Goal: Task Accomplishment & Management: Complete application form

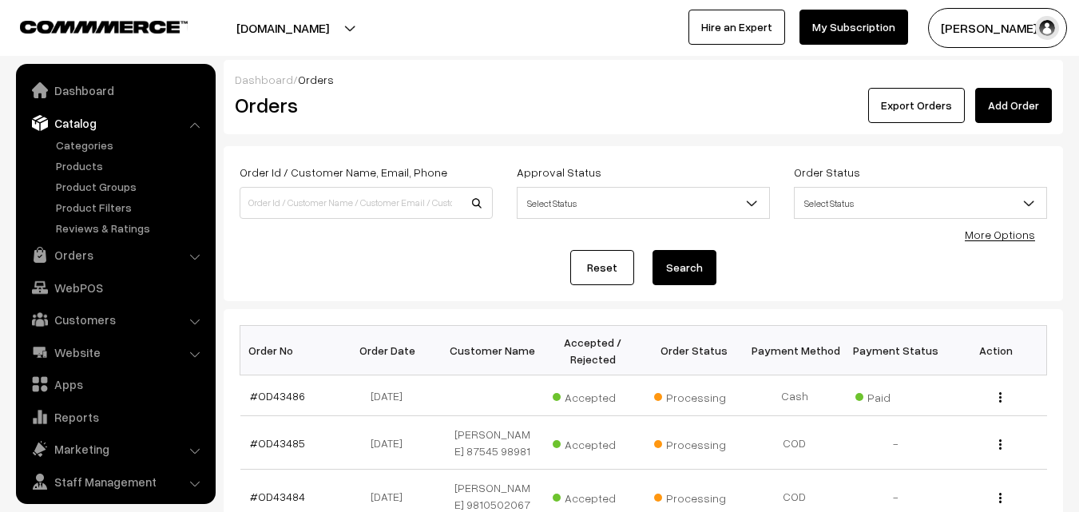
click at [997, 231] on link "More Options" at bounding box center [1000, 235] width 70 height 14
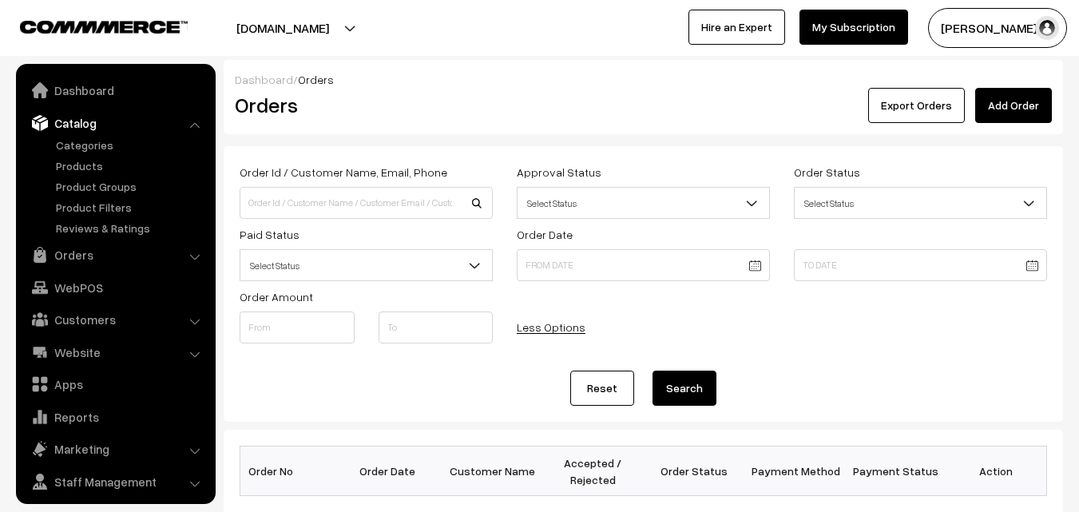
click at [299, 270] on span "Select Status" at bounding box center [366, 266] width 252 height 28
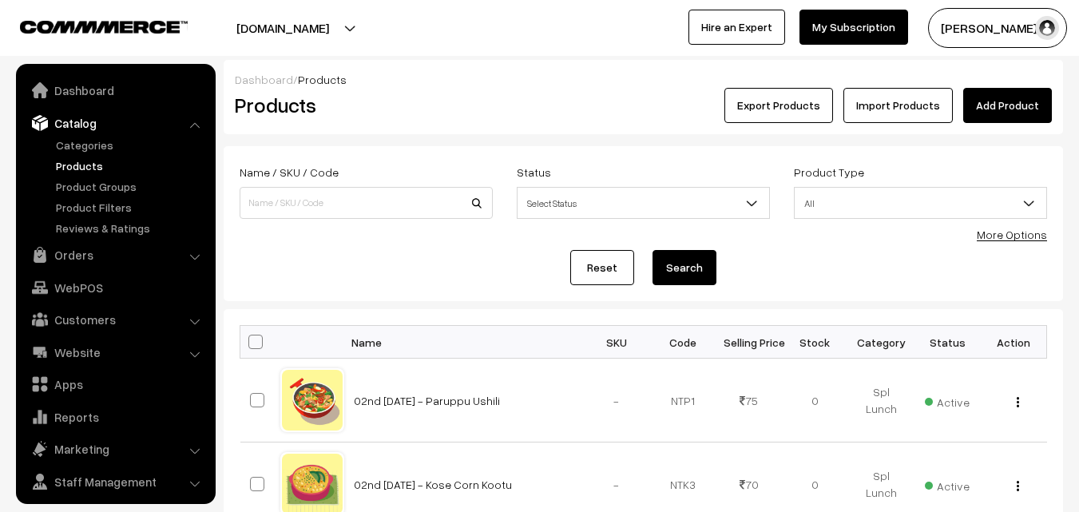
scroll to position [40, 0]
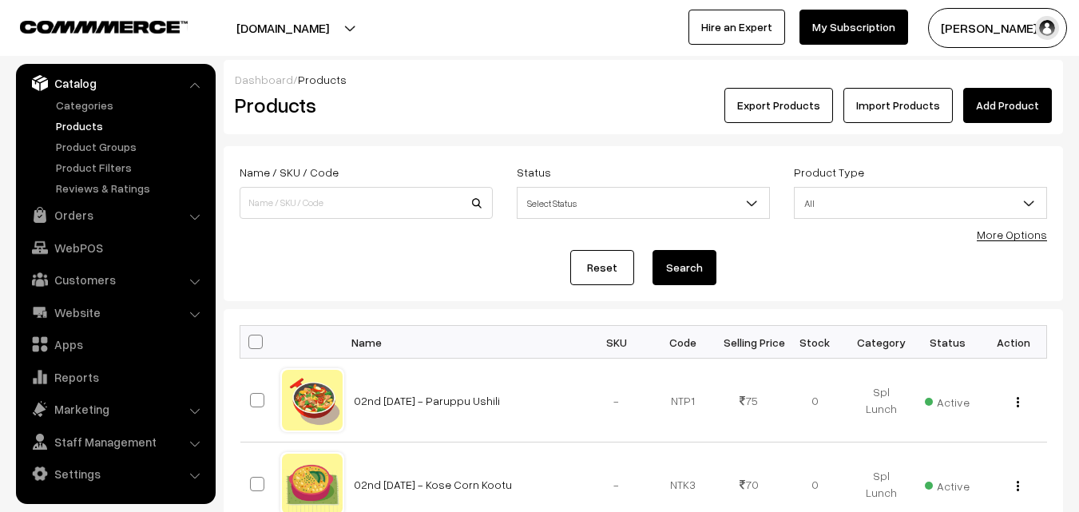
click at [1013, 239] on link "More Options" at bounding box center [1012, 235] width 70 height 14
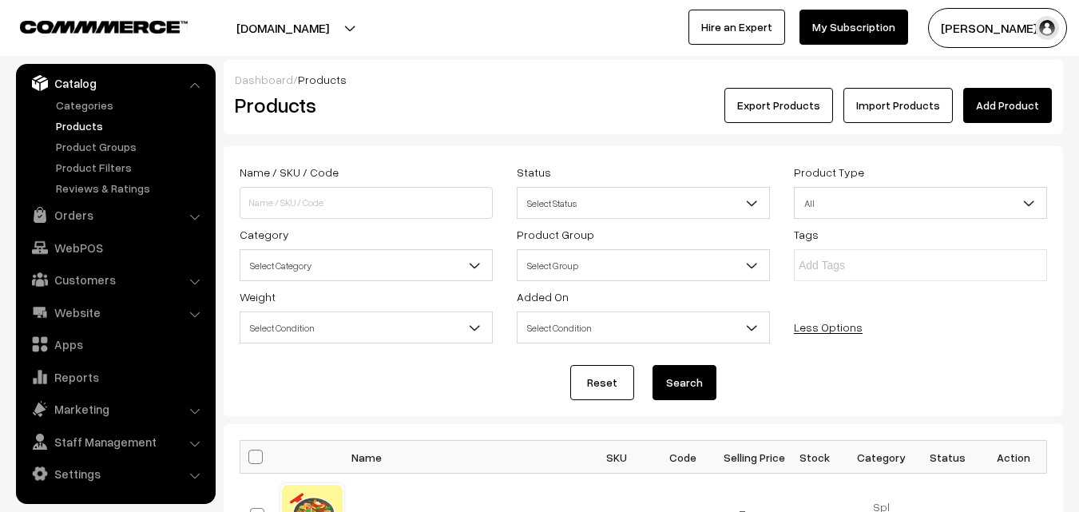
click at [437, 263] on span "Select Category" at bounding box center [366, 266] width 252 height 28
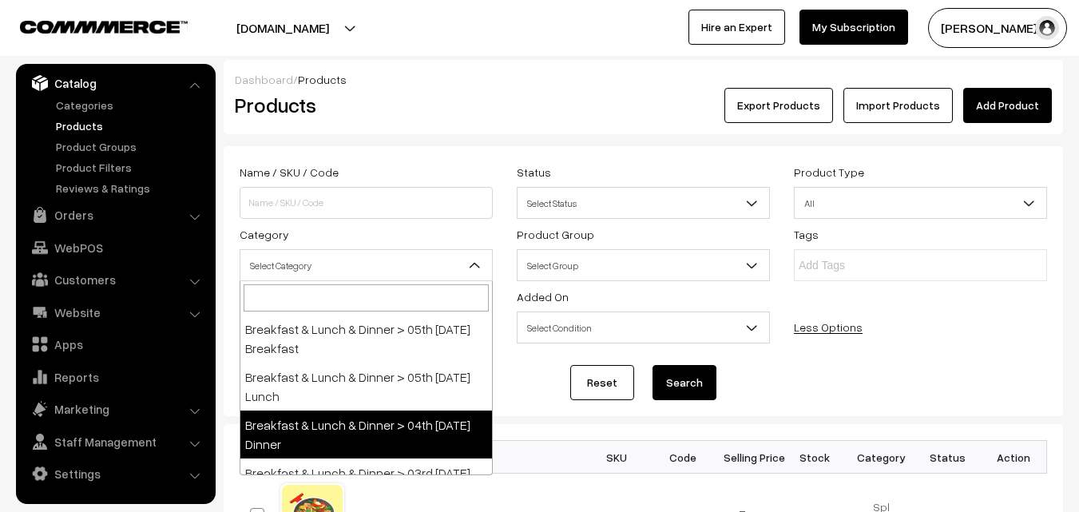
scroll to position [399, 0]
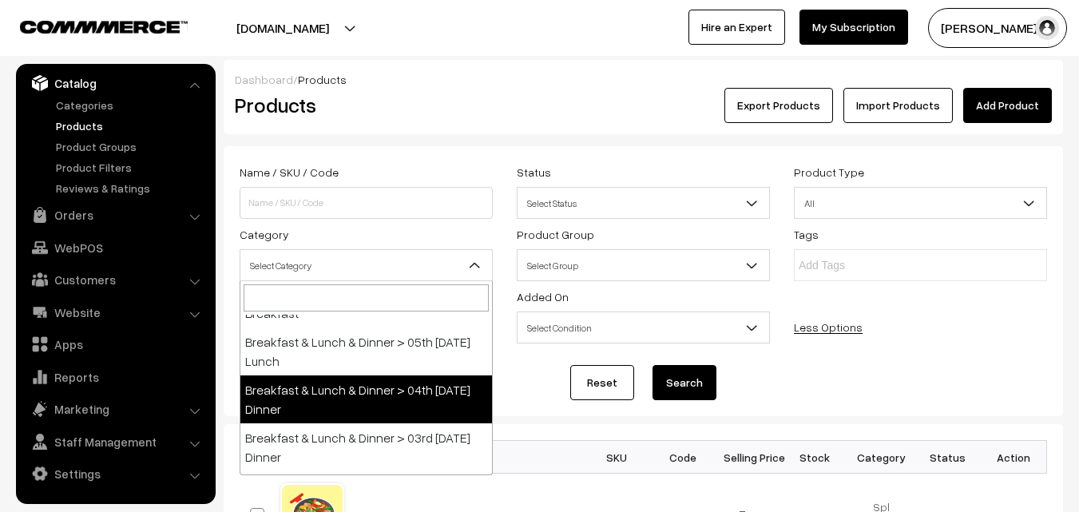
select select "96"
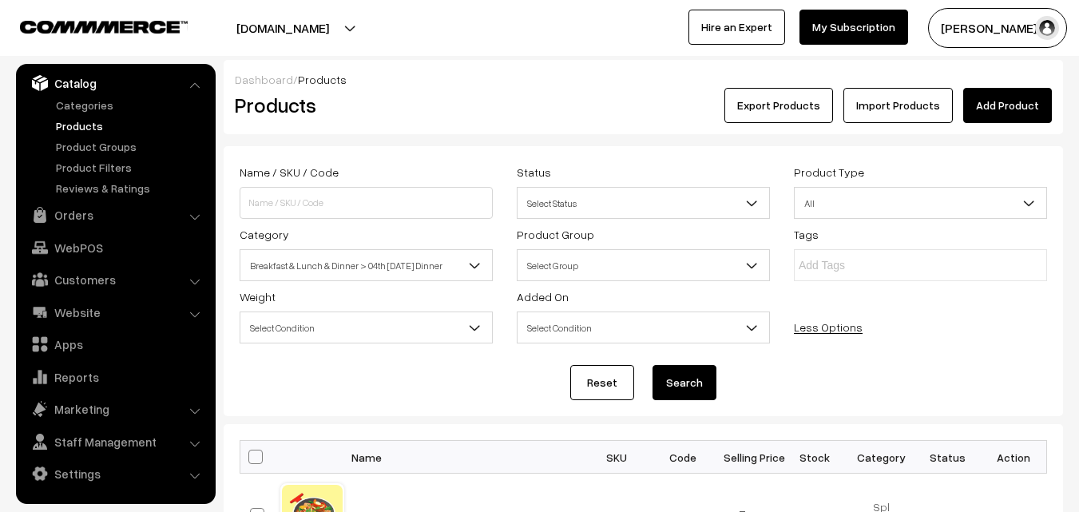
click at [664, 386] on button "Search" at bounding box center [684, 382] width 64 height 35
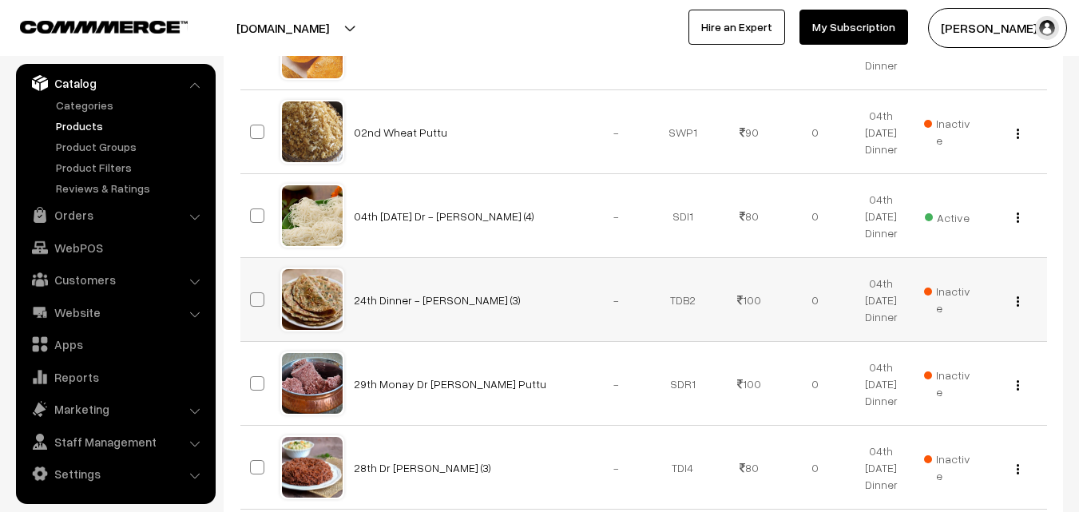
scroll to position [240, 0]
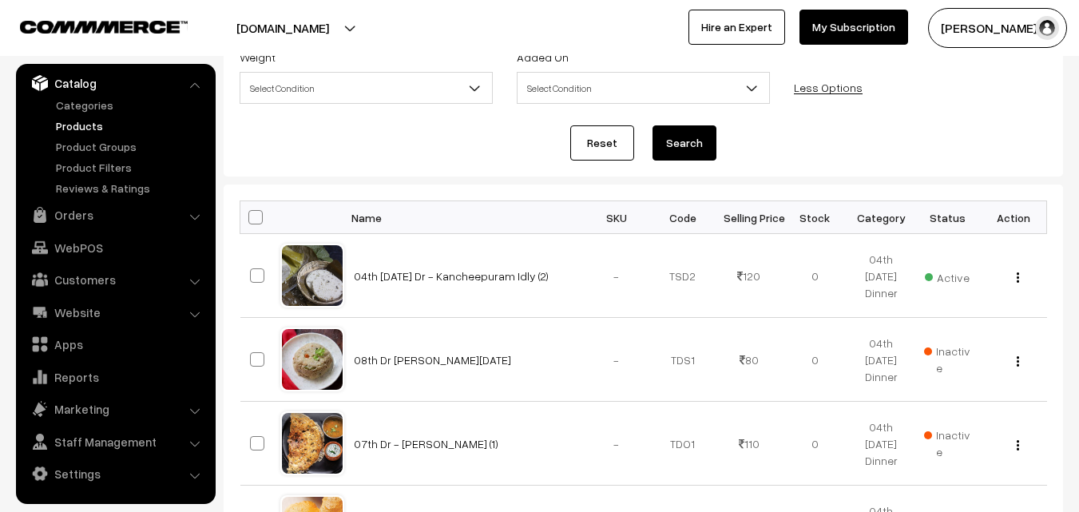
click at [260, 220] on span at bounding box center [255, 217] width 14 height 14
click at [251, 220] on input "checkbox" at bounding box center [245, 217] width 10 height 10
checkbox input "true"
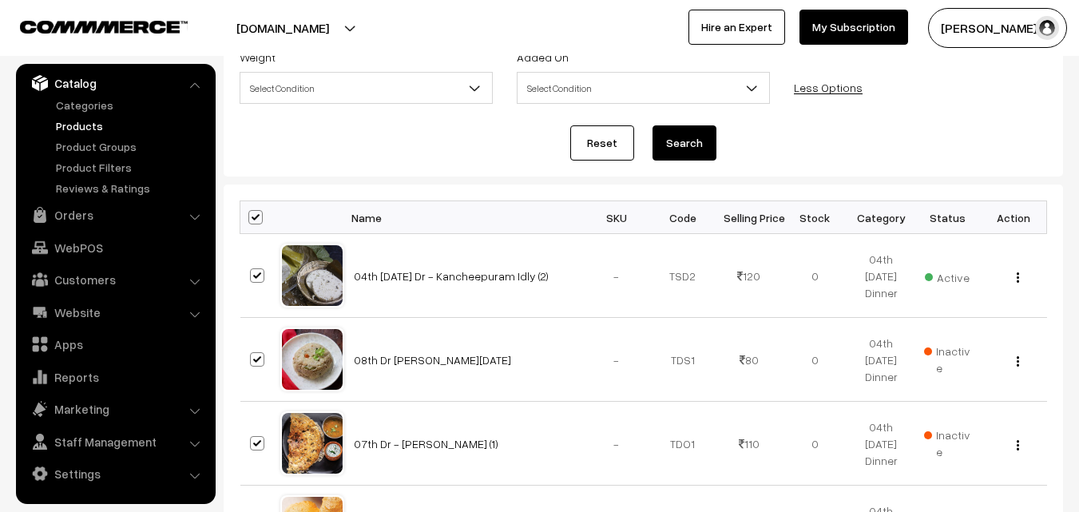
checkbox input "true"
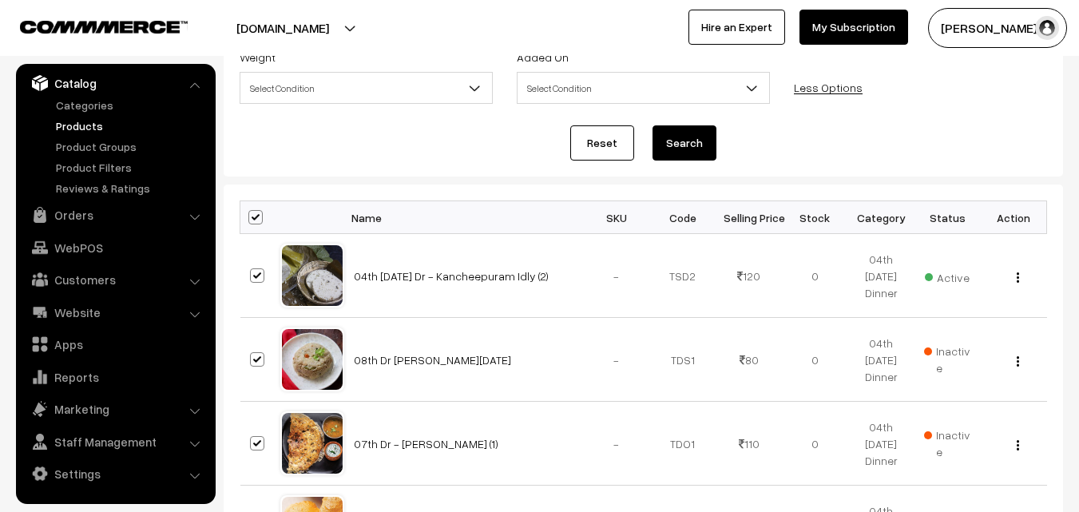
checkbox input "true"
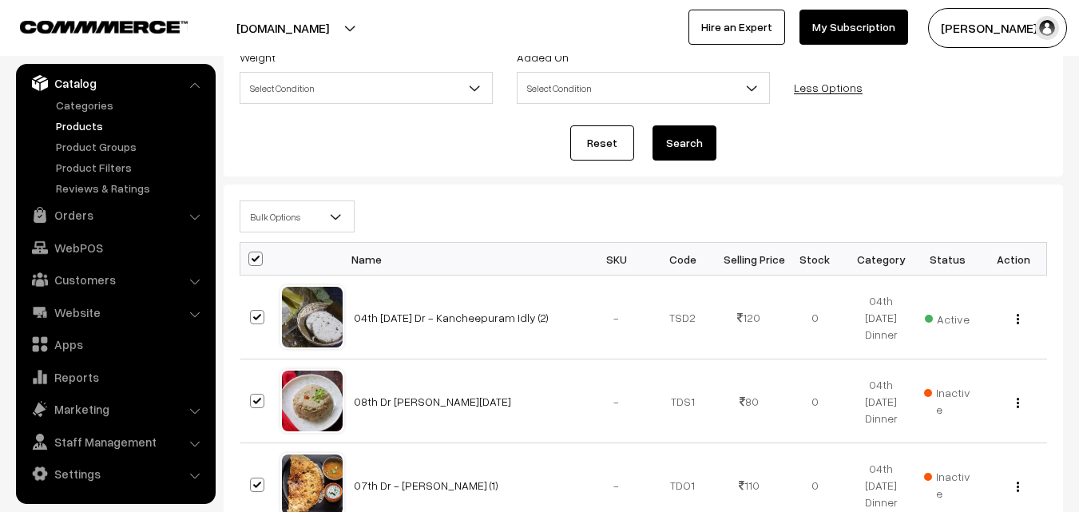
click at [287, 208] on span "Bulk Options" at bounding box center [296, 217] width 113 height 28
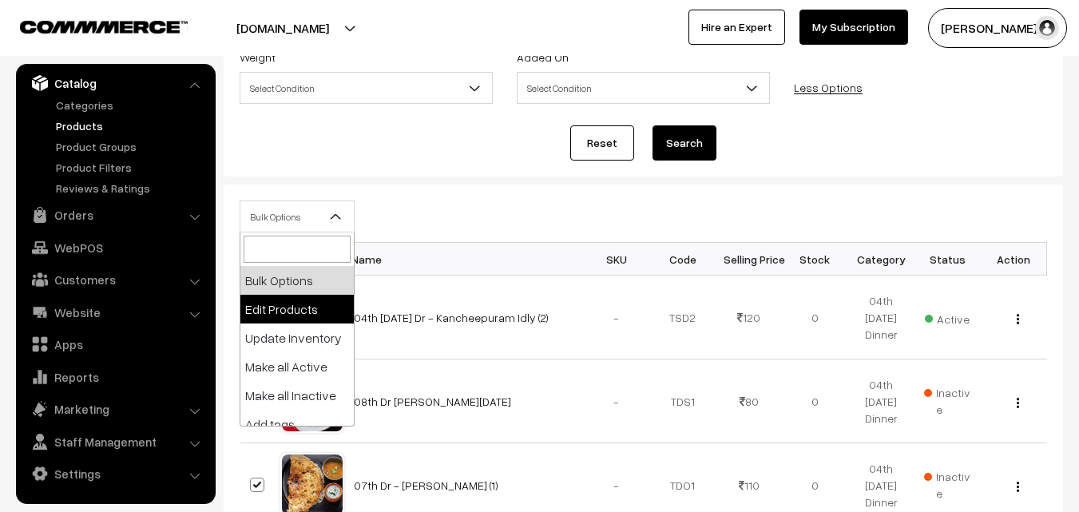
select select "editProduct"
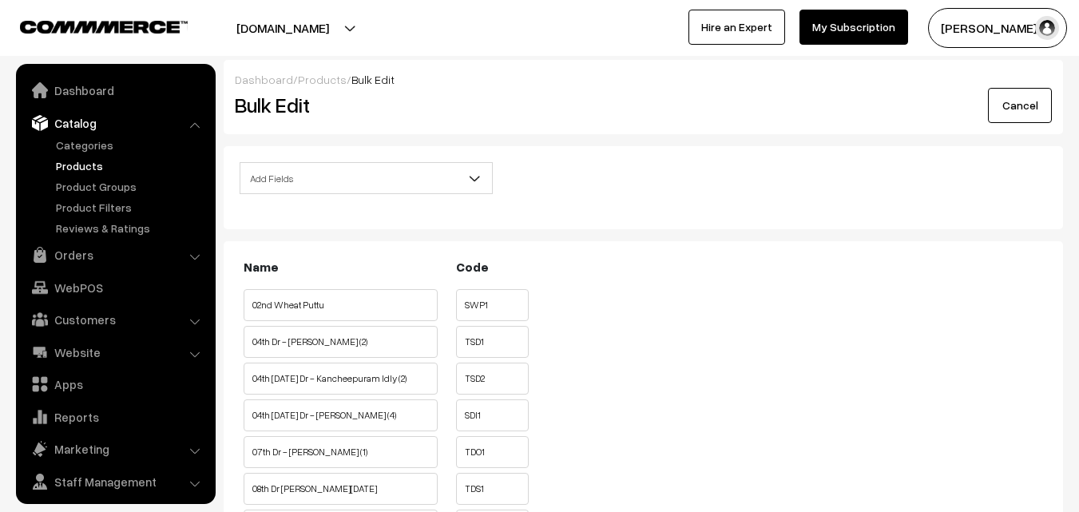
click at [297, 179] on span "Add Fields" at bounding box center [366, 178] width 252 height 28
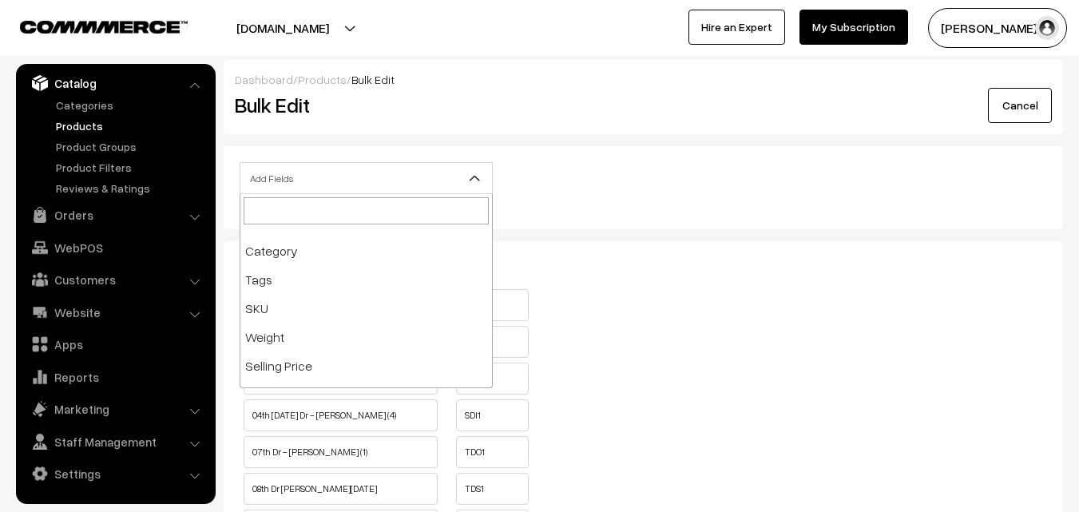
scroll to position [160, 0]
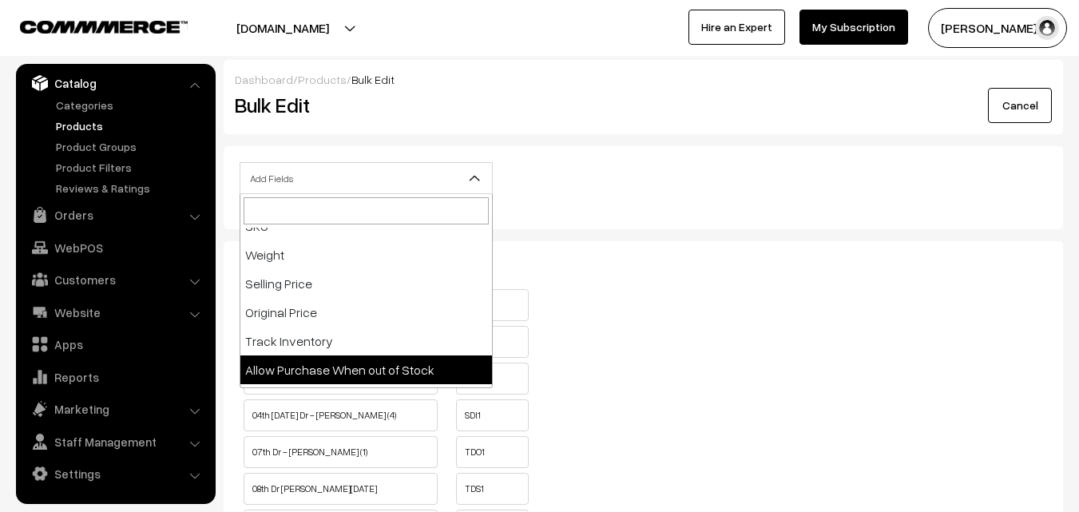
select select "allow-purchase"
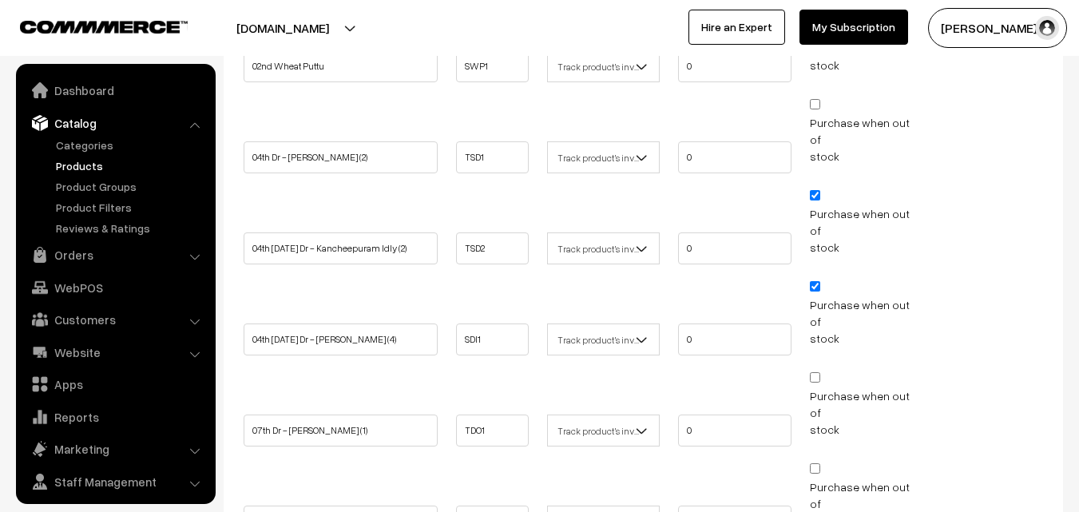
scroll to position [40, 0]
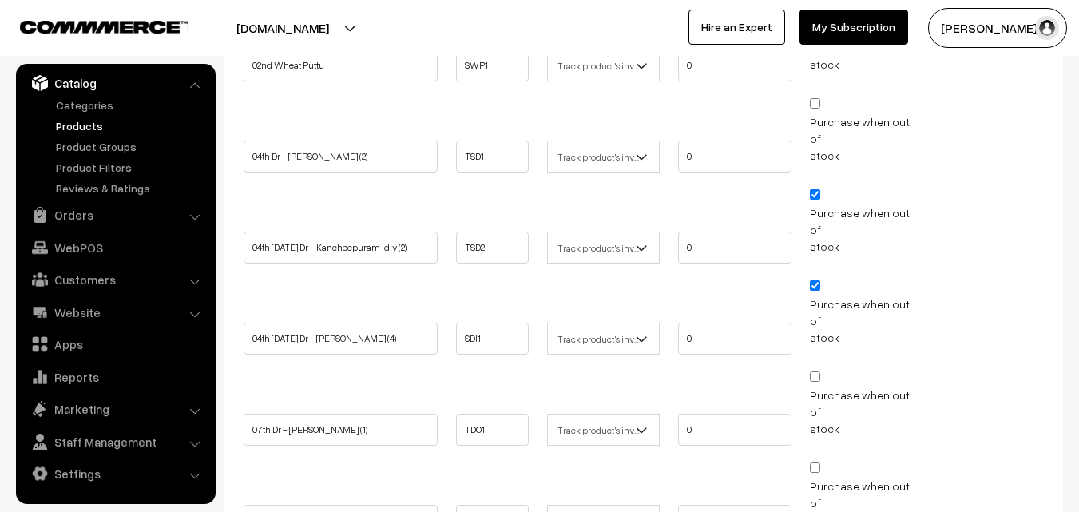
click at [818, 187] on span "Purchase when out of stock" at bounding box center [866, 220] width 113 height 67
click at [818, 278] on span "Purchase when out of stock" at bounding box center [866, 311] width 113 height 67
click at [819, 189] on input "Purchase when out of stock" at bounding box center [815, 194] width 10 height 10
checkbox input "false"
click at [817, 280] on input "Purchase when out of stock" at bounding box center [815, 285] width 10 height 10
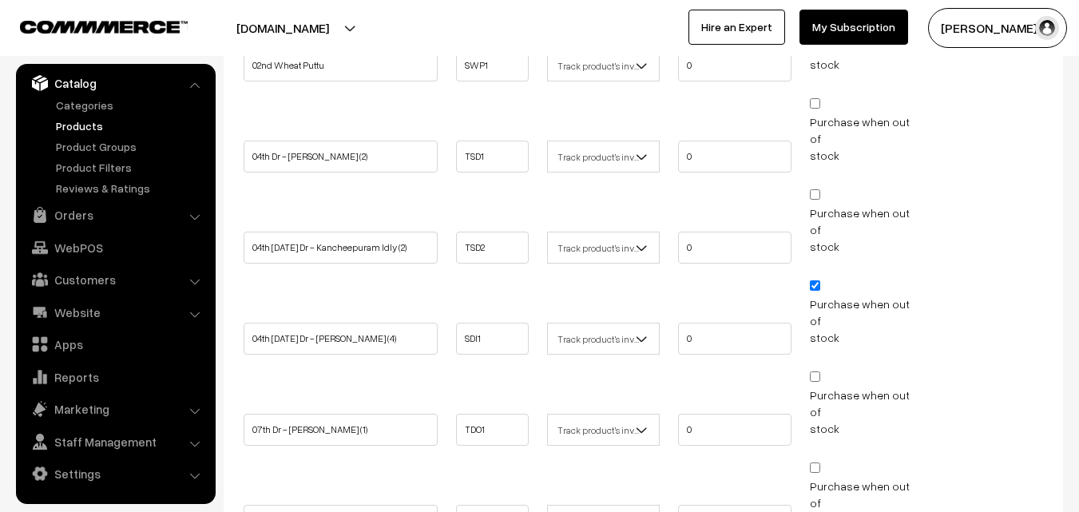
checkbox input "false"
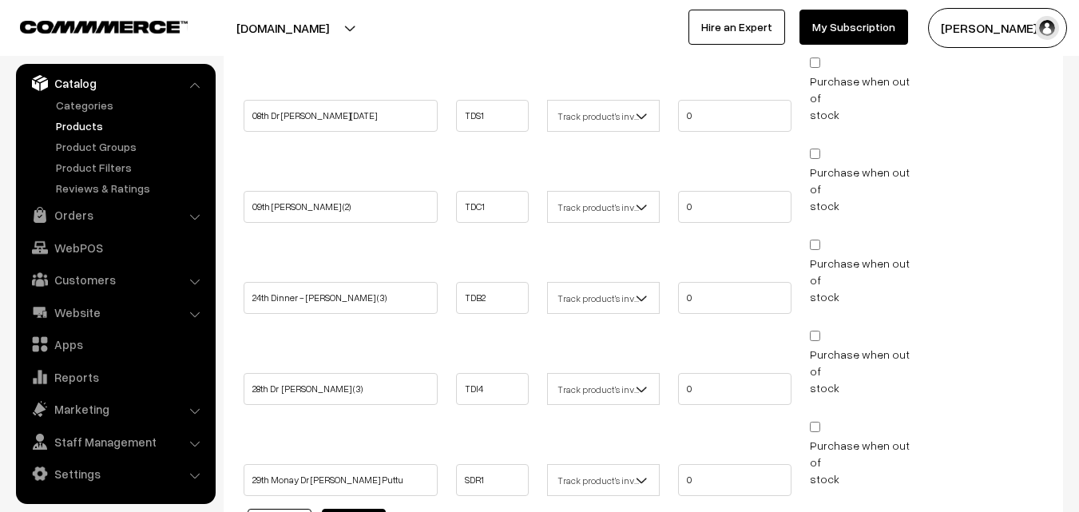
scroll to position [727, 0]
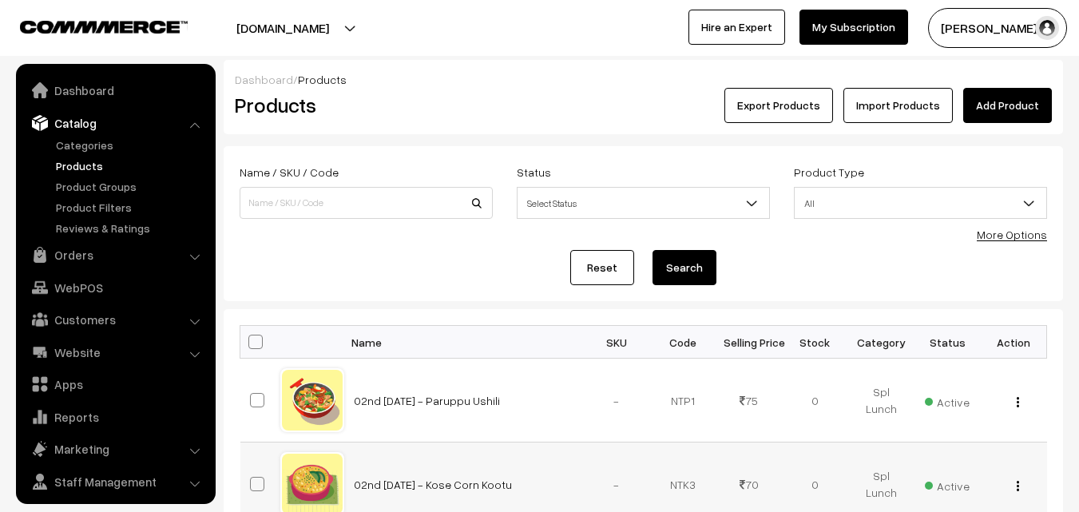
scroll to position [40, 0]
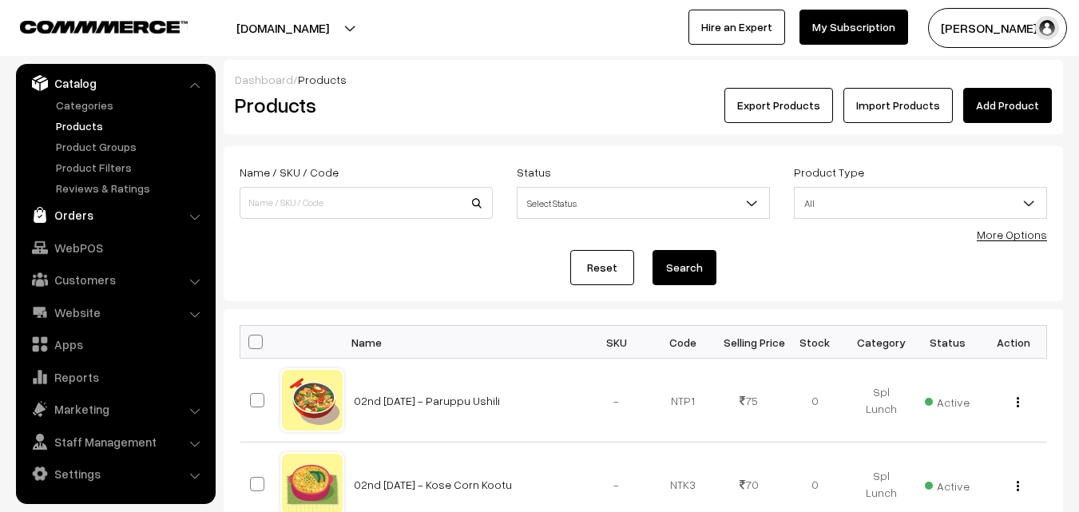
click at [90, 224] on link "Orders" at bounding box center [115, 214] width 190 height 29
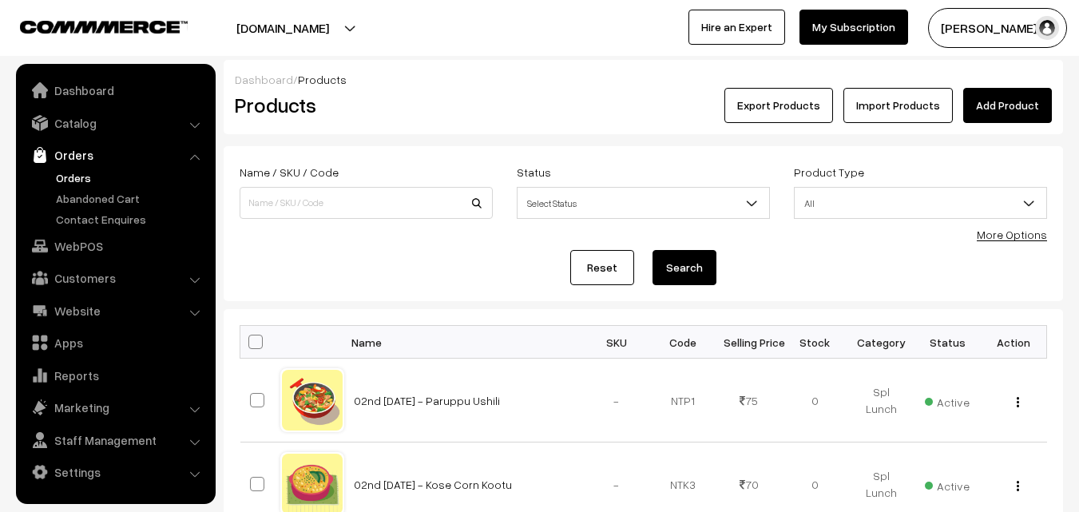
click at [90, 183] on link "Orders" at bounding box center [131, 177] width 158 height 17
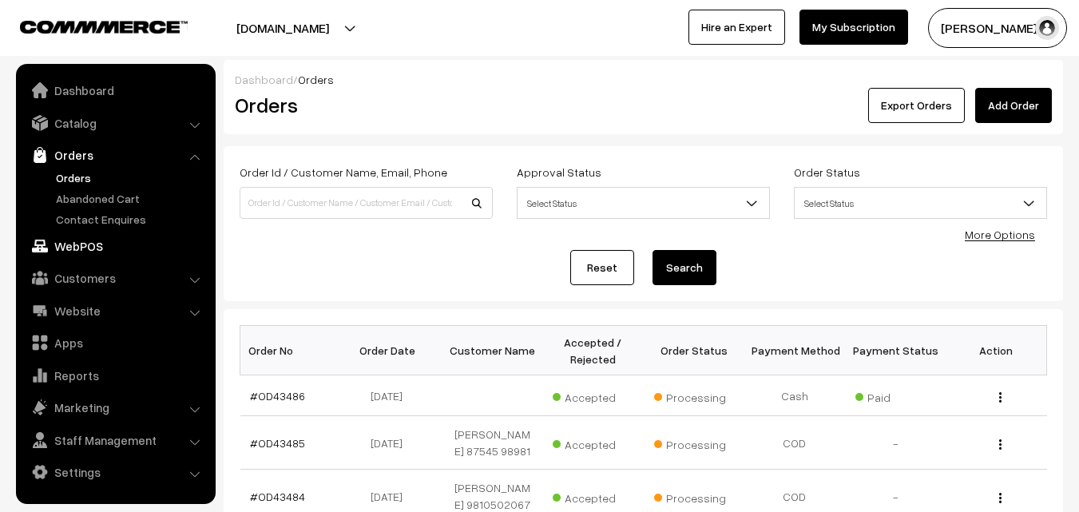
click at [69, 236] on link "WebPOS" at bounding box center [115, 246] width 190 height 29
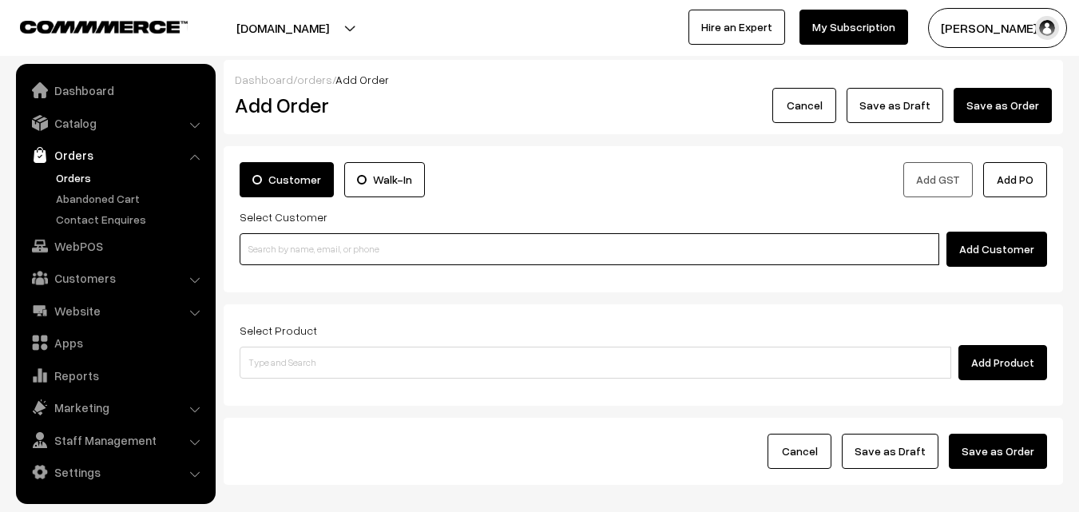
click at [386, 240] on input at bounding box center [589, 249] width 699 height 32
paste input "+971 52 420 2499"
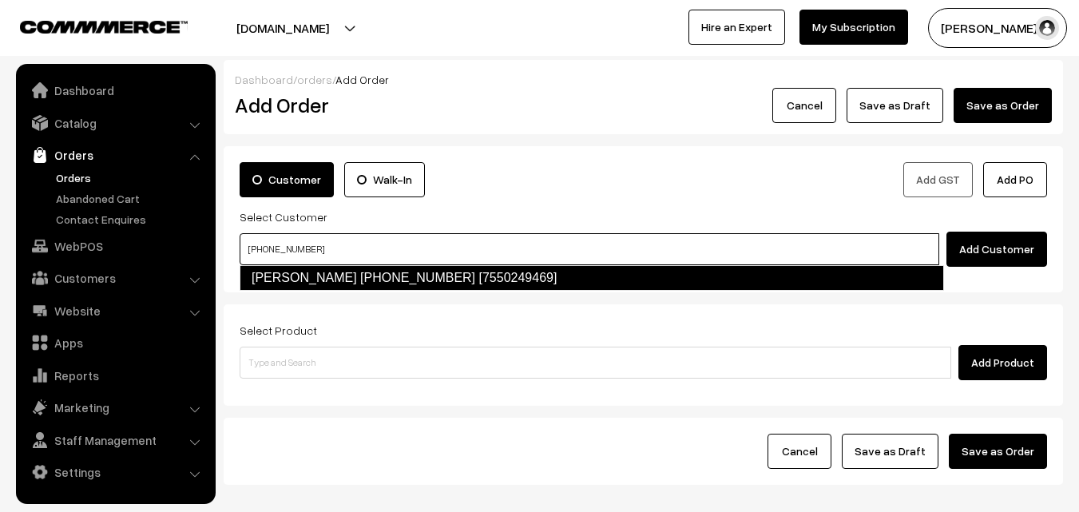
type input "+971 52 420 2499"
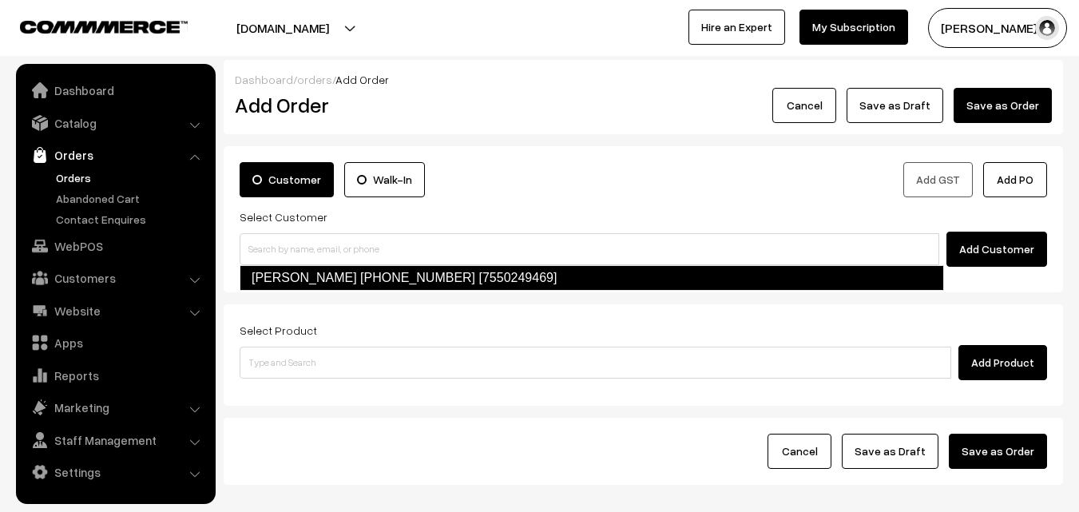
click at [313, 291] on div "Customer Walk-In Add GST Add PO Select Customer Add Customer" at bounding box center [643, 219] width 839 height 146
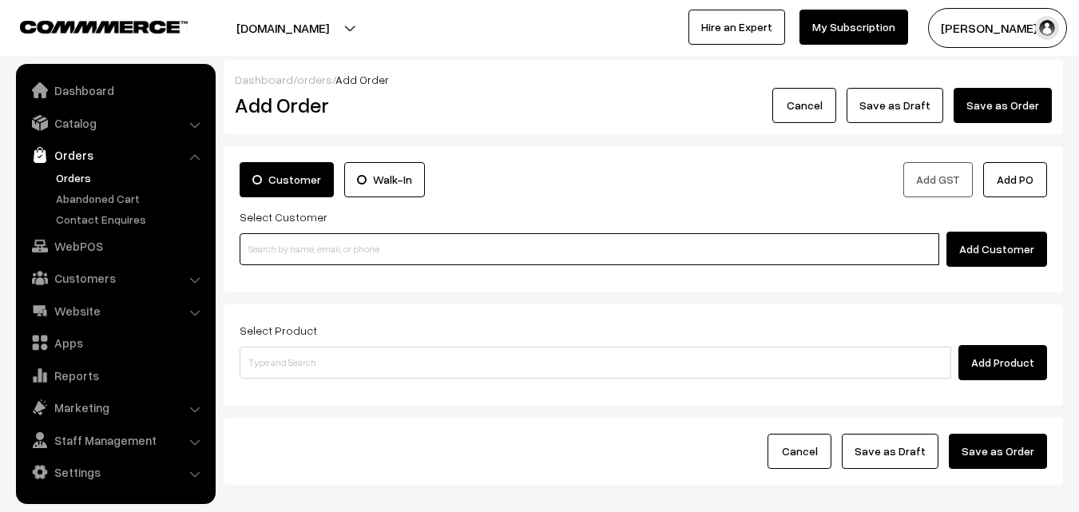
click at [326, 258] on input at bounding box center [589, 249] width 699 height 32
paste input "+971 52 420 2499"
click at [315, 279] on link "Sharanya +971 52 420 2499 [7550249469]" at bounding box center [591, 278] width 703 height 24
type input "+971 52 420 2499"
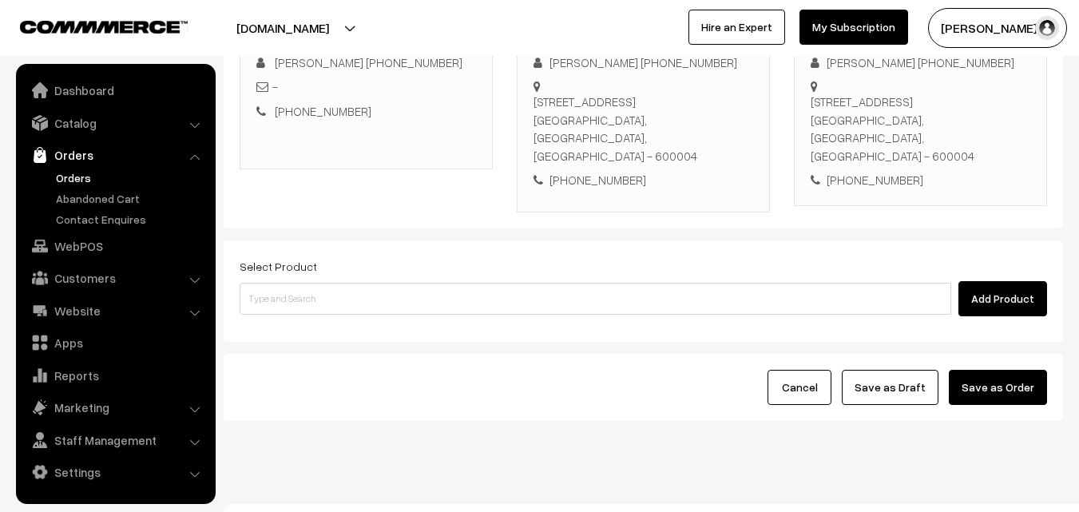
scroll to position [273, 0]
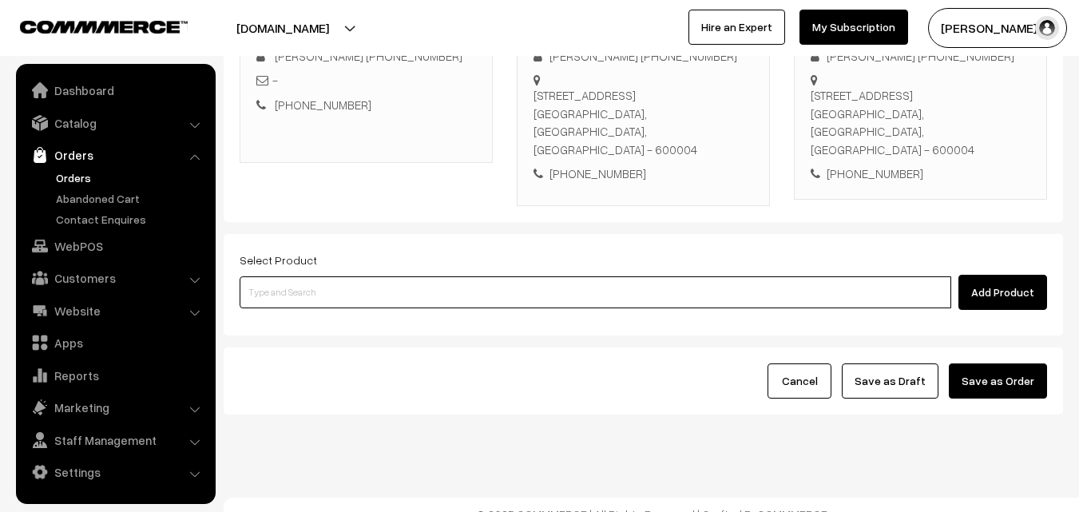
click at [497, 276] on input at bounding box center [595, 292] width 711 height 32
click at [453, 276] on input at bounding box center [595, 292] width 711 height 32
click at [430, 279] on input at bounding box center [595, 292] width 711 height 32
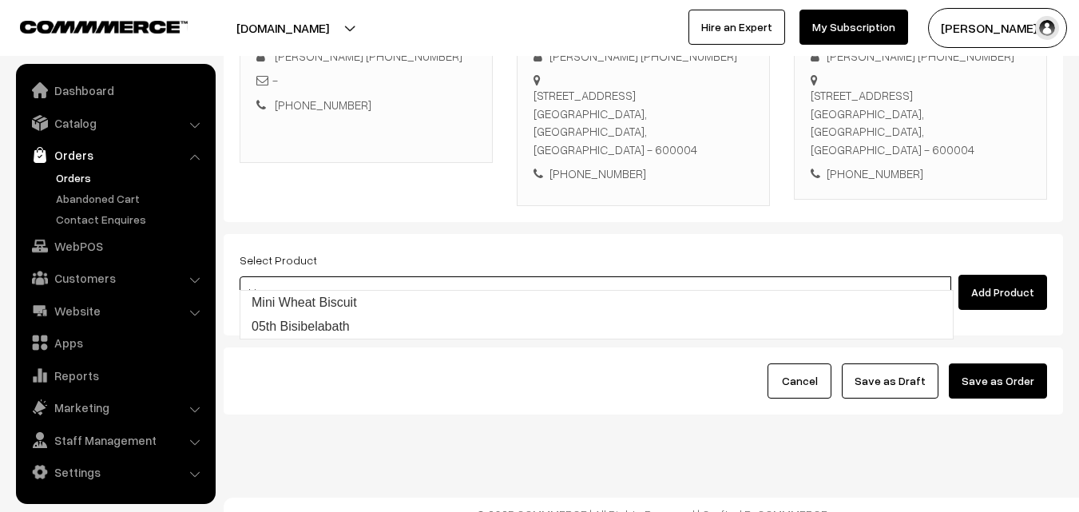
type input "05th Bisibelabath"
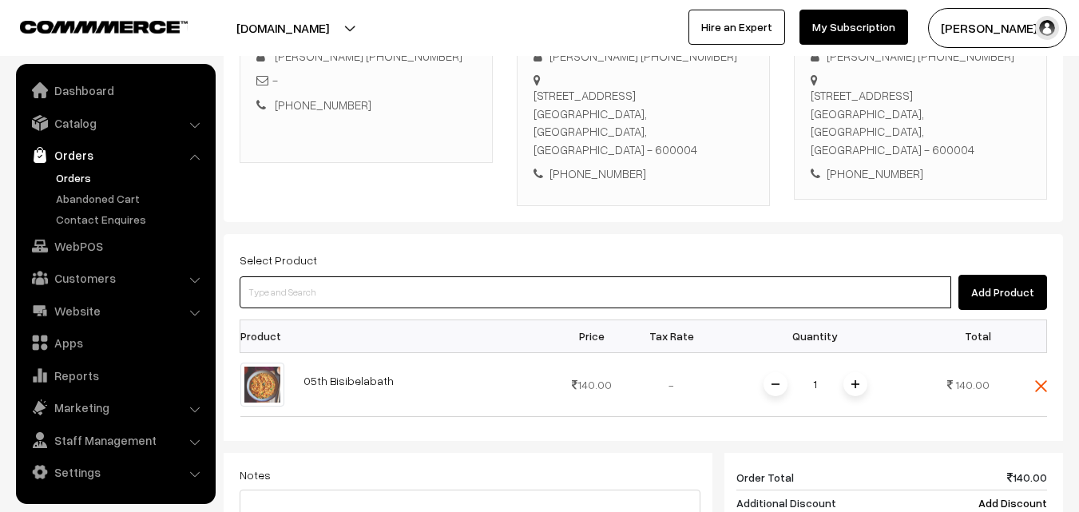
click at [430, 280] on input at bounding box center [595, 292] width 711 height 32
click at [498, 276] on input at bounding box center [595, 292] width 711 height 32
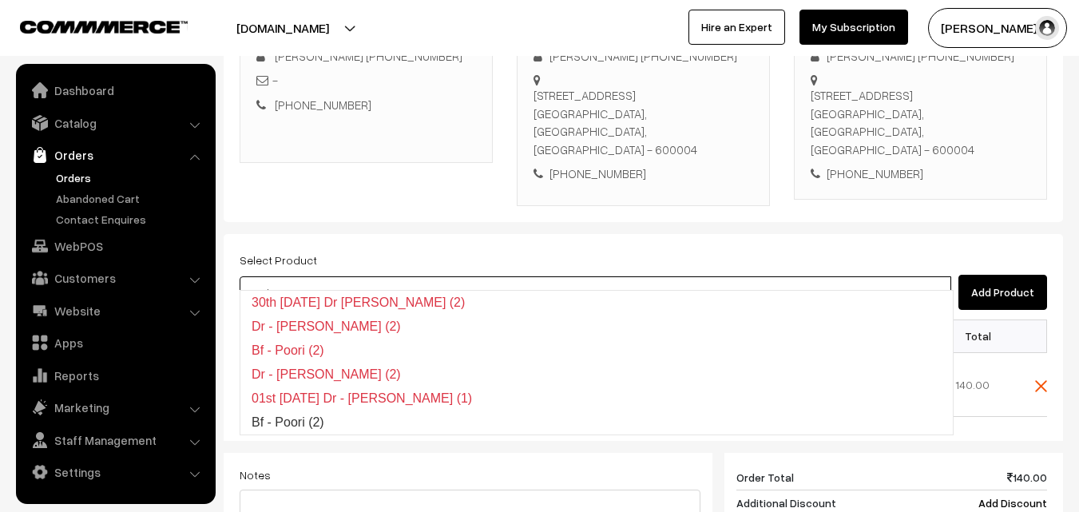
type input "Bf - Poori (2)"
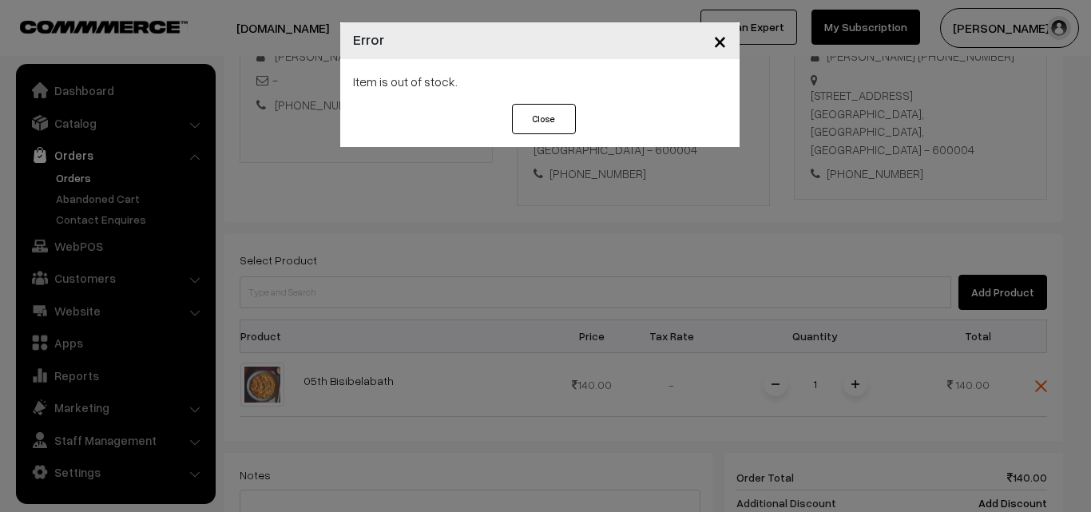
click at [539, 307] on div "× Error Item is out of stock. Close" at bounding box center [545, 256] width 1091 height 512
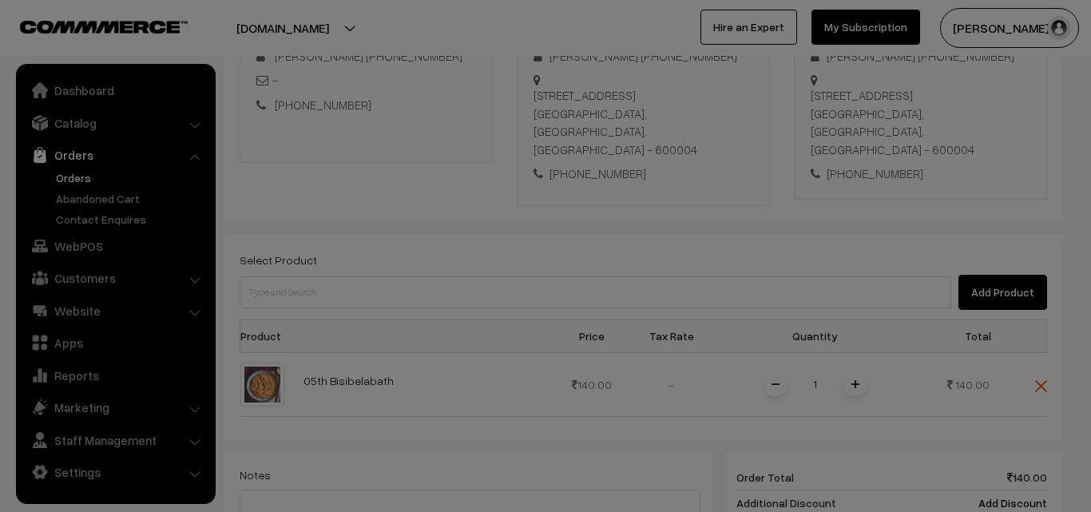
click at [527, 275] on div at bounding box center [545, 256] width 1091 height 512
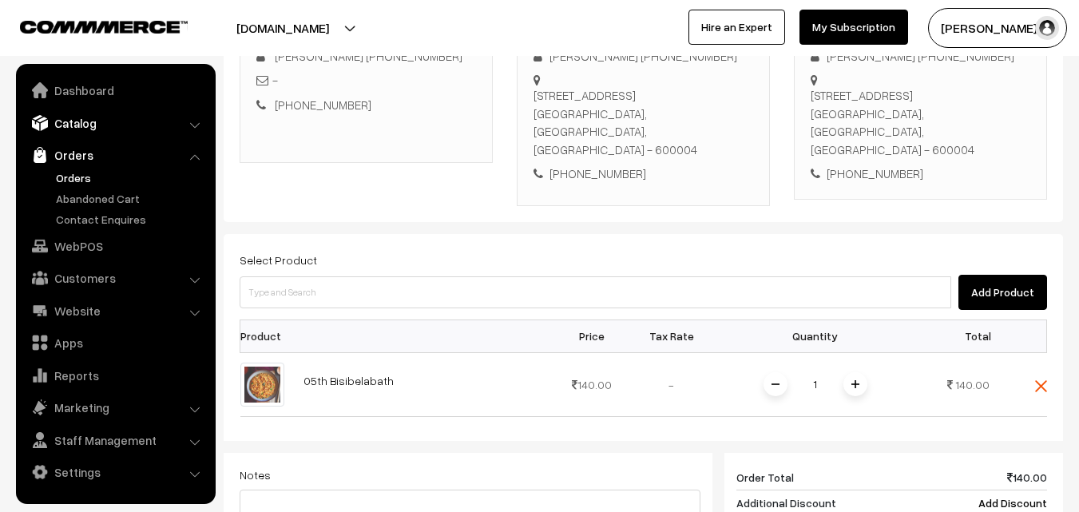
click at [97, 134] on link "Catalog" at bounding box center [115, 123] width 190 height 29
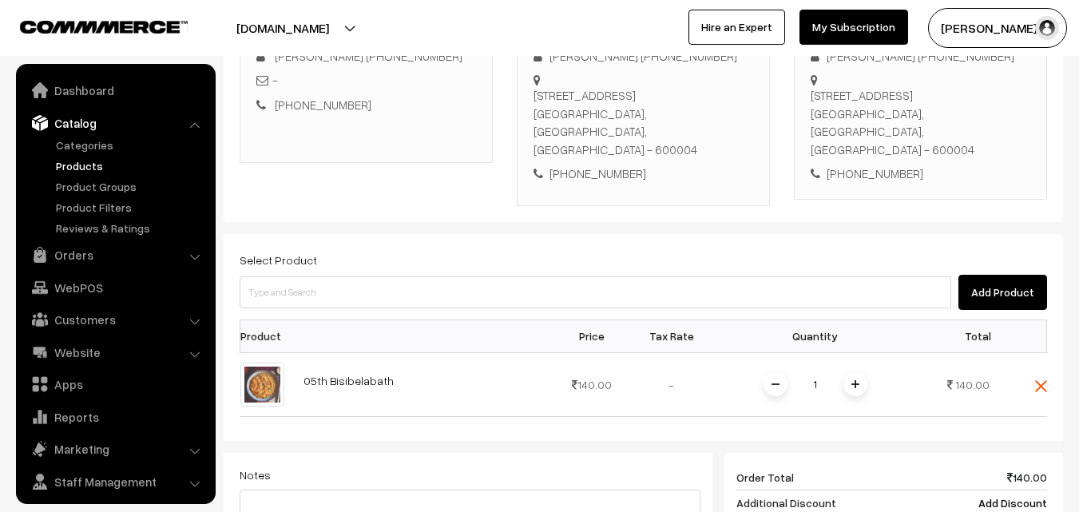
click at [91, 159] on link "Products" at bounding box center [131, 165] width 158 height 17
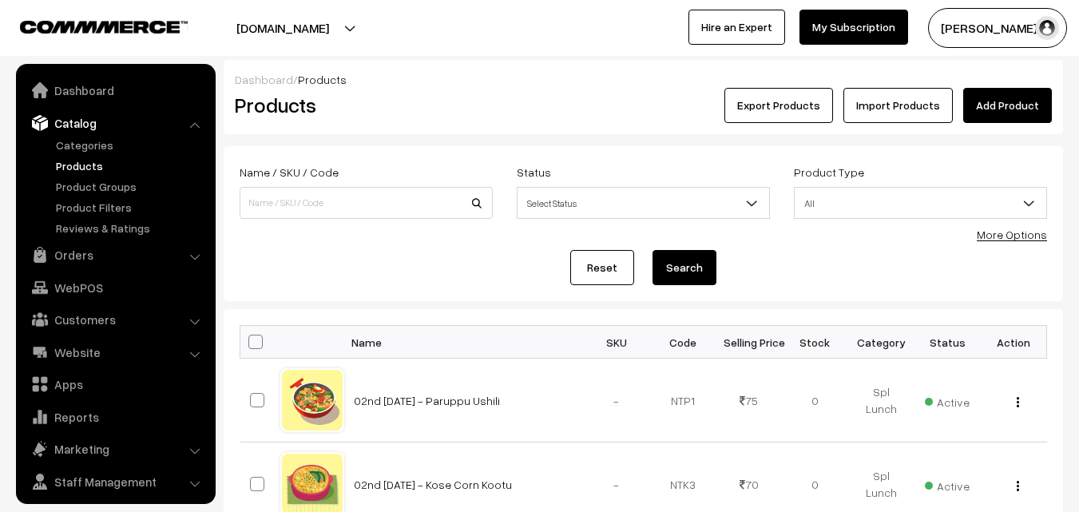
click at [1025, 228] on link "More Options" at bounding box center [1012, 235] width 70 height 14
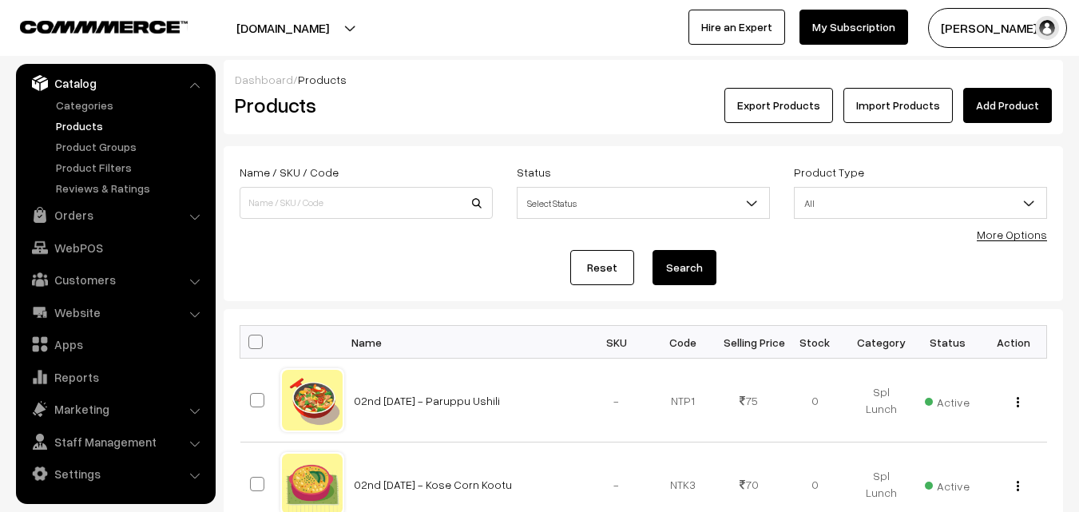
click at [0, 0] on div "Tags" at bounding box center [0, 0] width 0 height 0
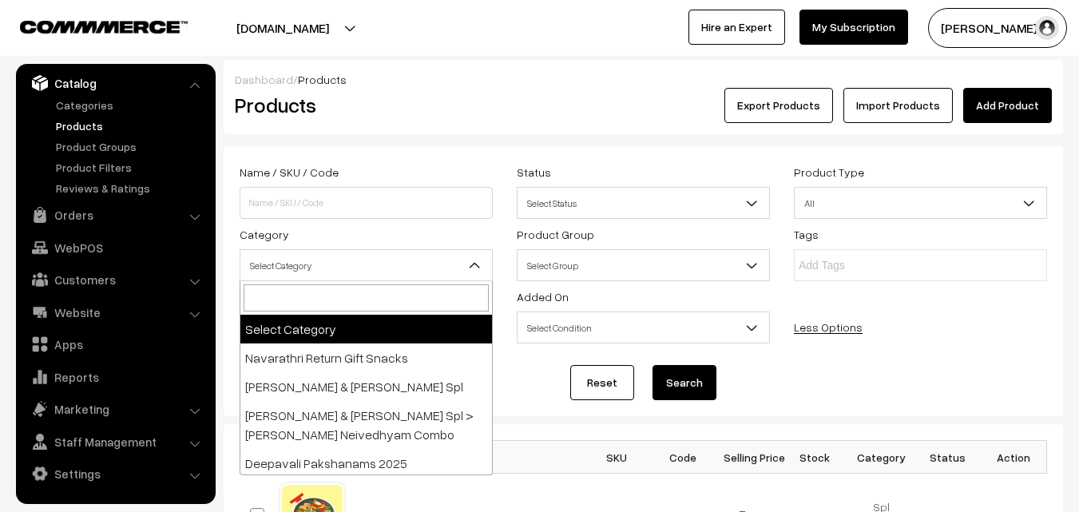
click at [332, 260] on span "Select Category" at bounding box center [366, 266] width 252 height 28
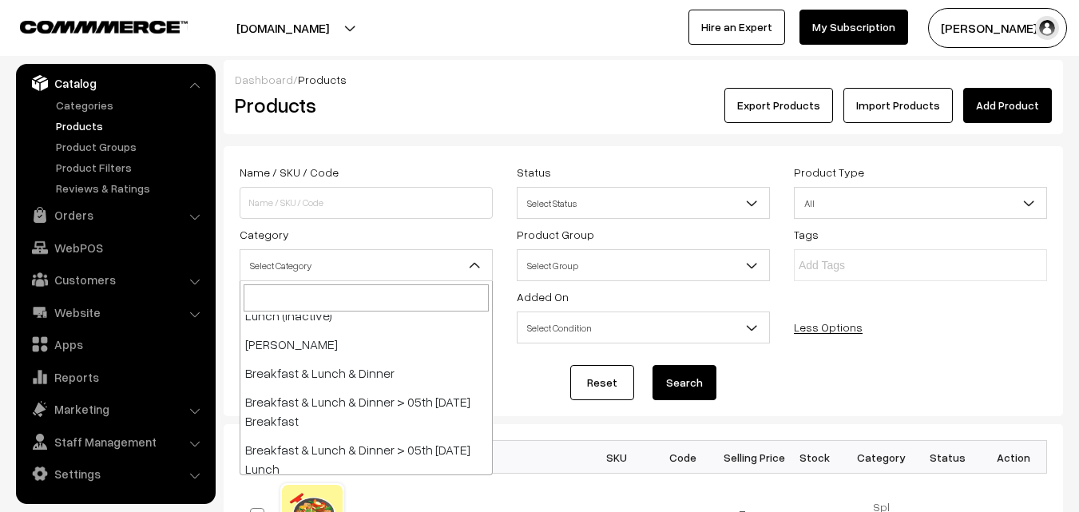
scroll to position [319, 0]
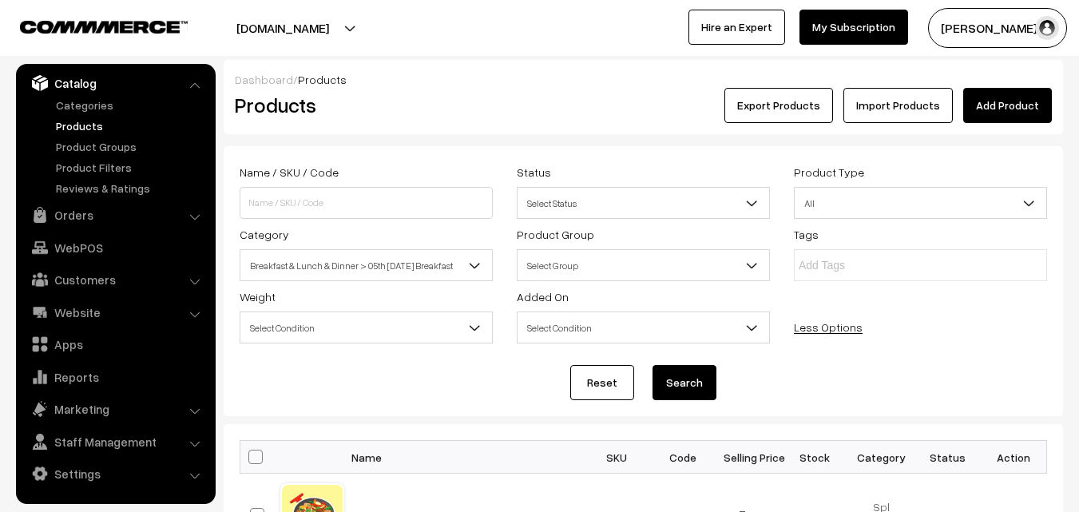
select select "91"
click at [685, 382] on button "Search" at bounding box center [684, 382] width 64 height 35
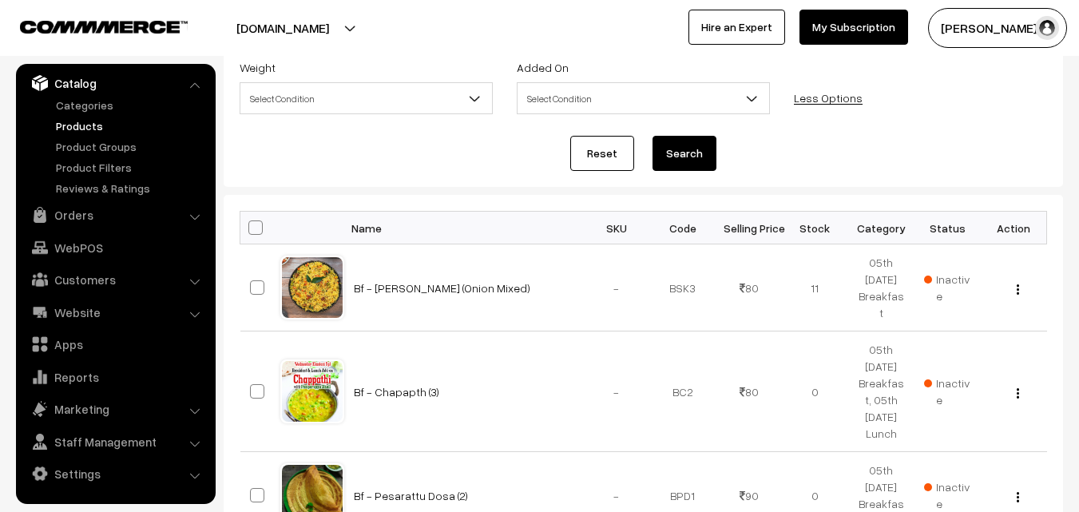
scroll to position [116, 0]
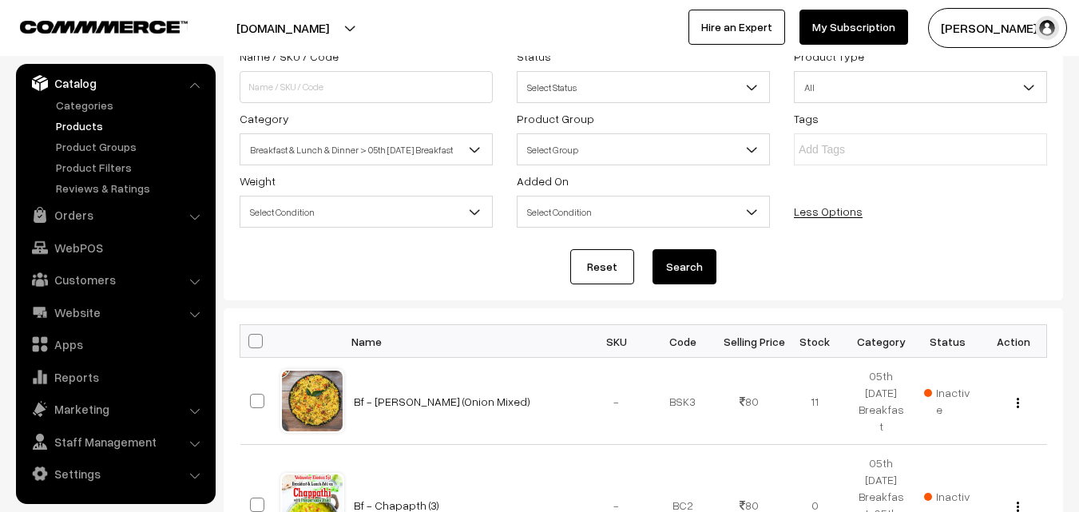
click at [249, 339] on span at bounding box center [255, 341] width 14 height 14
click at [249, 339] on input "checkbox" at bounding box center [245, 340] width 10 height 10
checkbox input "true"
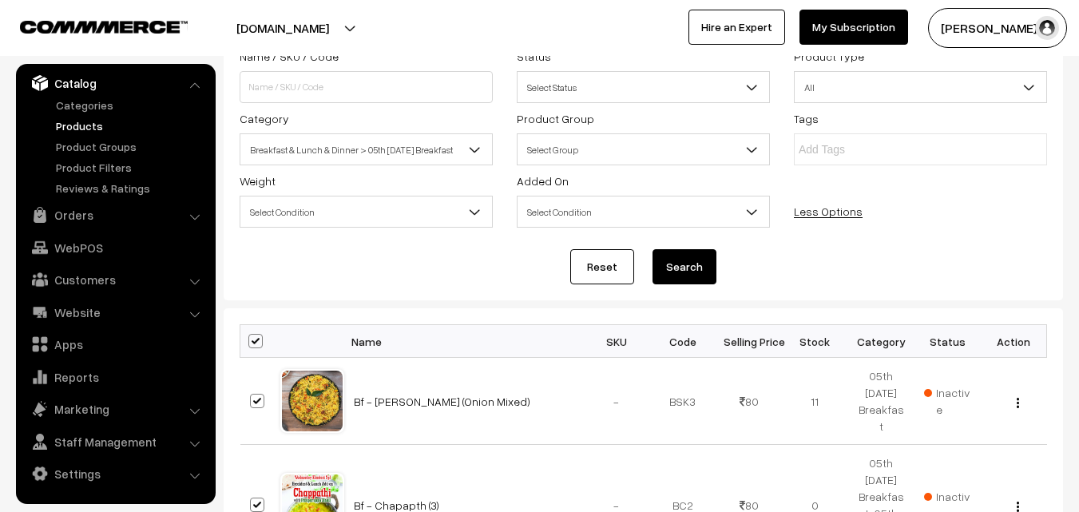
checkbox input "true"
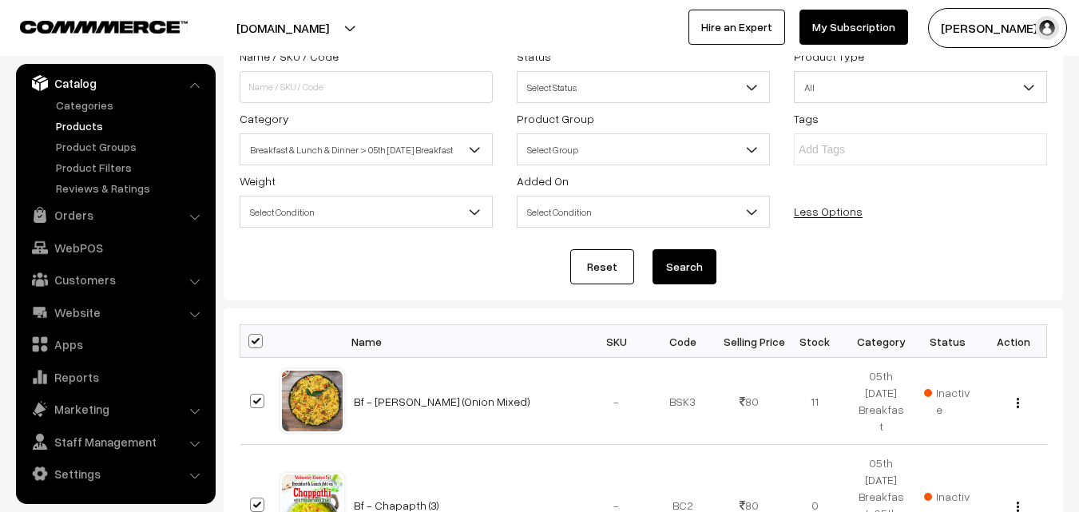
checkbox input "true"
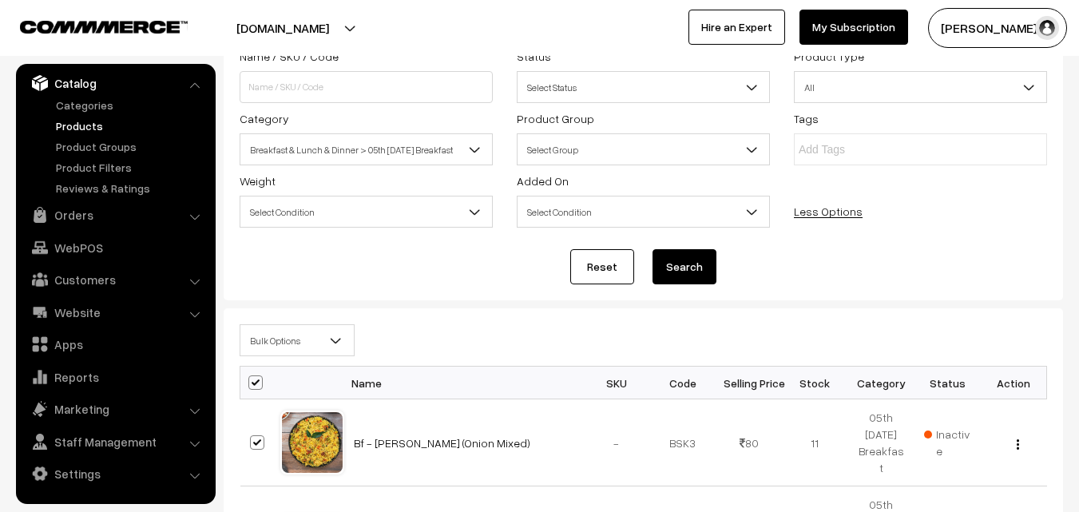
click at [271, 339] on span "Bulk Options" at bounding box center [296, 341] width 113 height 28
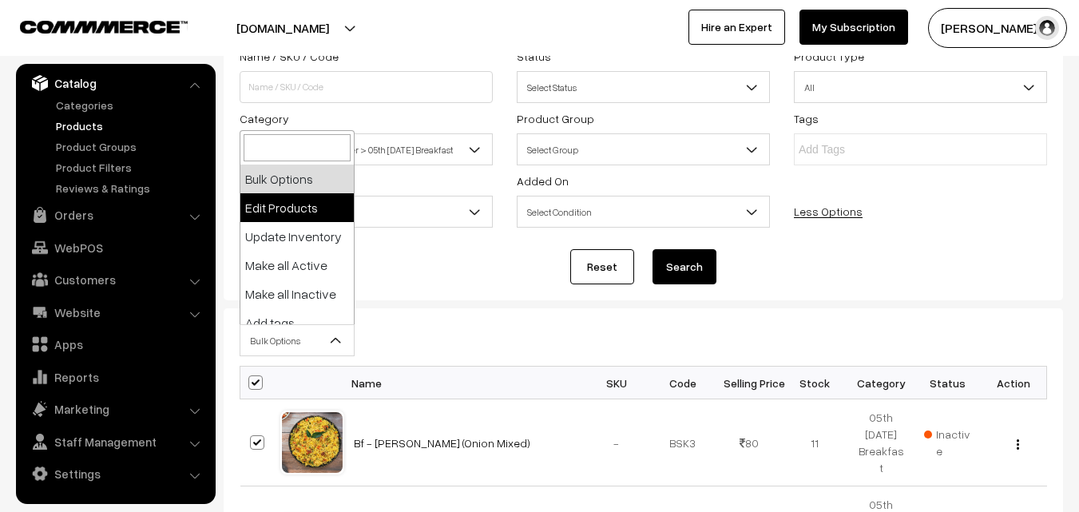
select select "editProduct"
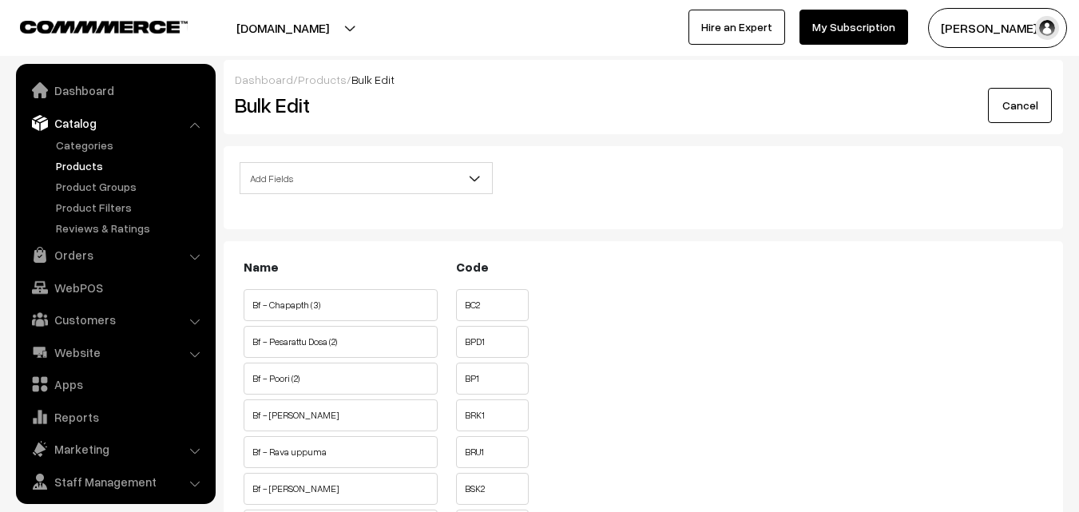
click at [335, 165] on span "Add Fields" at bounding box center [366, 178] width 252 height 28
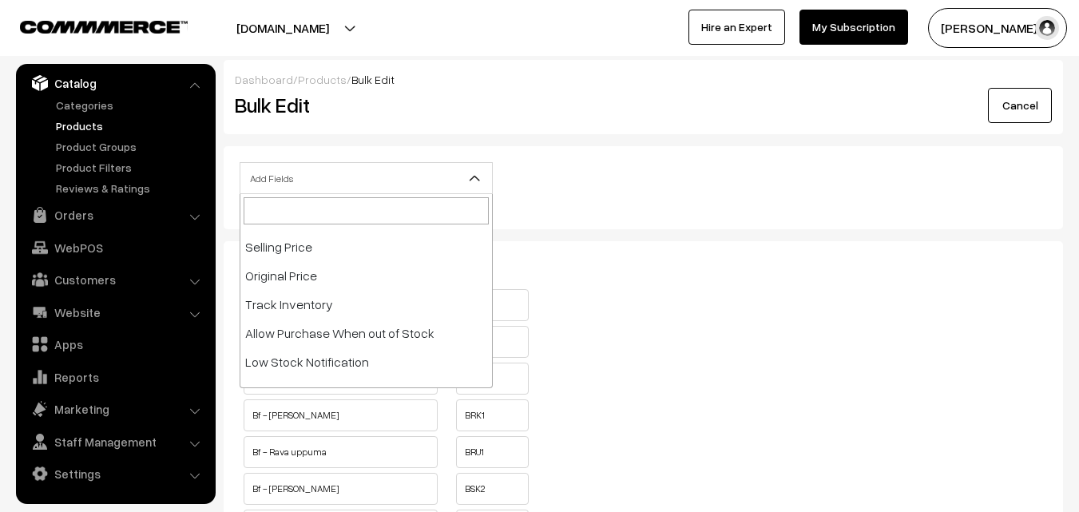
scroll to position [160, 0]
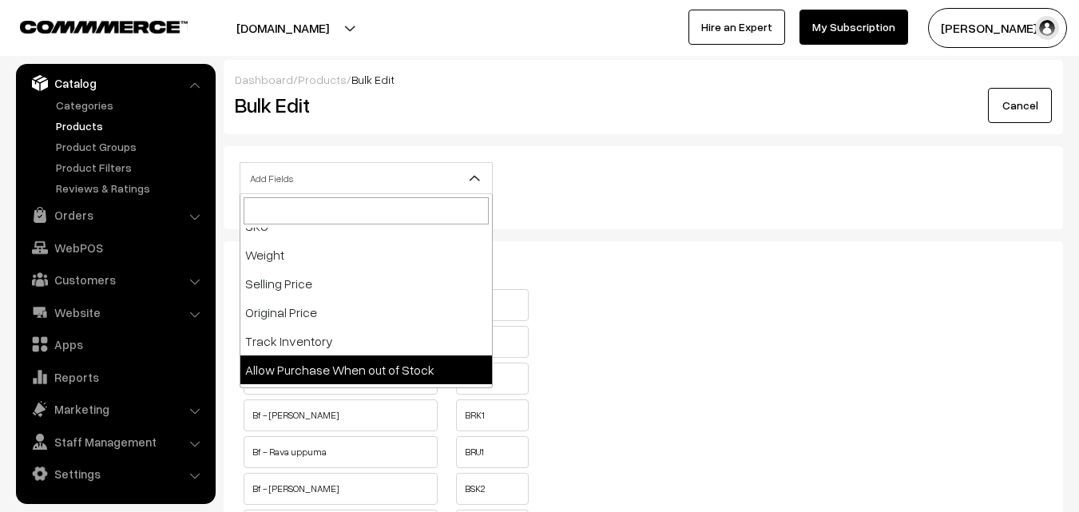
select select "allow-purchase"
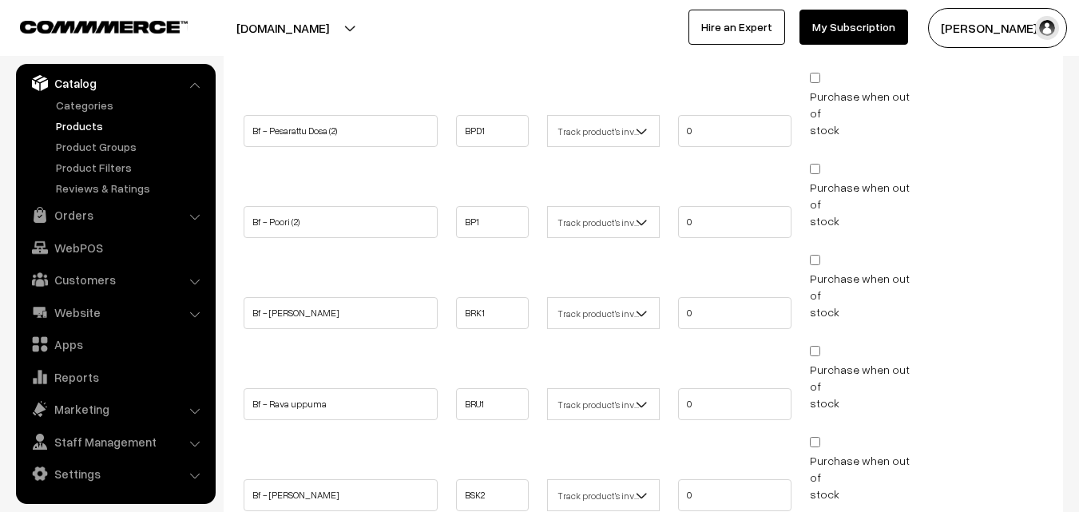
scroll to position [319, 0]
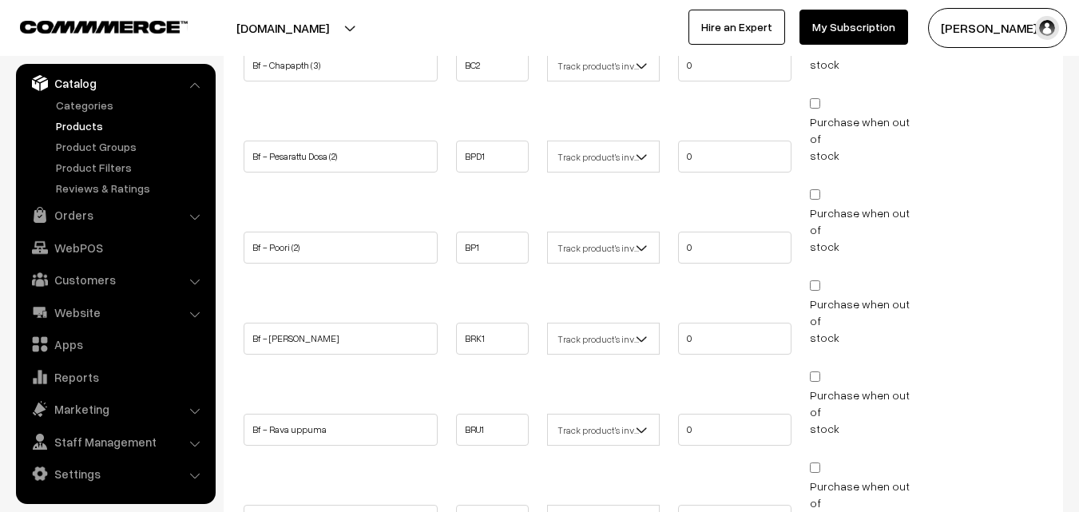
click at [815, 189] on input "Purchase when out of stock" at bounding box center [815, 194] width 10 height 10
checkbox input "true"
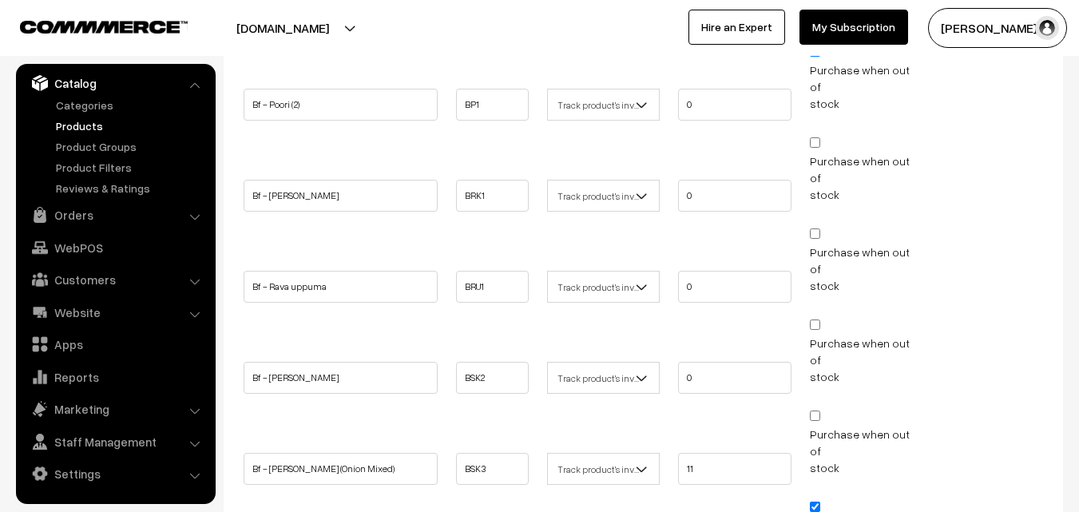
scroll to position [727, 0]
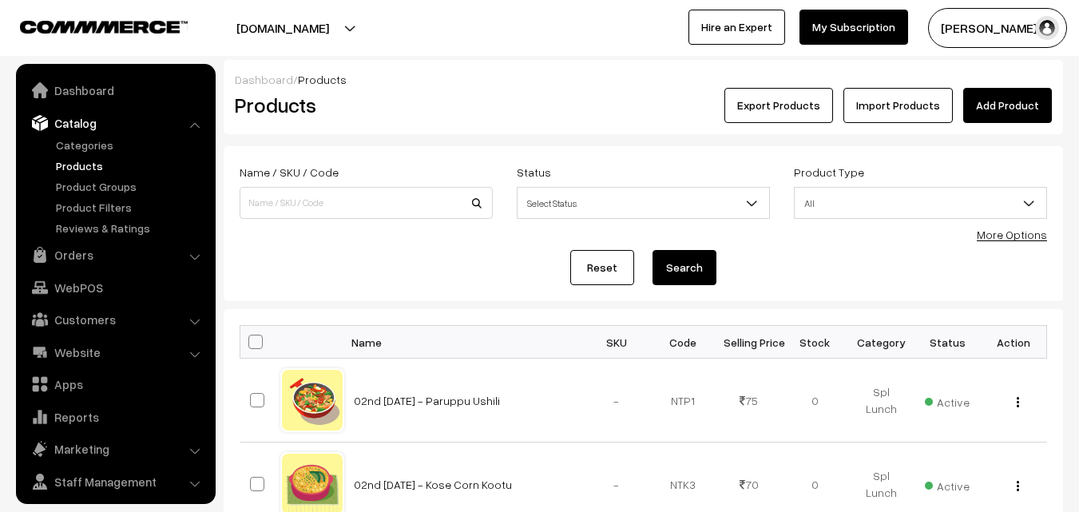
scroll to position [40, 0]
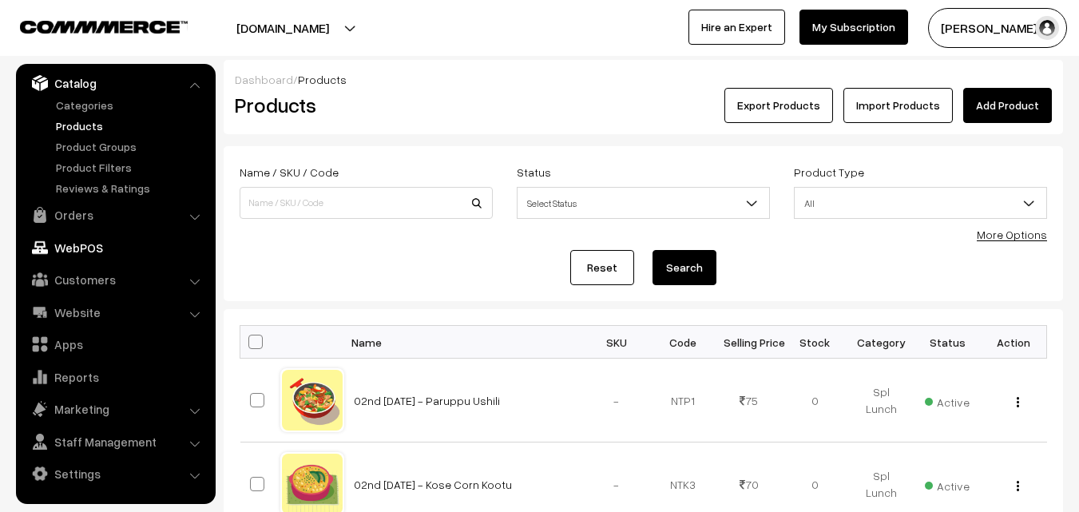
click at [77, 256] on link "WebPOS" at bounding box center [115, 247] width 190 height 29
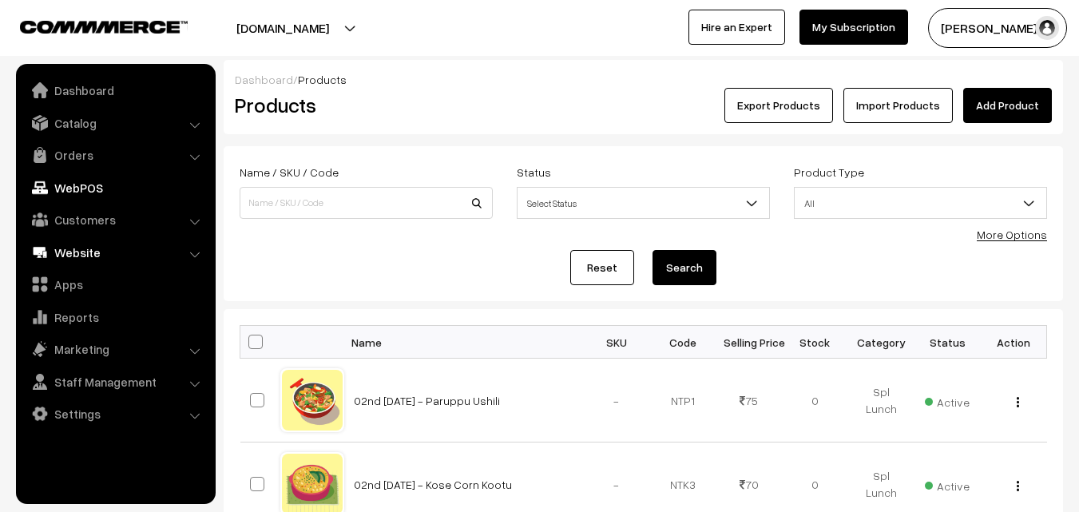
scroll to position [0, 0]
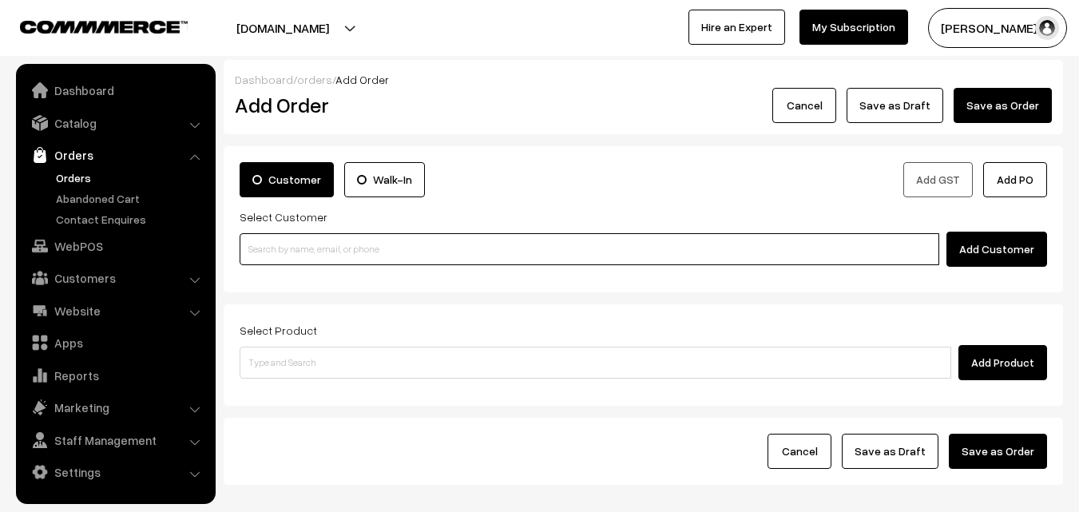
click at [292, 244] on input at bounding box center [589, 249] width 699 height 32
paste input "Bf - Poori (2) rating star unfiledrating star unfiledrating star unfiledrating …"
type input "Bf - Poori (2) rating star unfiledrating star unfiledrating star unfiledrating …"
paste input "+971 52 420 2499"
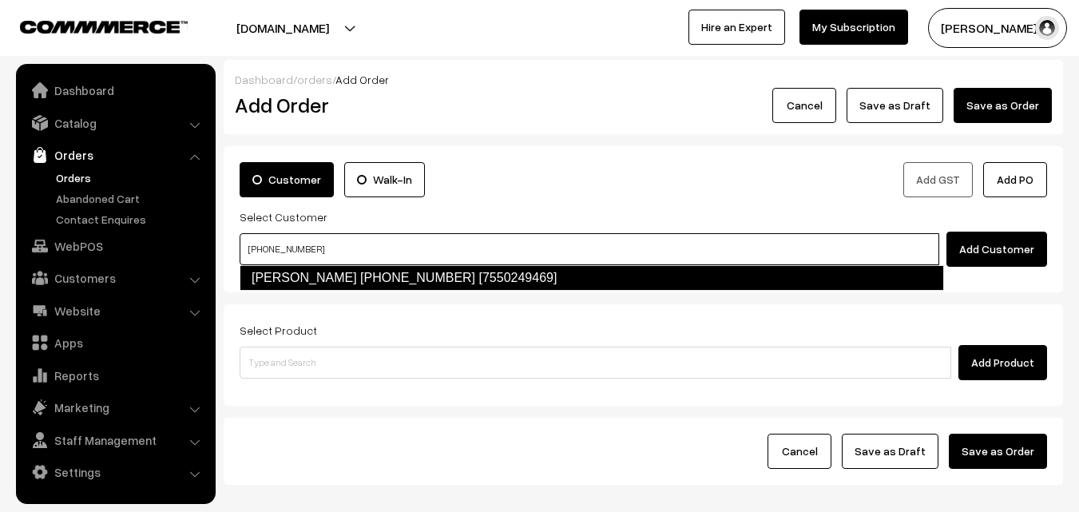
click at [310, 278] on link "Sharanya +971 52 420 2499 [7550249469]" at bounding box center [592, 278] width 704 height 26
type input "+971 52 420 2499"
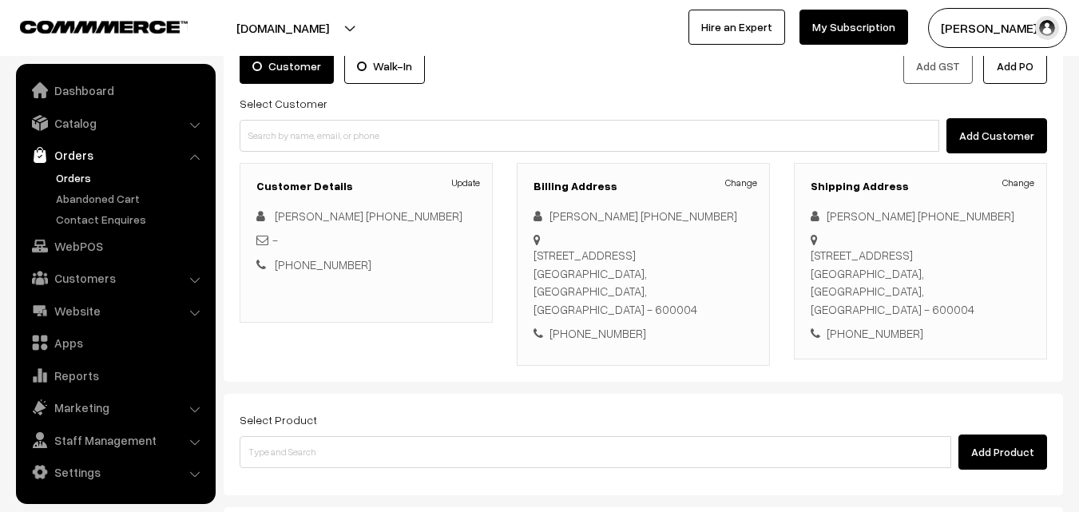
scroll to position [273, 0]
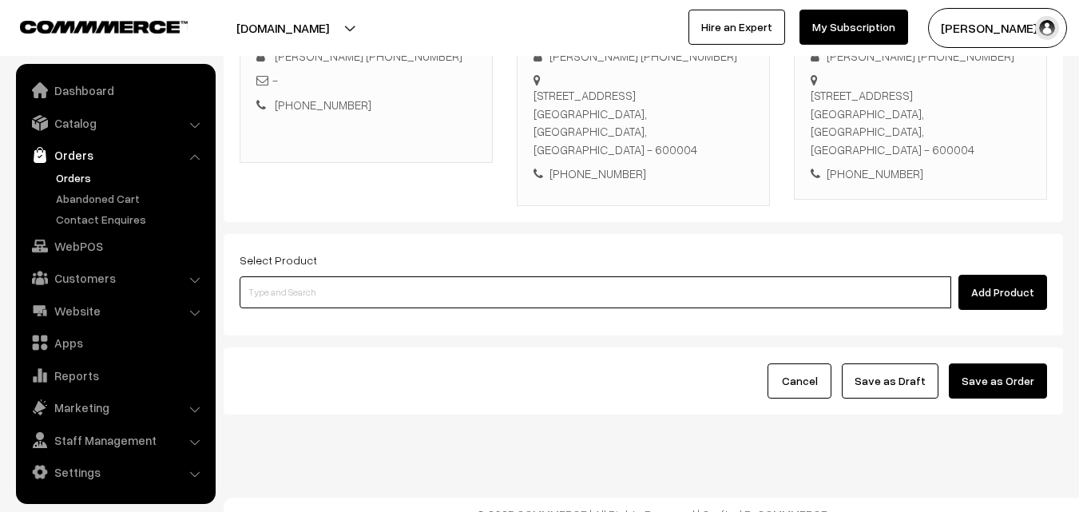
click at [458, 276] on input at bounding box center [595, 292] width 711 height 32
click at [460, 278] on input at bounding box center [595, 292] width 711 height 32
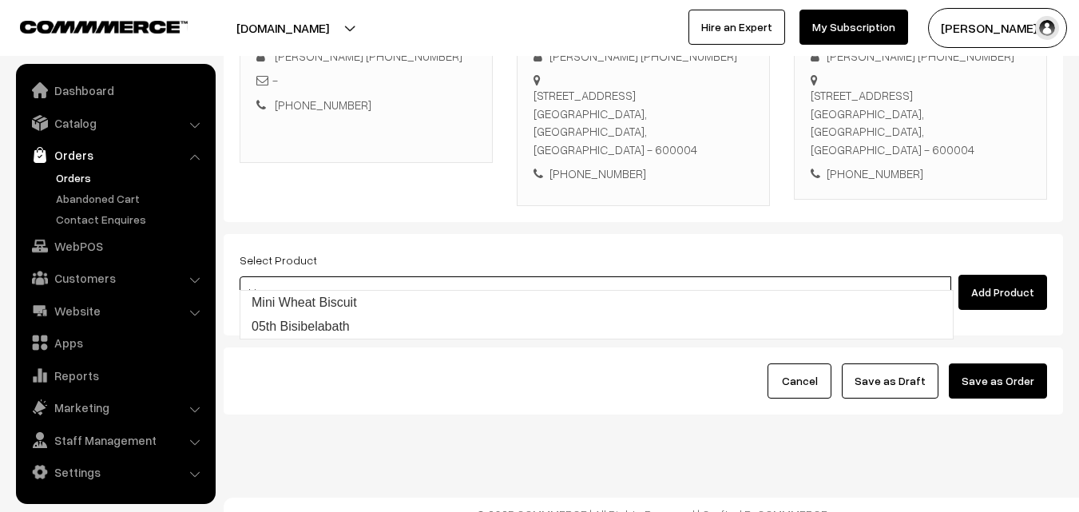
type input "05th Bisibelabath"
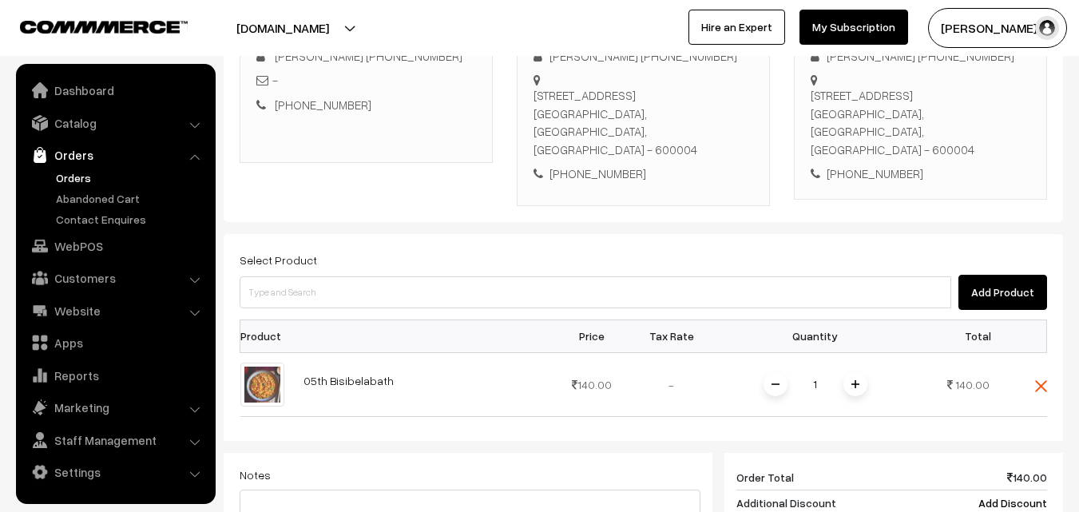
click at [731, 214] on form "Customer Walk-In Add GST Add PO Select Customer Add Customer Customer Details U…" at bounding box center [643, 337] width 839 height 929
click at [370, 253] on div "Select Product Add Product" at bounding box center [643, 280] width 807 height 60
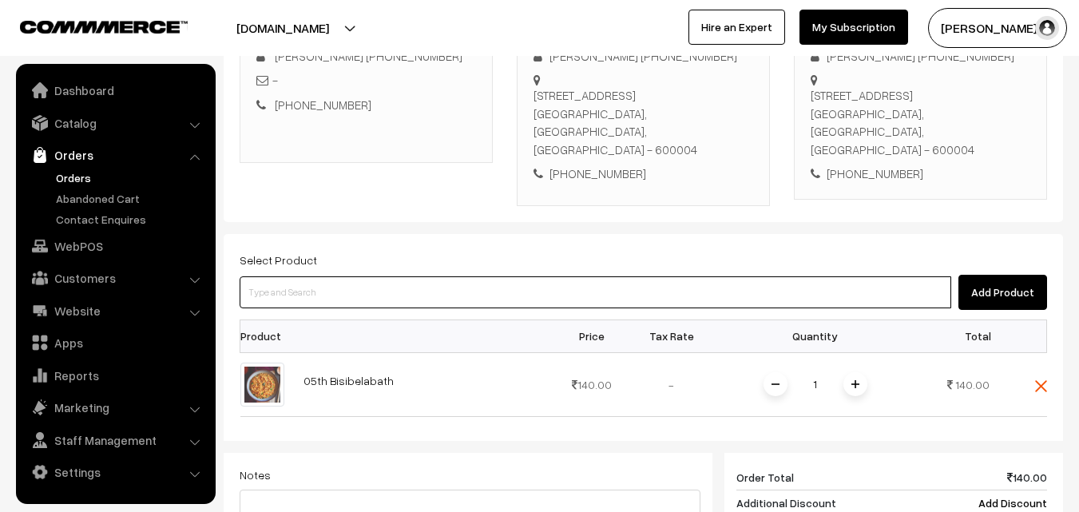
click at [367, 276] on input at bounding box center [595, 292] width 711 height 32
click at [387, 276] on input at bounding box center [595, 292] width 711 height 32
click at [522, 276] on input at bounding box center [595, 292] width 711 height 32
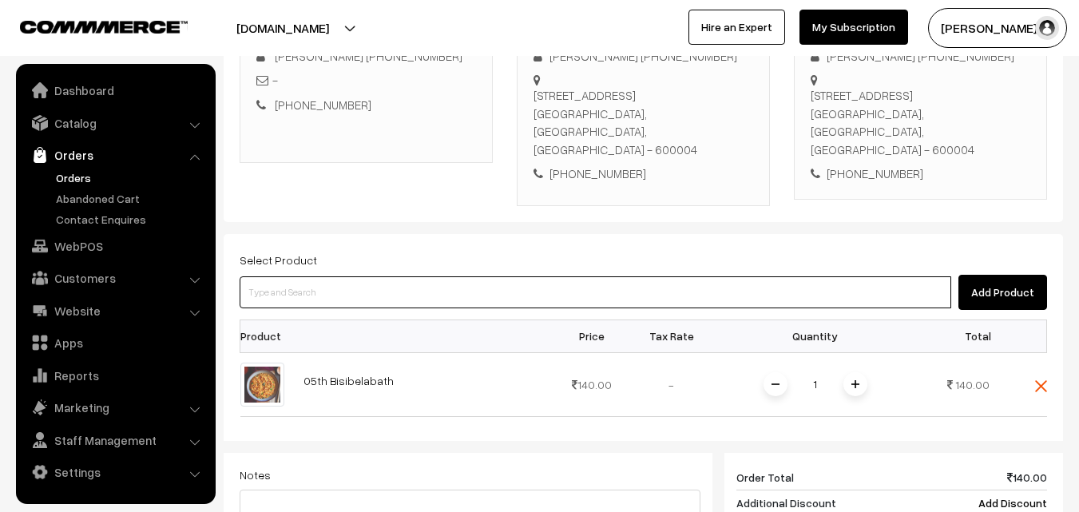
click at [654, 276] on input at bounding box center [595, 292] width 711 height 32
click at [404, 276] on input at bounding box center [595, 292] width 711 height 32
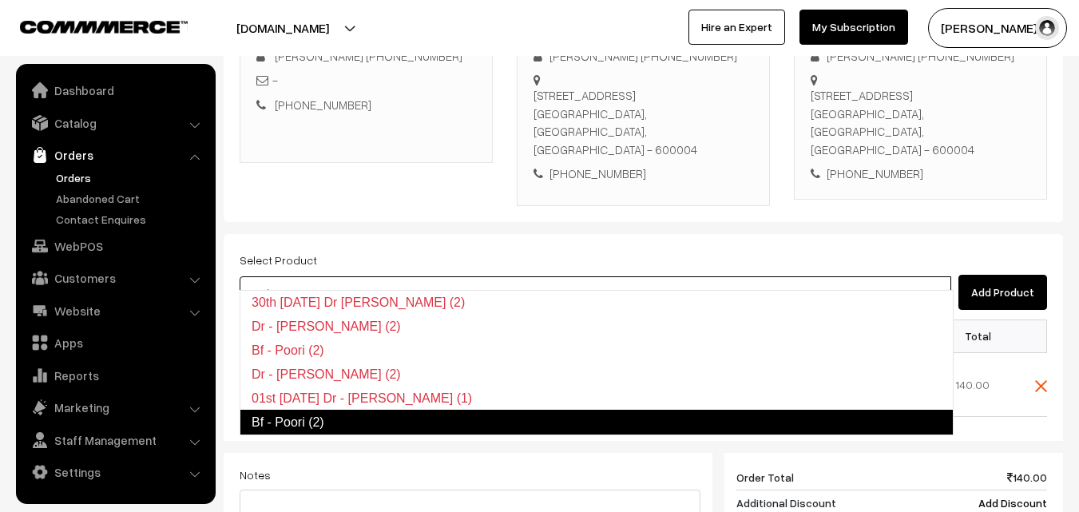
type input "Bf - Poori (2)"
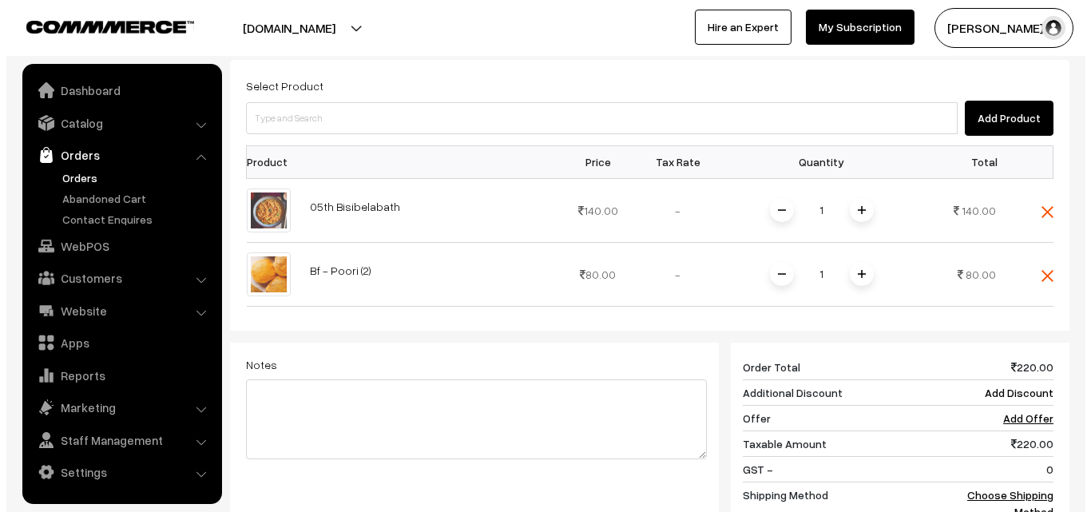
scroll to position [725, 0]
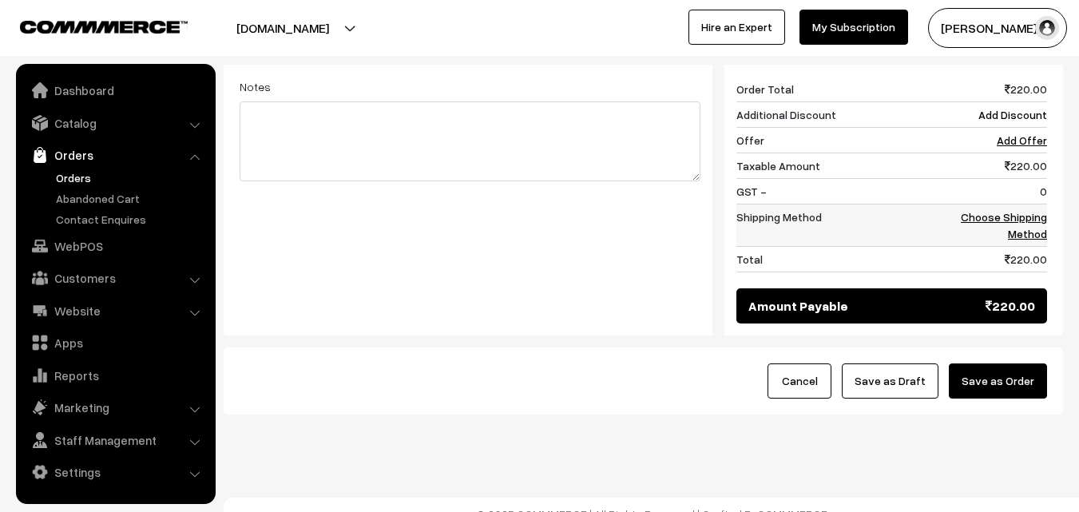
click at [1029, 226] on td "Choose Shipping Method" at bounding box center [997, 225] width 99 height 42
click at [1029, 210] on link "Choose Shipping Method" at bounding box center [1004, 225] width 86 height 30
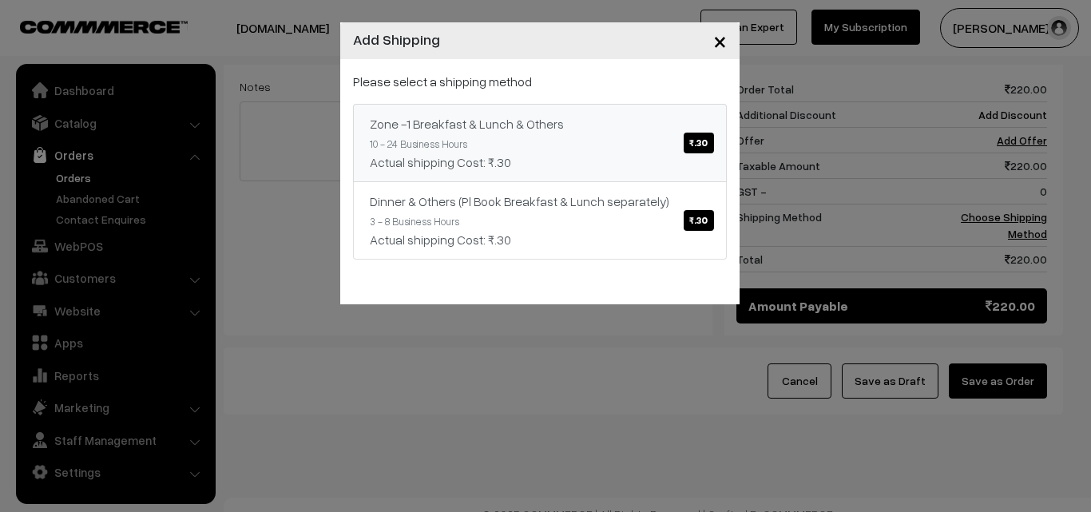
click at [597, 119] on div "Zone -1 Breakfast & Lunch & Others ₹.30" at bounding box center [540, 123] width 340 height 19
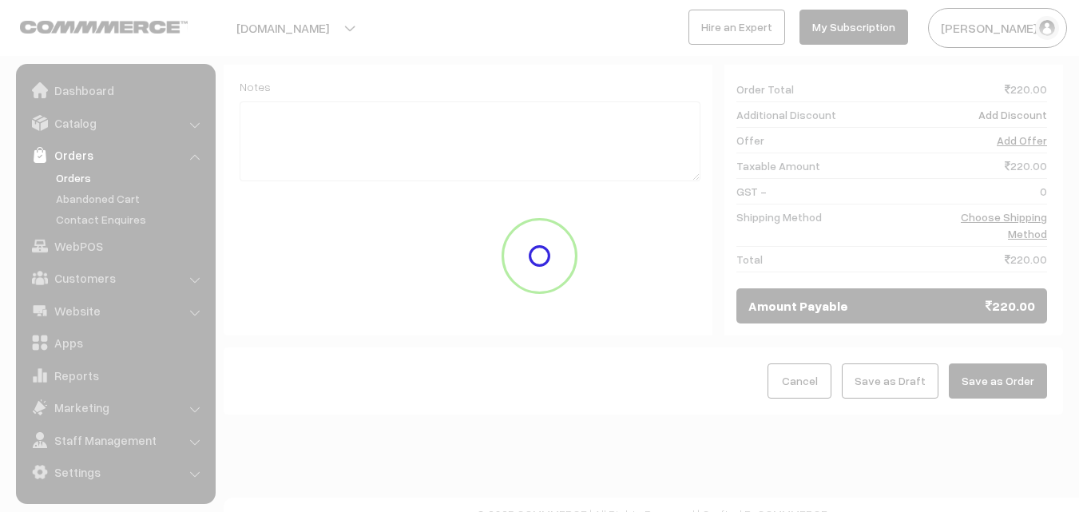
click at [1005, 363] on button "Save as Order" at bounding box center [998, 380] width 98 height 35
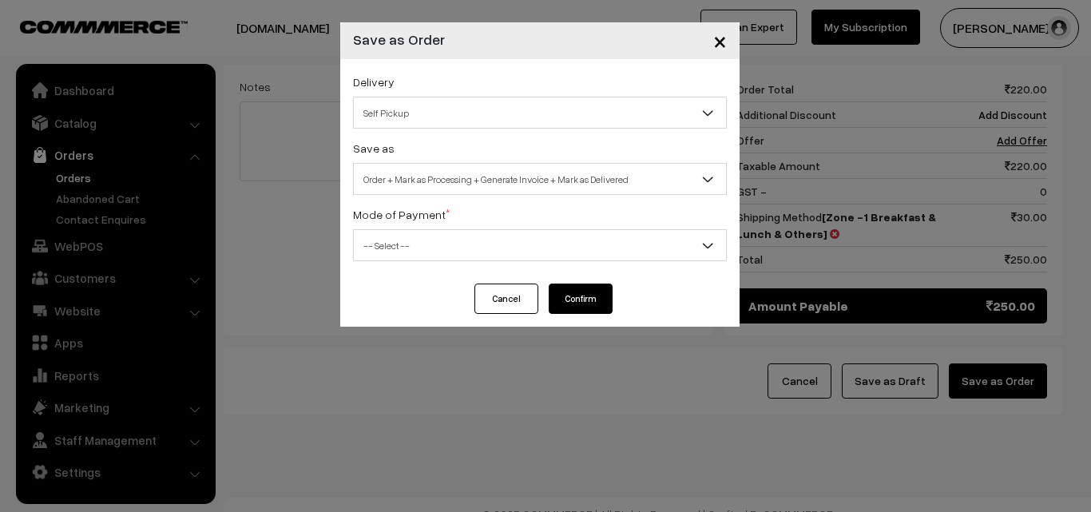
click at [498, 177] on span "Order + Mark as Processing + Generate Invoice + Mark as Delivered" at bounding box center [540, 179] width 372 height 28
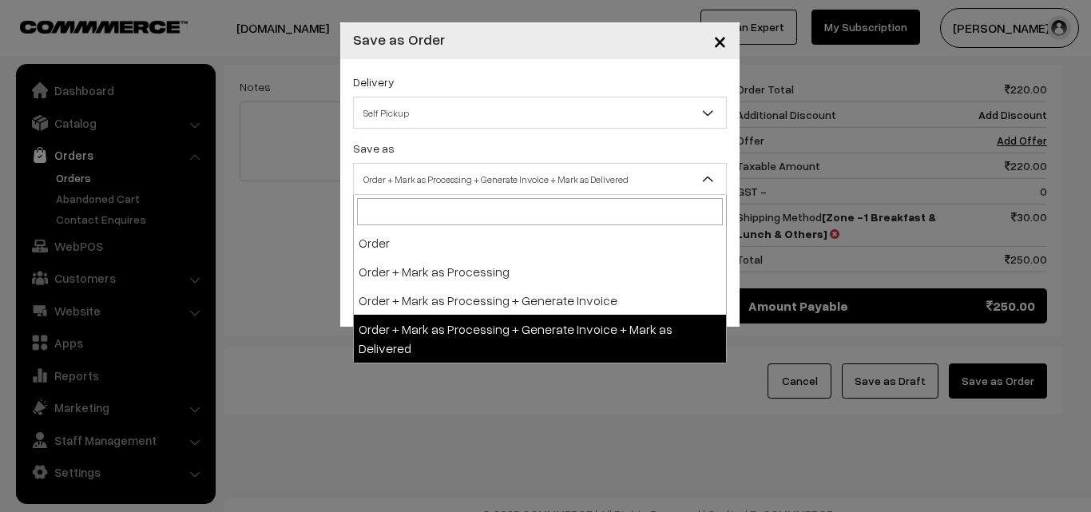
select select "3"
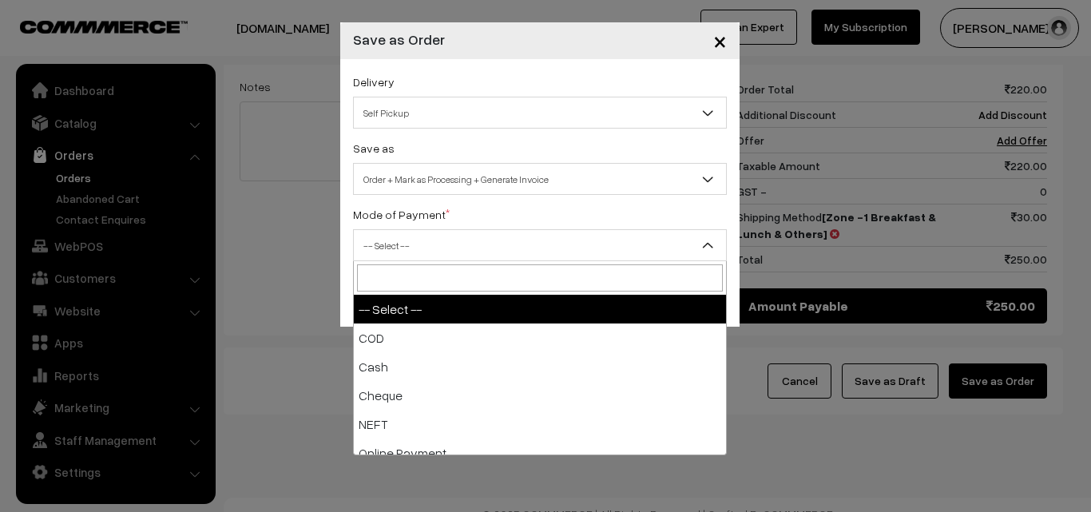
click at [445, 256] on span "-- Select --" at bounding box center [540, 246] width 372 height 28
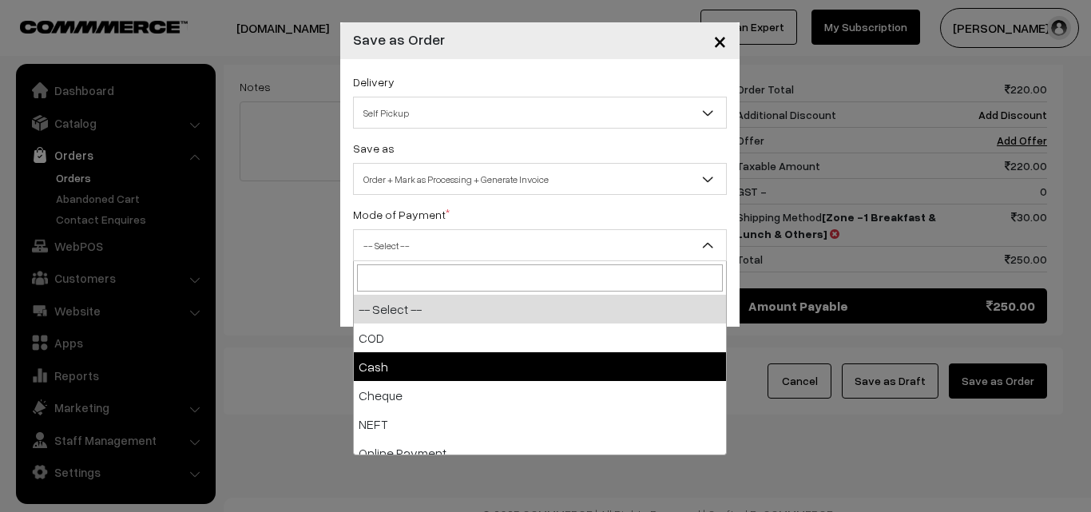
select select "2"
checkbox input "true"
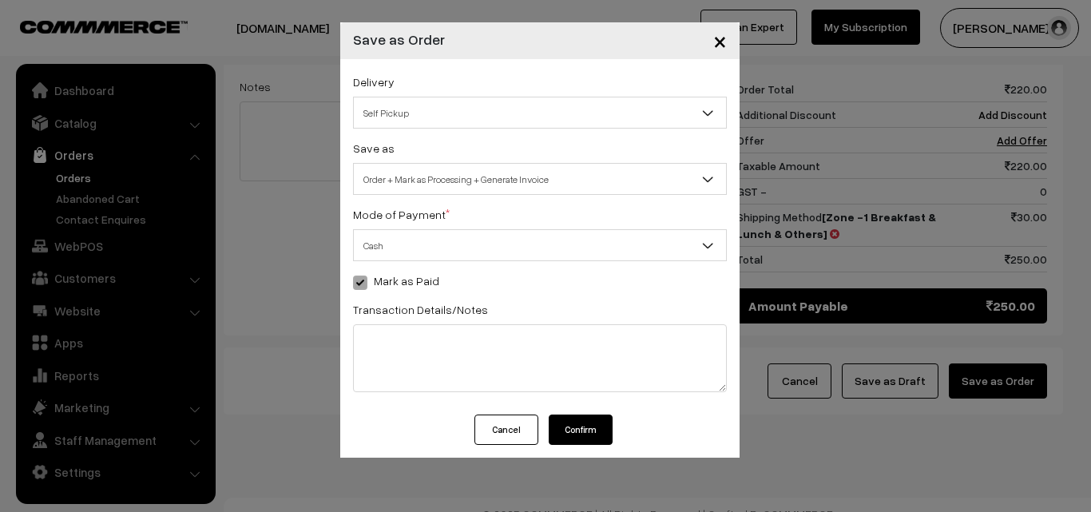
click at [567, 434] on button "Confirm" at bounding box center [581, 429] width 64 height 30
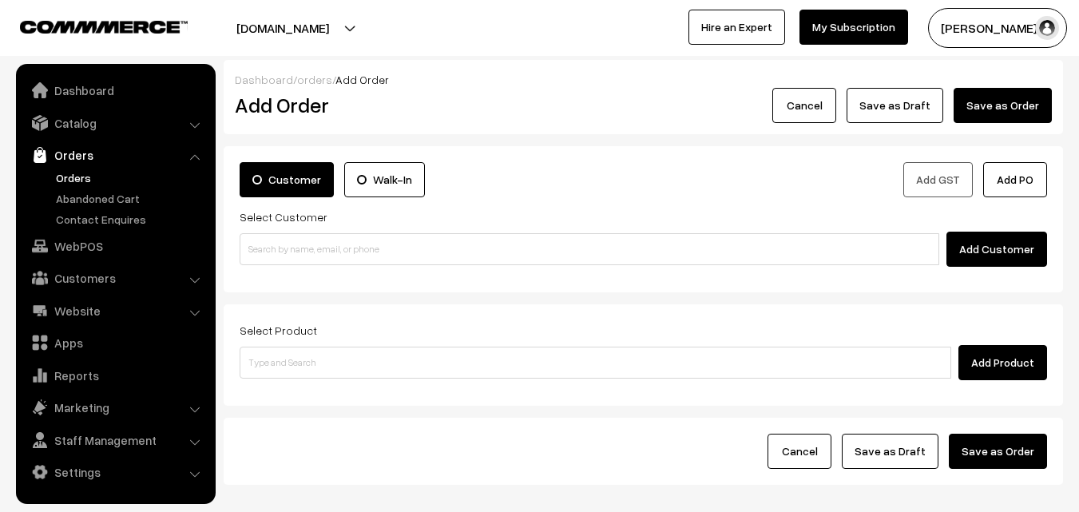
click at [92, 177] on link "Orders" at bounding box center [131, 177] width 158 height 17
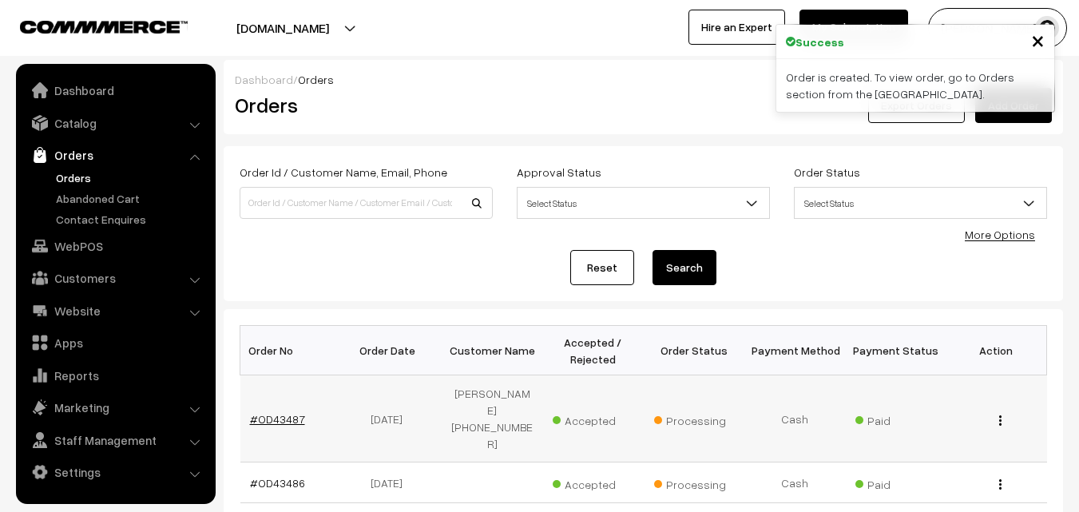
click at [284, 412] on link "#OD43487" at bounding box center [277, 419] width 55 height 14
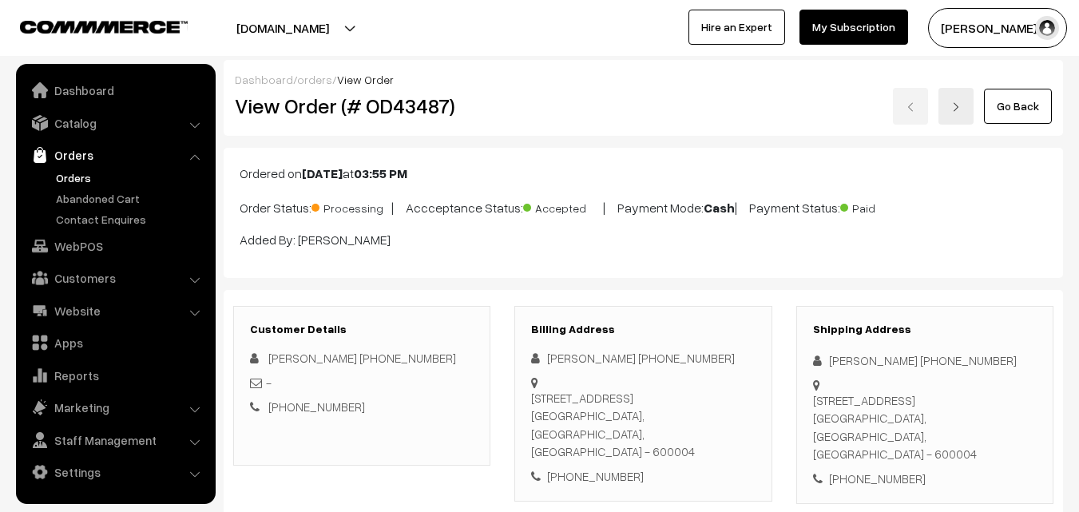
click at [291, 109] on h2 "View Order (# OD43487)" at bounding box center [363, 105] width 256 height 25
drag, startPoint x: 287, startPoint y: 101, endPoint x: 542, endPoint y: 157, distance: 260.6
click at [559, 117] on div "View Order (# OD43487) Go Back" at bounding box center [643, 106] width 841 height 37
copy div "Order (# OD43487)"
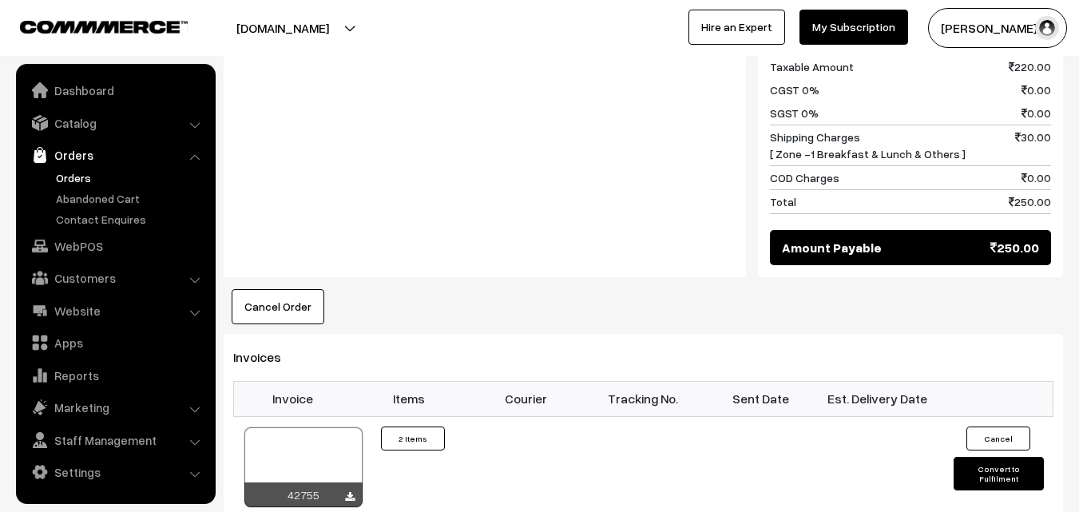
scroll to position [958, 0]
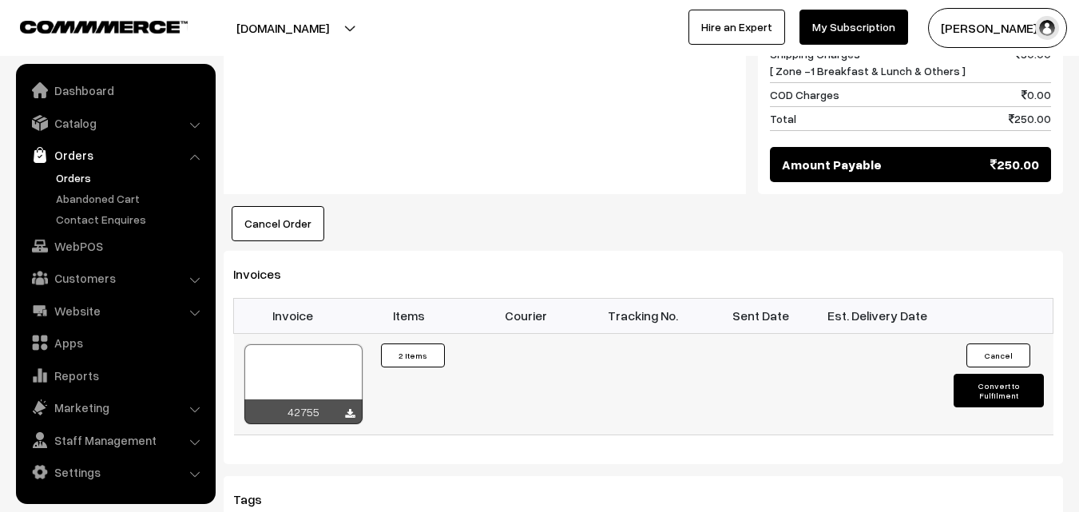
click at [319, 344] on div at bounding box center [303, 384] width 118 height 80
click at [56, 244] on link "WebPOS" at bounding box center [115, 246] width 190 height 29
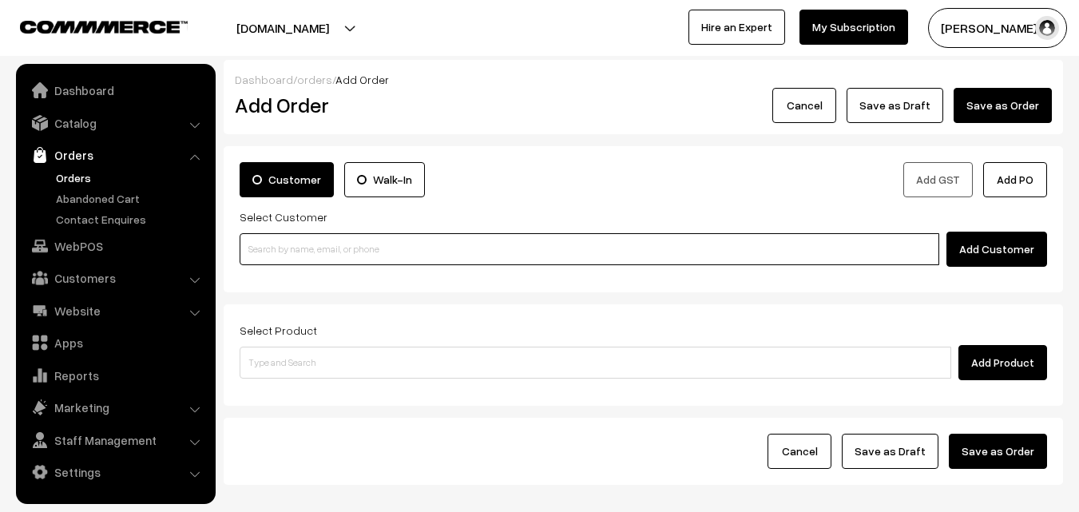
click at [371, 247] on input at bounding box center [589, 249] width 699 height 32
paste input "94449 13191"
click at [276, 245] on input "94449 13191" at bounding box center [589, 249] width 699 height 32
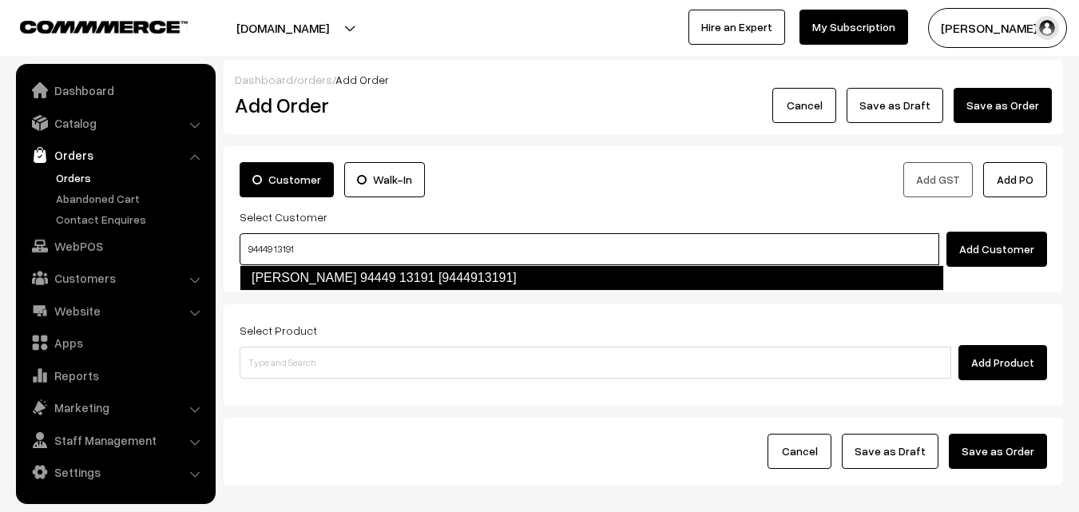
click at [283, 288] on link "[PERSON_NAME] 94449 13191 [9444913191]" at bounding box center [592, 278] width 704 height 26
type input "94449 13191"
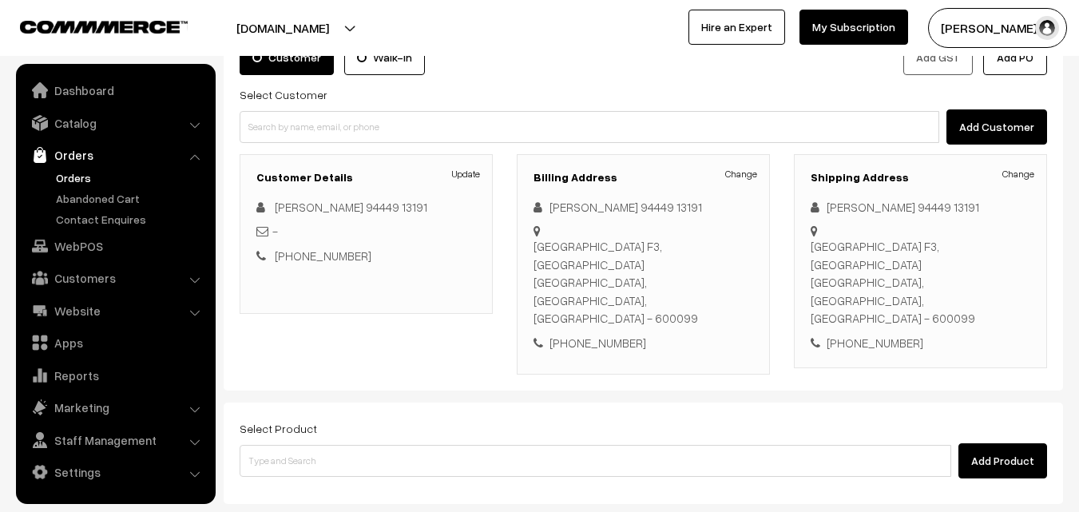
scroll to position [160, 0]
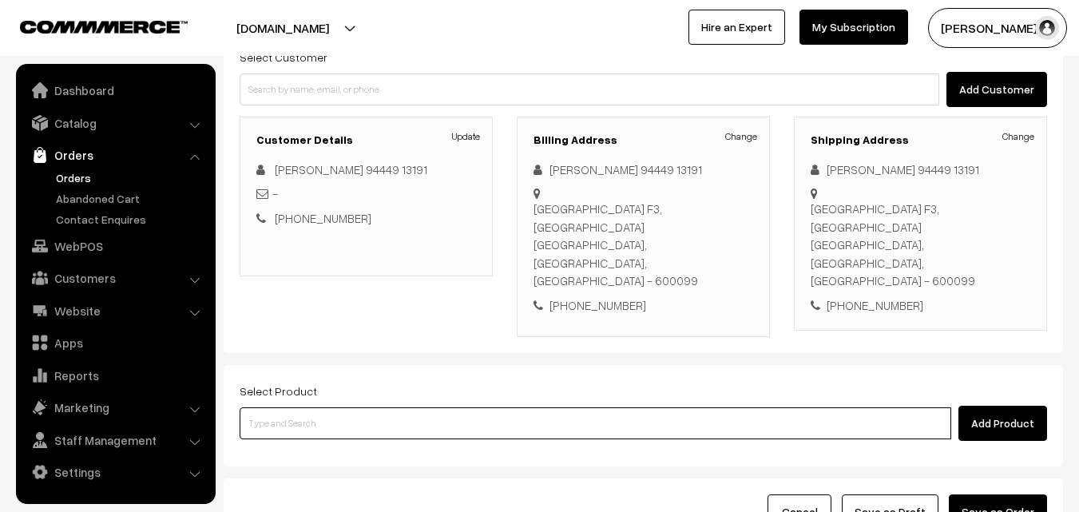
click at [412, 407] on input at bounding box center [595, 423] width 711 height 32
click at [395, 407] on input at bounding box center [595, 423] width 711 height 32
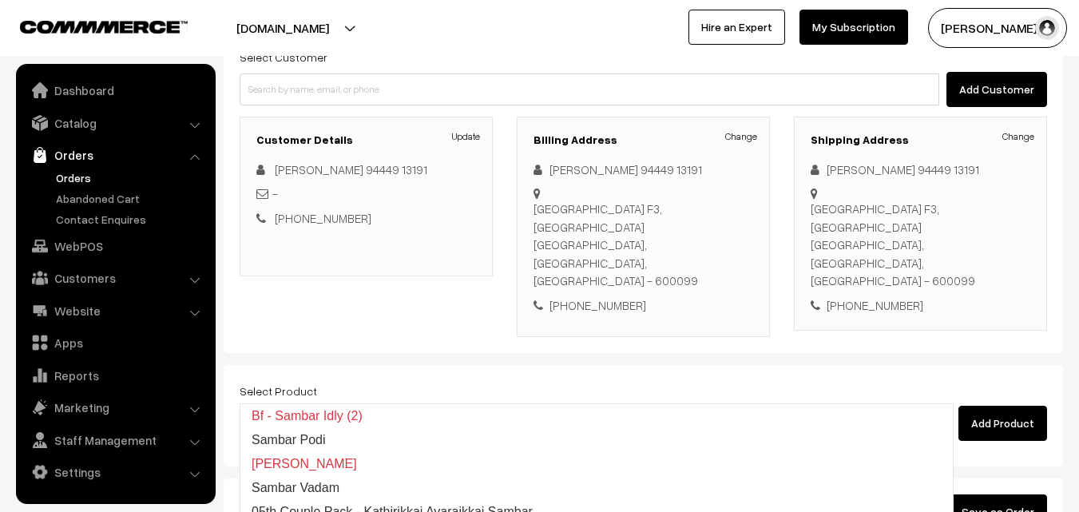
type input "05th Couple Pack - Kathirikkai Avaraikkai Sambar"
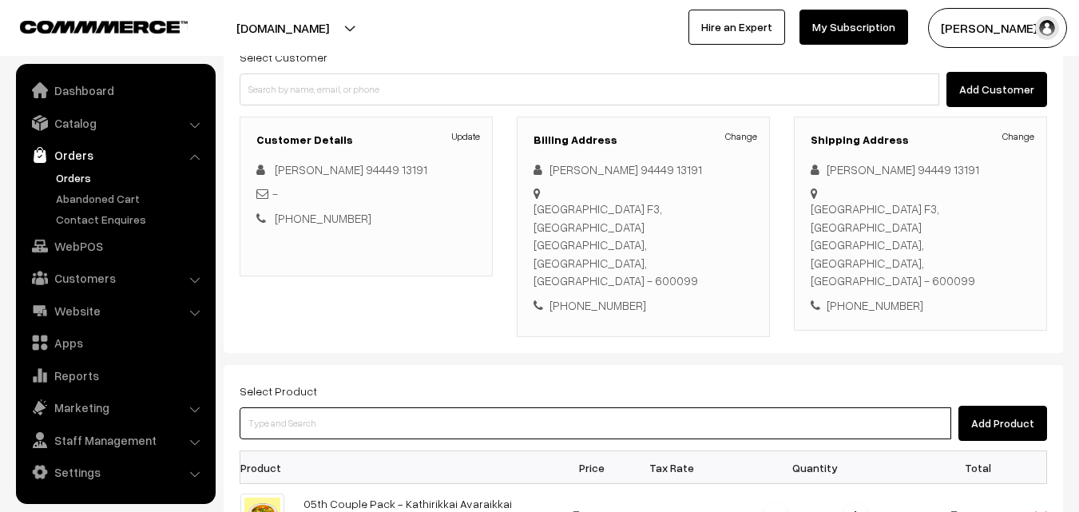
click at [377, 407] on input at bounding box center [595, 423] width 711 height 32
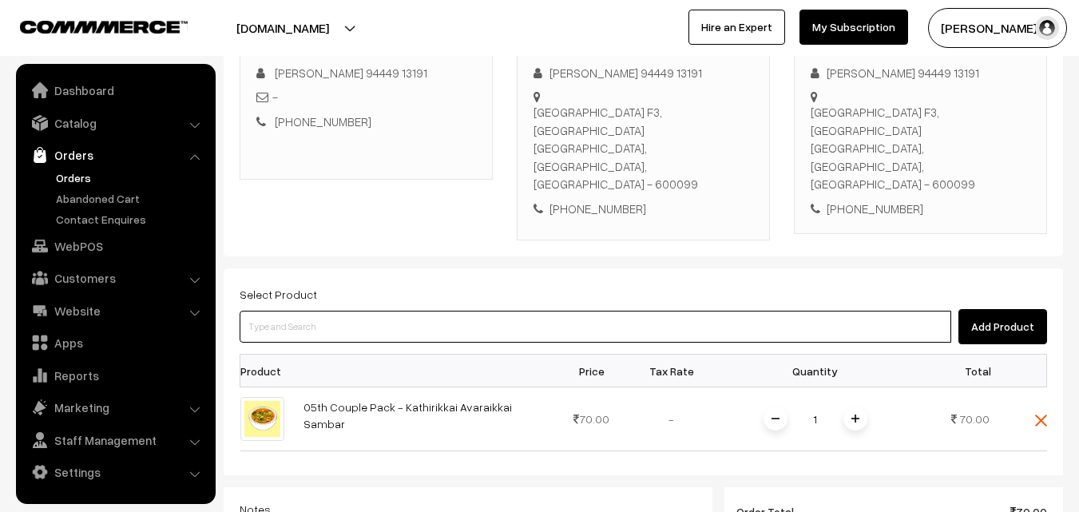
scroll to position [399, 0]
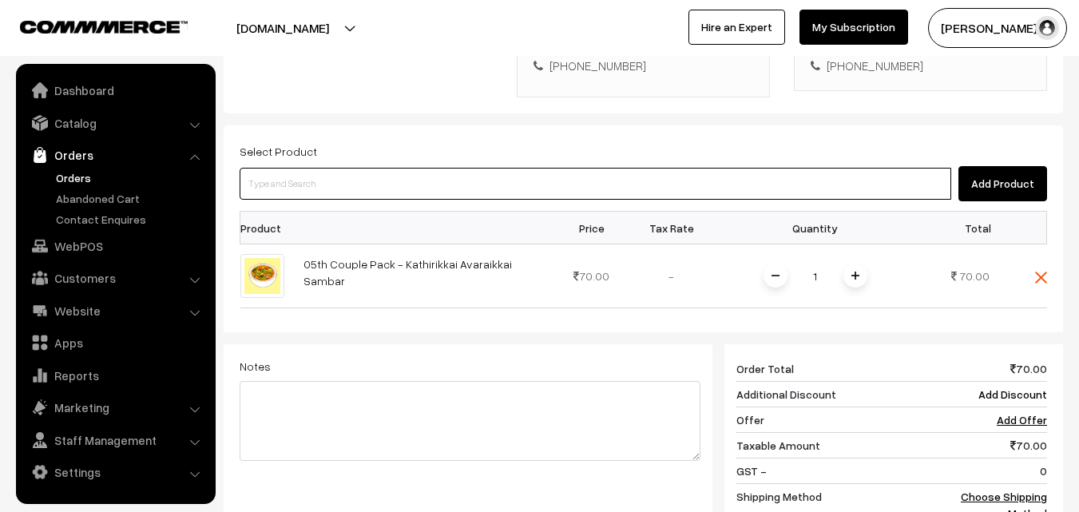
click at [453, 168] on input at bounding box center [595, 184] width 711 height 32
click at [450, 168] on input at bounding box center [595, 184] width 711 height 32
click at [405, 168] on input at bounding box center [595, 184] width 711 height 32
click at [327, 168] on input at bounding box center [595, 184] width 711 height 32
paste input "05th Couple Pack- Tomato Rasam"
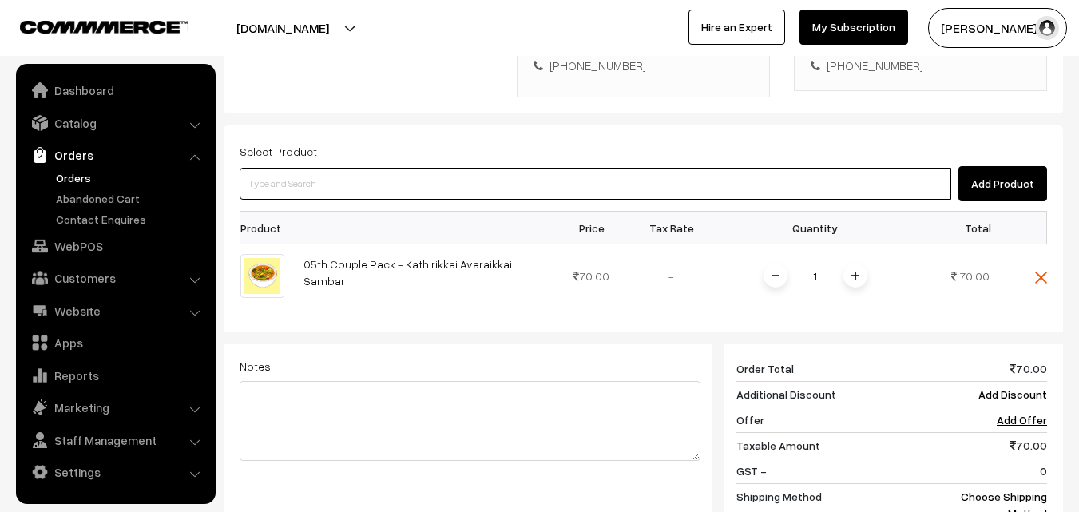
type input "05th Couple Pack- Tomato Rasam"
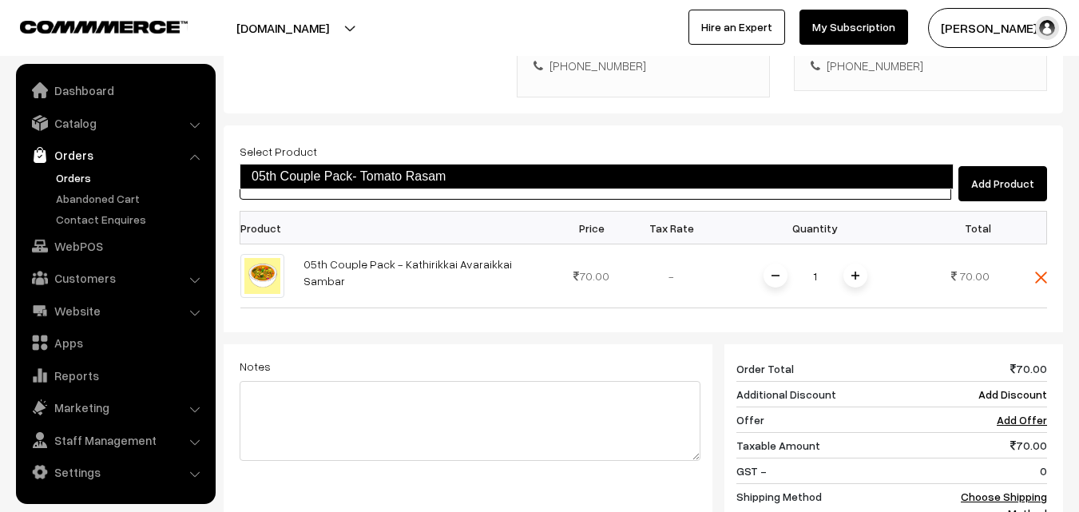
click at [319, 176] on link "05th Couple Pack- Tomato Rasam" at bounding box center [597, 177] width 714 height 26
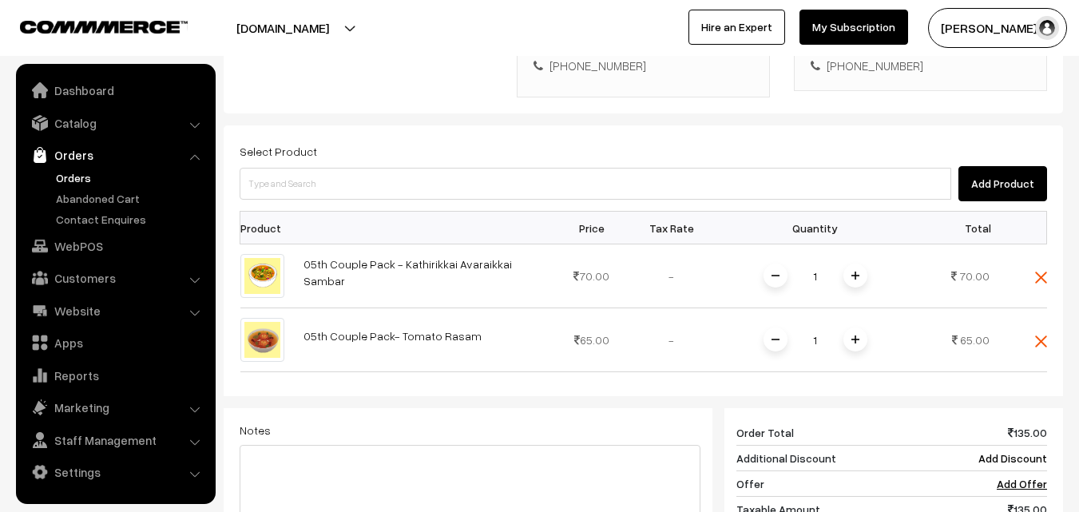
click at [433, 166] on div "Add Product" at bounding box center [643, 183] width 807 height 35
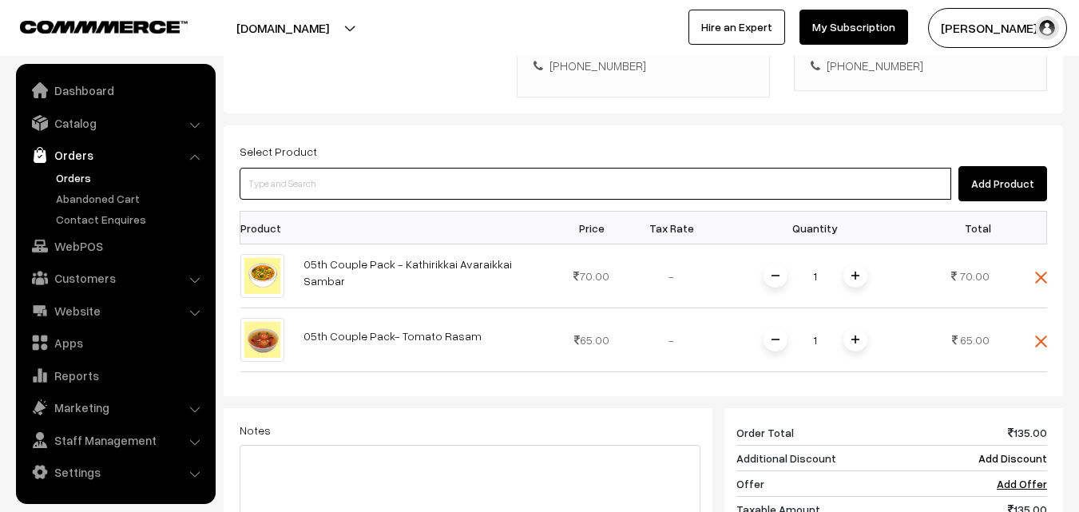
click at [431, 168] on input at bounding box center [595, 184] width 711 height 32
click at [386, 168] on input at bounding box center [595, 184] width 711 height 32
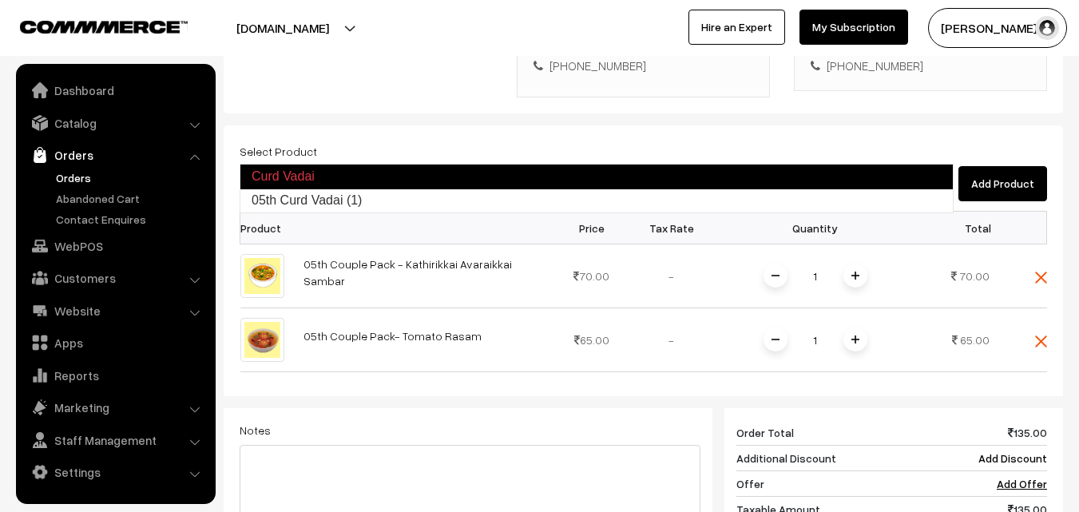
type input "05th Curd Vadai (1)"
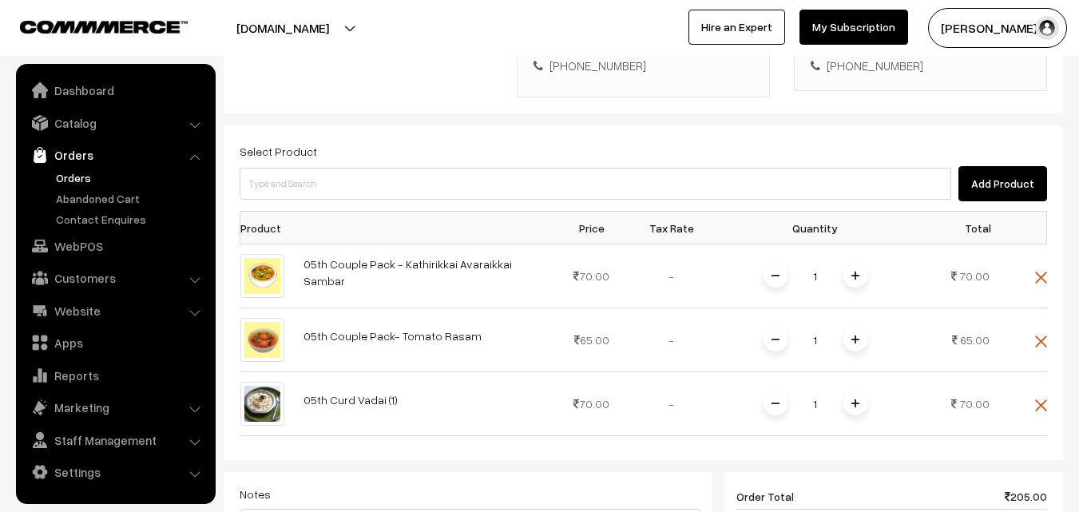
click at [1047, 371] on div "Select Product Add Product Product Price Tax Rate Quantity Total 1" at bounding box center [643, 433] width 839 height 617
click at [1037, 399] on img at bounding box center [1041, 405] width 12 height 12
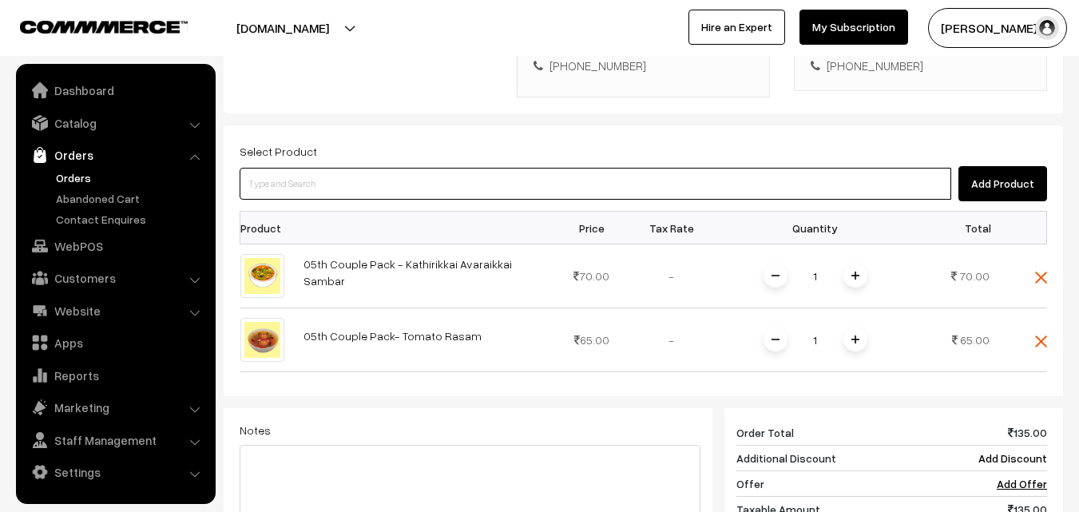
click at [465, 168] on input at bounding box center [595, 184] width 711 height 32
type input "05th Couple Pack - Keerai Kootu"
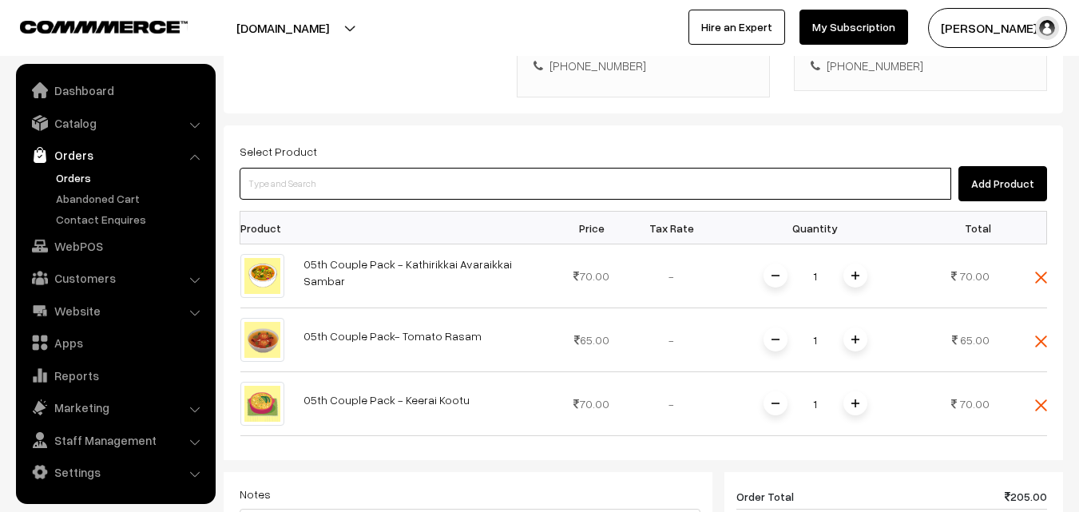
click at [465, 168] on input at bounding box center [595, 184] width 711 height 32
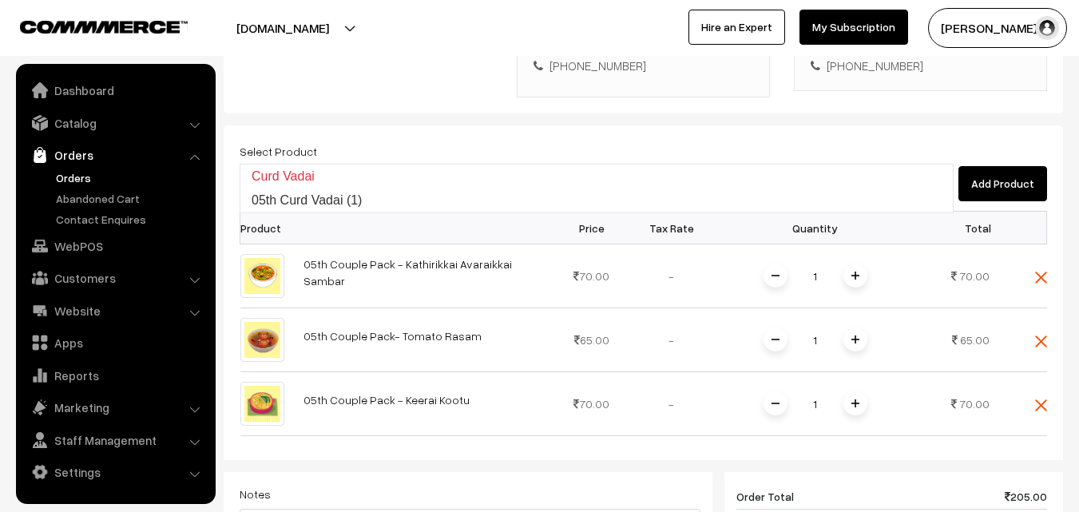
type input "05th Curd Vadai (1)"
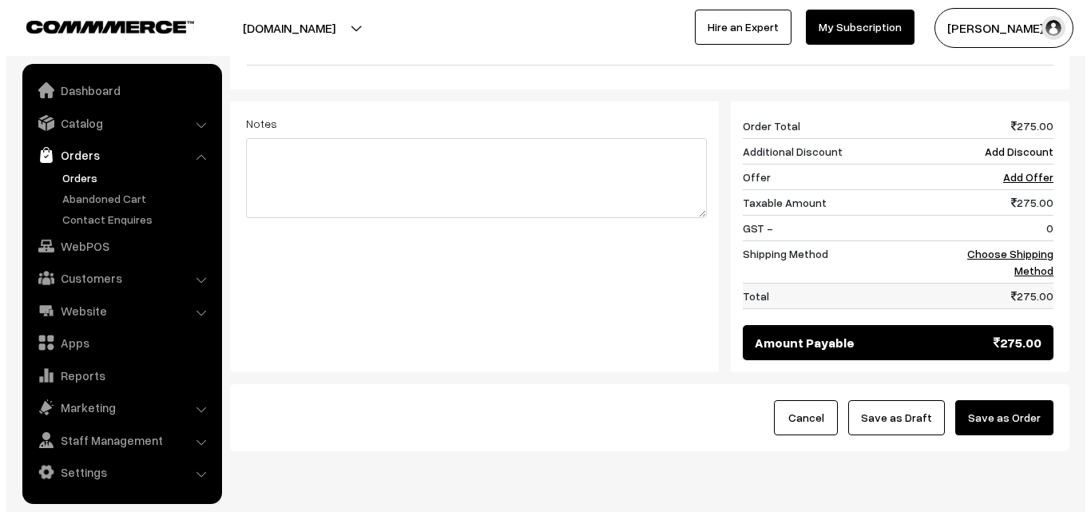
scroll to position [853, 0]
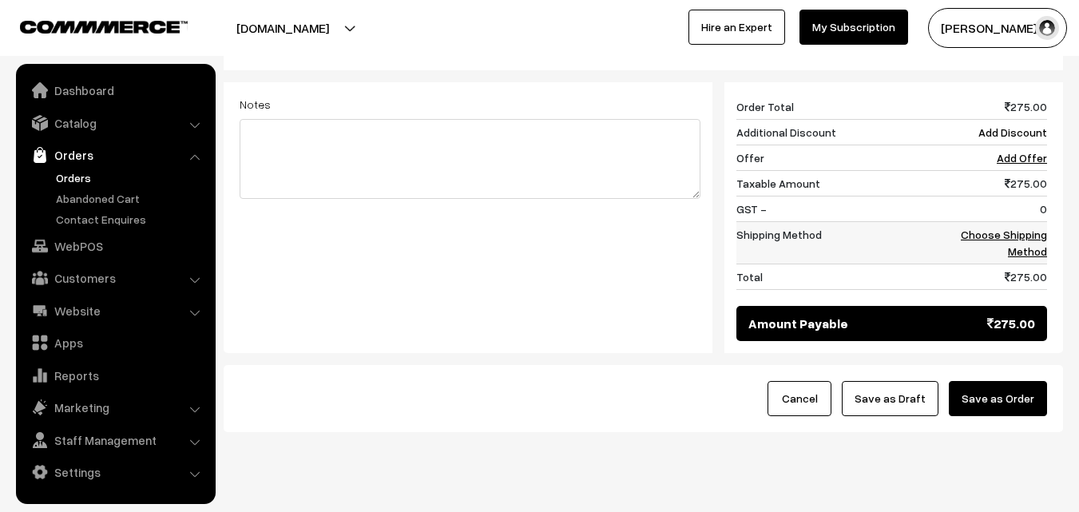
click at [1023, 228] on link "Choose Shipping Method" at bounding box center [1004, 243] width 86 height 30
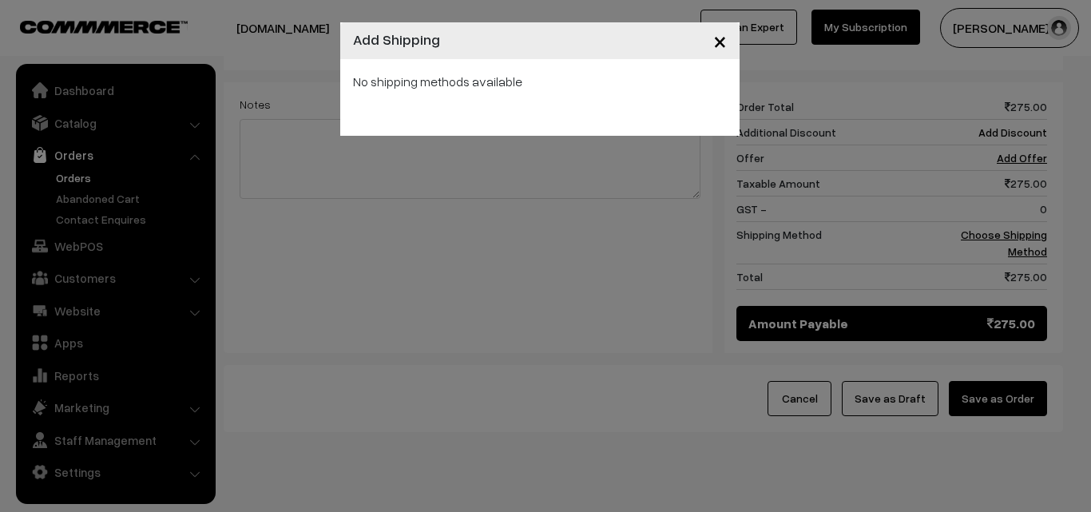
drag, startPoint x: 651, startPoint y: 185, endPoint x: 826, endPoint y: 204, distance: 175.8
click at [654, 185] on div "× Add Shipping No shipping methods available" at bounding box center [545, 256] width 1091 height 512
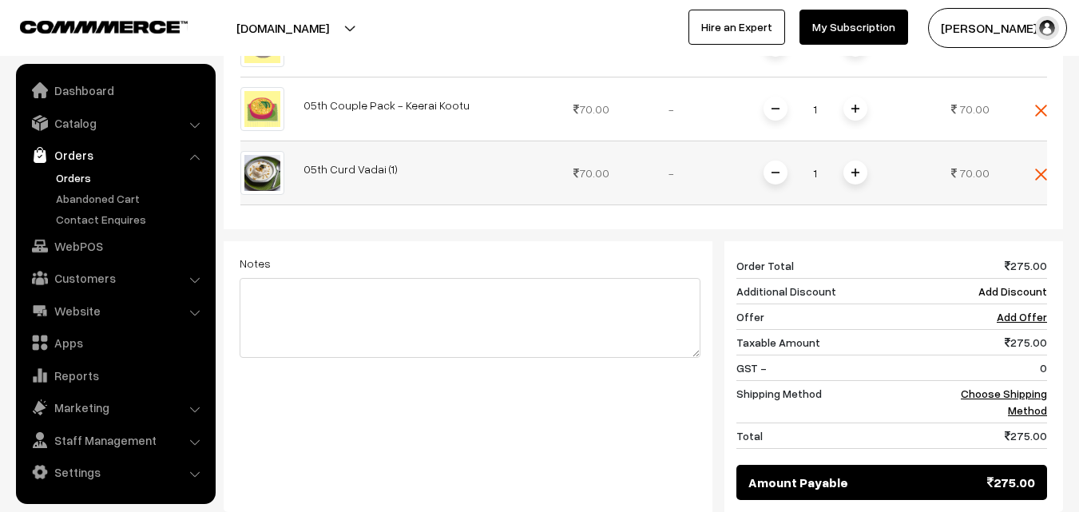
scroll to position [693, 0]
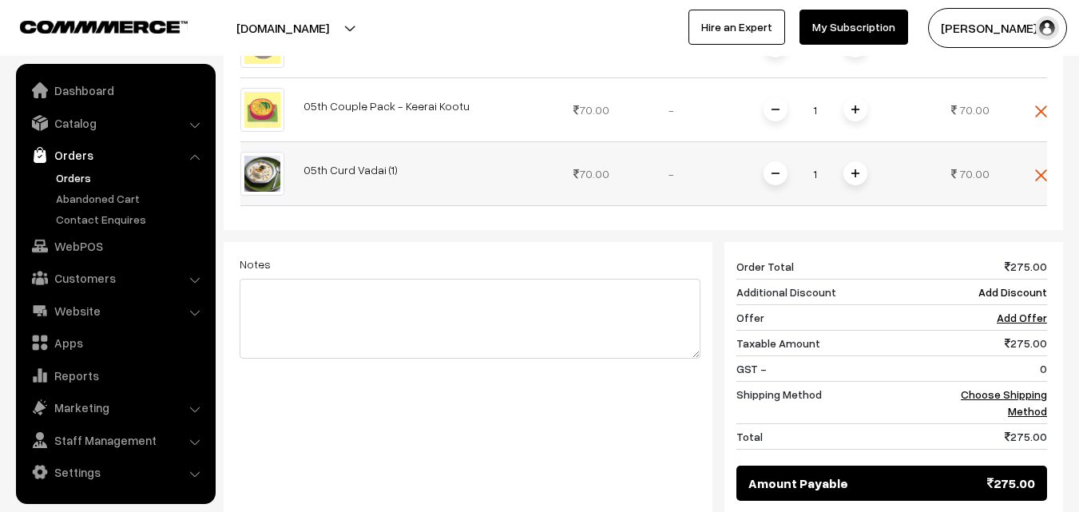
click at [855, 161] on span at bounding box center [855, 173] width 24 height 24
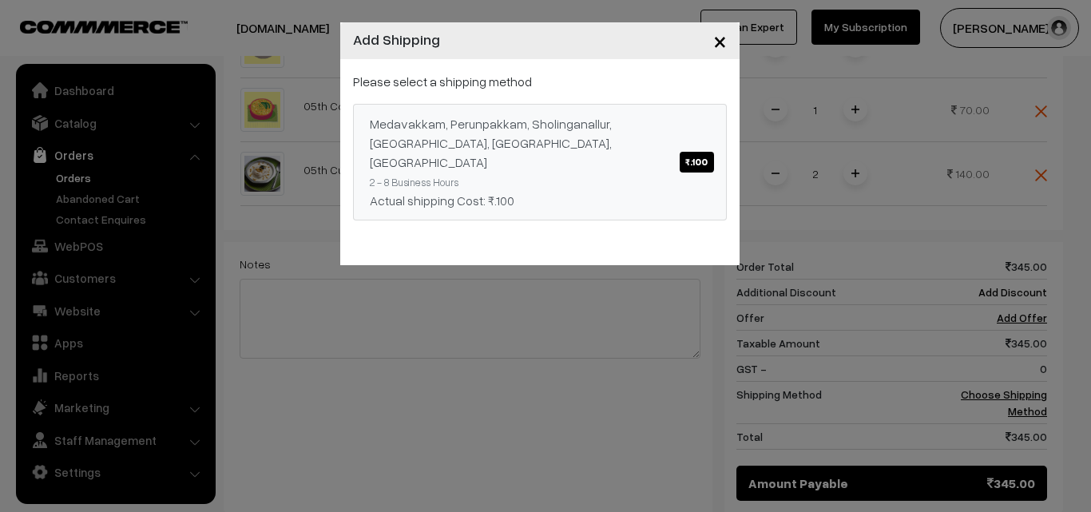
click at [717, 188] on link "Medavakkam, Perunpakkam, Sholinganallur, seliyur, Kirattur, Perambur ₹.100 2 - …" at bounding box center [540, 162] width 374 height 117
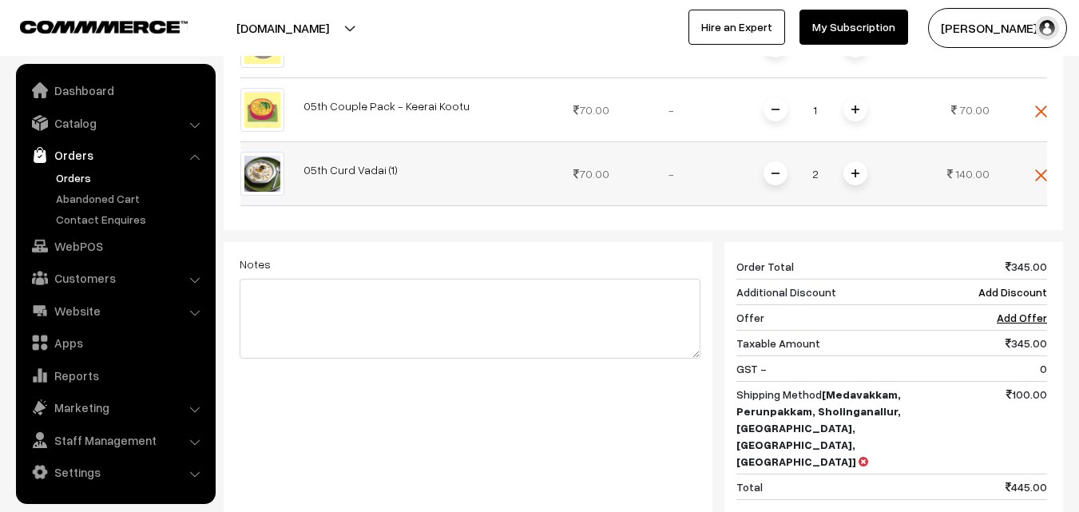
click at [767, 161] on span at bounding box center [775, 173] width 24 height 24
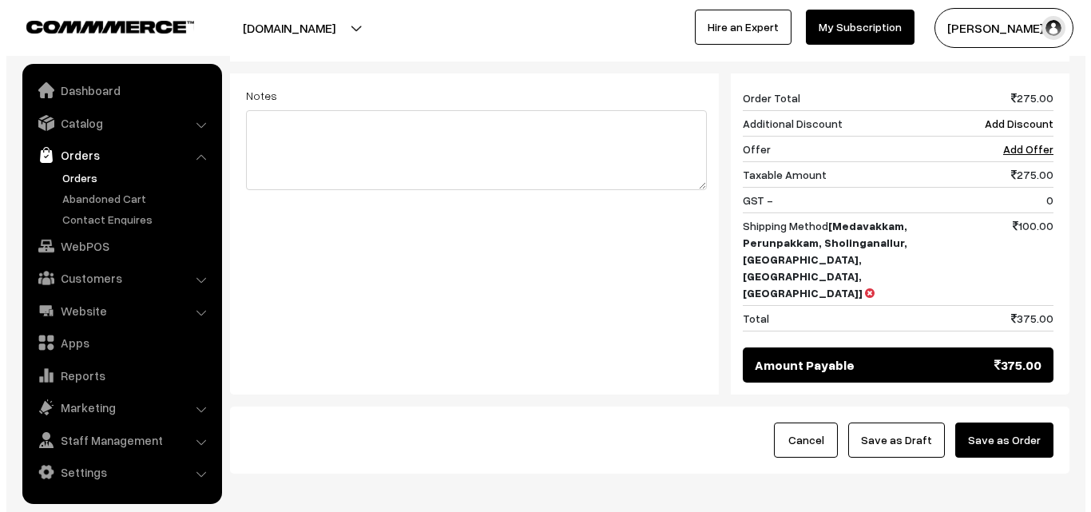
scroll to position [870, 0]
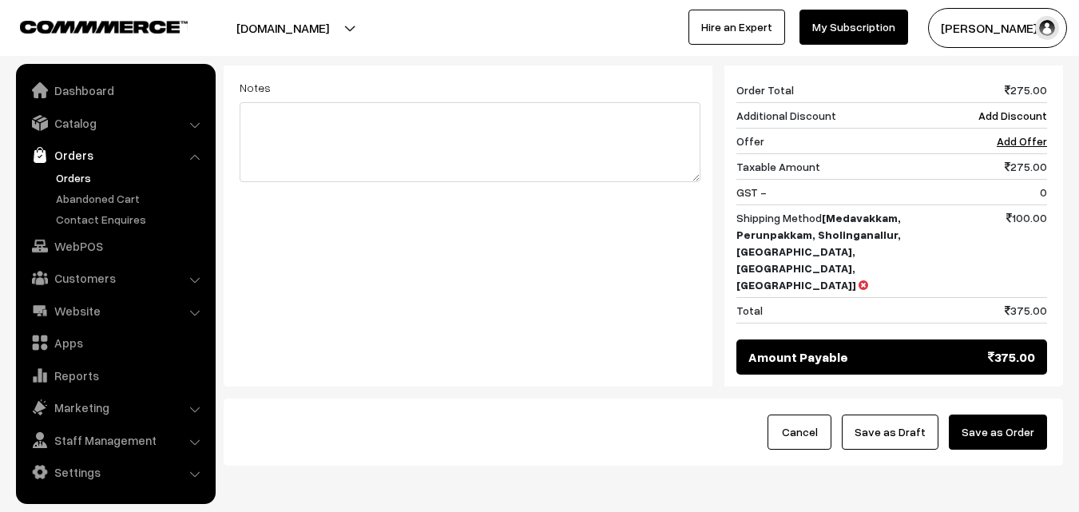
click at [1024, 414] on button "Save as Order" at bounding box center [998, 431] width 98 height 35
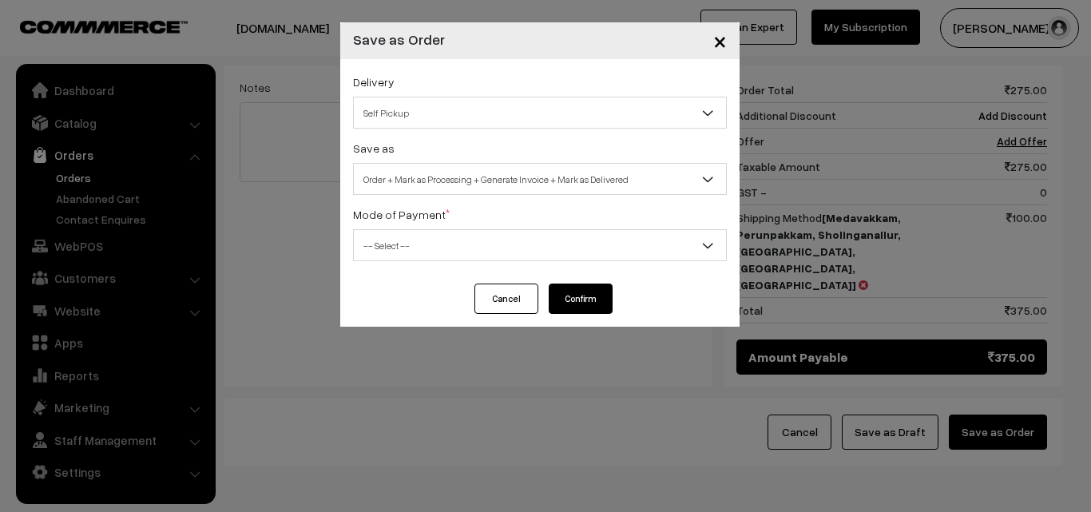
click at [400, 179] on span "Order + Mark as Processing + Generate Invoice + Mark as Delivered" at bounding box center [540, 179] width 372 height 28
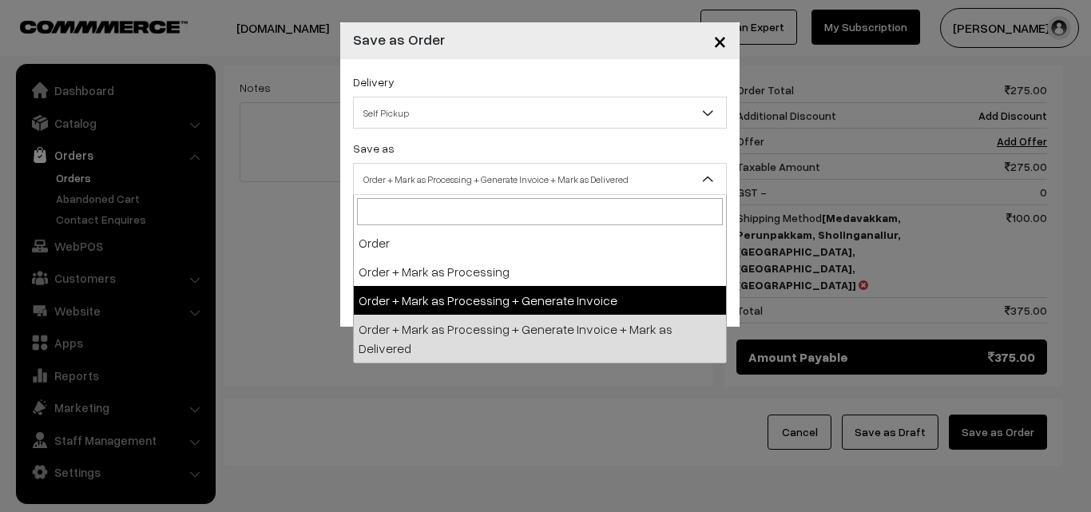
select select "3"
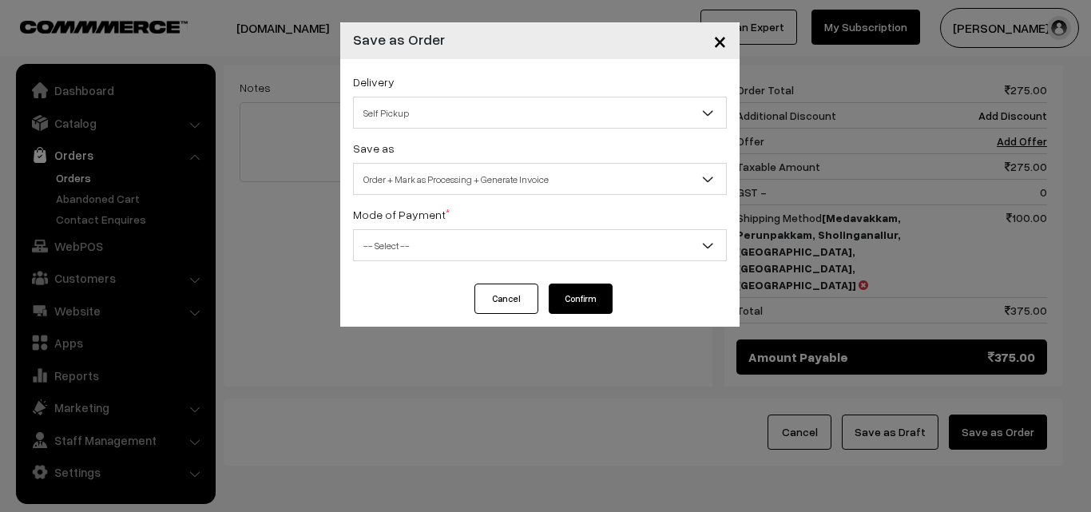
click at [393, 253] on span "-- Select --" at bounding box center [540, 246] width 372 height 28
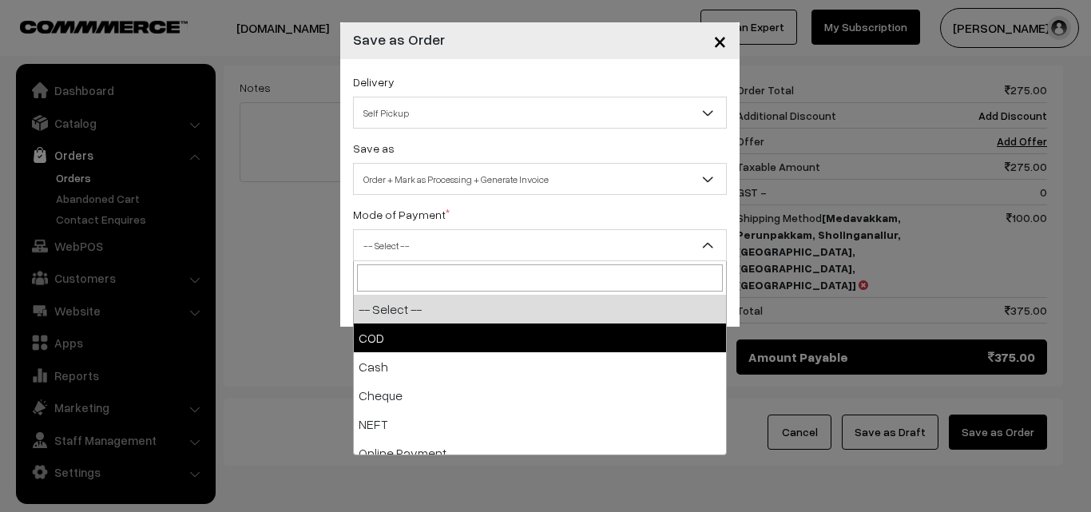
drag, startPoint x: 392, startPoint y: 335, endPoint x: 393, endPoint y: 323, distance: 11.2
select select "1"
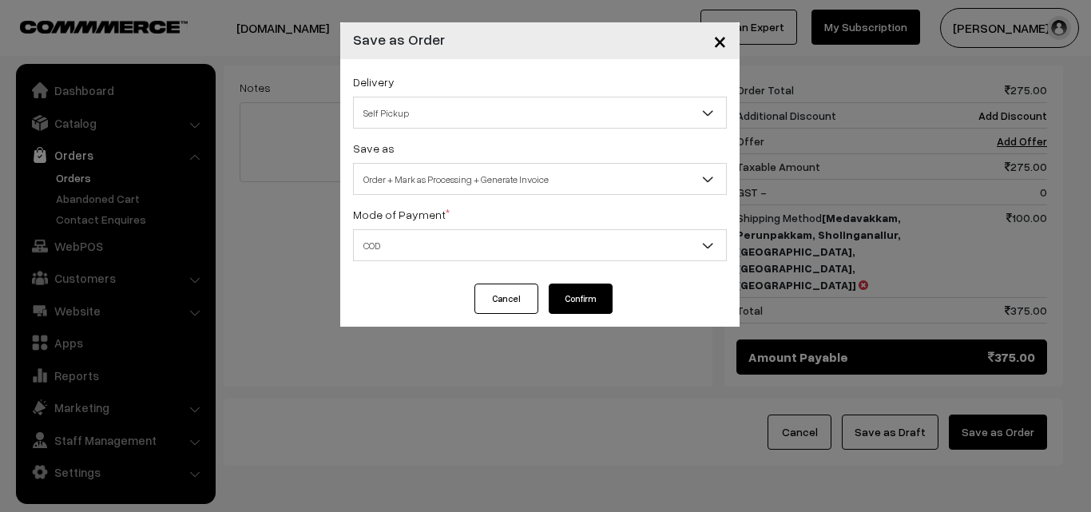
click at [577, 311] on button "Confirm" at bounding box center [581, 298] width 64 height 30
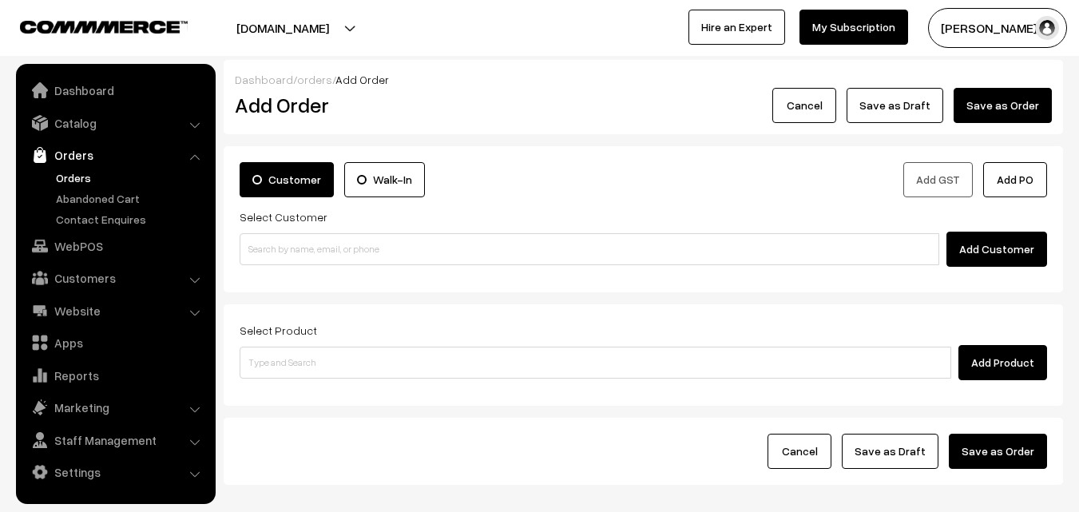
click at [85, 172] on link "Orders" at bounding box center [131, 177] width 158 height 17
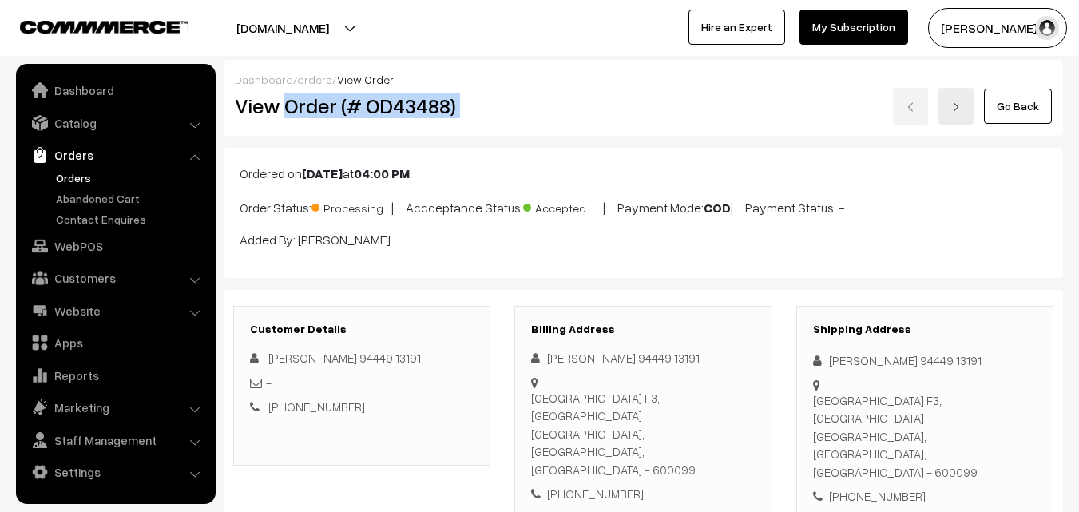
drag, startPoint x: 287, startPoint y: 102, endPoint x: 529, endPoint y: 133, distance: 244.6
click at [533, 124] on div "View Order (# OD43488) Go Back" at bounding box center [643, 106] width 841 height 37
copy div "Order (# OD43488)"
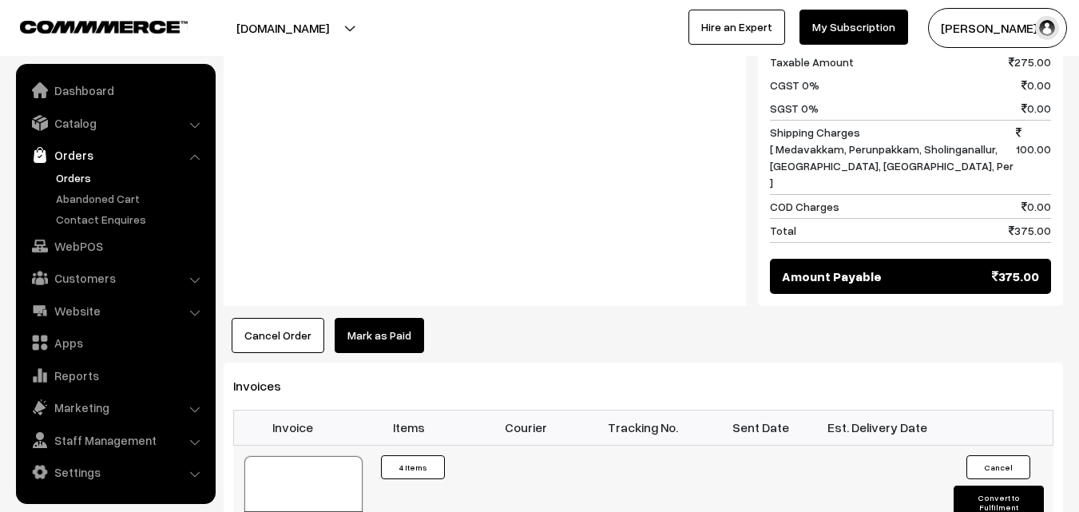
scroll to position [1118, 0]
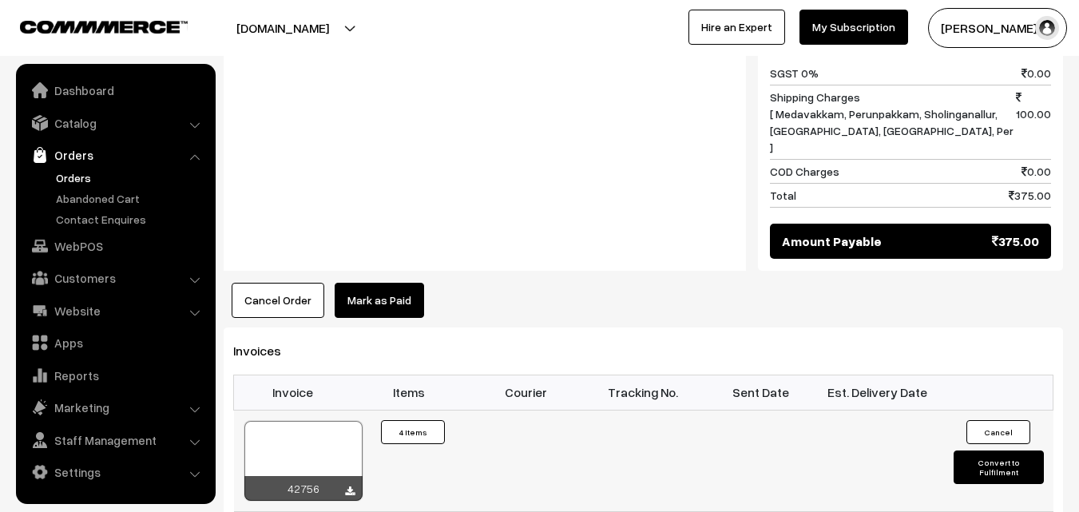
click at [274, 421] on div at bounding box center [303, 461] width 118 height 80
click at [85, 283] on link "Customers" at bounding box center [115, 278] width 190 height 29
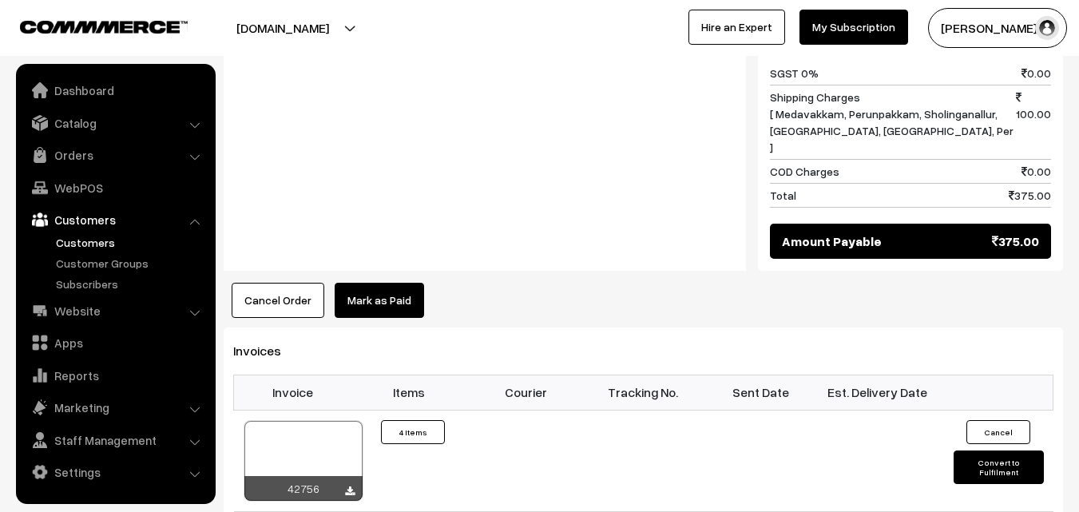
click at [94, 236] on link "Customers" at bounding box center [131, 242] width 158 height 17
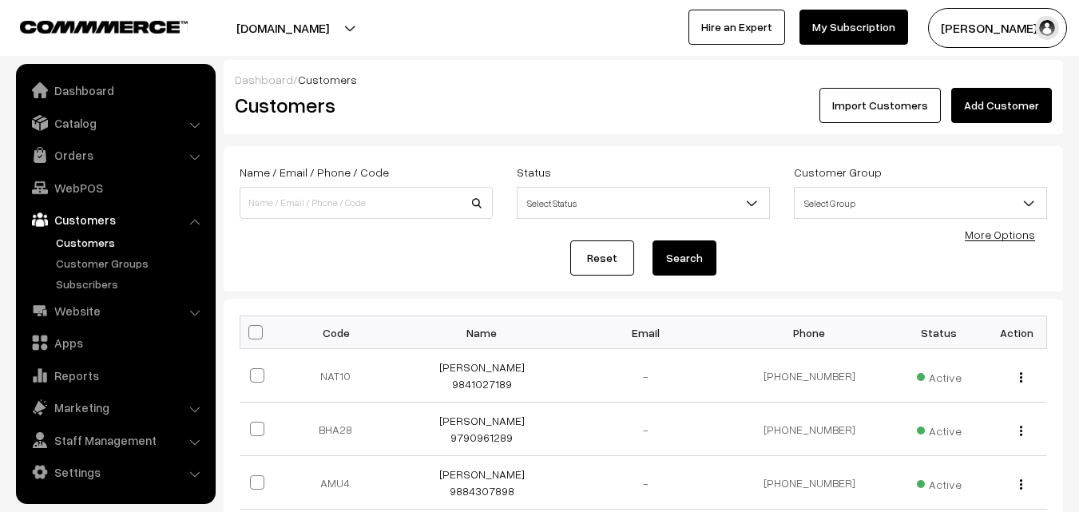
click at [1005, 99] on link "Add Customer" at bounding box center [1001, 105] width 101 height 35
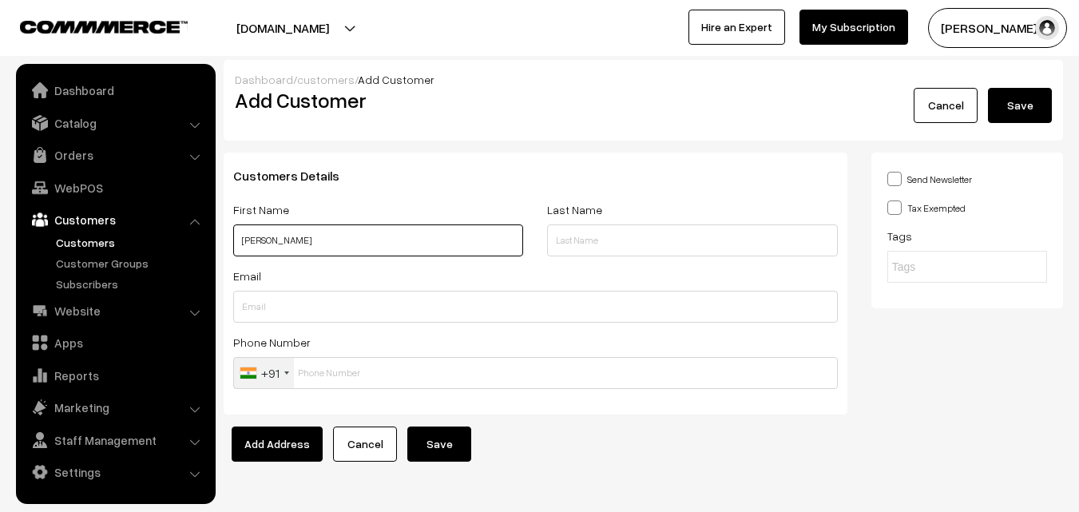
paste input "97909 61289"
type input "Bhanumathy 97909 61289"
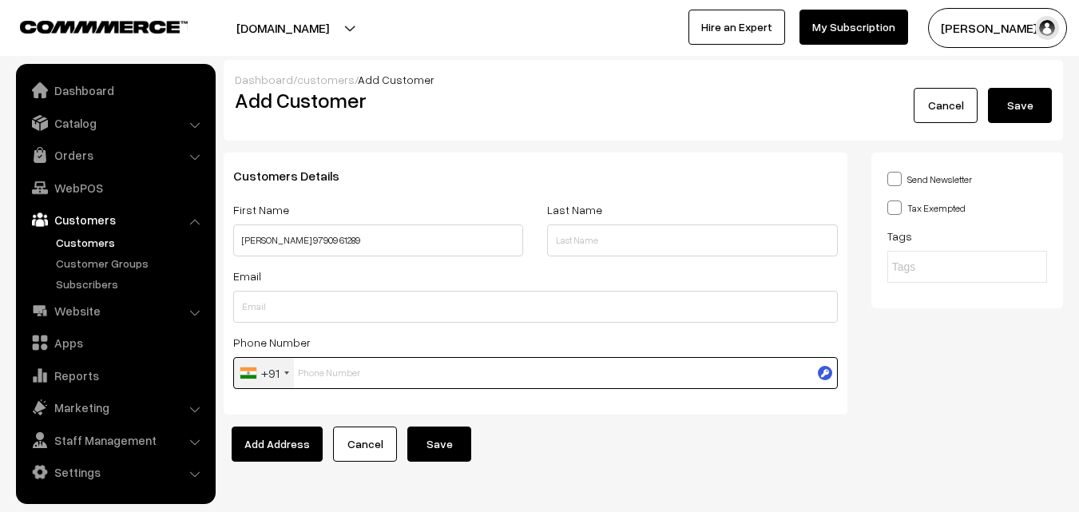
click at [343, 370] on input "text" at bounding box center [535, 373] width 604 height 32
paste input "97909 6128"
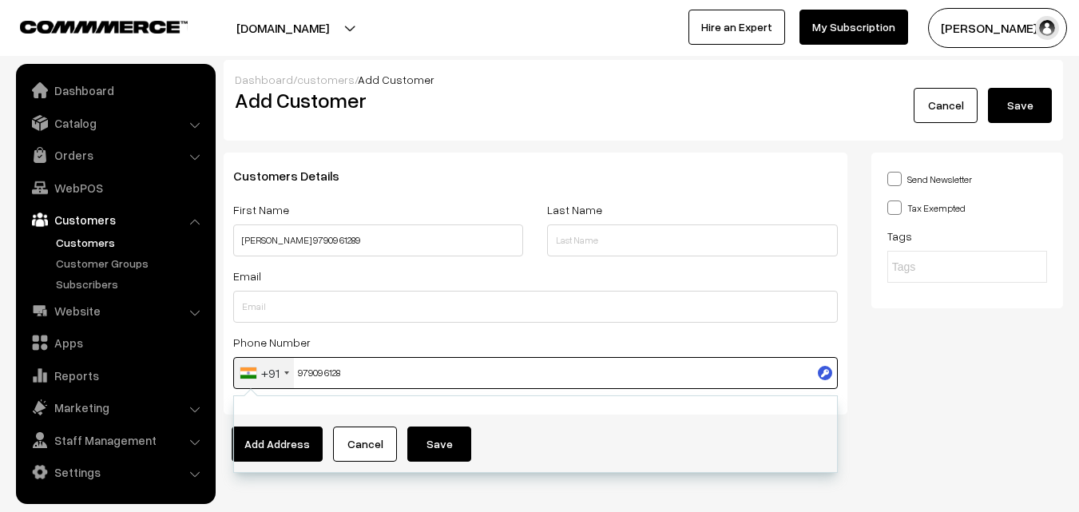
click at [322, 378] on input "97909 6128" at bounding box center [535, 373] width 604 height 32
type input "9790961289"
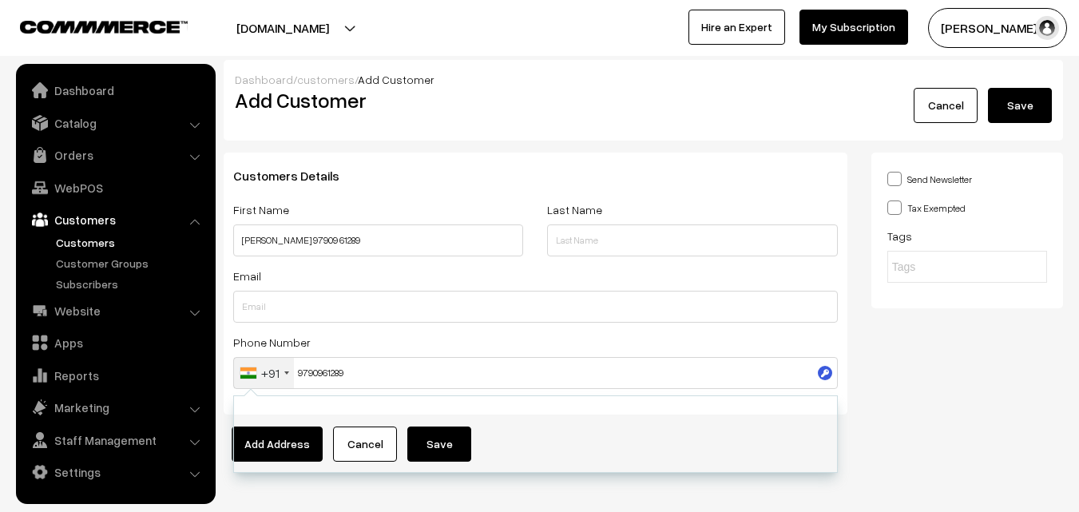
click at [952, 365] on div "Send Newsletter Tax Exempted Tags" at bounding box center [967, 290] width 216 height 274
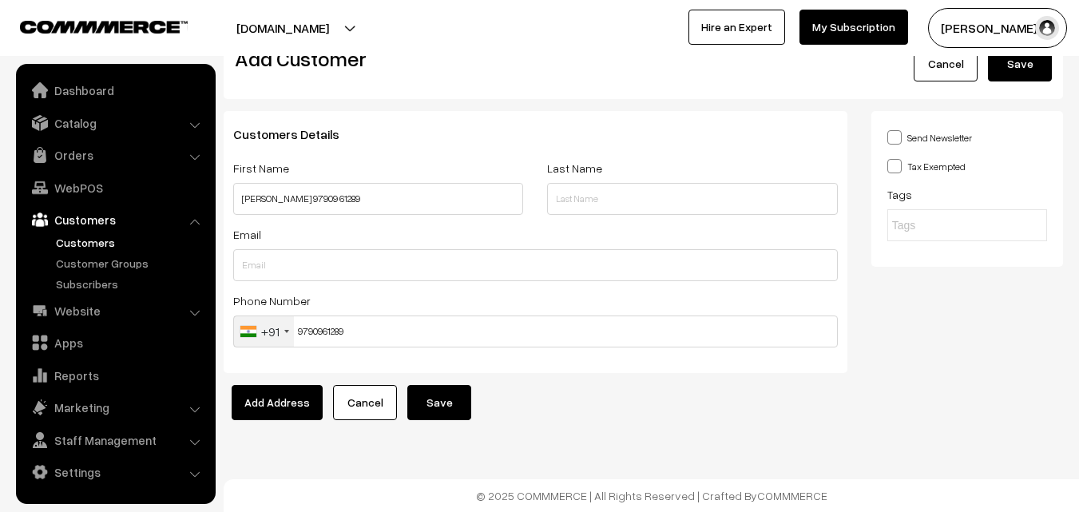
click at [438, 400] on button "Save" at bounding box center [439, 402] width 64 height 35
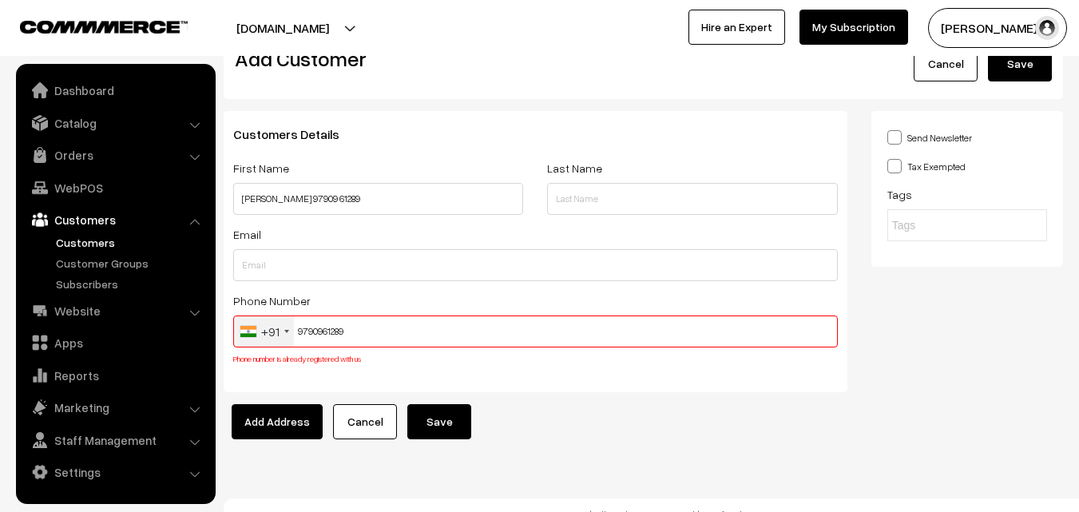
scroll to position [61, 0]
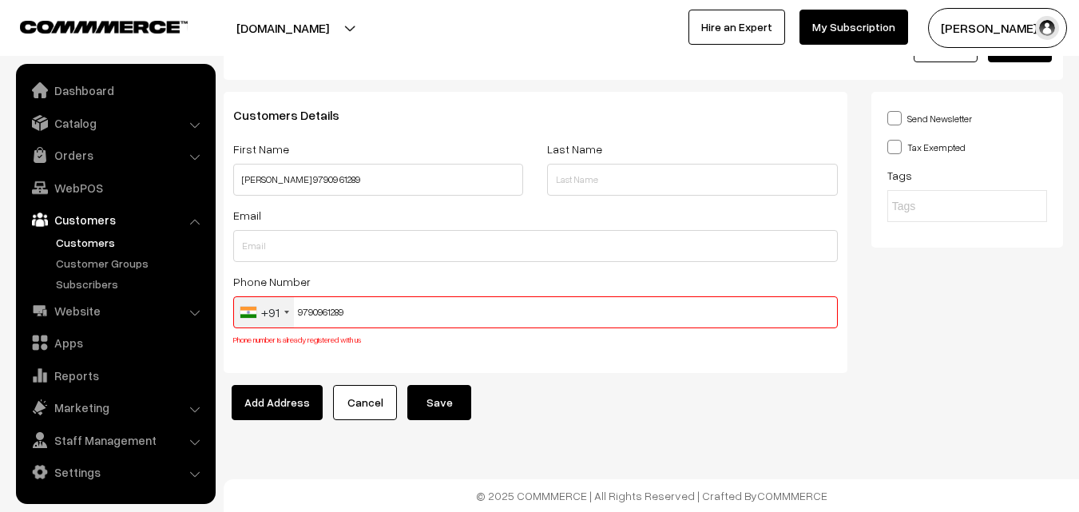
click at [331, 295] on div "Phone Number +91 United States +1 United Kingdom +44 Afghanistan (‫افغانستان‬‎)…" at bounding box center [535, 309] width 604 height 76
click at [323, 312] on input "9790961289" at bounding box center [535, 312] width 604 height 32
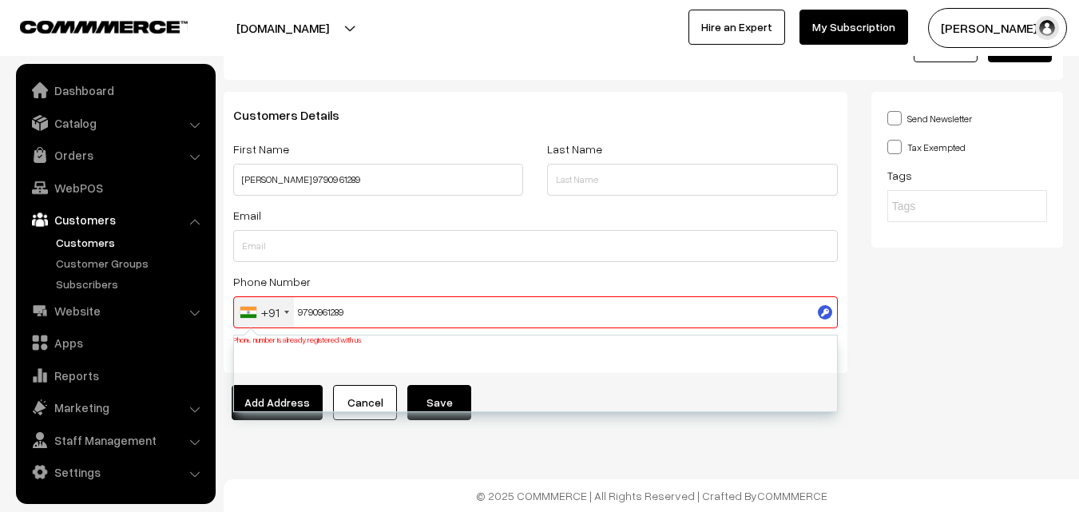
click at [323, 312] on input "9790961289" at bounding box center [535, 312] width 604 height 32
drag, startPoint x: 69, startPoint y: 203, endPoint x: 71, endPoint y: 192, distance: 11.3
click at [69, 202] on ul "Dashboard Catalog" at bounding box center [116, 284] width 200 height 440
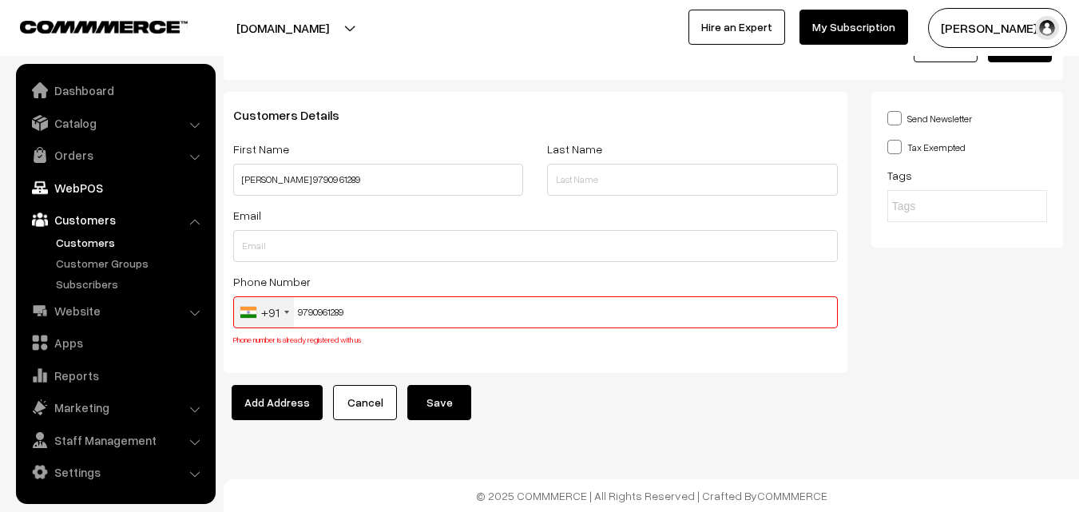
click at [73, 182] on link "WebPOS" at bounding box center [115, 187] width 190 height 29
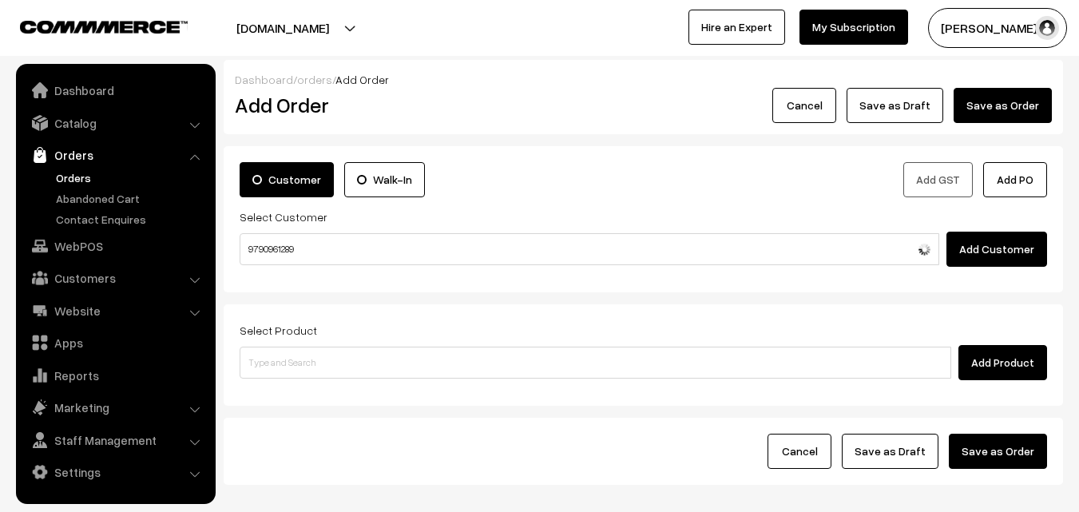
type input "9790961289"
click at [295, 271] on div "Customer Walk-In Add GST Add PO Select Customer Add Customer" at bounding box center [643, 219] width 839 height 146
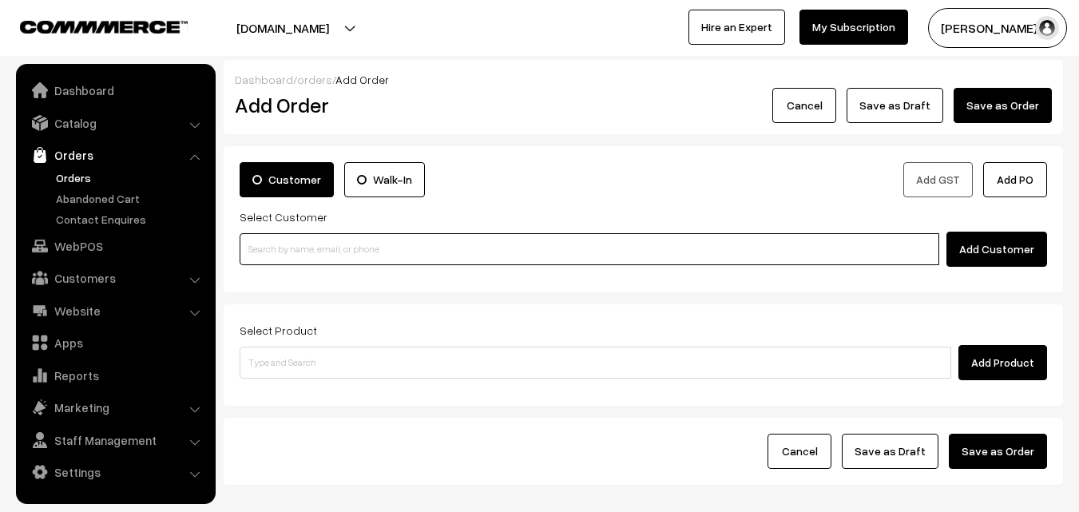
click at [290, 248] on input at bounding box center [589, 249] width 699 height 32
paste input "9790961289"
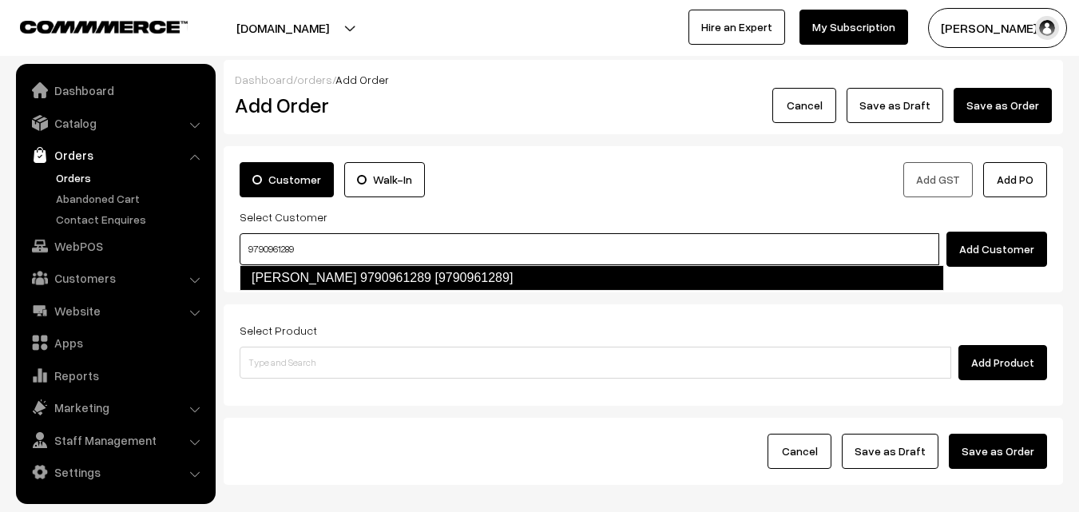
click at [281, 280] on link "[PERSON_NAME] 9790961289 [9790961289]" at bounding box center [592, 278] width 704 height 26
type input "9790961289"
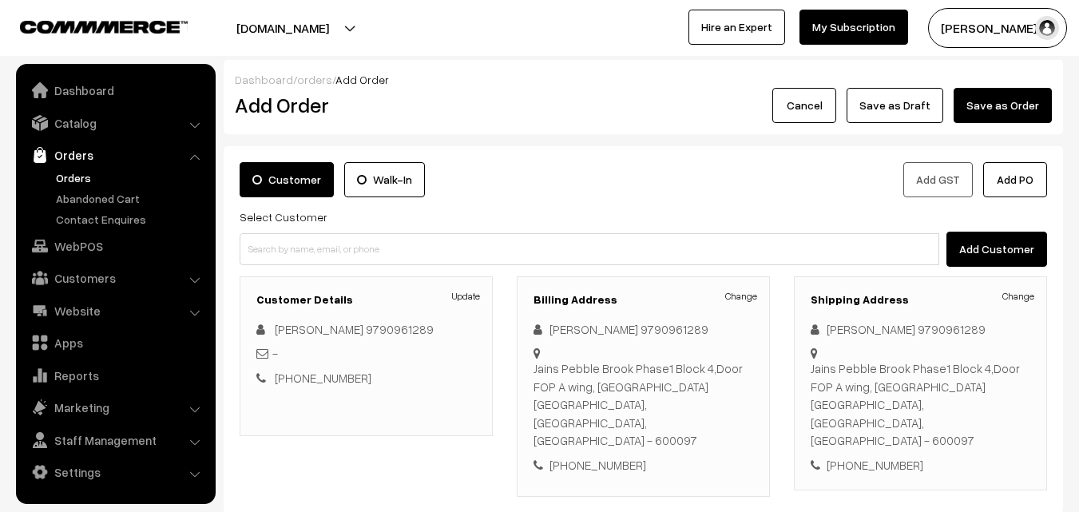
drag, startPoint x: 506, startPoint y: 146, endPoint x: 437, endPoint y: 157, distance: 70.4
click at [506, 146] on div "Customer Walk-In Add GST Add PO Select Customer Add Customer Customer Details U…" at bounding box center [643, 329] width 839 height 367
click at [108, 289] on link "Customers" at bounding box center [115, 278] width 190 height 29
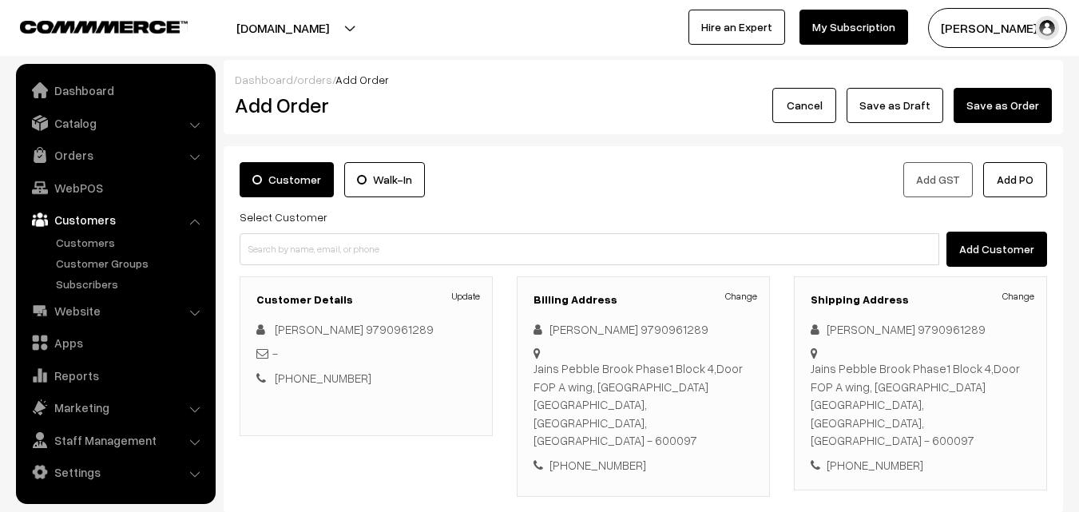
click at [112, 231] on link "Customers" at bounding box center [115, 219] width 190 height 29
click at [109, 239] on link "Customers" at bounding box center [131, 242] width 158 height 17
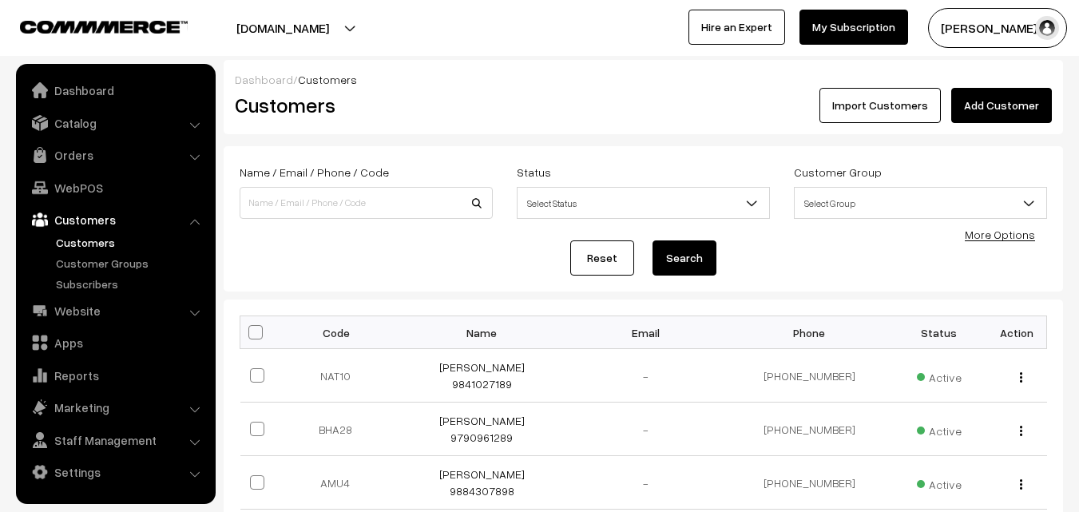
click at [1062, 99] on div "Import Customers Add Customer" at bounding box center [854, 105] width 421 height 35
click at [1033, 101] on link "Add Customer" at bounding box center [1001, 105] width 101 height 35
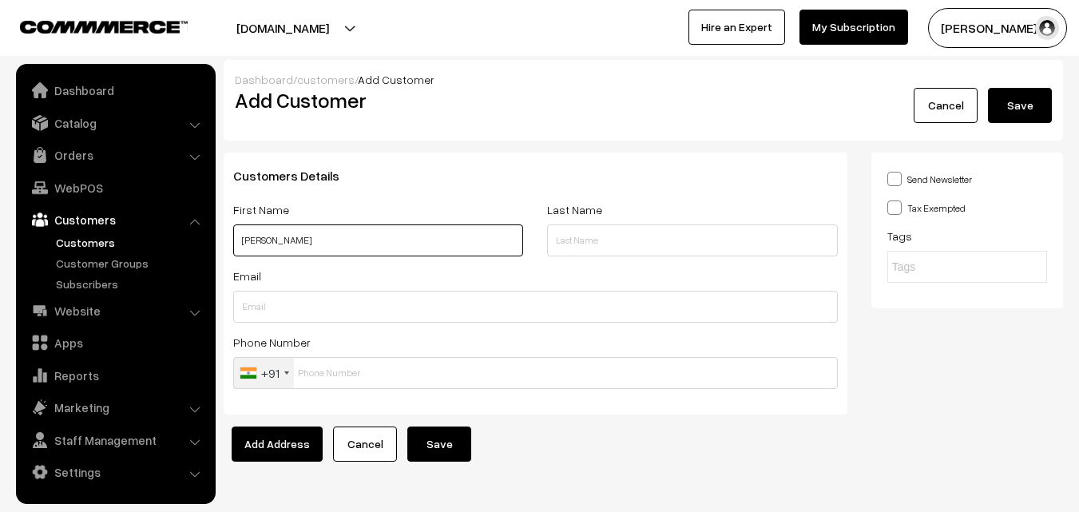
paste input "98846 73022"
type input "Venkatarao 98846 73022"
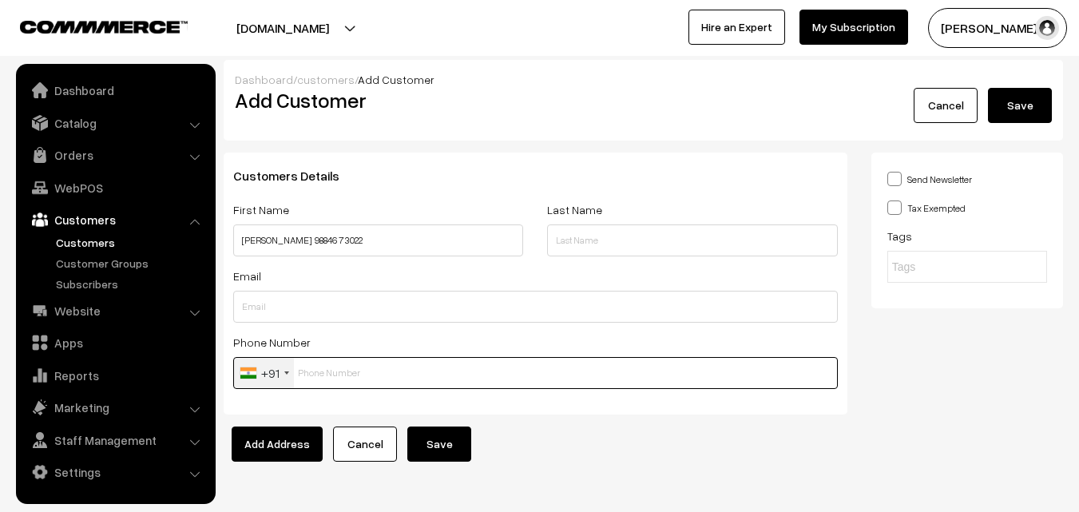
click at [339, 365] on input "text" at bounding box center [535, 373] width 604 height 32
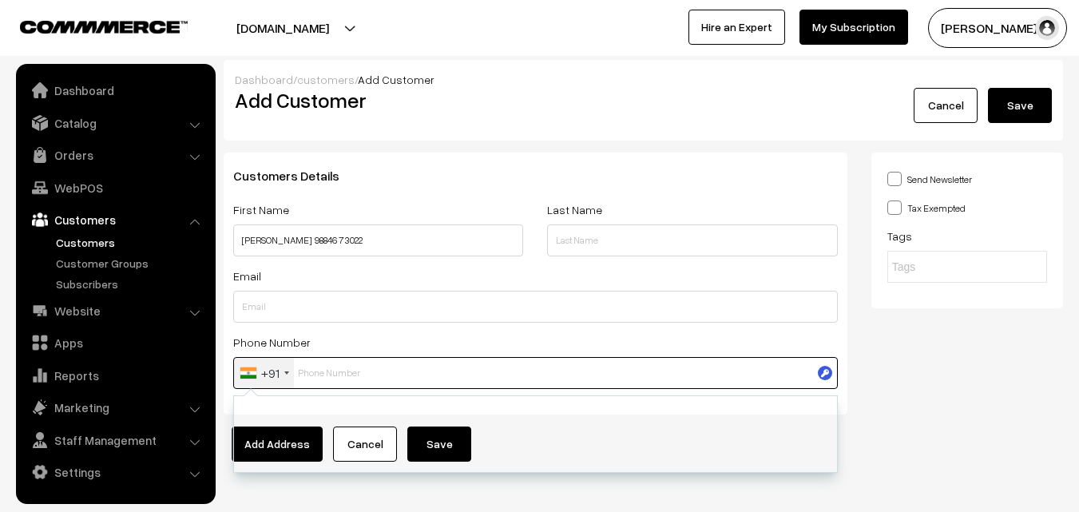
paste input "98846 7302"
click at [334, 371] on input "98846 7302" at bounding box center [535, 373] width 604 height 32
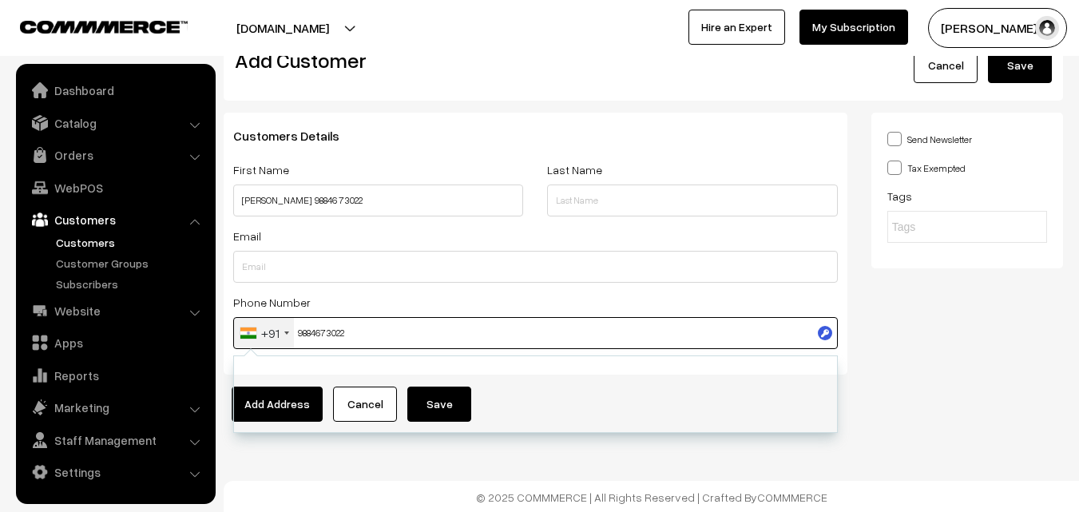
scroll to position [42, 0]
type input "9884673022"
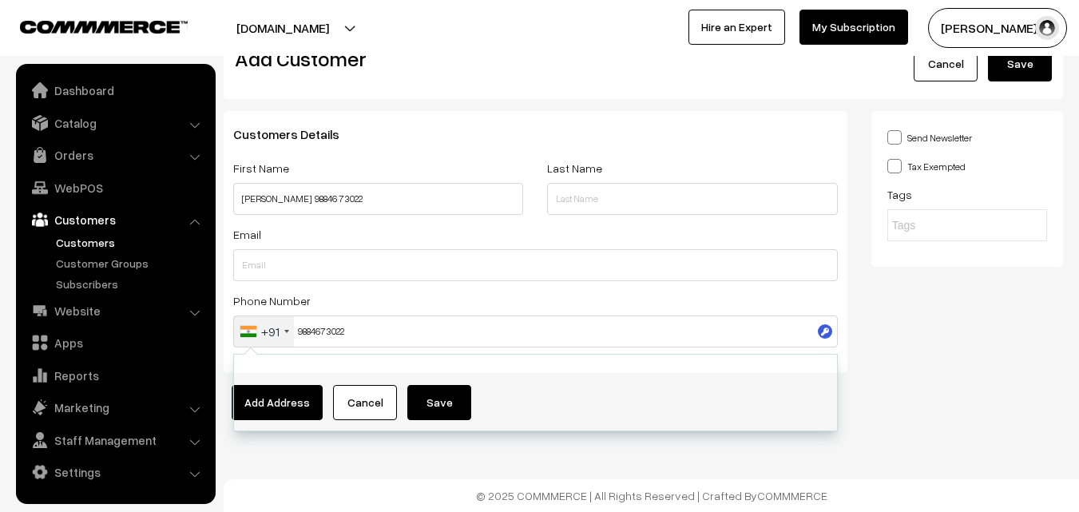
click at [661, 485] on footer "© 2025 COMMMERCE | All Rights Reserved | Crafted By COMMMERCE" at bounding box center [651, 495] width 855 height 33
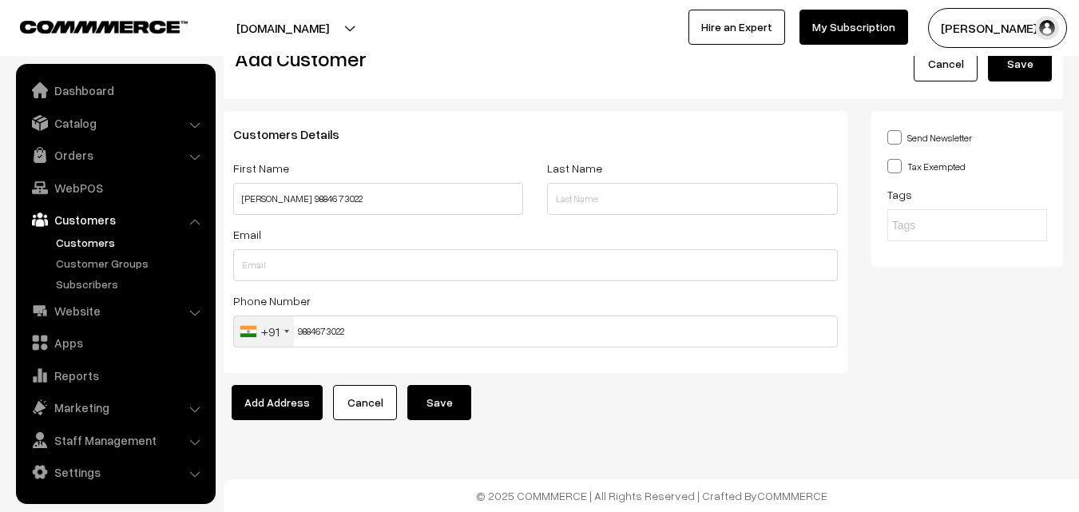
click at [459, 416] on button "Save" at bounding box center [439, 402] width 64 height 35
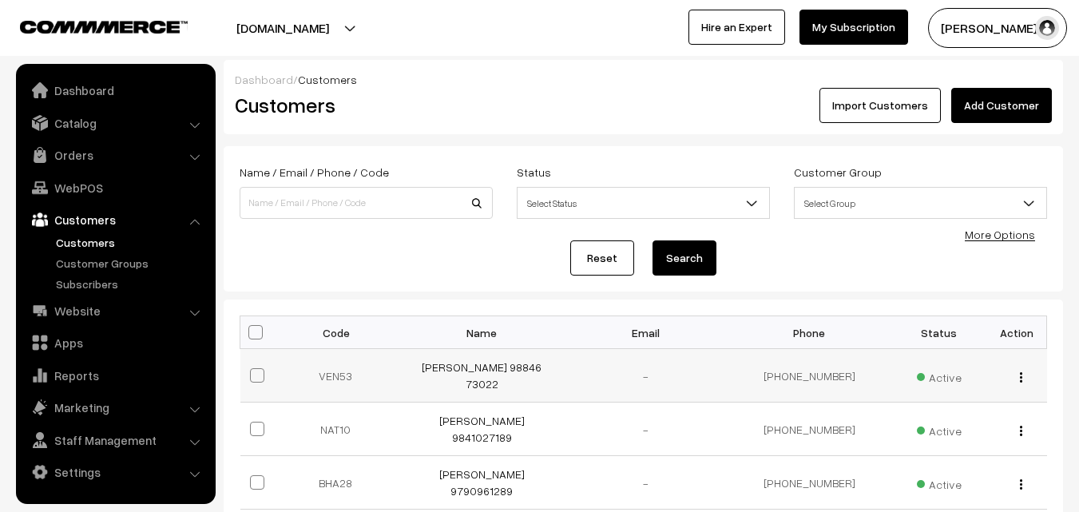
drag, startPoint x: 410, startPoint y: 375, endPoint x: 574, endPoint y: 370, distance: 163.8
click at [593, 369] on tr "VEN53 Venkatarao 98846 73022 - +91 9884673022 Active view Edit Delete" at bounding box center [643, 375] width 806 height 53
click at [518, 369] on link "[PERSON_NAME] 98846 73022" at bounding box center [482, 375] width 120 height 30
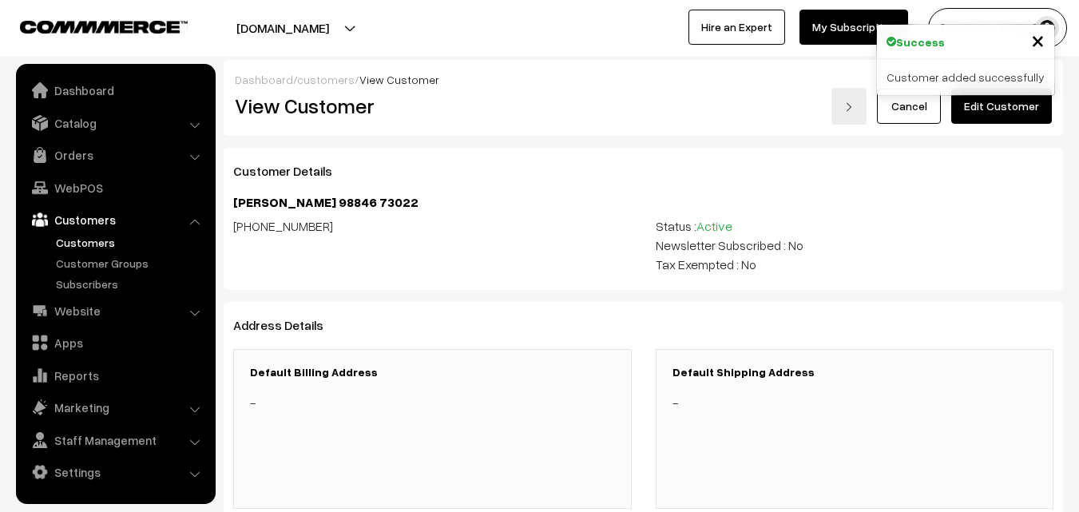
click at [1001, 97] on link "Edit Customer" at bounding box center [1001, 106] width 101 height 35
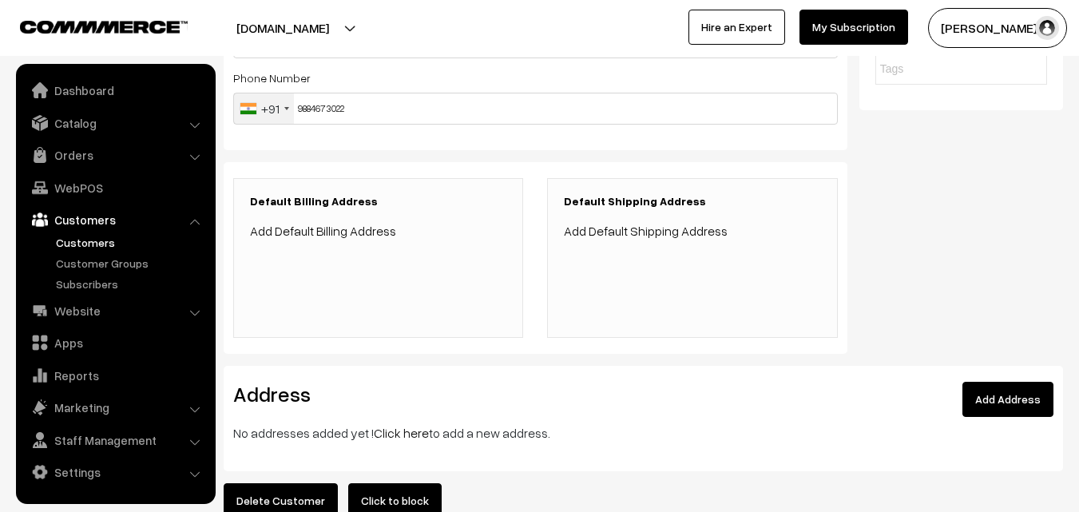
scroll to position [370, 0]
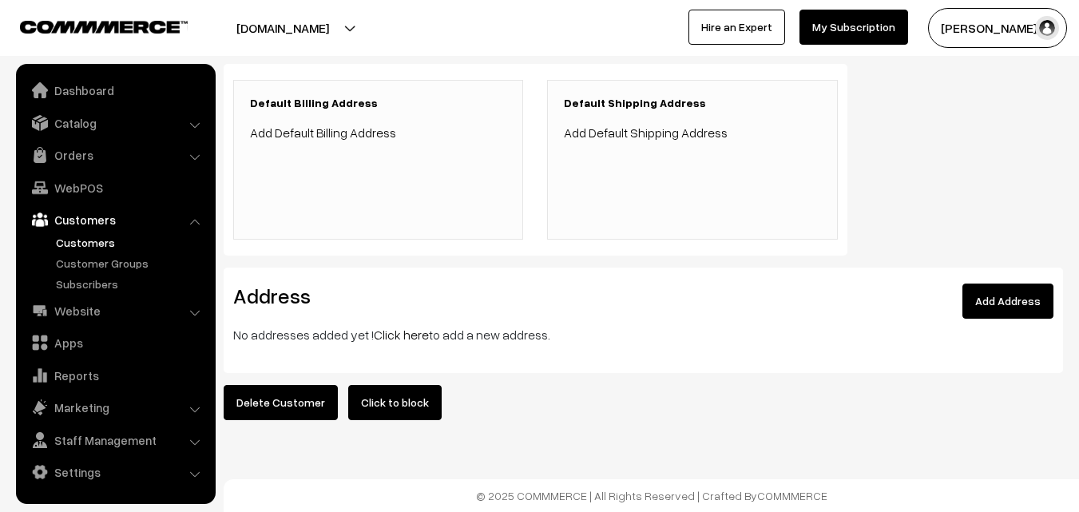
click at [389, 327] on link "Click here" at bounding box center [401, 335] width 55 height 16
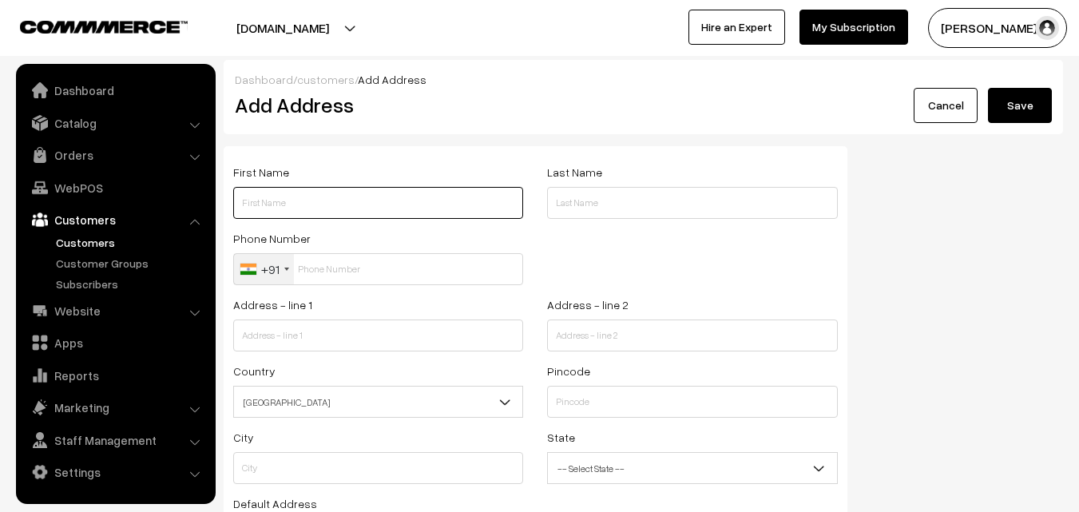
click at [333, 214] on input "text" at bounding box center [378, 203] width 290 height 32
paste input "[PERSON_NAME] 98846 73022"
click at [318, 196] on input "[PERSON_NAME] 98846 73022" at bounding box center [378, 203] width 290 height 32
click at [335, 210] on input "[PERSON_NAME] 9884673022" at bounding box center [378, 203] width 290 height 32
click at [334, 208] on input "[PERSON_NAME] 9884673022" at bounding box center [378, 203] width 290 height 32
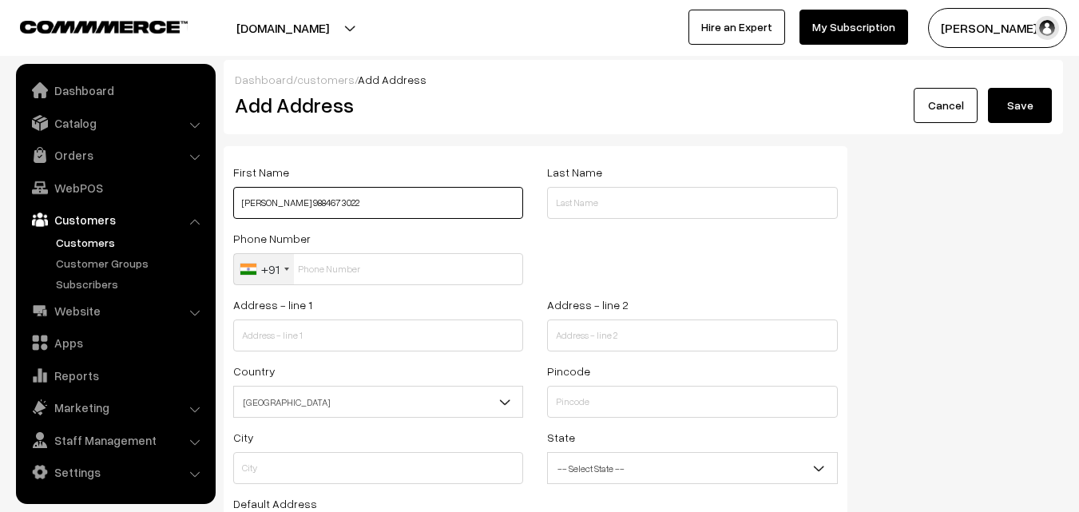
type input "[PERSON_NAME] 9884673022"
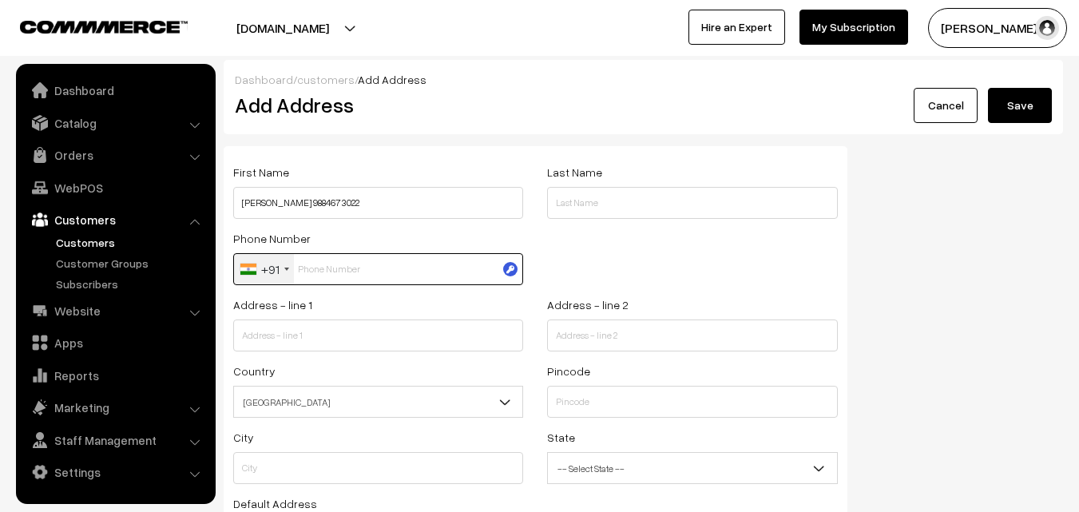
click at [325, 271] on input "text" at bounding box center [378, 269] width 290 height 32
paste input "9884673022"
type input "9884673022"
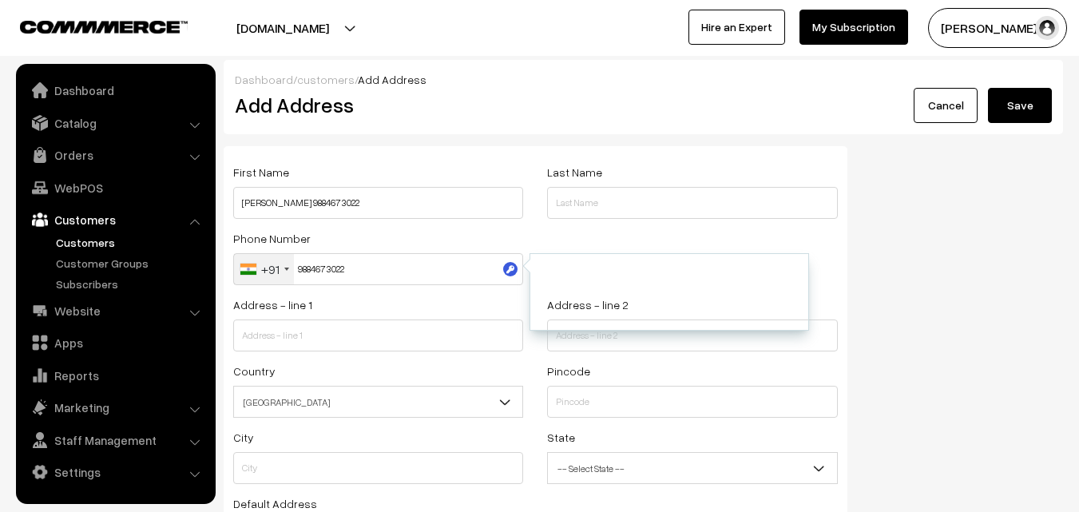
click at [327, 310] on div "Address - line 1" at bounding box center [378, 323] width 290 height 57
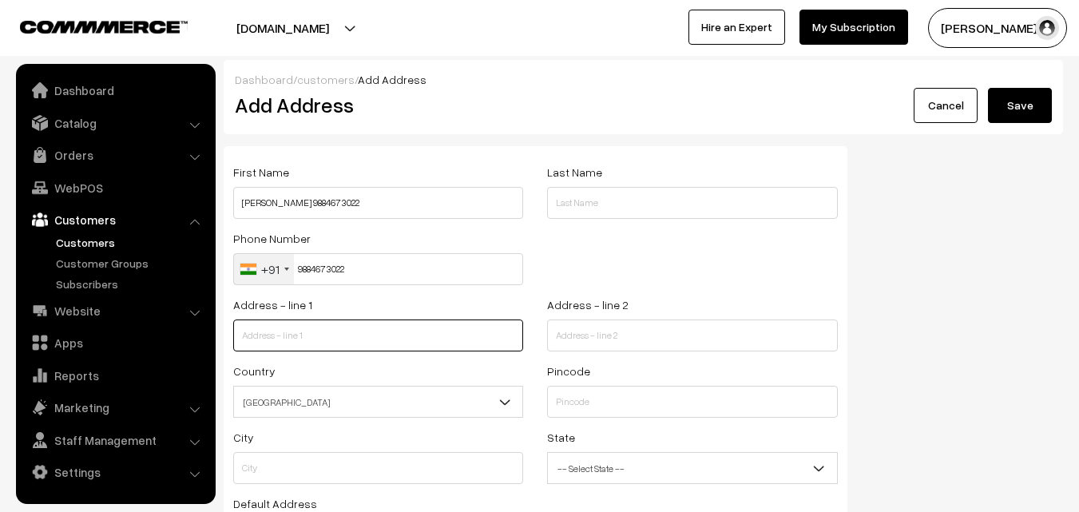
click at [317, 348] on input "text" at bounding box center [378, 335] width 290 height 32
paste input "28(old no. [STREET_ADDRESS][PERSON_NAME]"
drag, startPoint x: 305, startPoint y: 335, endPoint x: 512, endPoint y: 346, distance: 207.1
click at [532, 343] on div "Address - line 1 28(old no. [STREET_ADDRESS][PERSON_NAME]" at bounding box center [378, 328] width 314 height 66
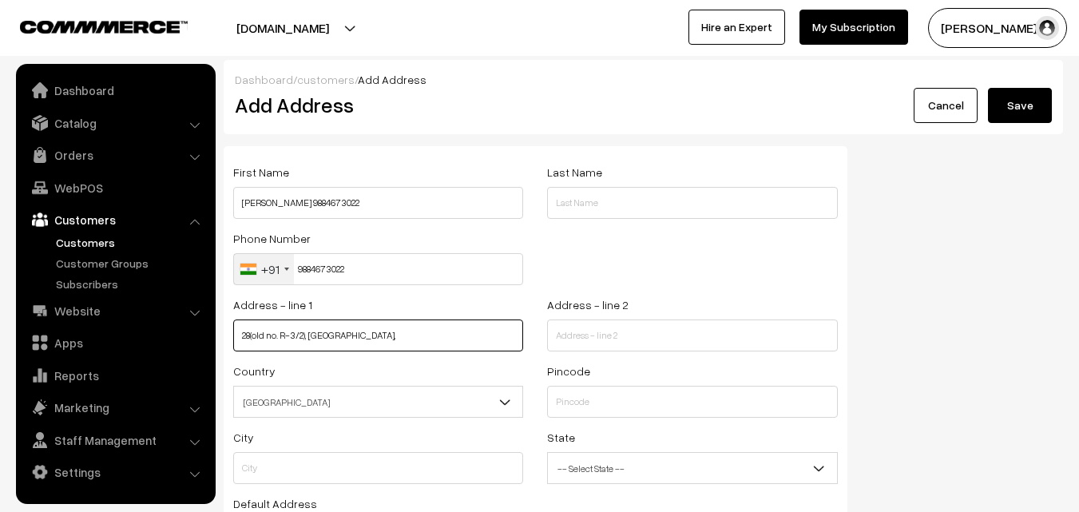
scroll to position [0, 0]
type input "28(old no. R-3/2), [GEOGRAPHIC_DATA],"
click at [528, 335] on div "Address - line 1 28(old no. R-3/2), [GEOGRAPHIC_DATA]," at bounding box center [378, 328] width 314 height 66
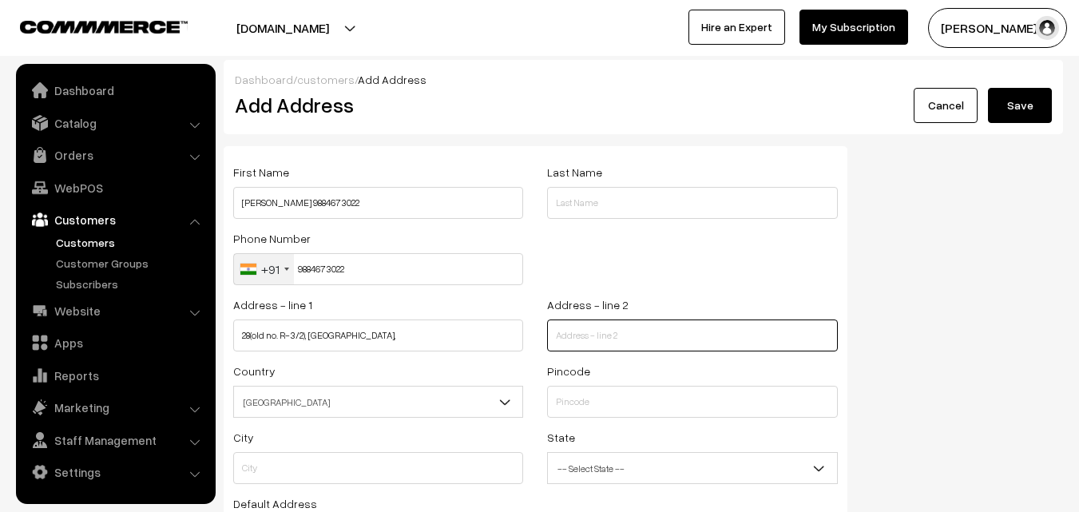
paste input "[GEOGRAPHIC_DATA], [PERSON_NAME][GEOGRAPHIC_DATA], [GEOGRAPHIC_DATA] - 600090"
click at [587, 338] on input "text" at bounding box center [692, 335] width 290 height 32
type input "[GEOGRAPHIC_DATA], [PERSON_NAME][GEOGRAPHIC_DATA], [GEOGRAPHIC_DATA] - 600090"
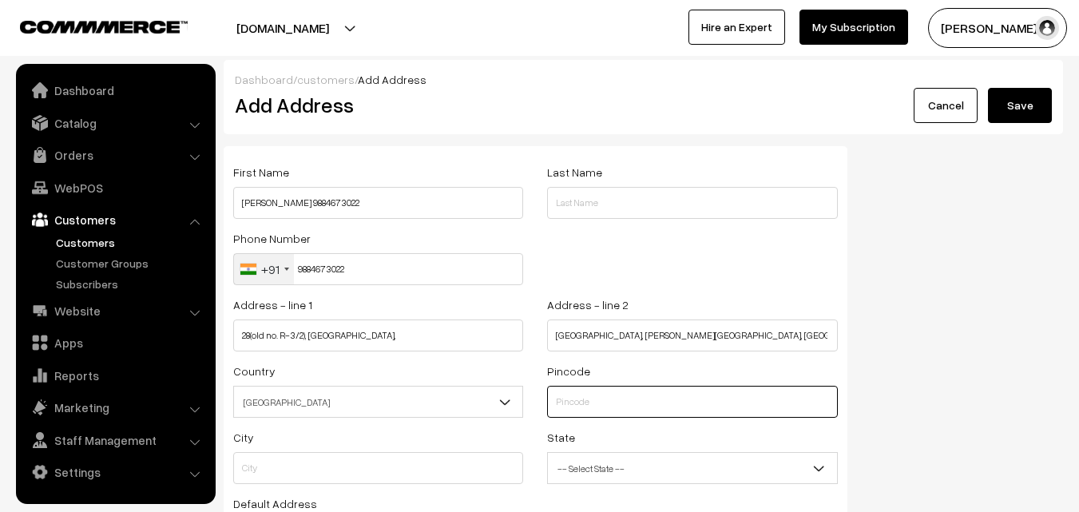
click at [582, 397] on input "text" at bounding box center [692, 402] width 290 height 32
type input "600090"
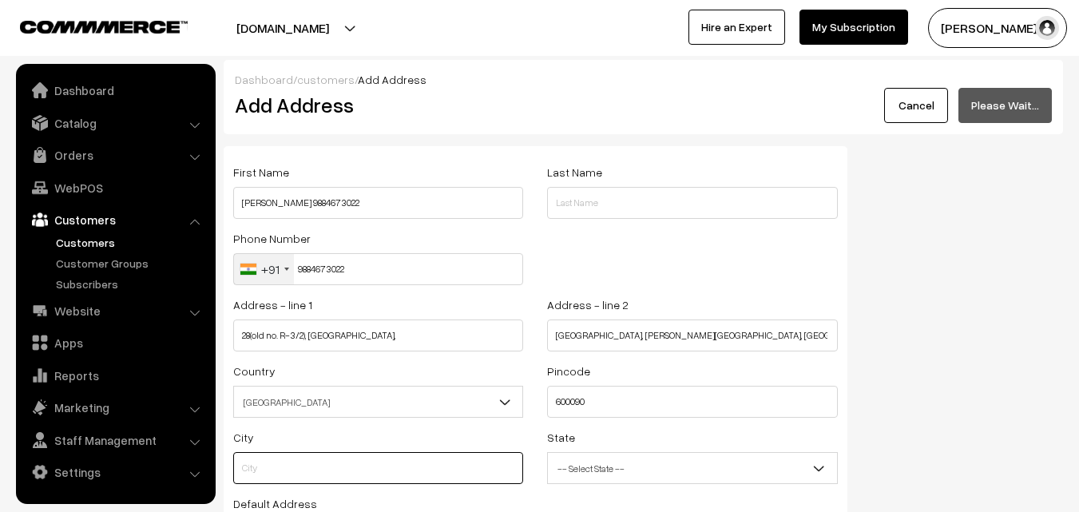
type input "[GEOGRAPHIC_DATA]"
select select "[GEOGRAPHIC_DATA]"
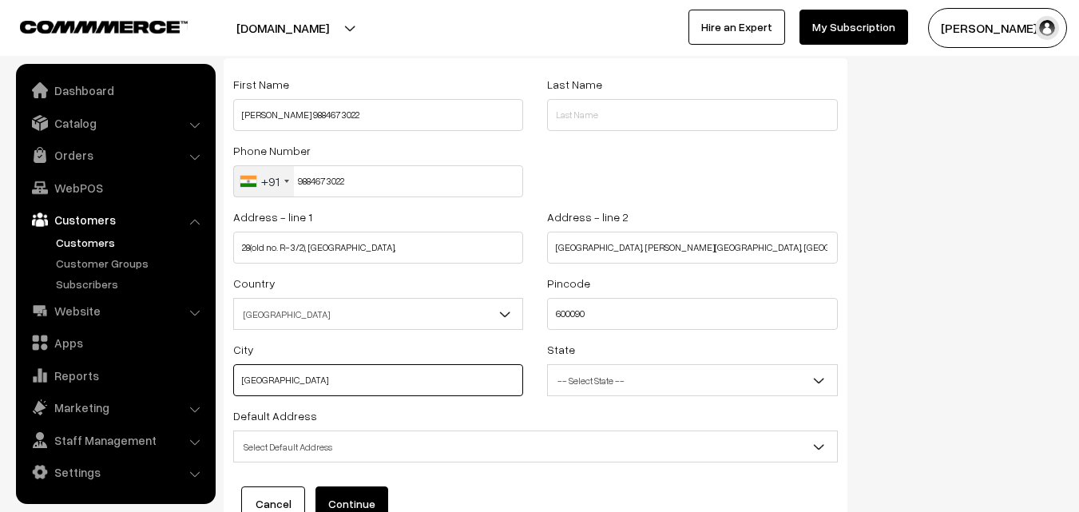
scroll to position [160, 0]
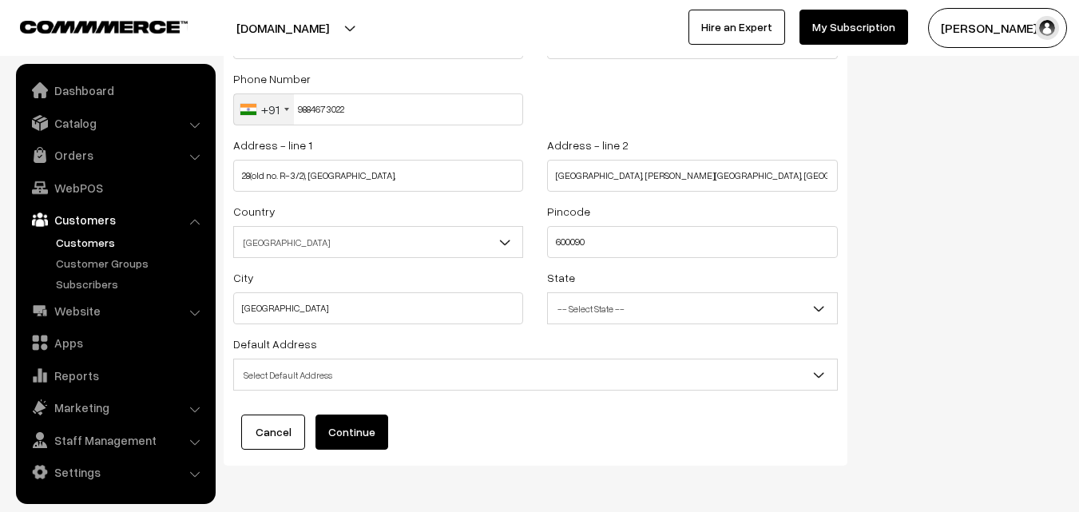
click at [358, 382] on span "Select Default Address" at bounding box center [535, 375] width 603 height 28
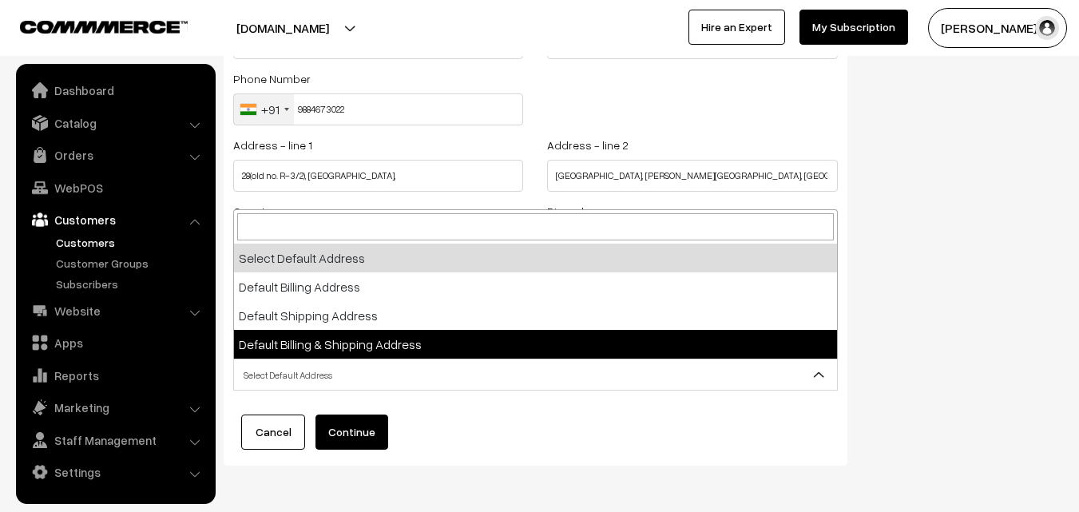
select select "3"
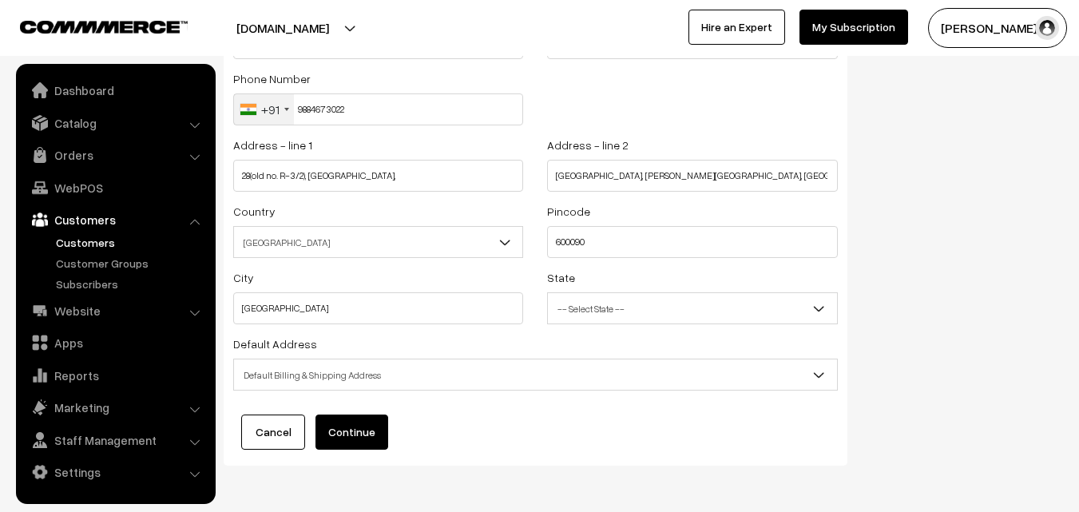
click at [359, 434] on button "Continue" at bounding box center [351, 431] width 73 height 35
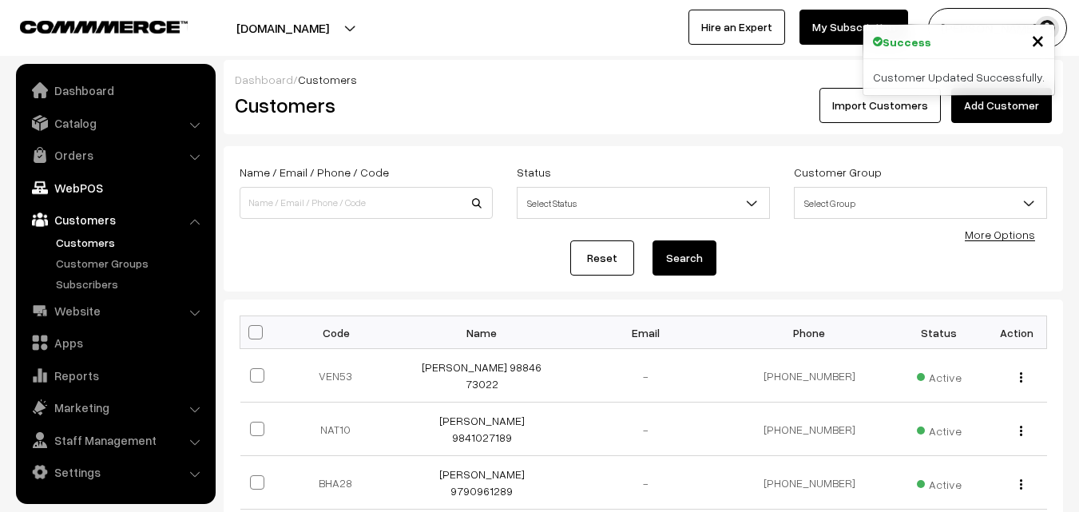
click at [117, 183] on link "WebPOS" at bounding box center [115, 187] width 190 height 29
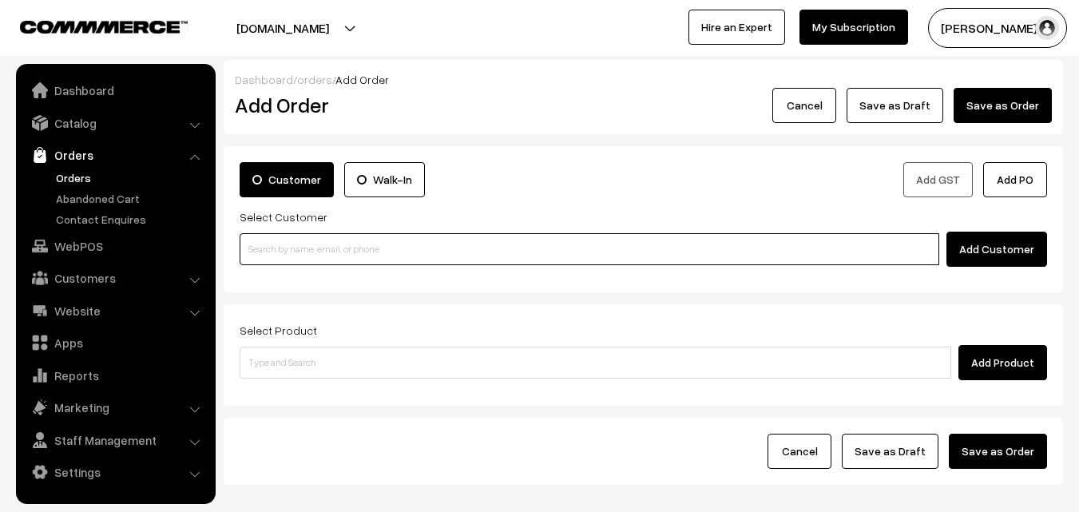
click at [294, 260] on input at bounding box center [589, 249] width 699 height 32
paste input "98846 73022"
click at [278, 247] on input "98846 73022" at bounding box center [589, 249] width 699 height 32
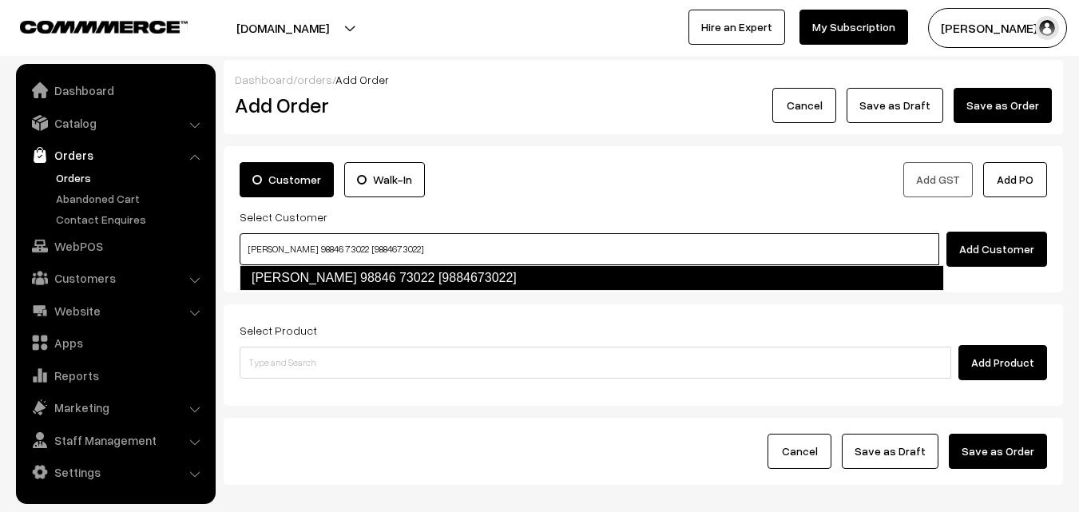
type input "[PERSON_NAME] 98846 73022 [9884673022]"
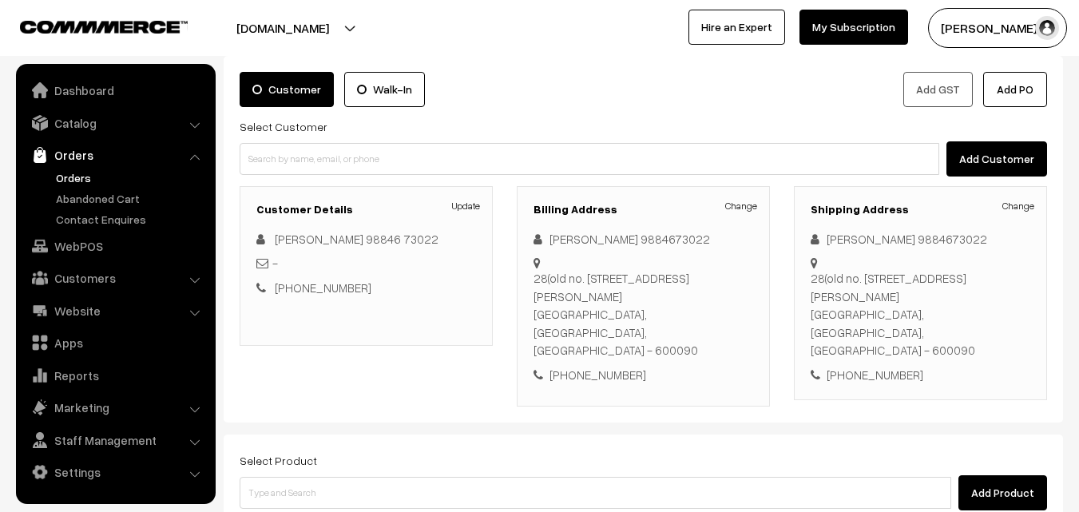
scroll to position [160, 0]
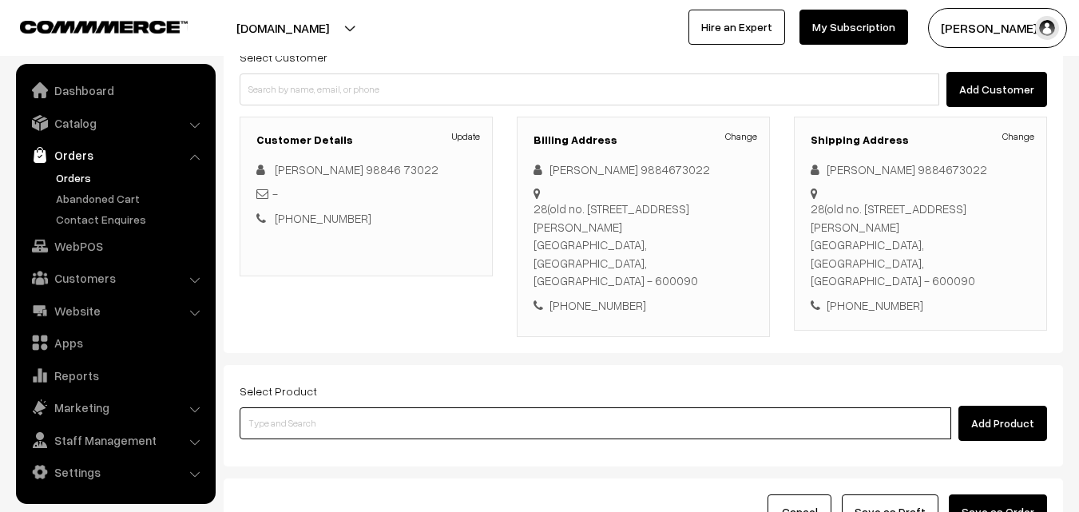
click at [360, 407] on input at bounding box center [595, 423] width 711 height 32
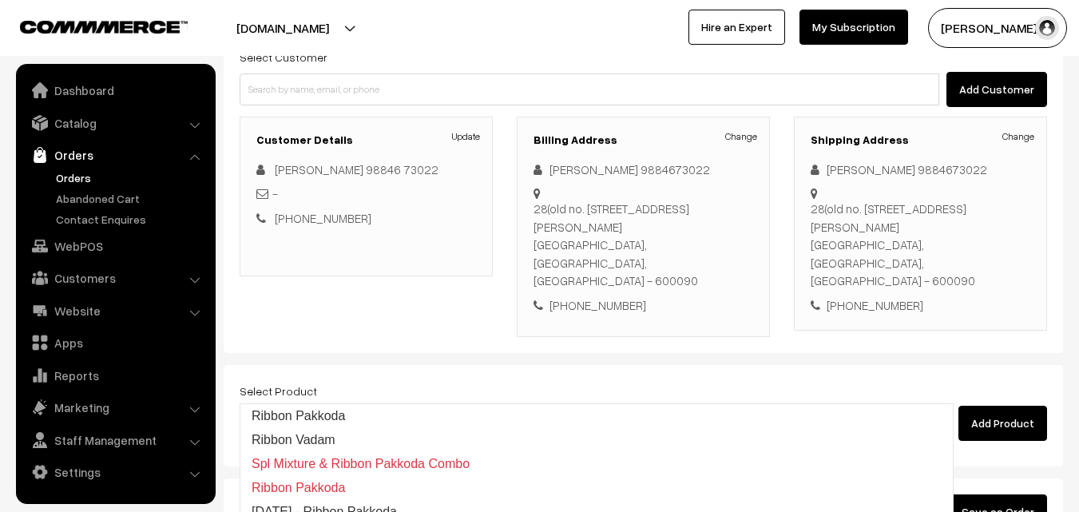
type input "Ribbon Pakkoda"
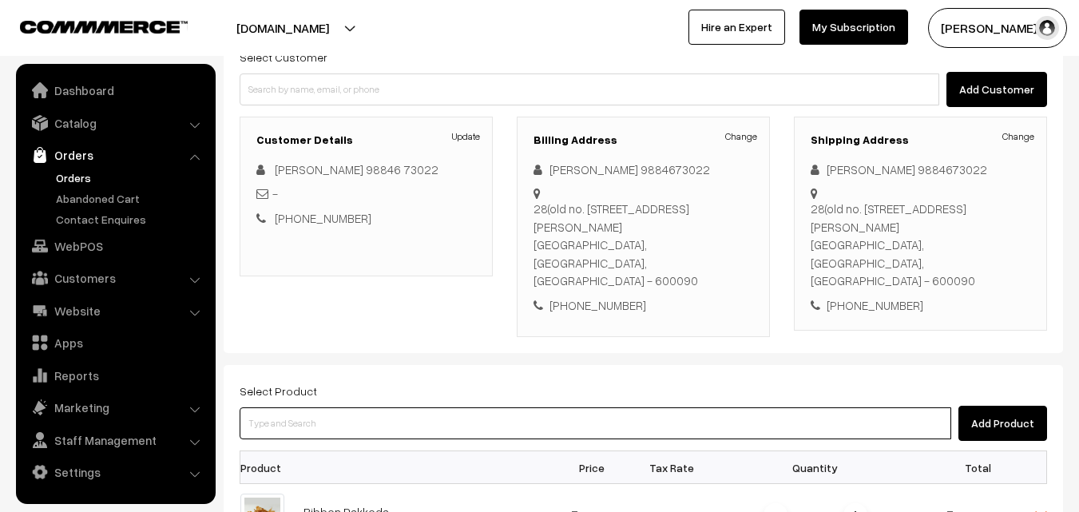
click at [422, 407] on input at bounding box center [595, 423] width 711 height 32
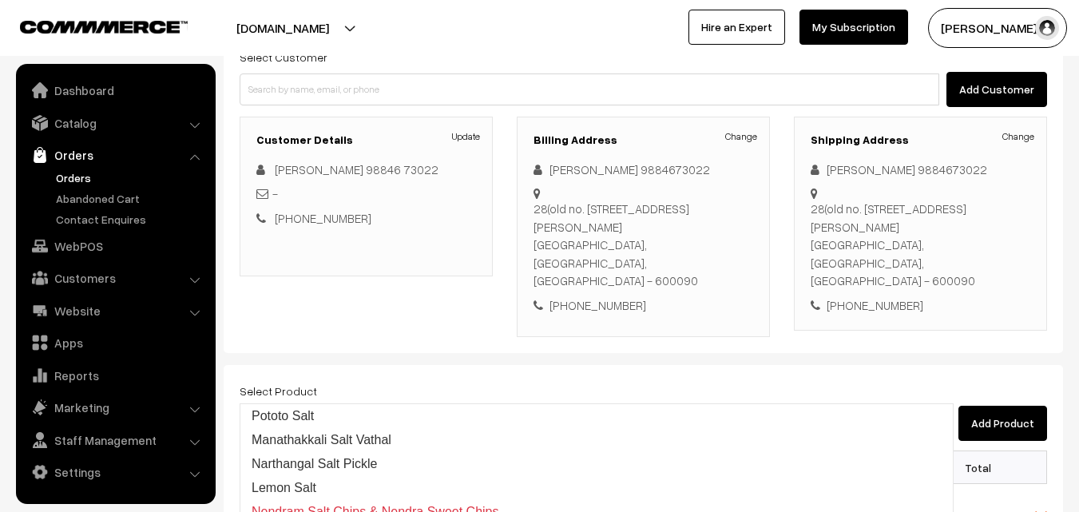
type input "Pototo Salt"
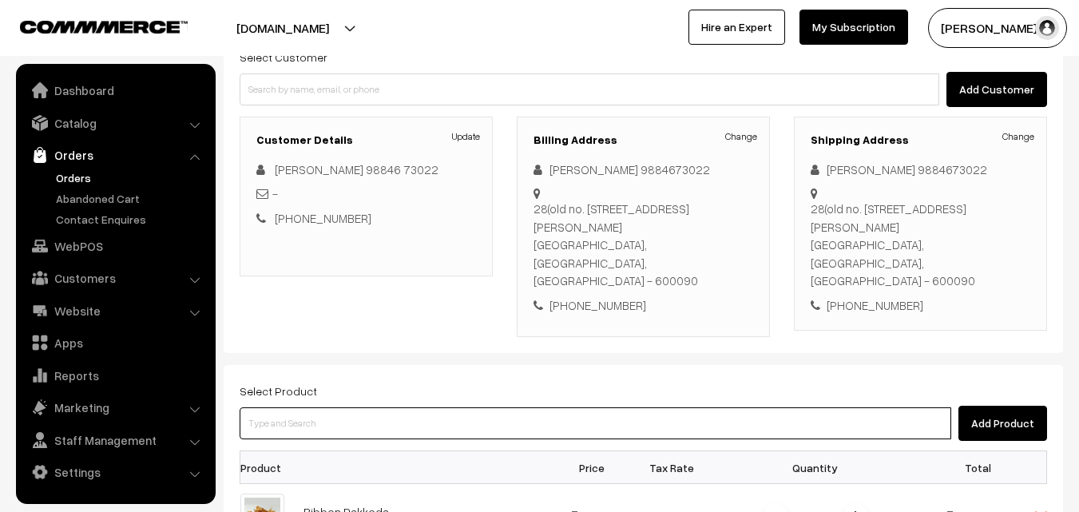
click at [422, 407] on input at bounding box center [595, 423] width 711 height 32
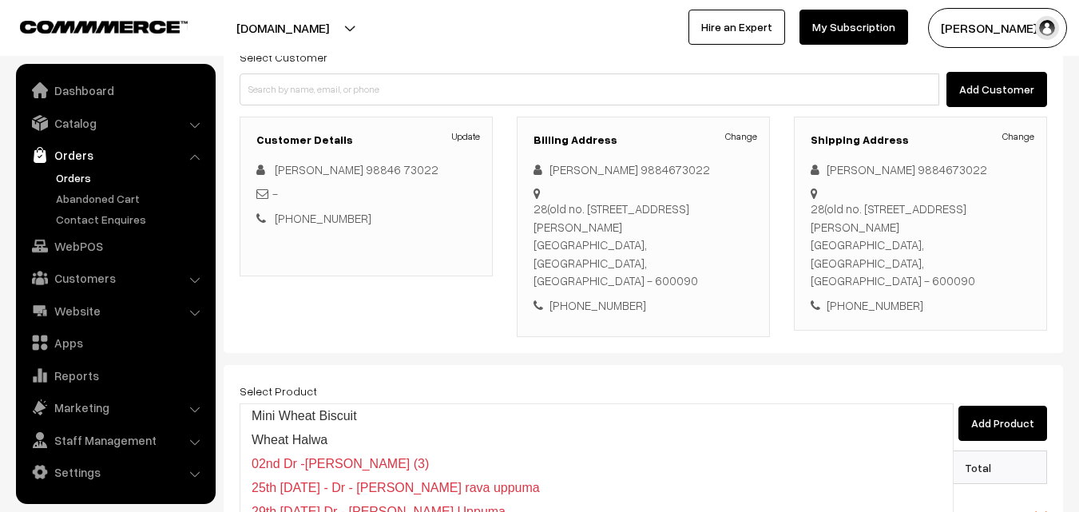
type input "Wheat Halwa"
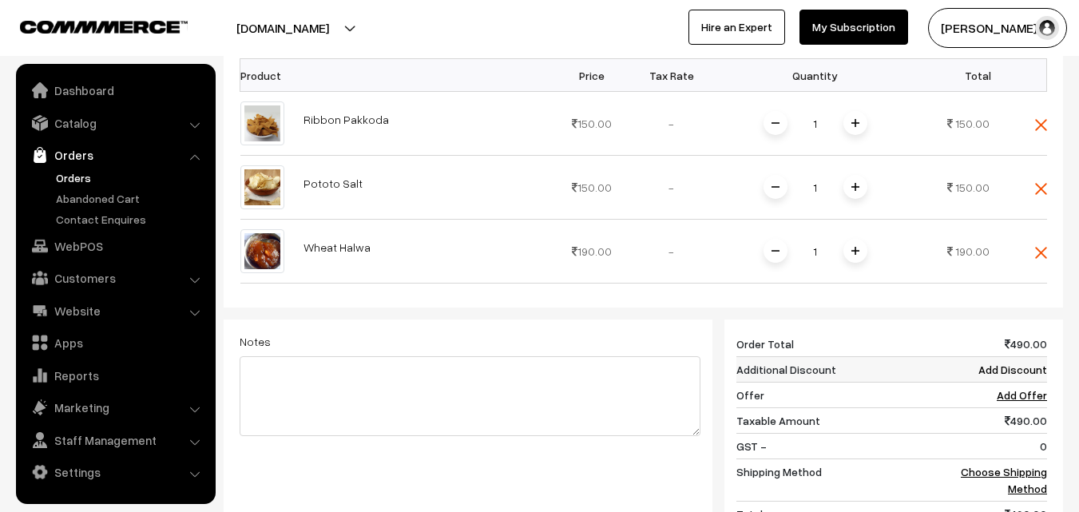
scroll to position [559, 0]
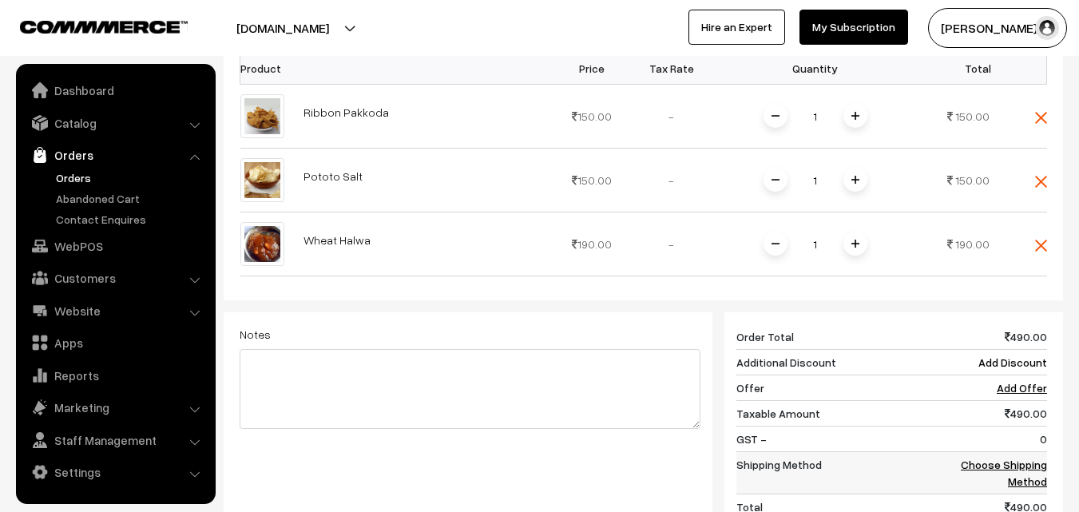
click at [1022, 458] on link "Choose Shipping Method" at bounding box center [1004, 473] width 86 height 30
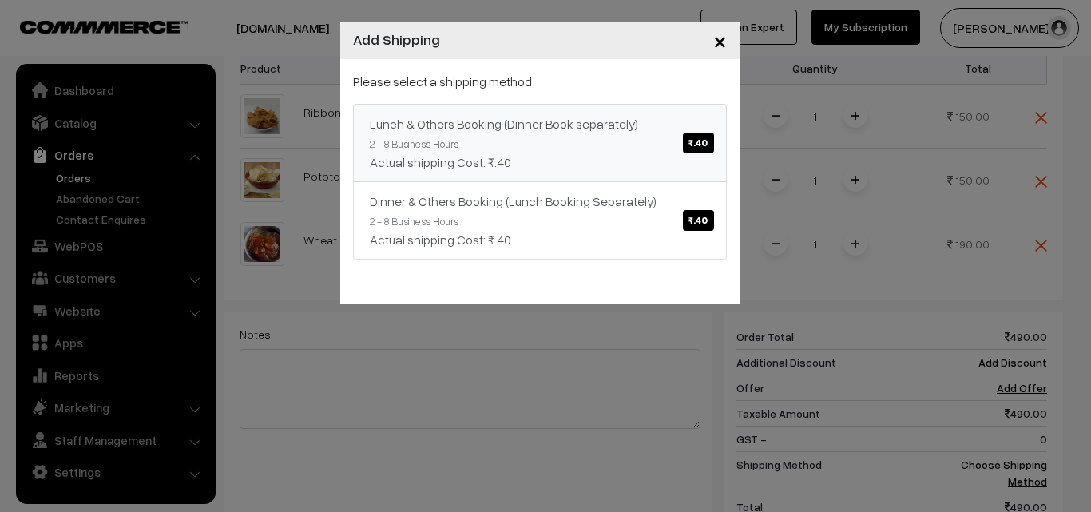
drag, startPoint x: 461, startPoint y: 88, endPoint x: 484, endPoint y: 137, distance: 53.9
click at [462, 89] on p "Please select a shipping method" at bounding box center [540, 81] width 374 height 19
click at [484, 137] on link "Lunch & Others Booking (Dinner Book separately) ₹.40 2 - 8 Business Hours Actua…" at bounding box center [540, 143] width 374 height 78
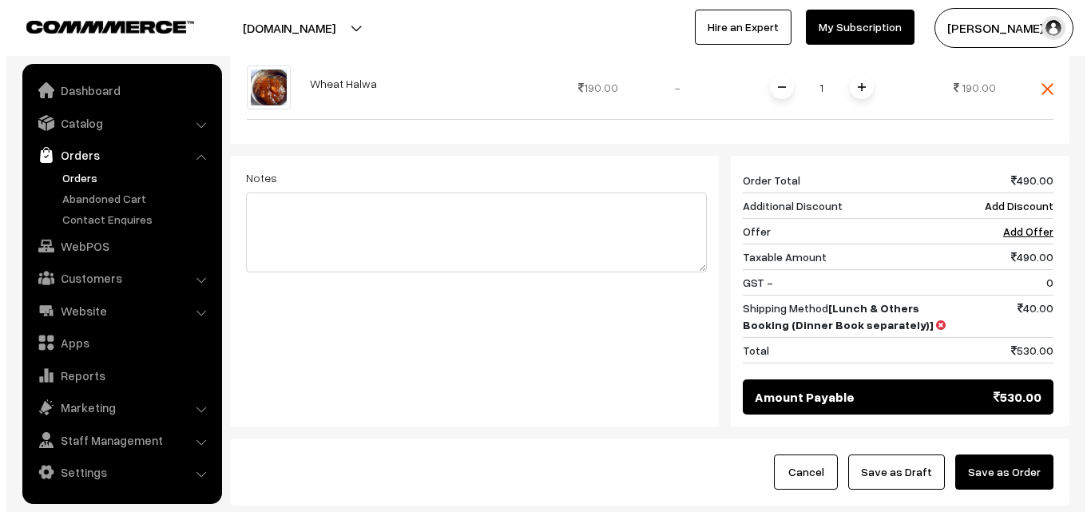
scroll to position [719, 0]
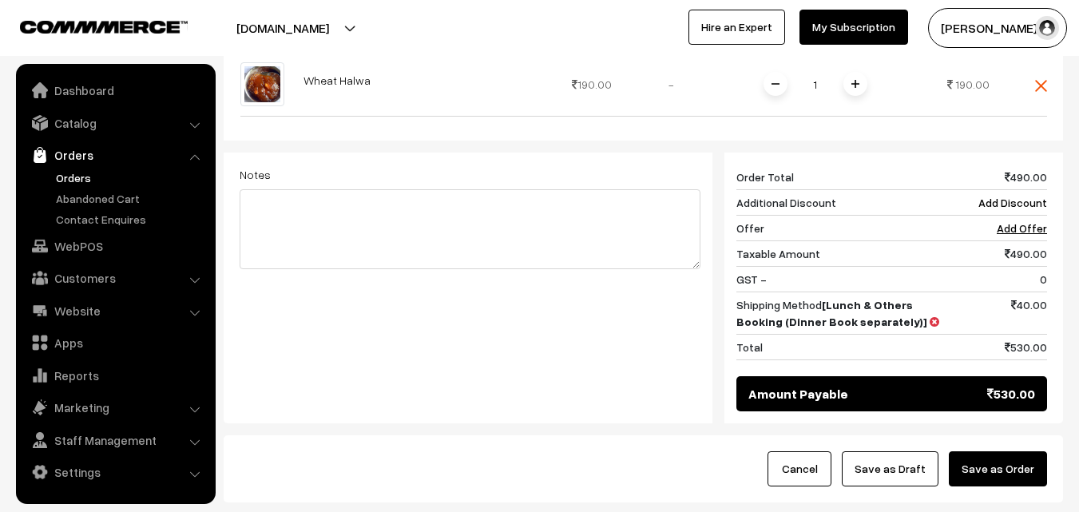
click at [1007, 451] on button "Save as Order" at bounding box center [998, 468] width 98 height 35
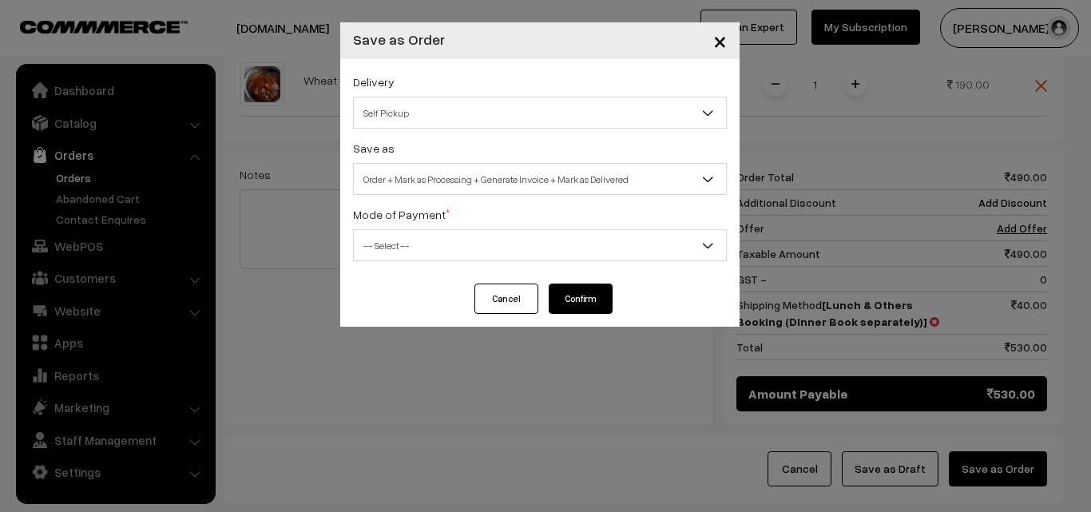
click at [419, 182] on span "Order + Mark as Processing + Generate Invoice + Mark as Delivered" at bounding box center [540, 179] width 372 height 28
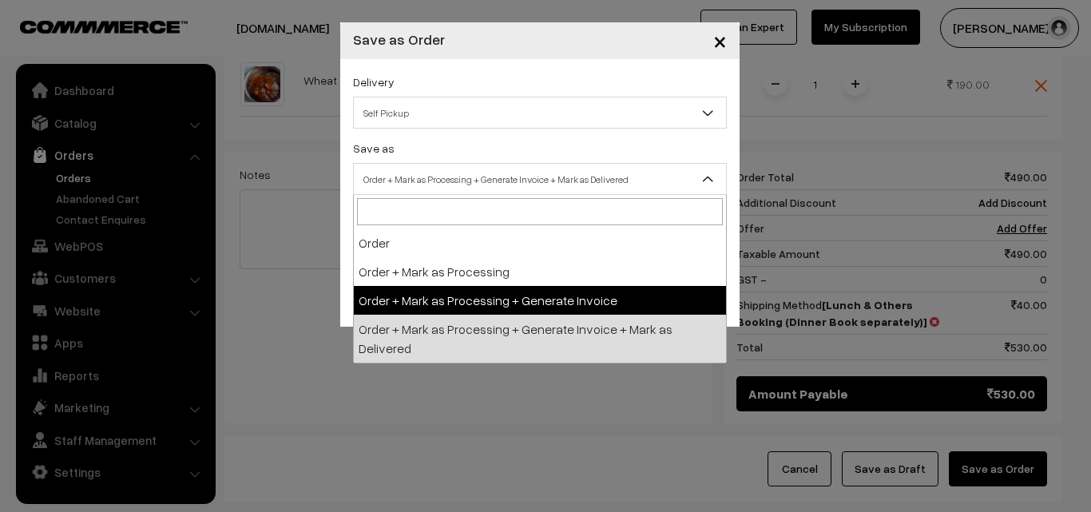
select select "3"
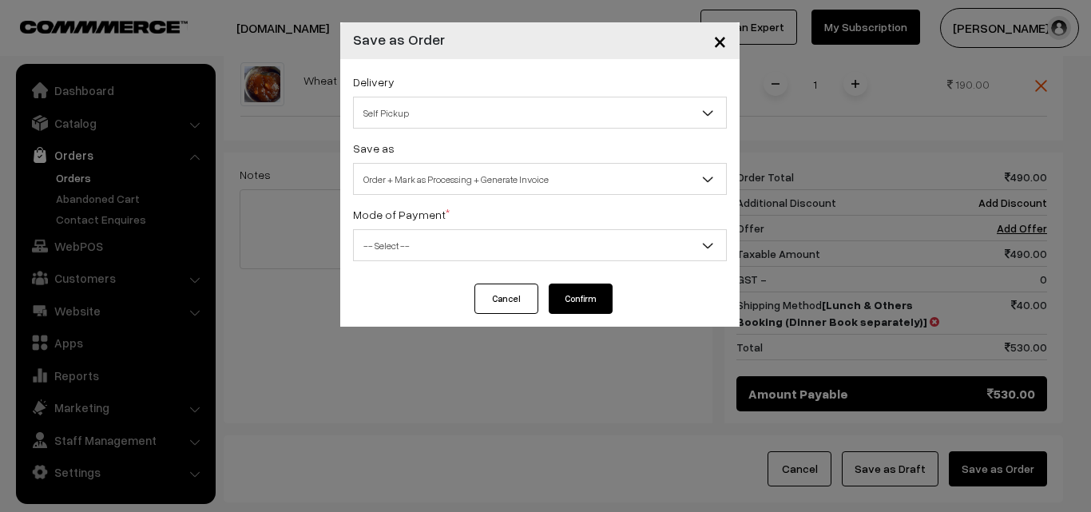
click at [420, 231] on span "-- Select --" at bounding box center [540, 245] width 374 height 32
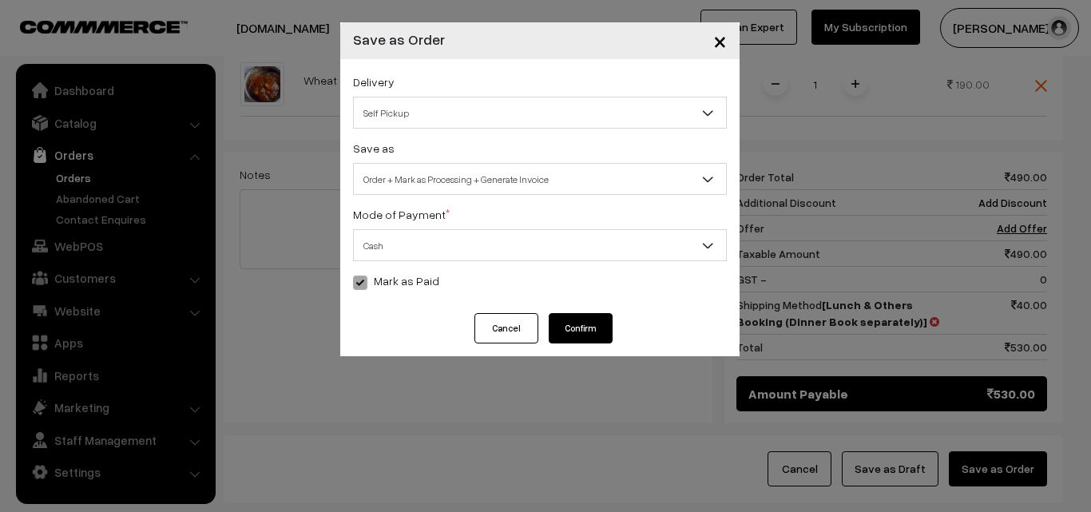
select select "2"
checkbox input "true"
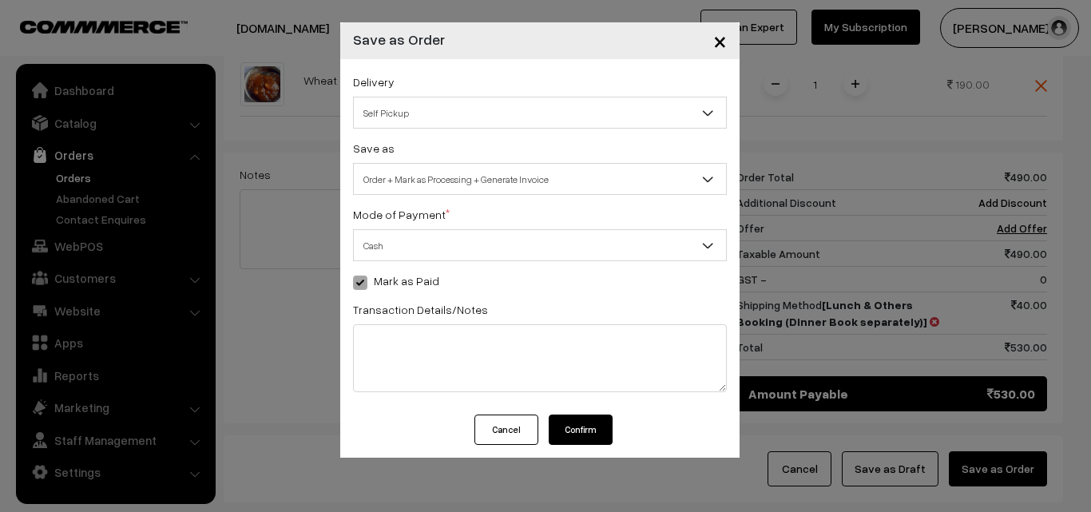
click at [579, 423] on button "Confirm" at bounding box center [581, 429] width 64 height 30
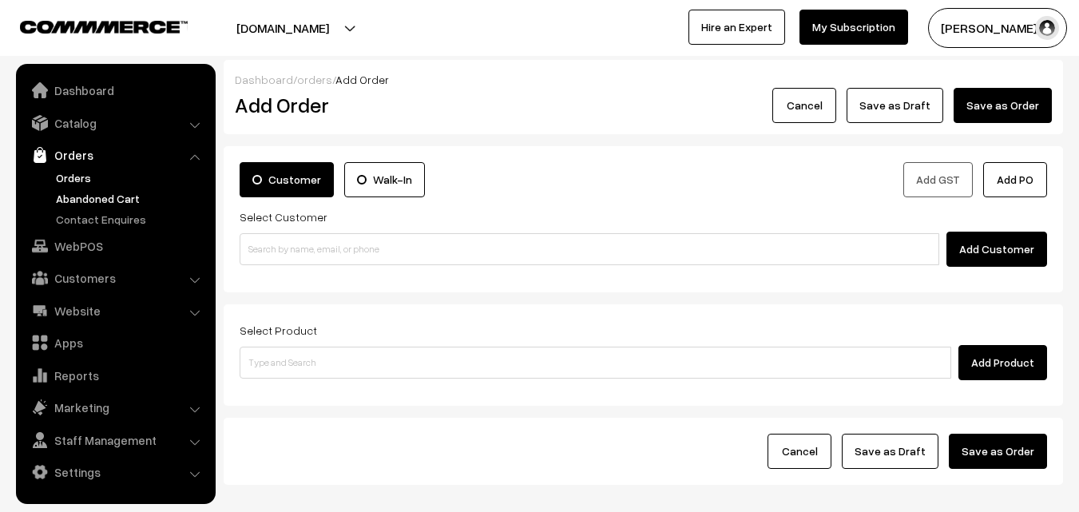
drag, startPoint x: 65, startPoint y: 180, endPoint x: 69, endPoint y: 199, distance: 19.6
click at [65, 179] on link "Orders" at bounding box center [131, 177] width 158 height 17
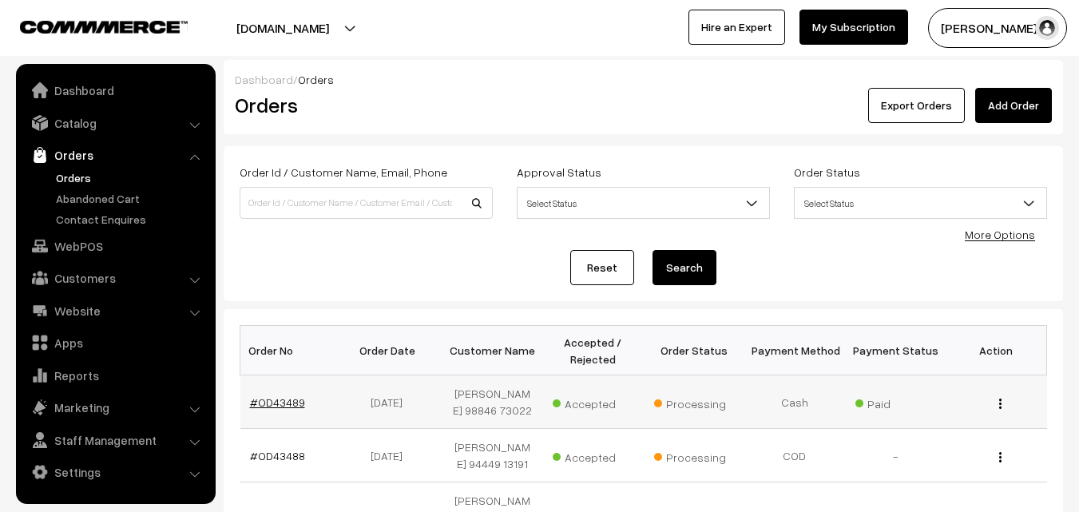
click at [264, 402] on link "#OD43489" at bounding box center [277, 402] width 55 height 14
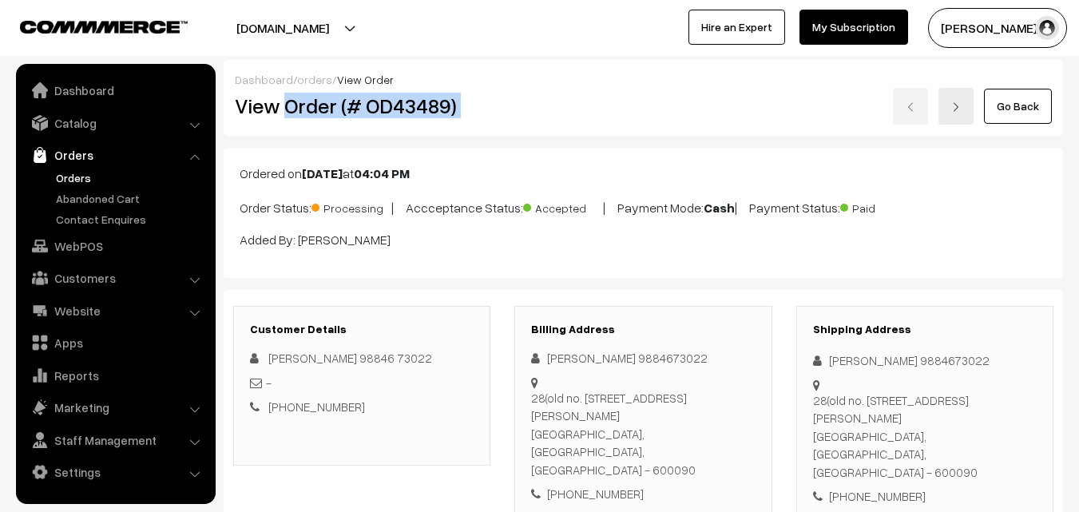
drag, startPoint x: 307, startPoint y: 117, endPoint x: 549, endPoint y: 117, distance: 241.9
click at [549, 117] on div "View Order (# OD43489) Go Back" at bounding box center [643, 106] width 841 height 37
copy div "Order (# OD43489)"
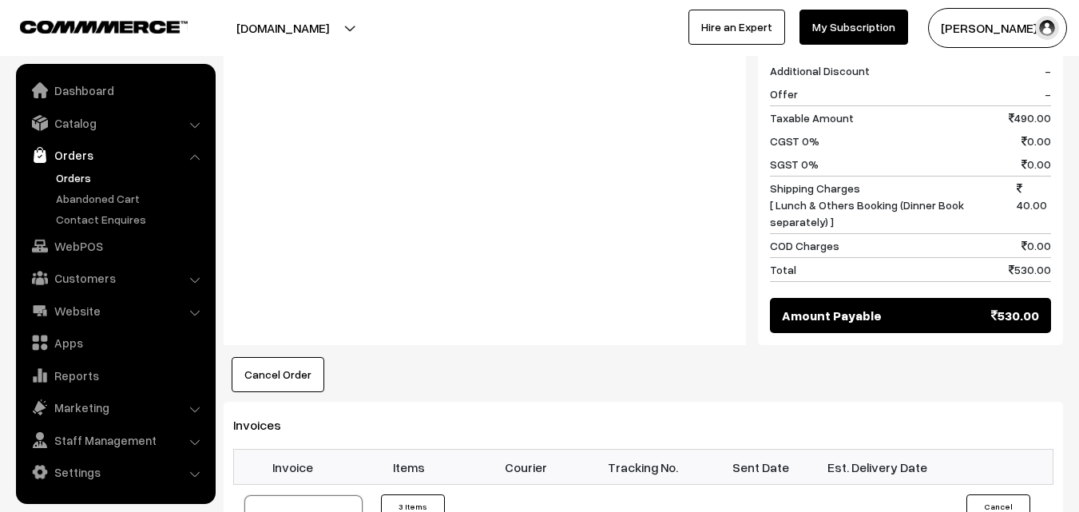
scroll to position [1038, 0]
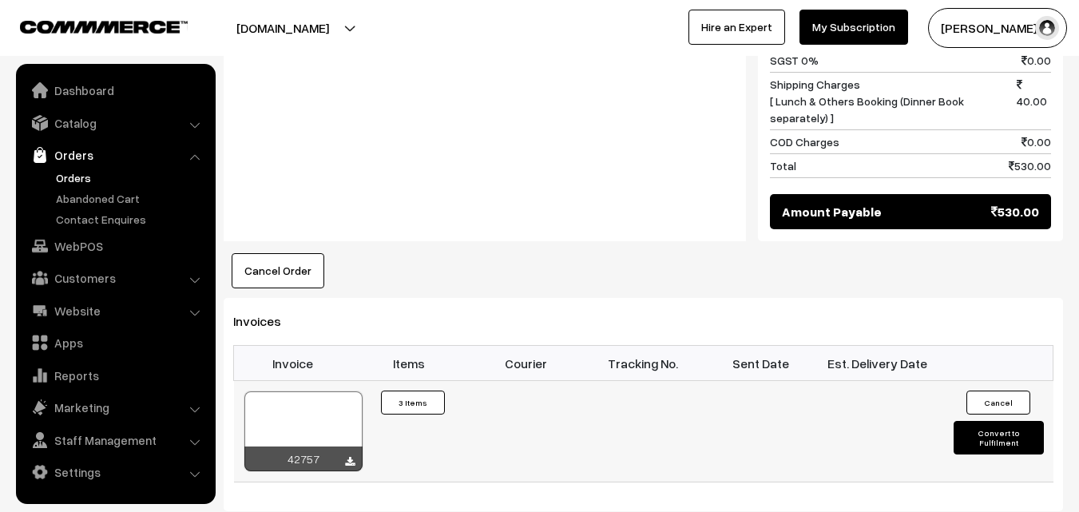
click at [303, 391] on div at bounding box center [303, 431] width 118 height 80
click at [68, 243] on link "WebPOS" at bounding box center [115, 246] width 190 height 29
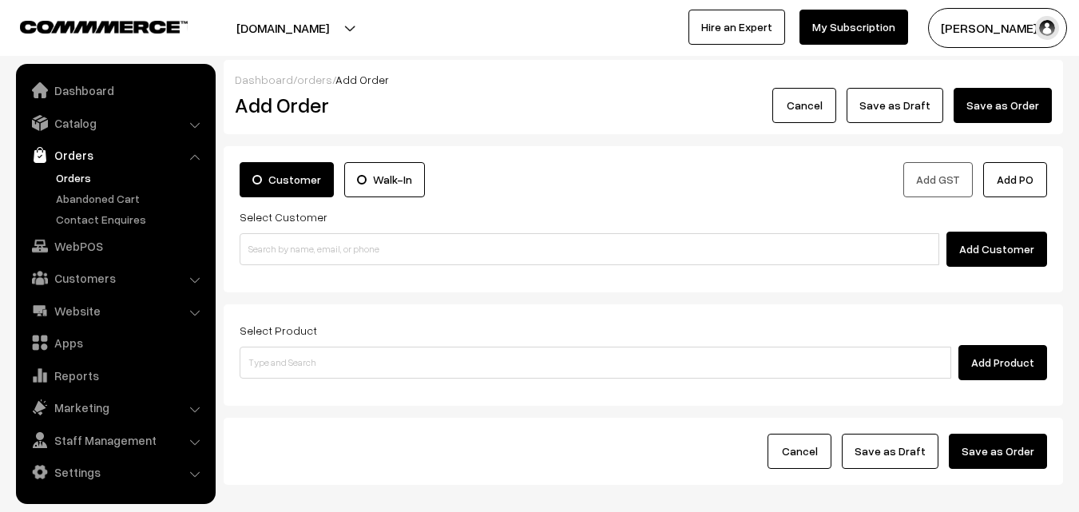
click at [300, 251] on input at bounding box center [589, 249] width 699 height 32
click at [283, 248] on input "97908 53455" at bounding box center [589, 249] width 699 height 32
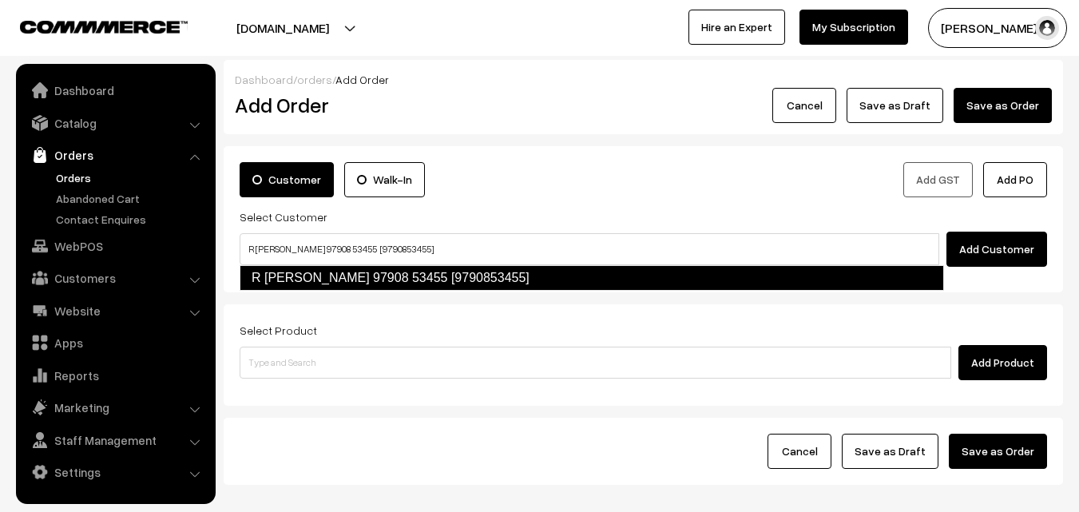
type input "R SESHAN 97908 53455 [9790853455]"
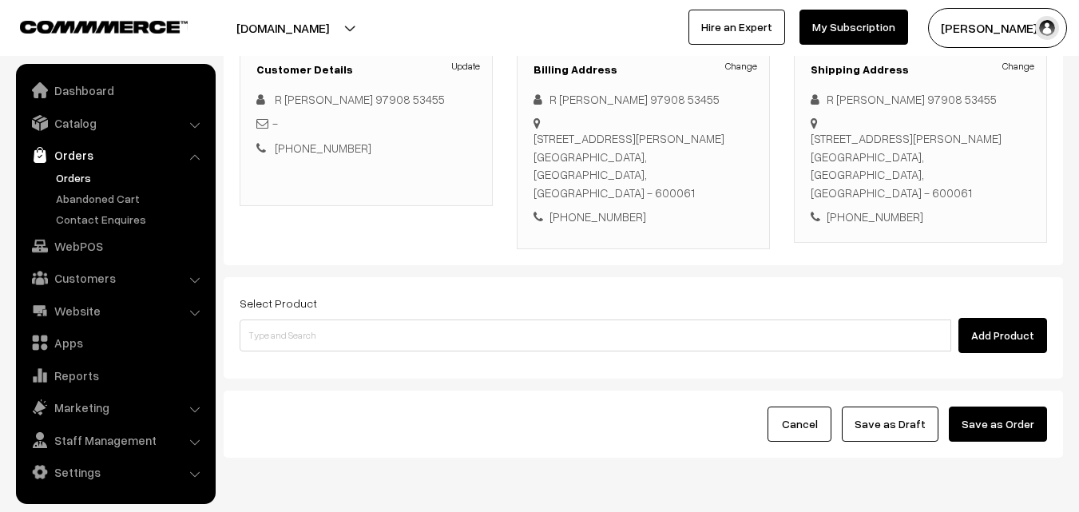
scroll to position [193, 0]
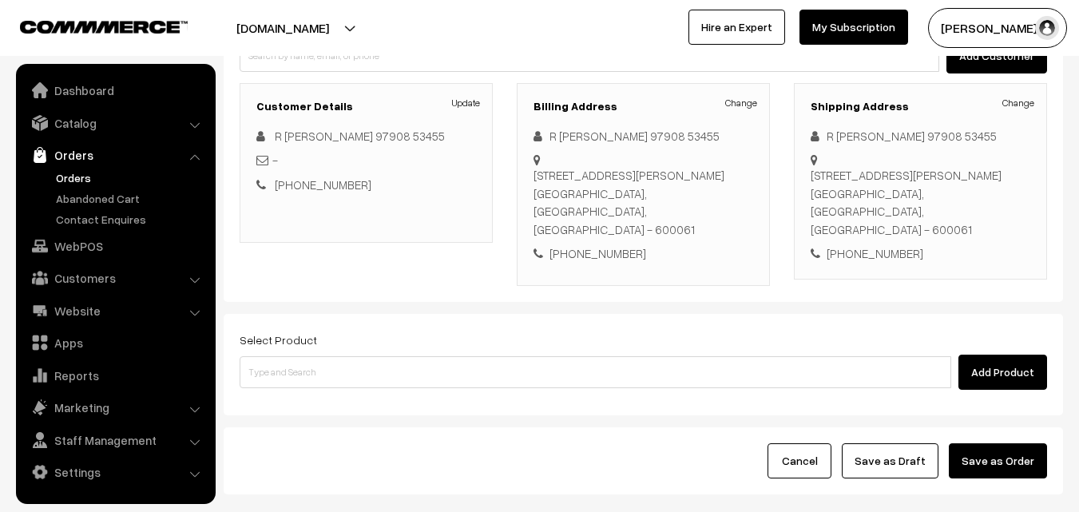
click at [741, 109] on link "Change" at bounding box center [741, 103] width 32 height 14
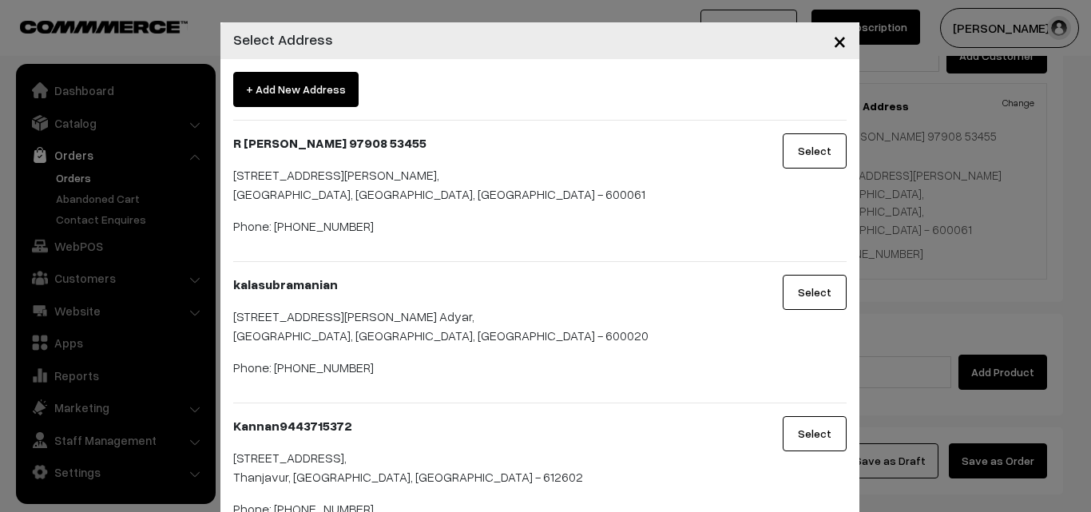
click at [286, 98] on span "+ Add New Address" at bounding box center [295, 89] width 125 height 35
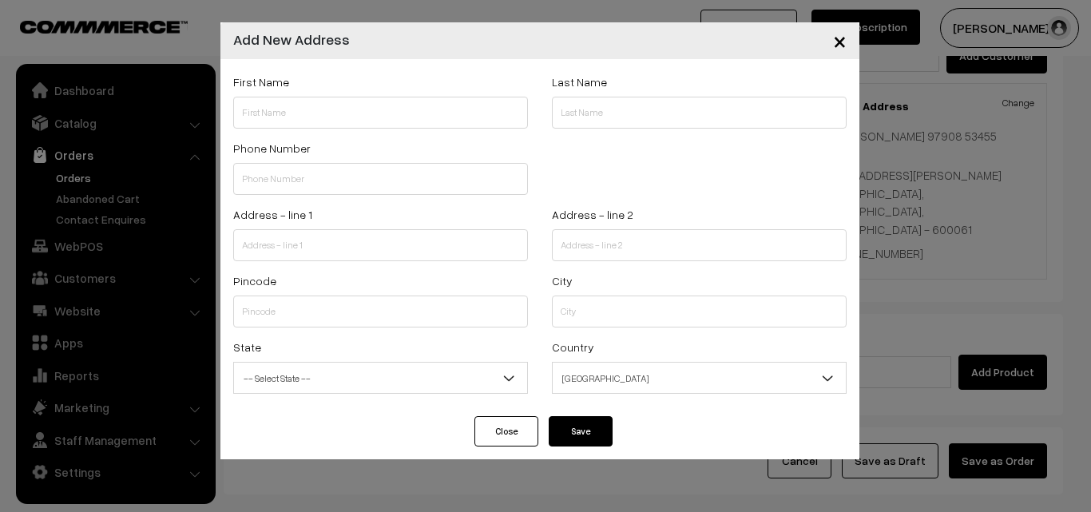
click at [291, 94] on div "First Name" at bounding box center [380, 100] width 295 height 57
click at [268, 113] on input "text" at bounding box center [380, 113] width 295 height 32
paste input "V.vijayakumar"
click at [330, 177] on input "text" at bounding box center [380, 179] width 295 height 32
click at [315, 162] on div "Phone Number" at bounding box center [380, 166] width 295 height 57
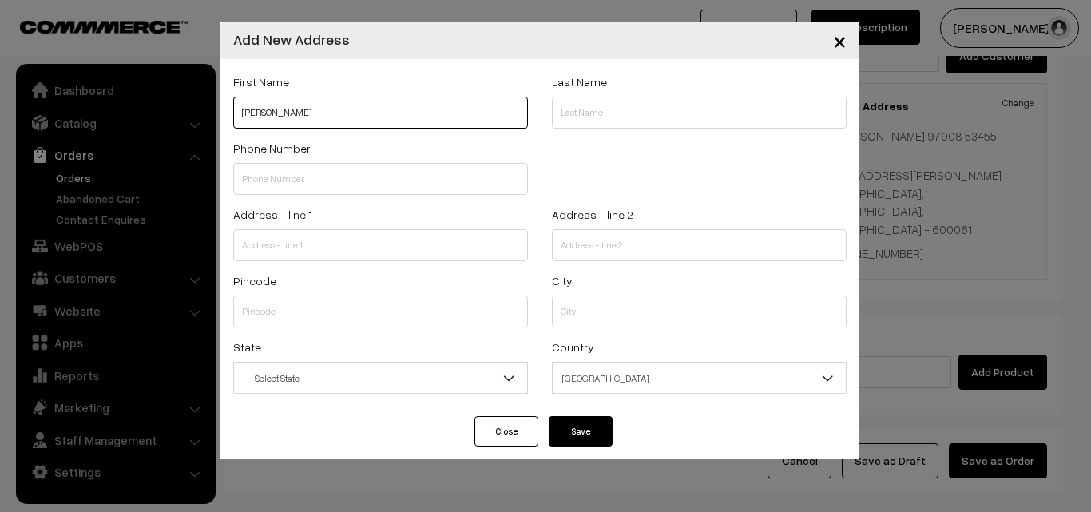
click at [327, 108] on input "V.vijayakumar" at bounding box center [380, 113] width 295 height 32
paste input "9443402367"
type input "V.vijayakumar 9443402367"
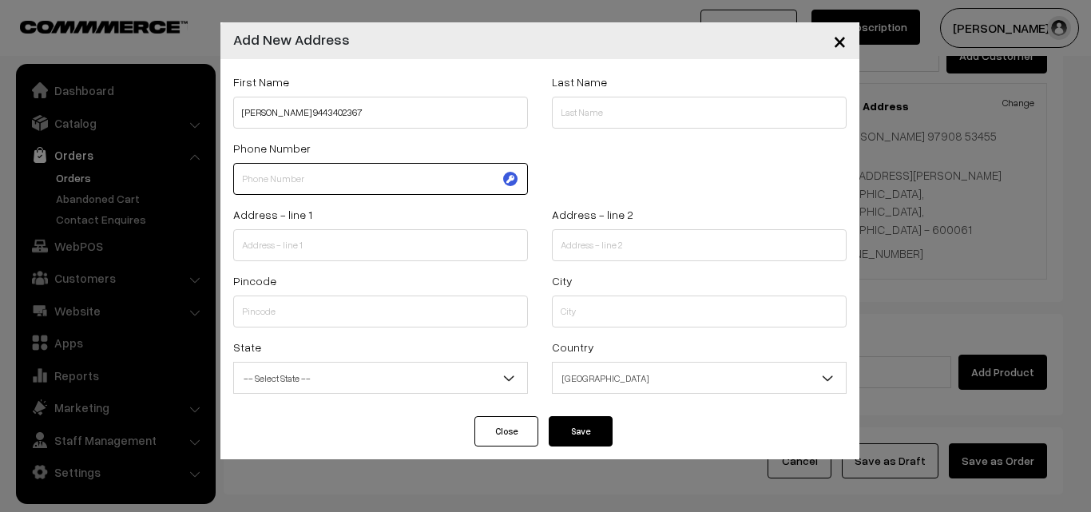
click at [282, 194] on input "text" at bounding box center [380, 179] width 295 height 32
paste input "9443402367"
type input "9443402367"
click at [284, 275] on div "Pincode" at bounding box center [380, 299] width 295 height 57
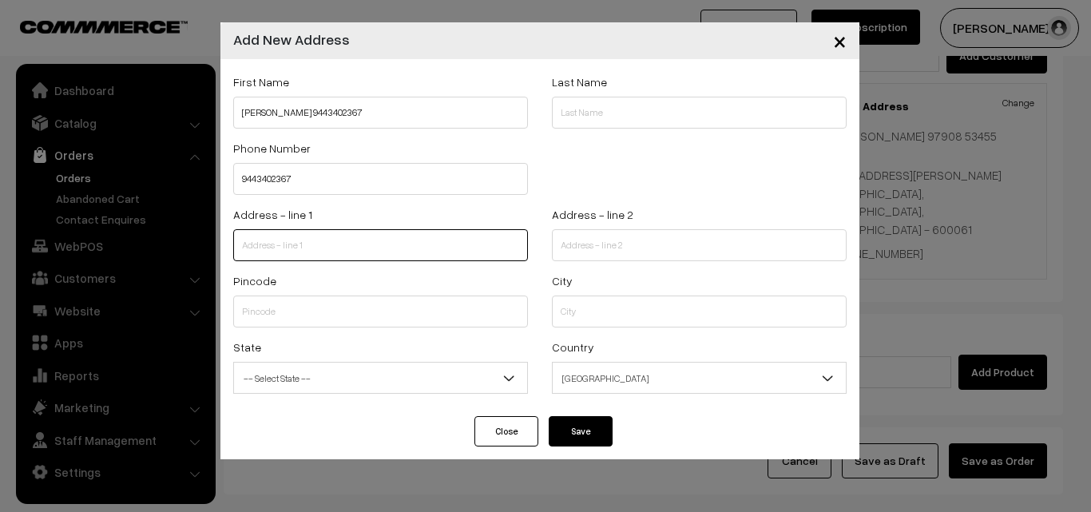
click at [287, 244] on input "text" at bounding box center [380, 245] width 295 height 32
paste input "4/235. Sankara nagar Asesham.Mannargudi.Tiruvarur"
type input "4/235. Sankara nagar Asesham.Mannargudi.Tiruvarur"
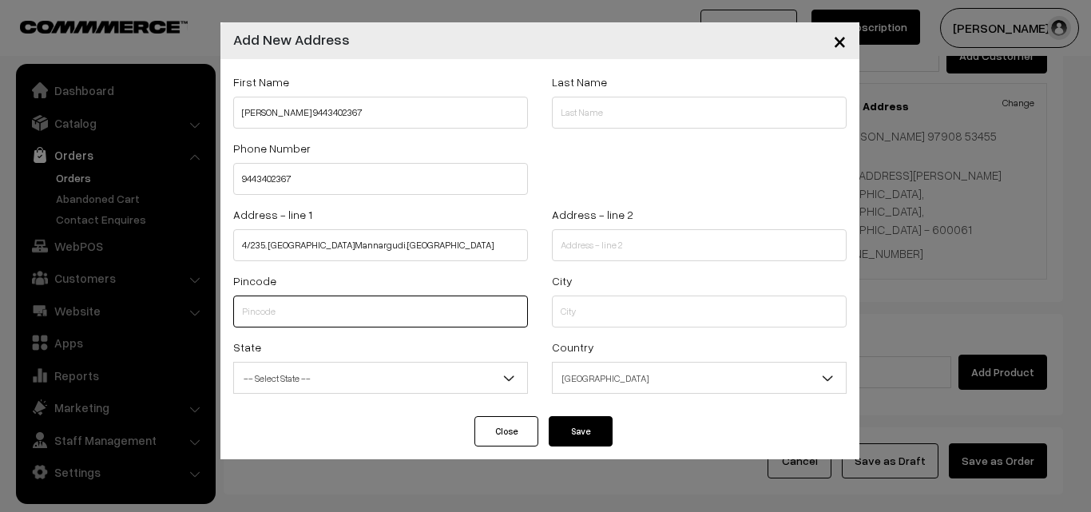
click at [351, 305] on input "text" at bounding box center [380, 311] width 295 height 32
paste input "614001"
type input "614001"
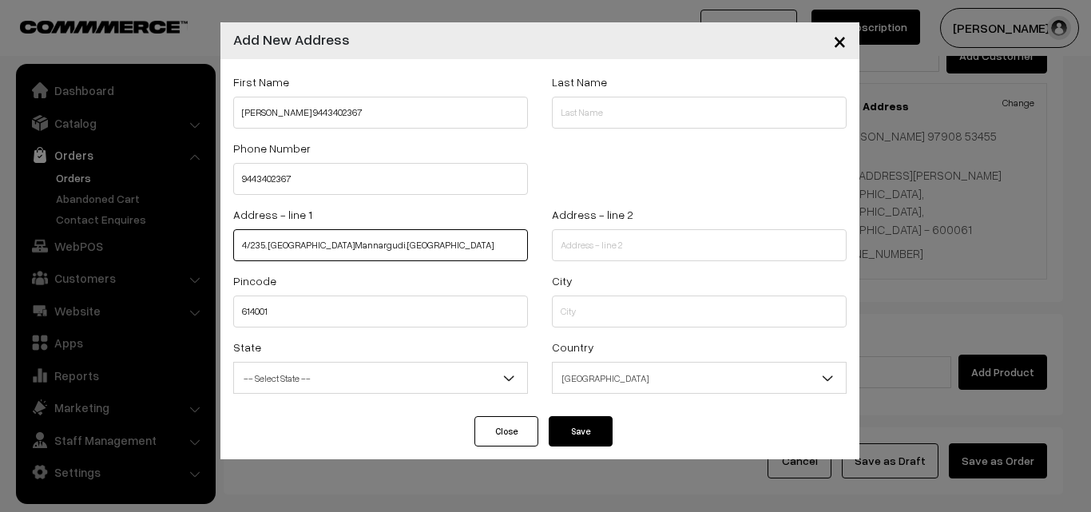
click at [424, 244] on input "4/235. Sankara nagar Asesham.Mannargudi.Tiruvarur" at bounding box center [380, 245] width 295 height 32
click at [575, 291] on div "City" at bounding box center [699, 299] width 295 height 57
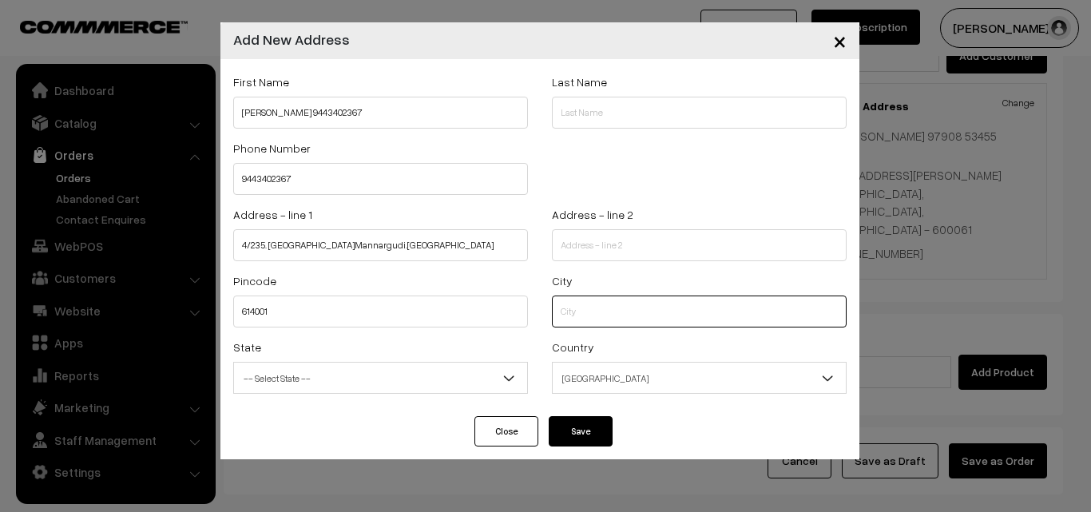
click at [569, 313] on input "text" at bounding box center [699, 311] width 295 height 32
paste input "Tiruvarur"
type input "Tiruvarur"
click at [337, 380] on span "-- Select State --" at bounding box center [380, 378] width 293 height 28
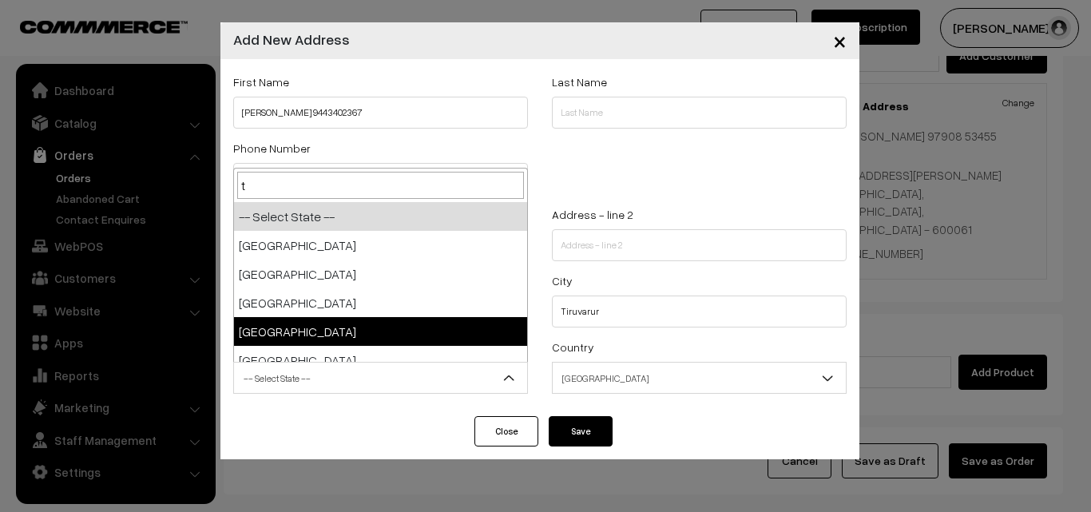
type input "ta"
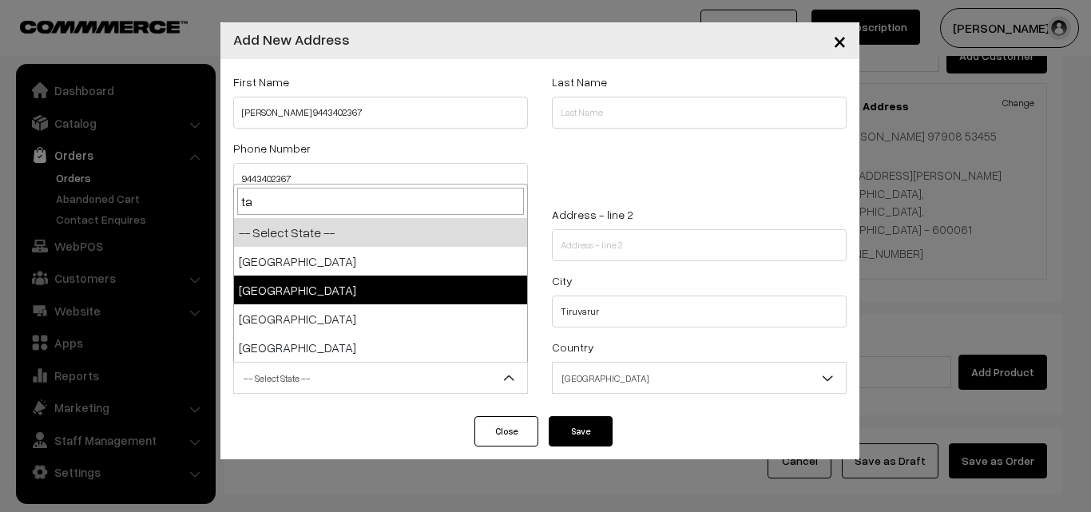
select select "[GEOGRAPHIC_DATA]"
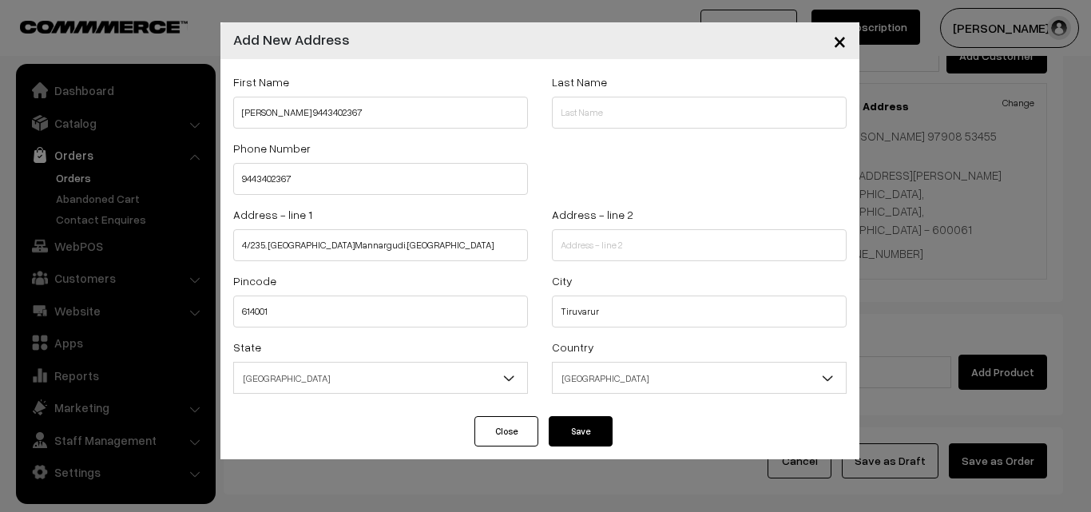
click at [601, 426] on button "Save" at bounding box center [581, 431] width 64 height 30
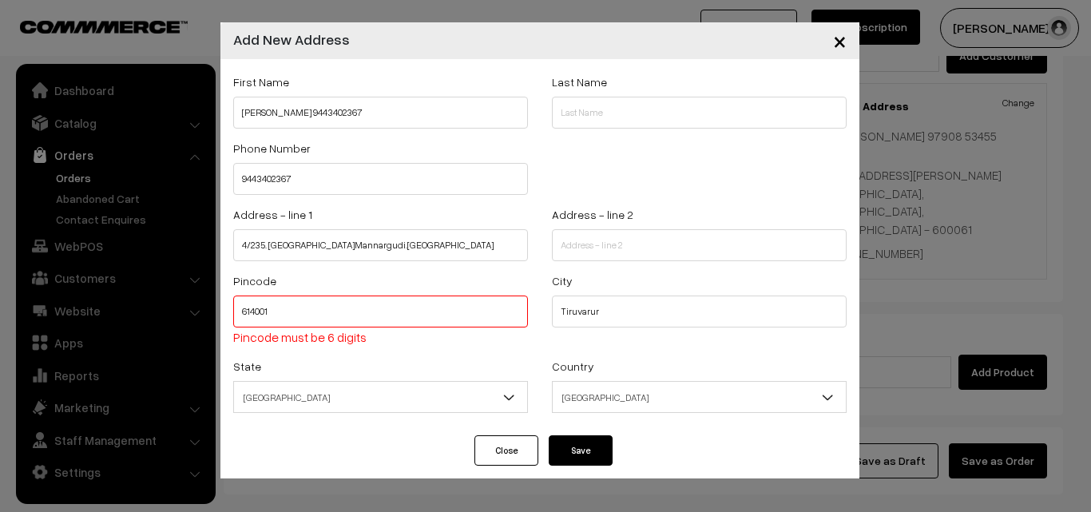
click at [364, 316] on input "614001" at bounding box center [380, 311] width 295 height 32
type input "614001"
click at [593, 453] on button "Continue" at bounding box center [581, 450] width 64 height 30
select select
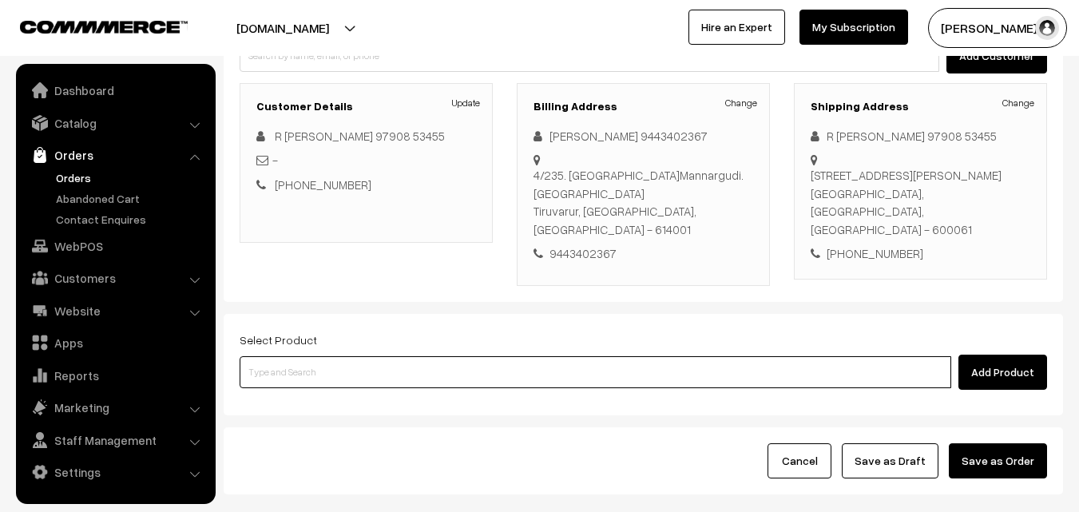
click at [421, 356] on input at bounding box center [595, 372] width 711 height 32
click at [474, 359] on input at bounding box center [595, 372] width 711 height 32
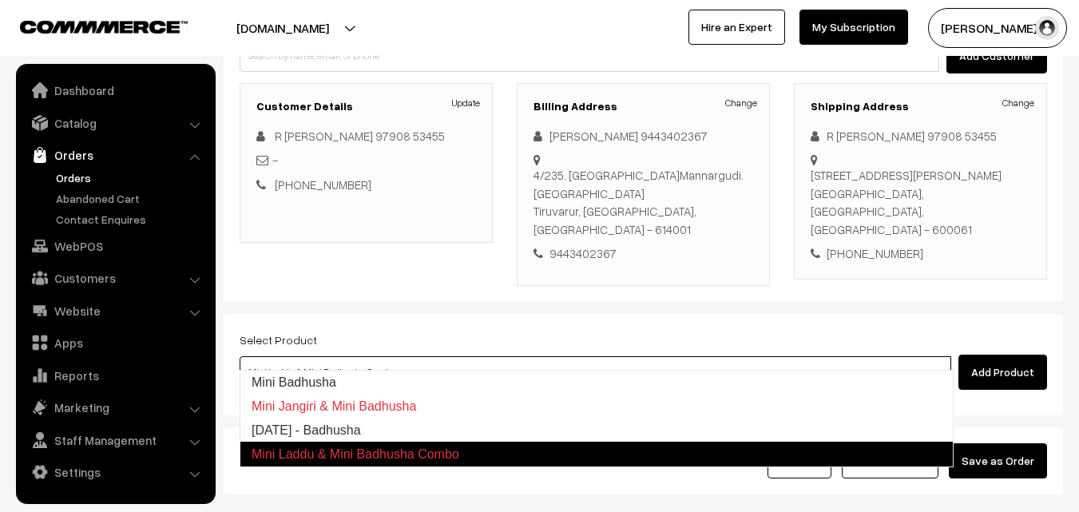
type input "Diwali - Badhusha"
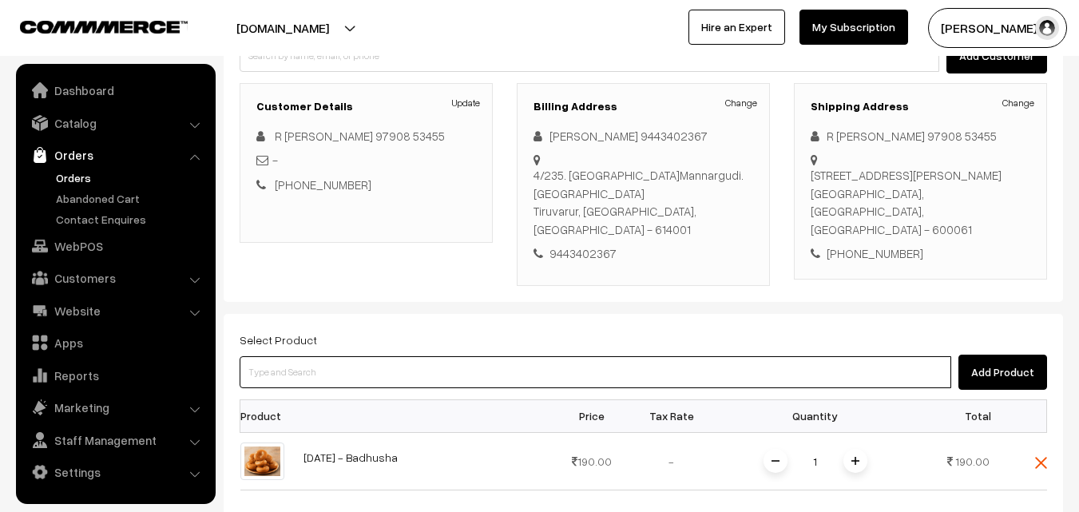
click at [471, 359] on input at bounding box center [595, 372] width 711 height 32
click at [470, 359] on input at bounding box center [595, 372] width 711 height 32
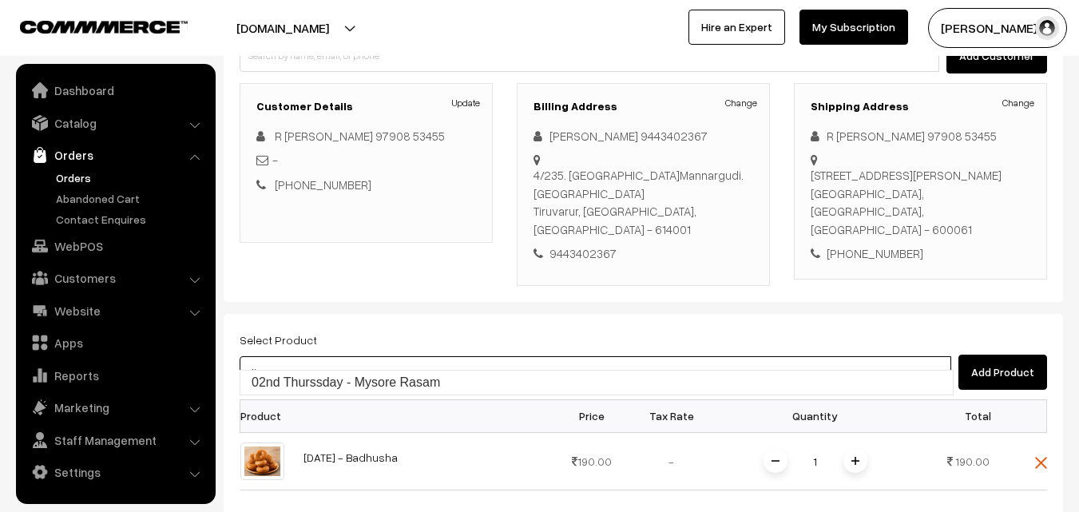
type input "diwa"
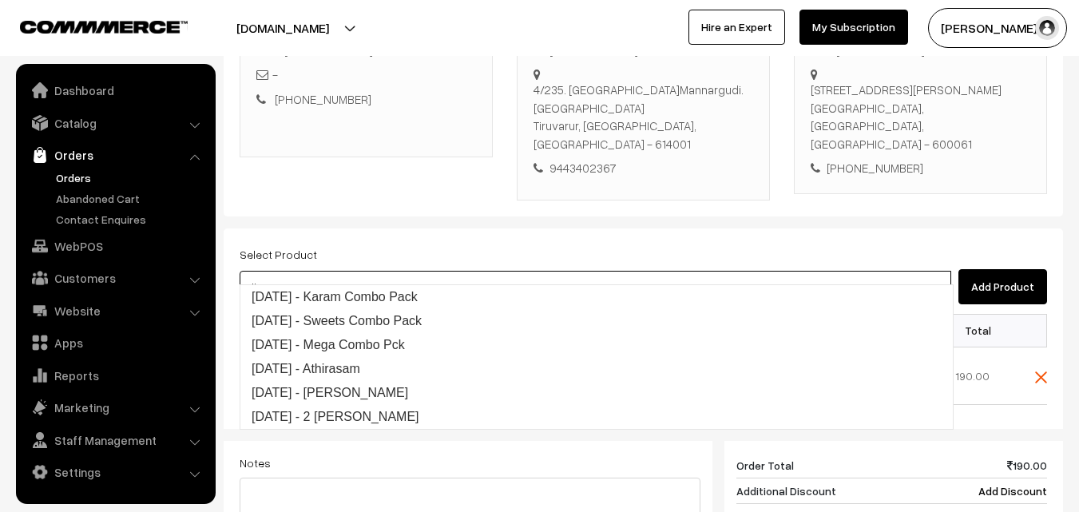
scroll to position [353, 0]
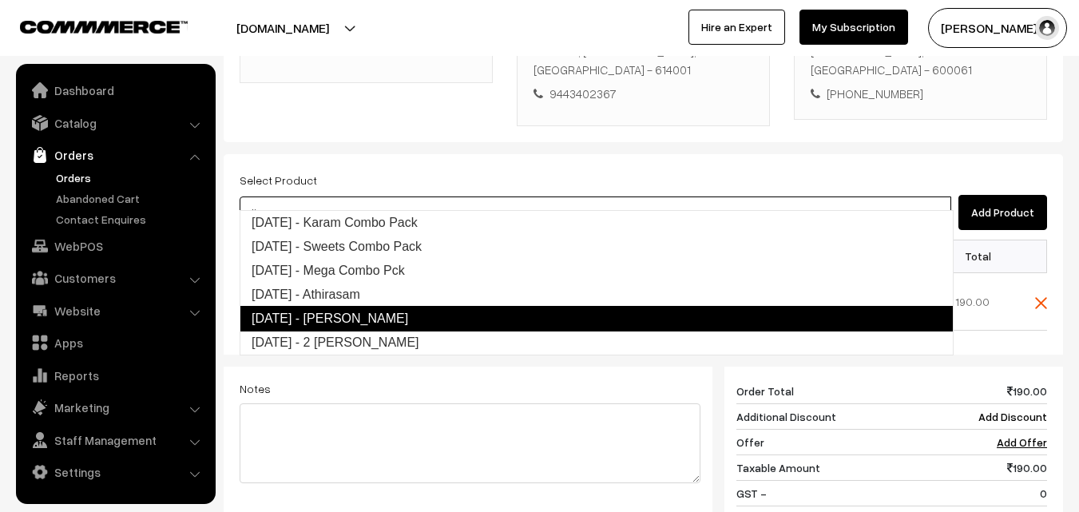
click at [354, 317] on link "Diwali - Tirunelveli Halwa" at bounding box center [597, 319] width 714 height 26
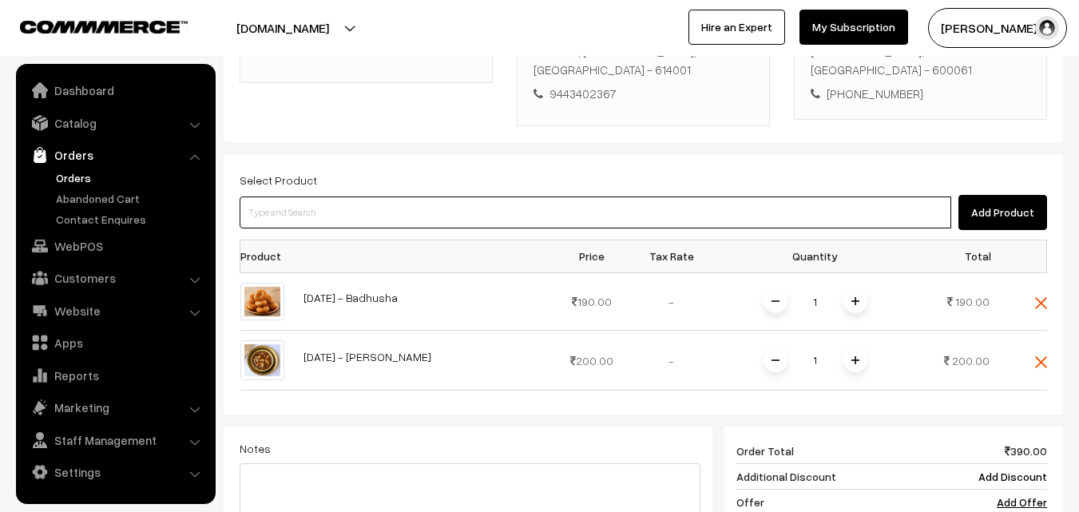
click at [285, 204] on input at bounding box center [595, 212] width 711 height 32
paste input "Diwali - Kalyana Mysurpa"
type input "Diwali - Kalyana Mysurpa"
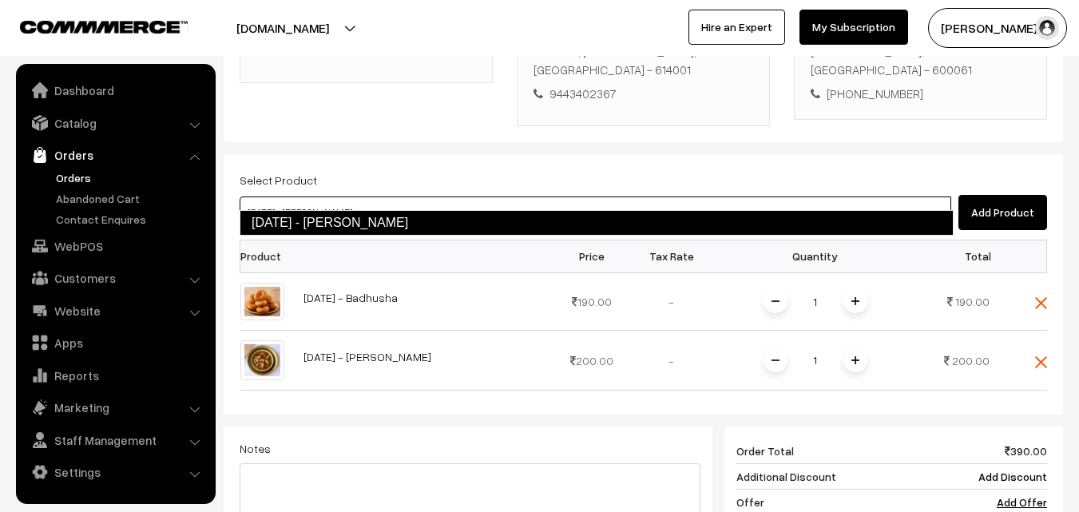
click at [293, 219] on link "Diwali - Kalyana Mysurpa" at bounding box center [597, 223] width 714 height 26
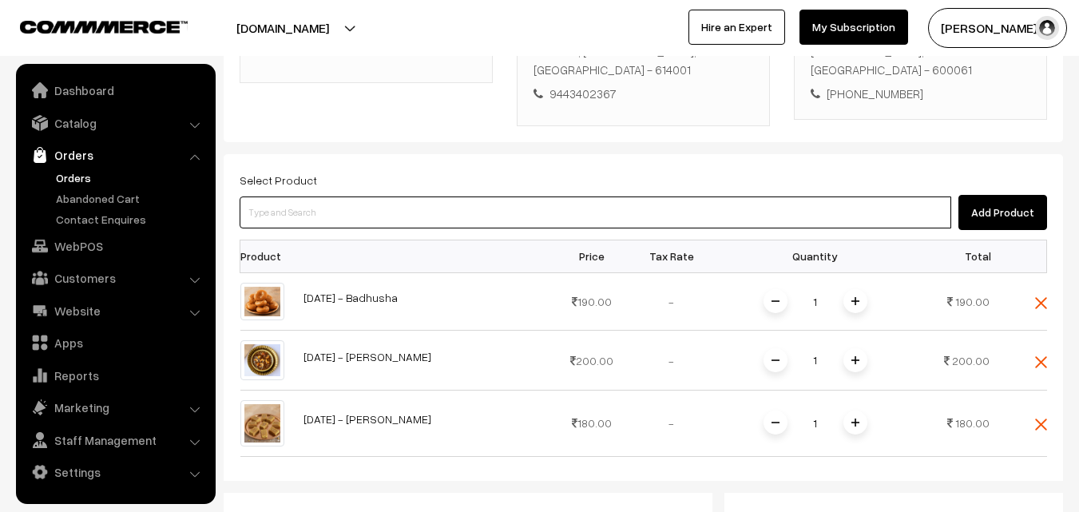
click at [420, 204] on input at bounding box center [595, 212] width 711 height 32
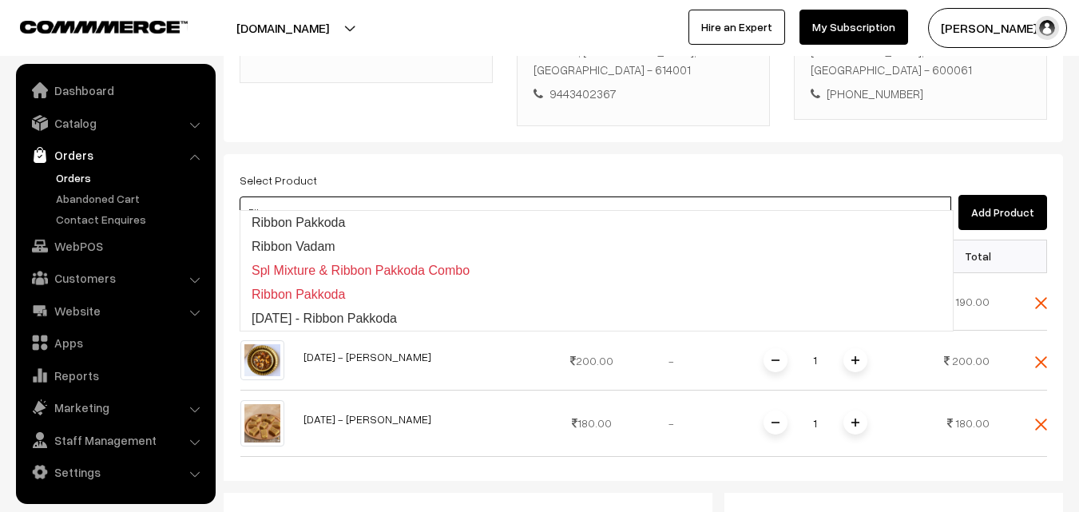
type input "Ribbon Pakkoda"
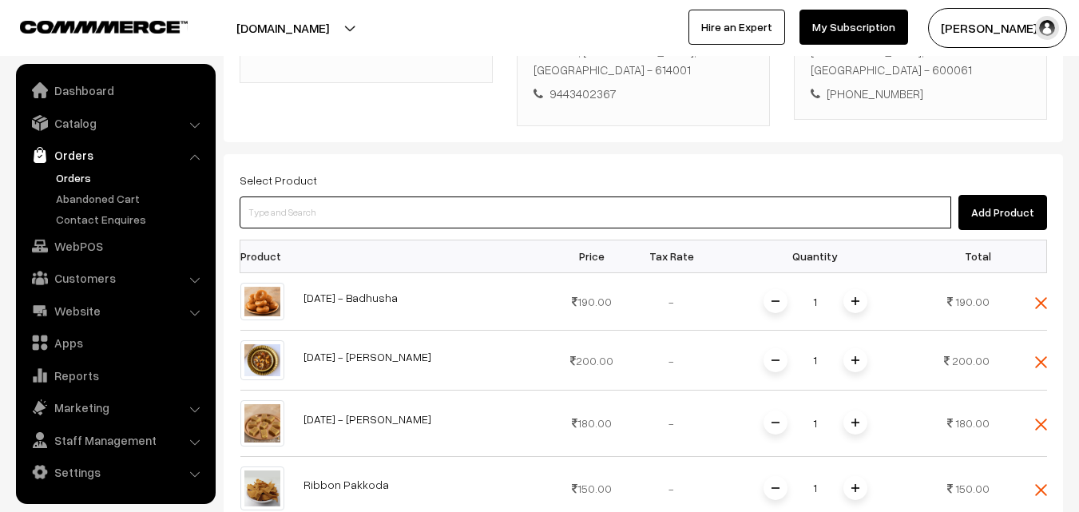
click at [408, 196] on input at bounding box center [595, 212] width 711 height 32
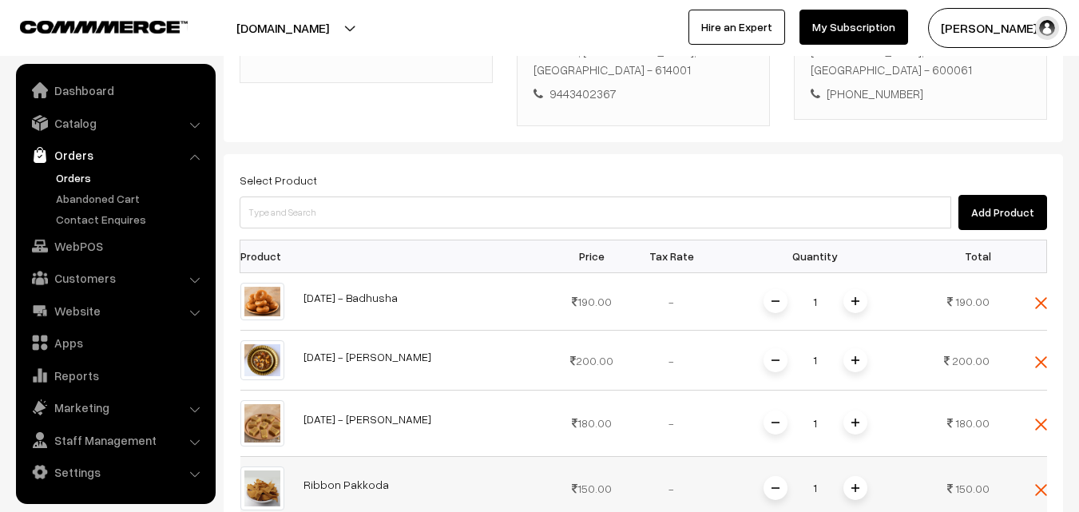
click at [852, 484] on img at bounding box center [855, 488] width 8 height 8
click at [854, 484] on img at bounding box center [855, 488] width 8 height 8
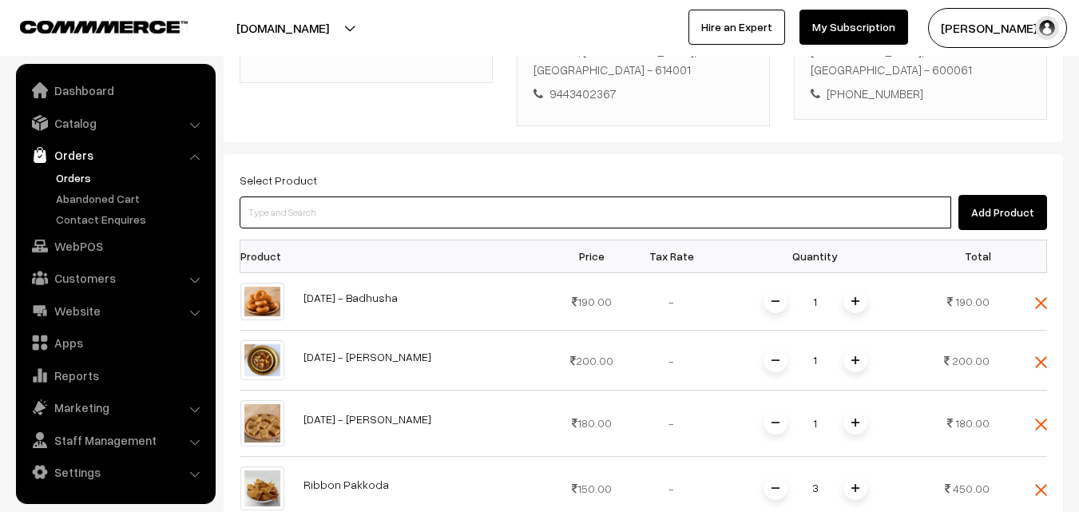
click at [380, 196] on input at bounding box center [595, 212] width 711 height 32
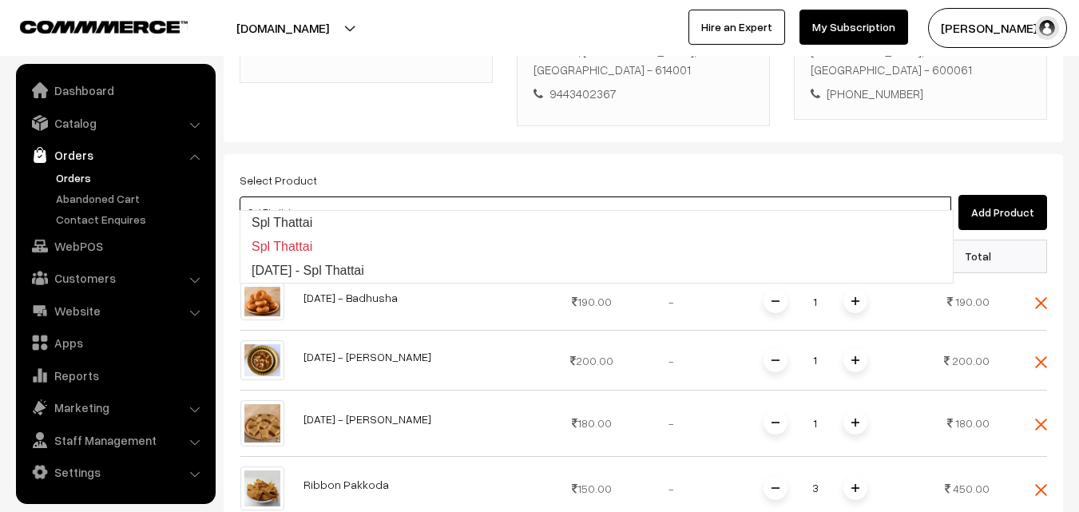
type input "Spl Thattai"
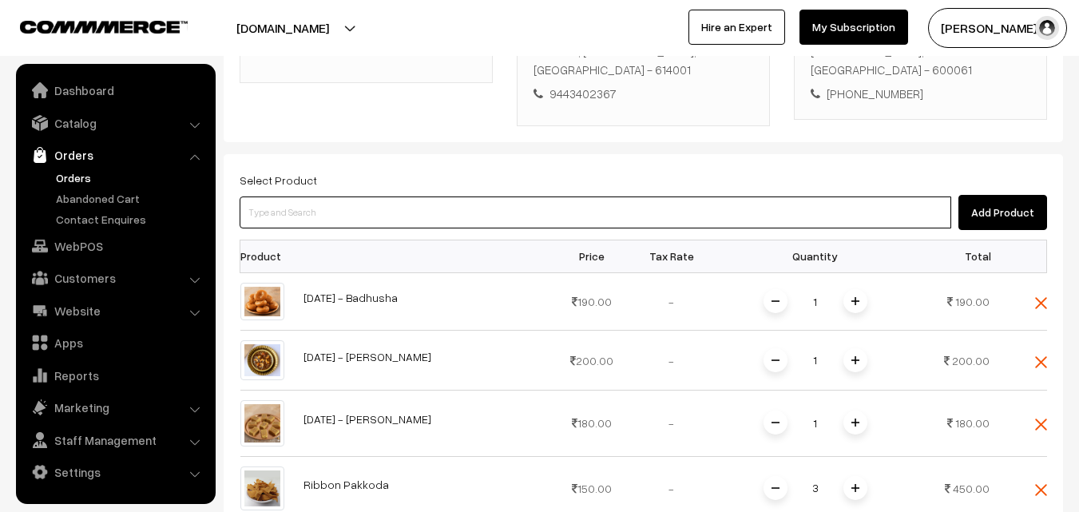
click at [367, 196] on input at bounding box center [595, 212] width 711 height 32
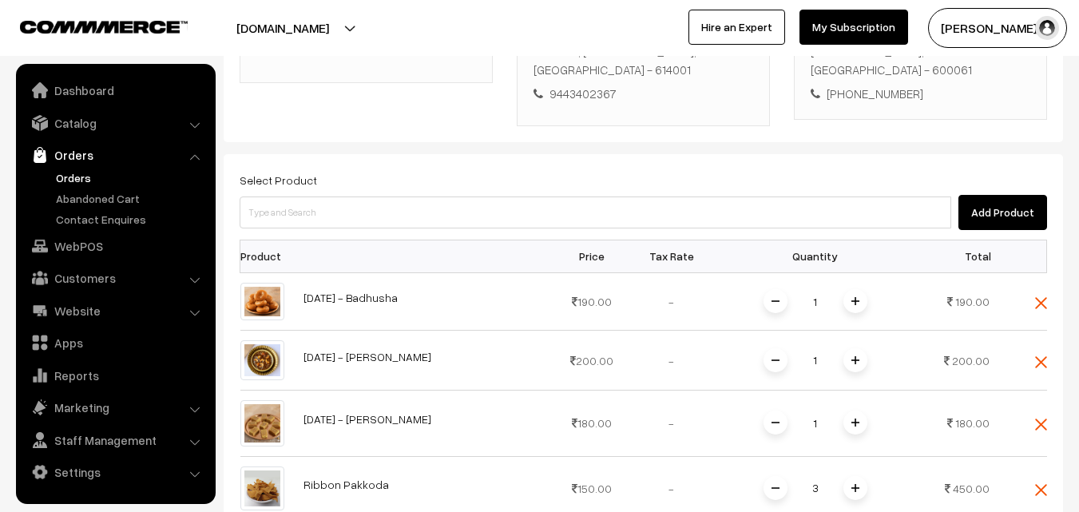
click at [78, 170] on link "Orders" at bounding box center [131, 177] width 158 height 17
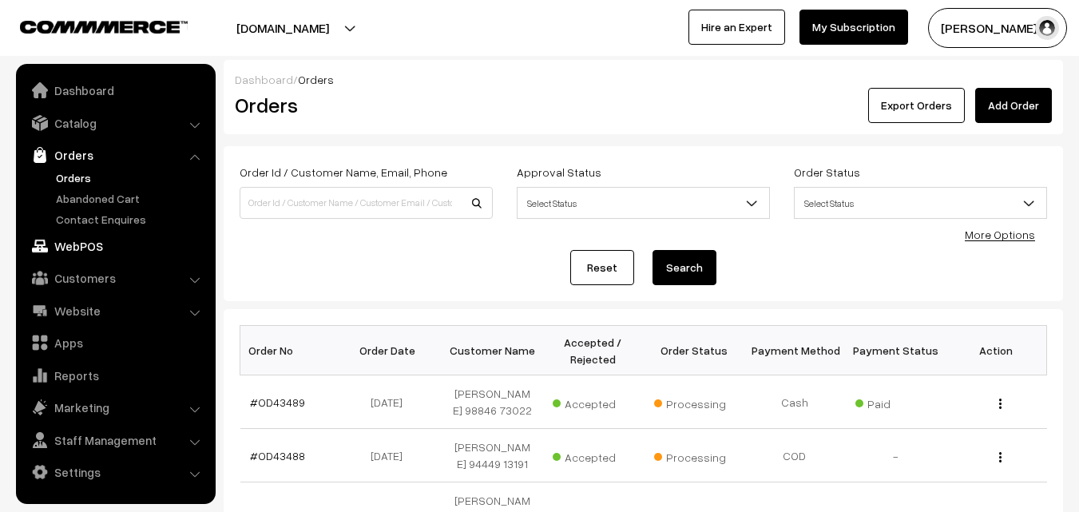
click at [97, 252] on link "WebPOS" at bounding box center [115, 246] width 190 height 29
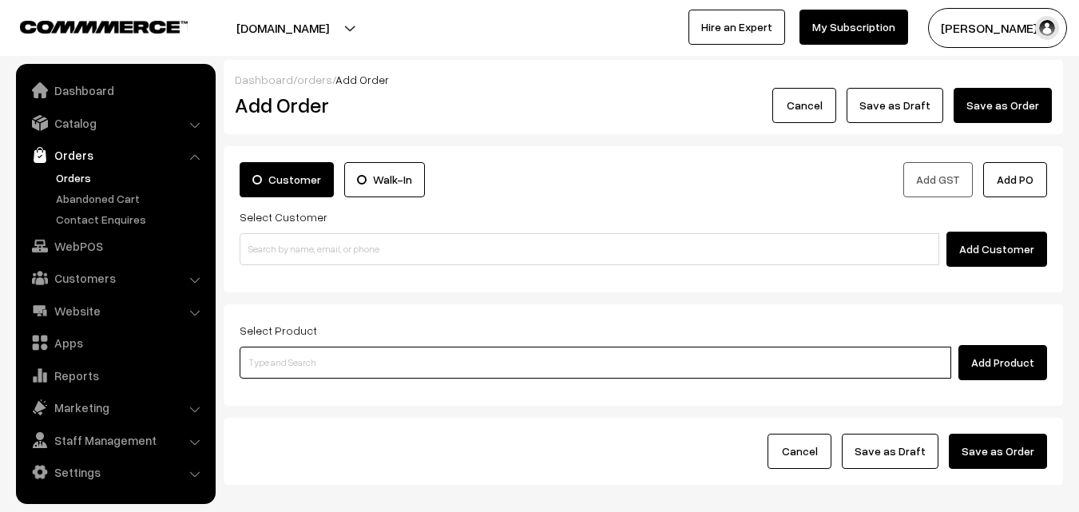
click at [333, 352] on input at bounding box center [595, 363] width 711 height 32
paste input "[DATE] - Spl Mixture"
type input "[DATE] - Spl Mixture"
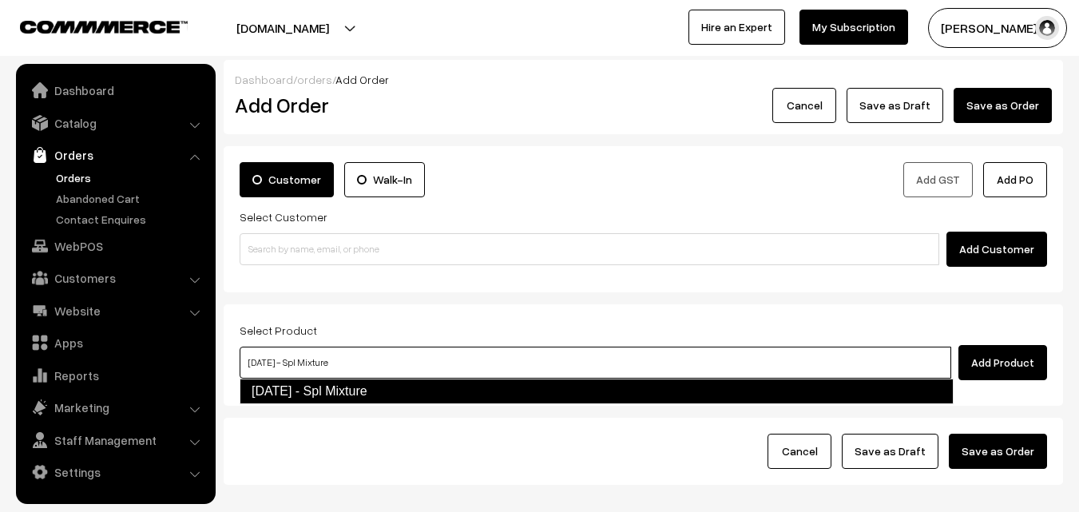
click at [311, 394] on link "Diwali - Spl Mixture" at bounding box center [597, 391] width 714 height 26
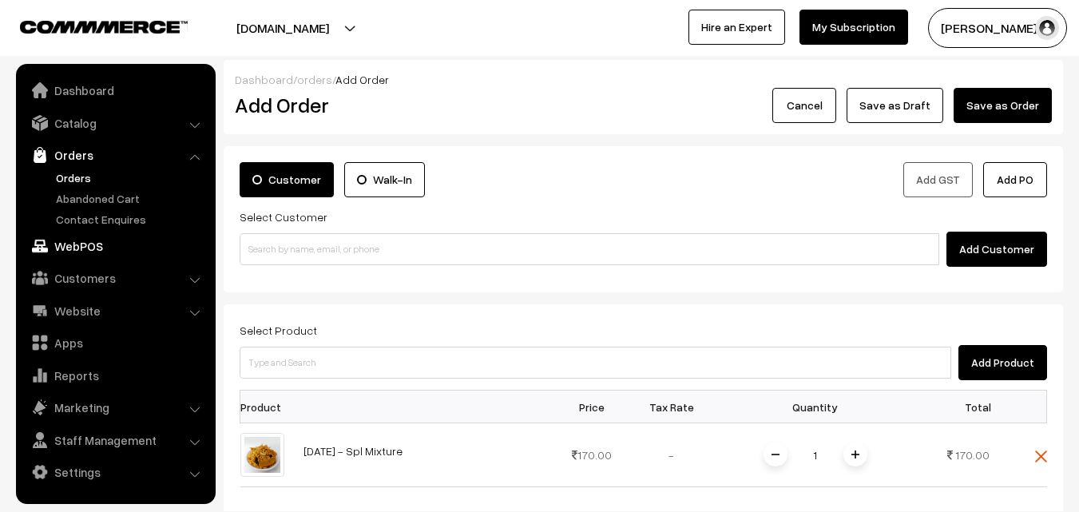
click at [77, 252] on link "WebPOS" at bounding box center [115, 246] width 190 height 29
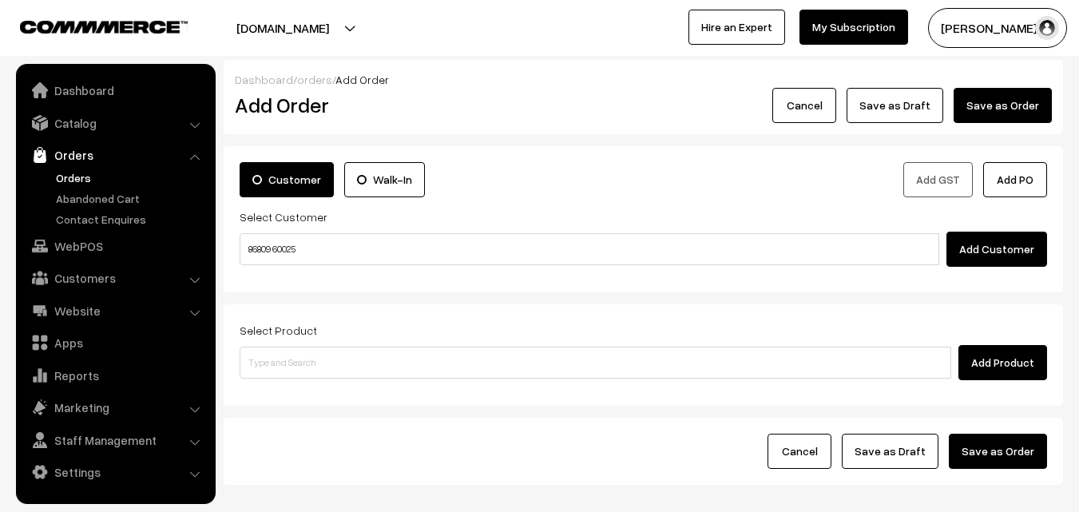
click at [267, 238] on input "86809 60025" at bounding box center [589, 249] width 699 height 32
click at [275, 245] on input "86809 60025" at bounding box center [589, 249] width 699 height 32
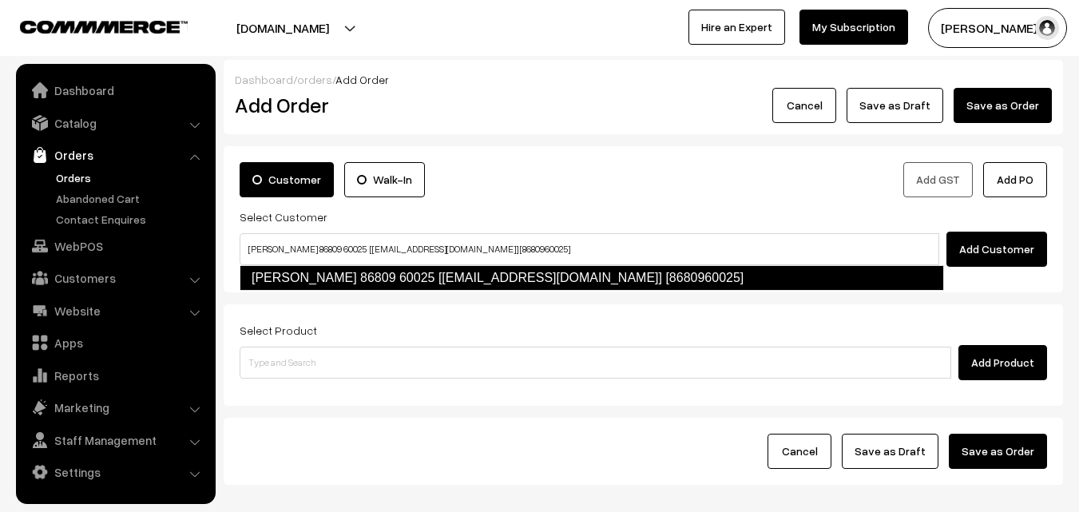
type input "[PERSON_NAME] 86809 60025 [[EMAIL_ADDRESS][DOMAIN_NAME]] [8680960025]"
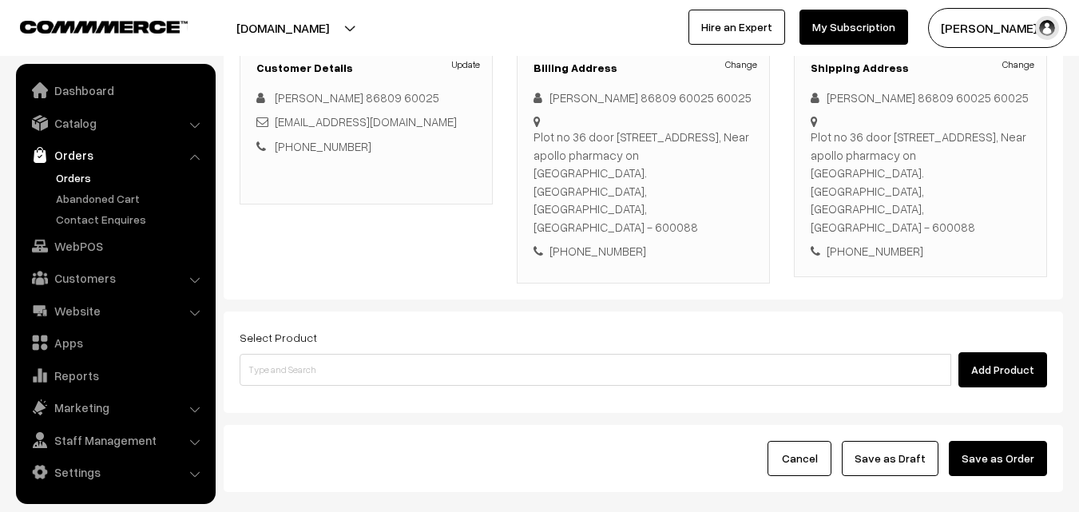
scroll to position [240, 0]
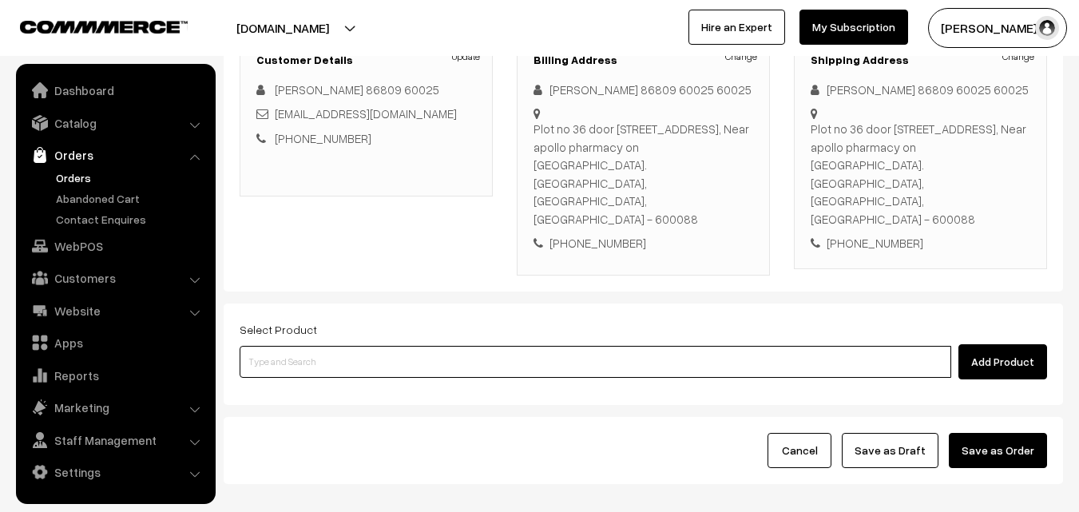
click at [528, 346] on input at bounding box center [595, 362] width 711 height 32
click at [311, 346] on input at bounding box center [595, 362] width 711 height 32
paste input "05th Without Rice..."
type input "05th Without Rice..."
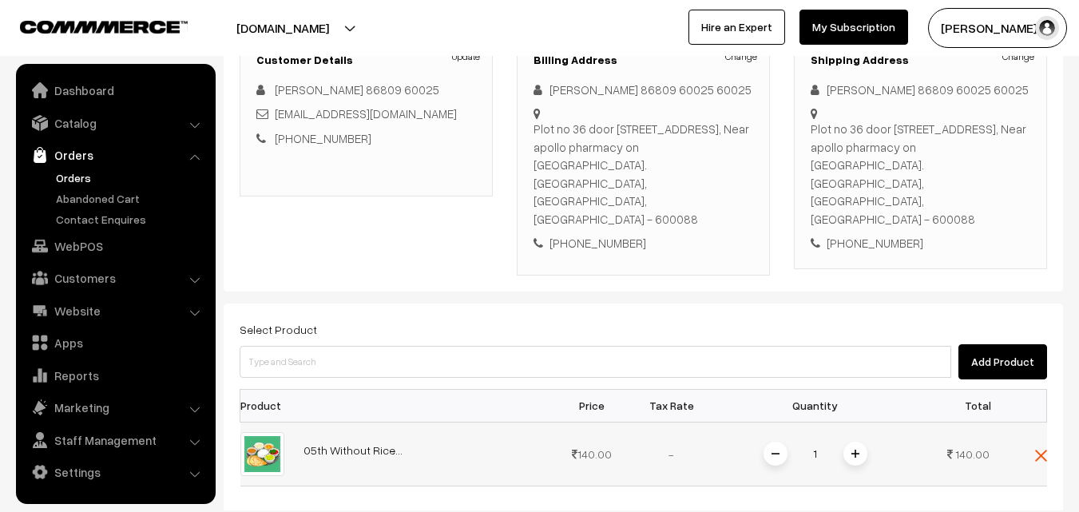
click at [854, 450] on img at bounding box center [855, 454] width 8 height 8
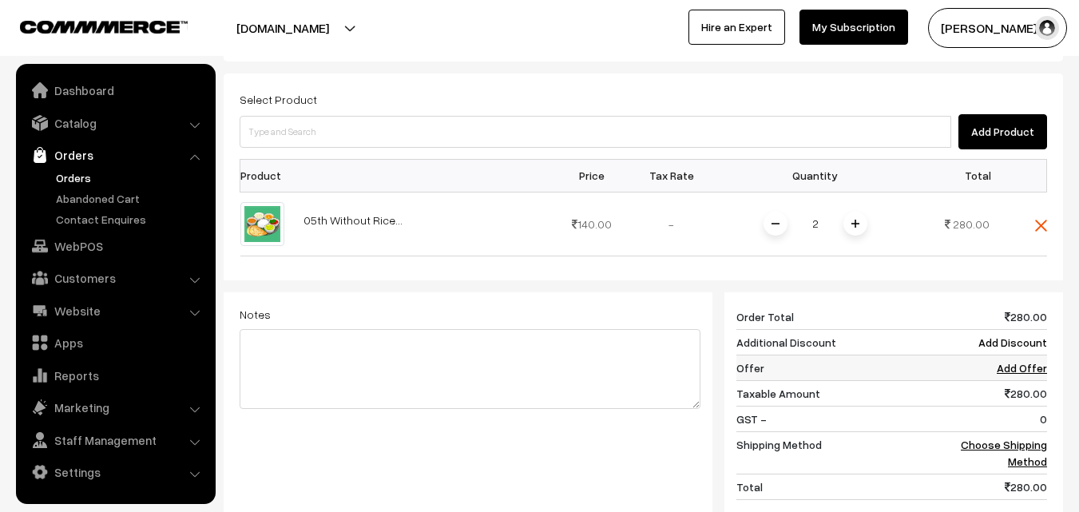
scroll to position [479, 0]
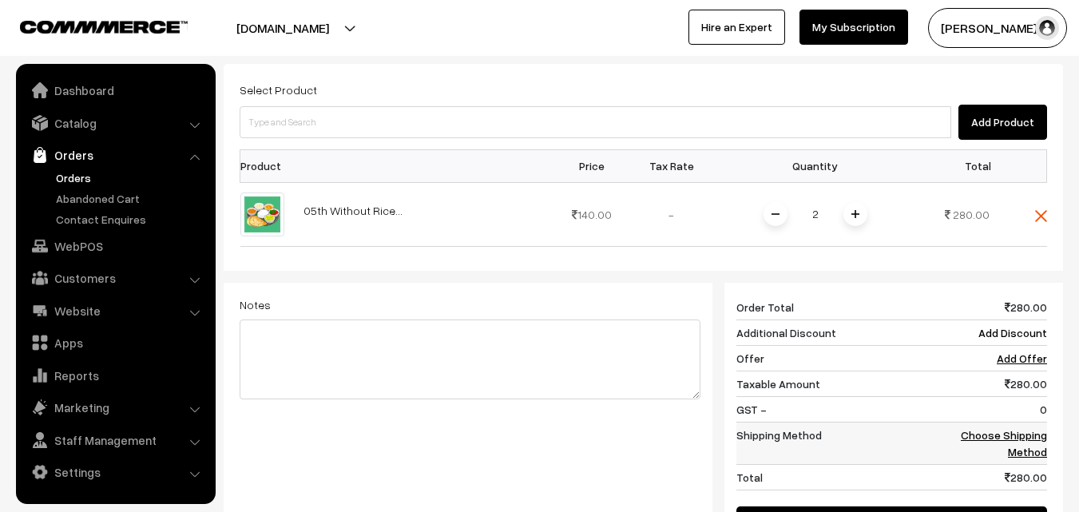
click at [1022, 422] on td "Choose Shipping Method" at bounding box center [997, 443] width 99 height 42
click at [1006, 428] on link "Choose Shipping Method" at bounding box center [1004, 443] width 86 height 30
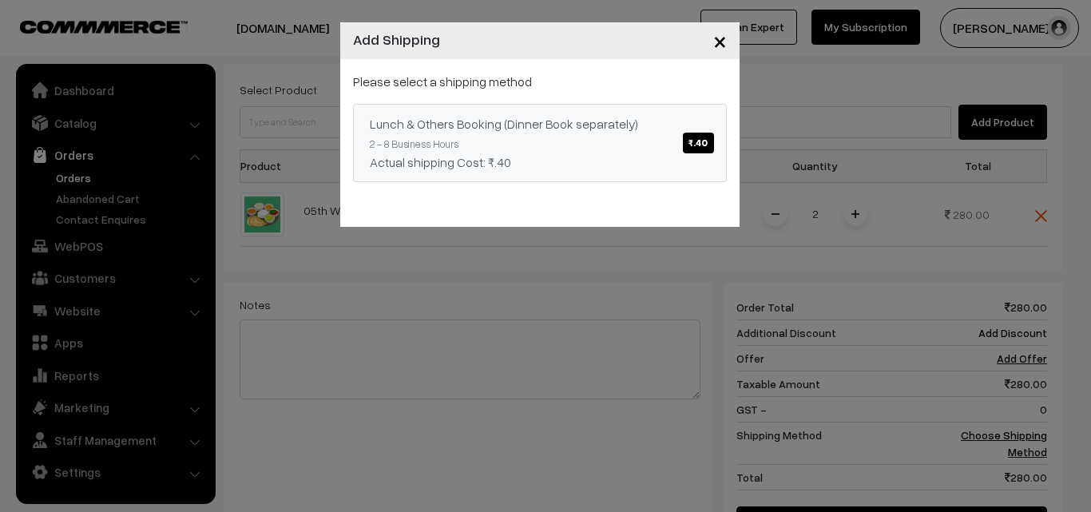
click at [586, 155] on div "Actual shipping Cost: ₹.40" at bounding box center [540, 162] width 340 height 19
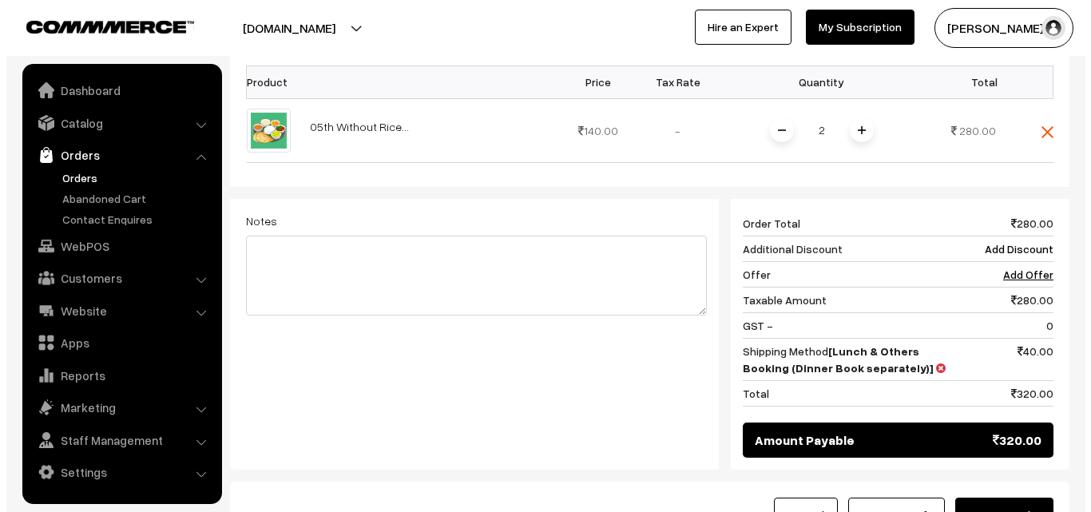
scroll to position [584, 0]
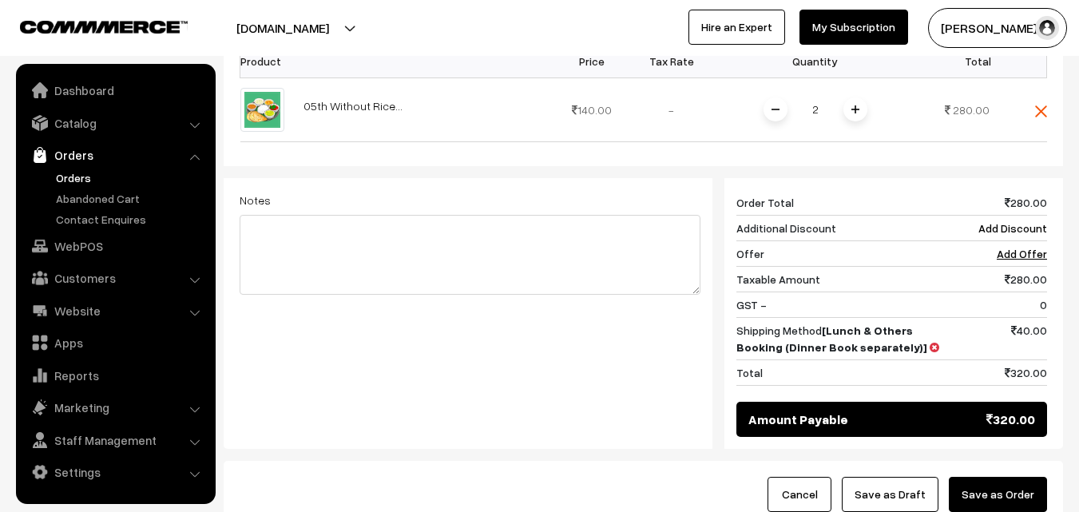
click at [1000, 477] on button "Save as Order" at bounding box center [998, 494] width 98 height 35
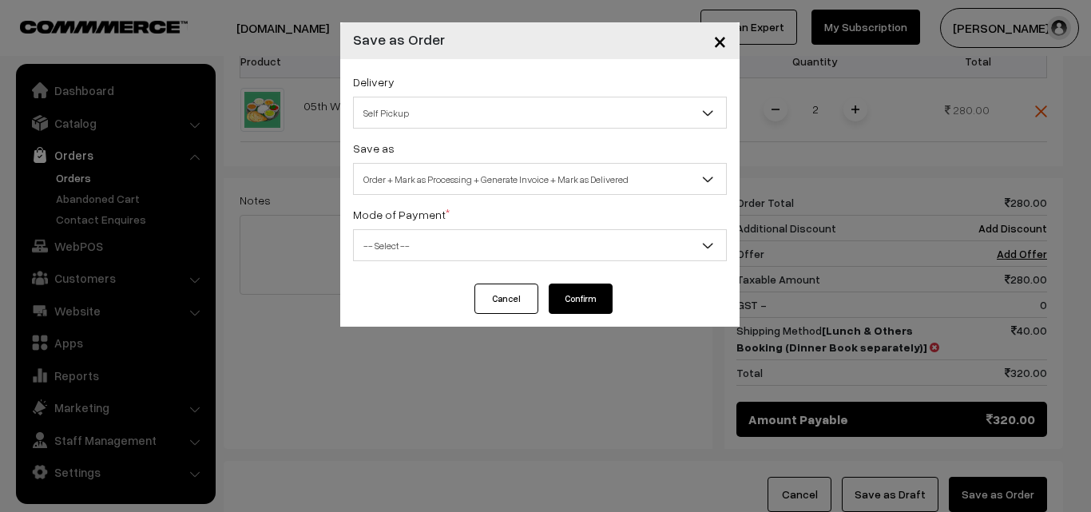
click at [480, 180] on span "Order + Mark as Processing + Generate Invoice + Mark as Delivered" at bounding box center [540, 179] width 372 height 28
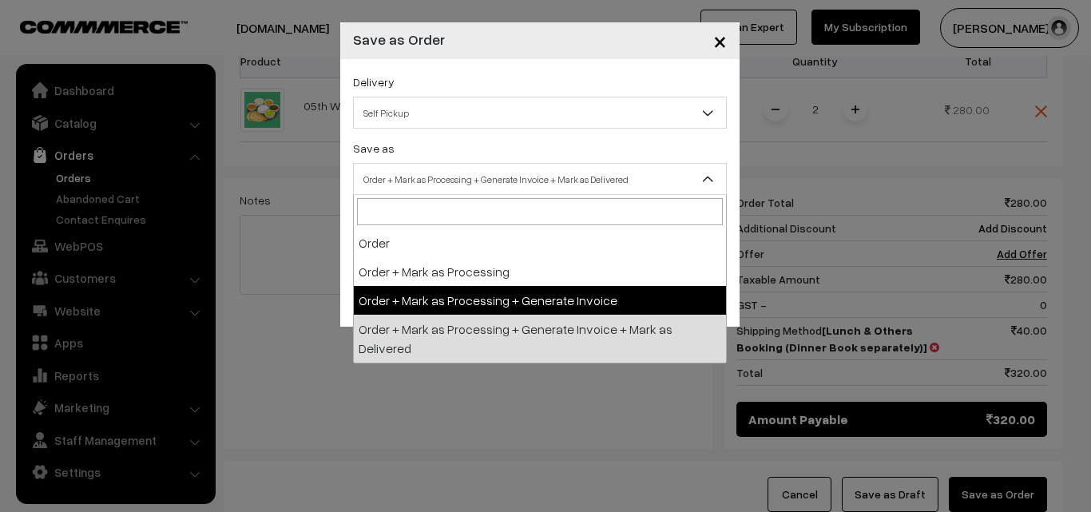
drag, startPoint x: 456, startPoint y: 301, endPoint x: 454, endPoint y: 274, distance: 27.2
select select "3"
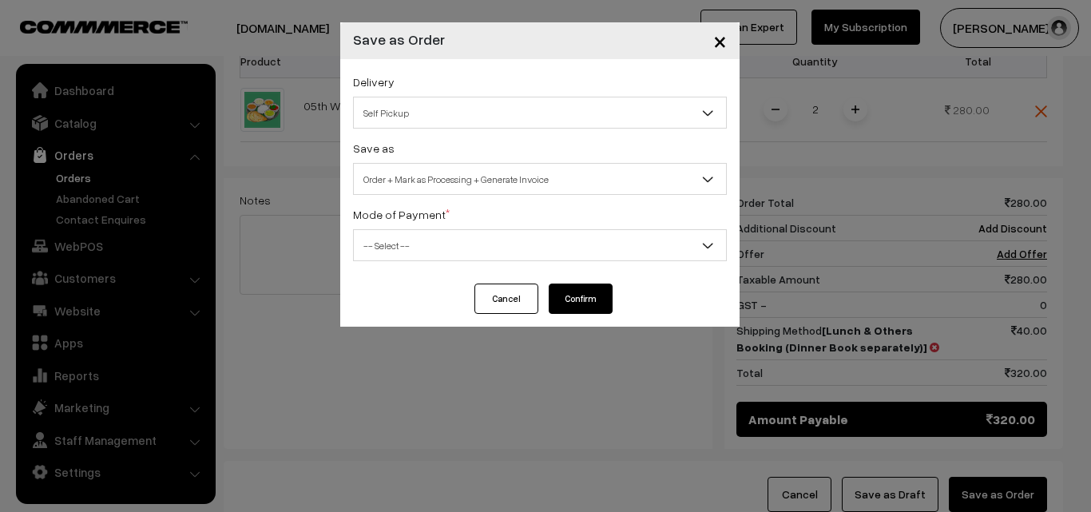
click at [451, 244] on span "-- Select --" at bounding box center [540, 246] width 372 height 28
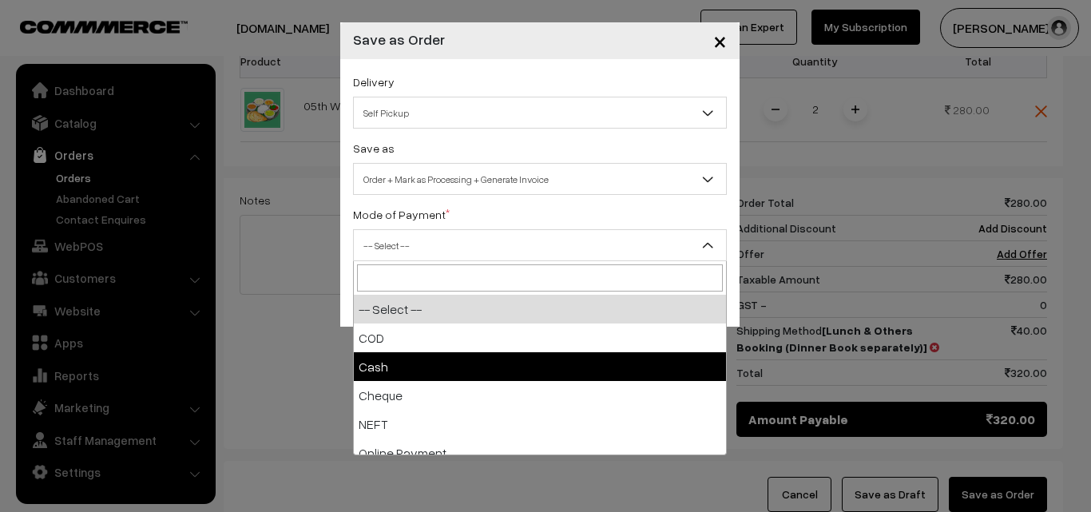
select select "2"
checkbox input "true"
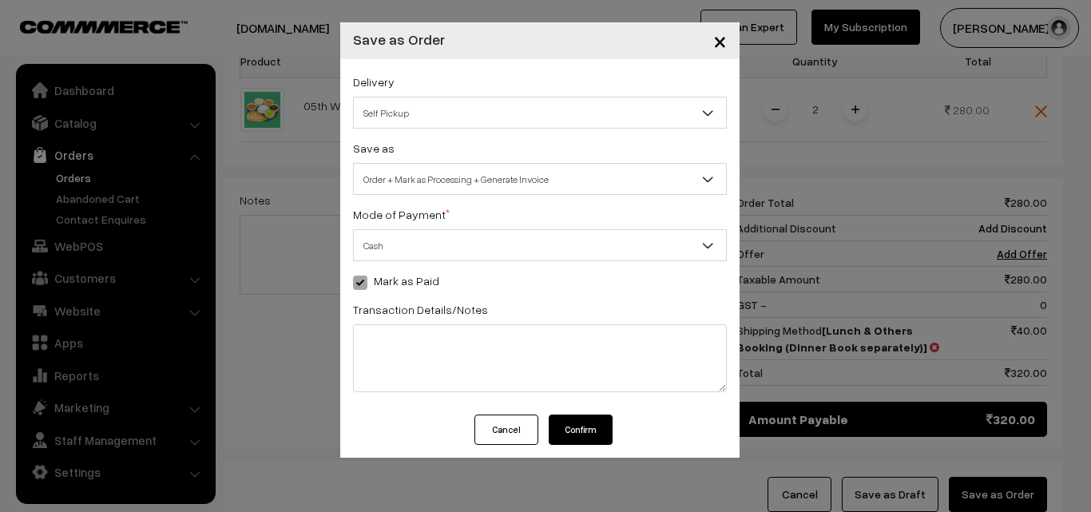
click at [583, 422] on button "Confirm" at bounding box center [581, 429] width 64 height 30
drag, startPoint x: 585, startPoint y: 424, endPoint x: 577, endPoint y: 404, distance: 21.8
click at [582, 424] on button "Confirm" at bounding box center [581, 429] width 64 height 30
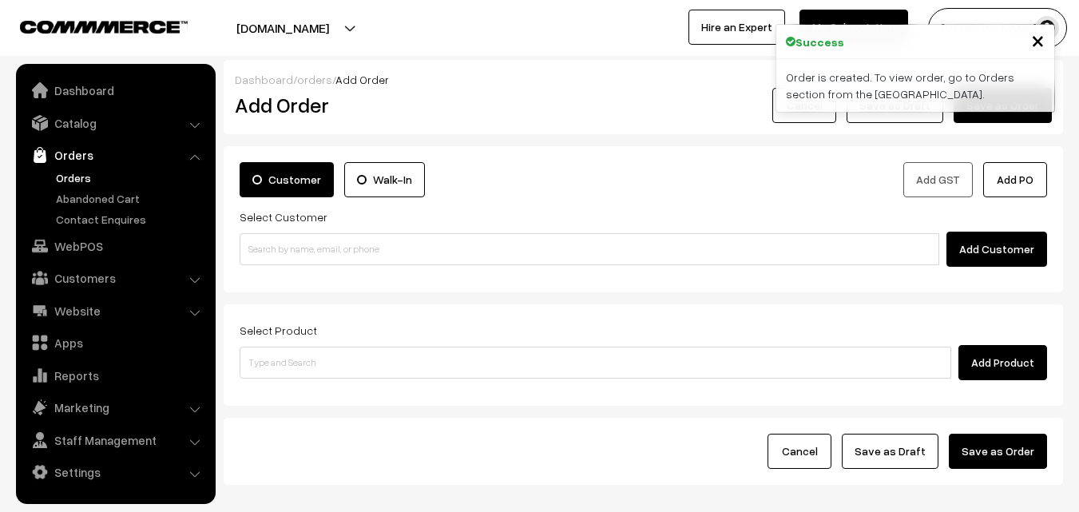
click at [63, 178] on link "Orders" at bounding box center [131, 177] width 158 height 17
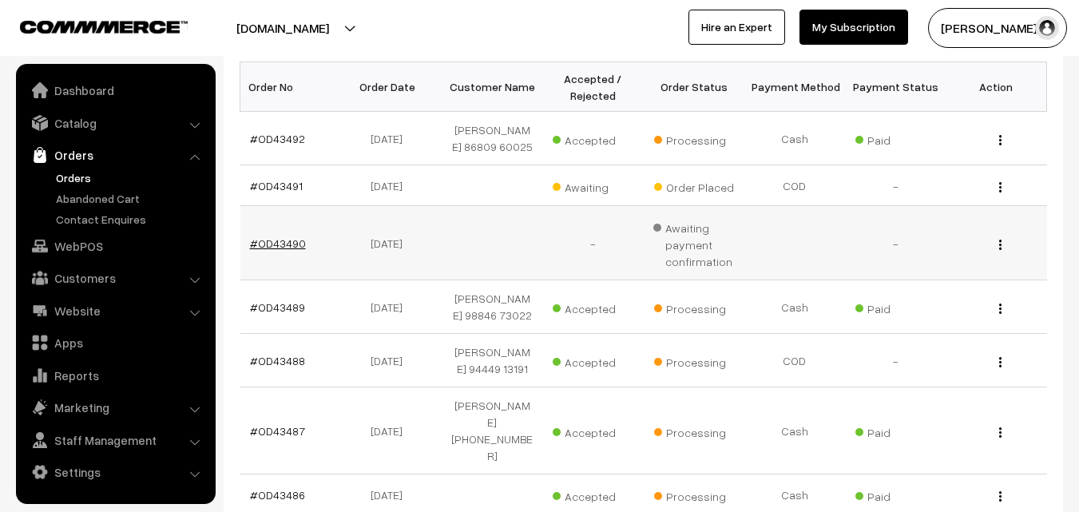
scroll to position [240, 0]
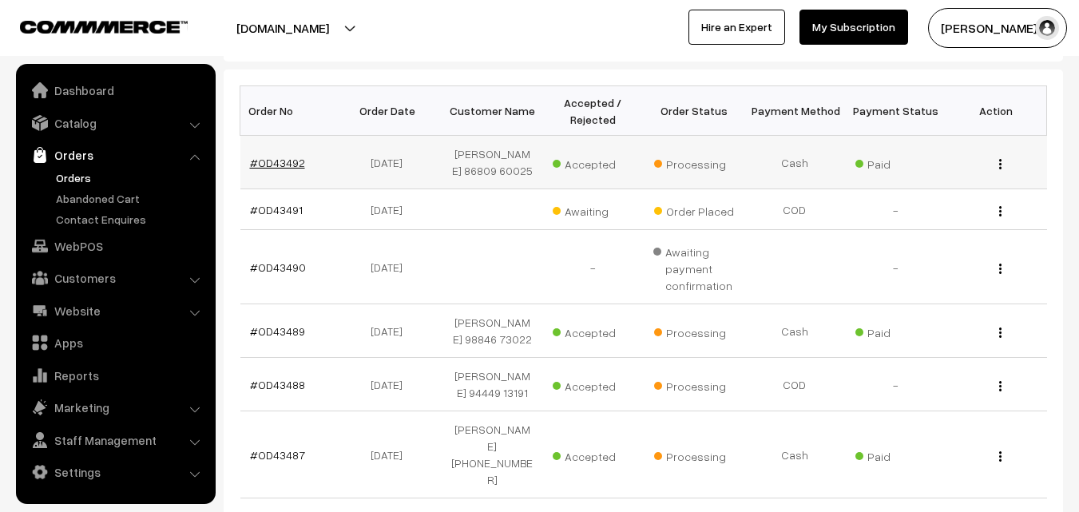
click at [282, 160] on link "#OD43492" at bounding box center [277, 163] width 55 height 14
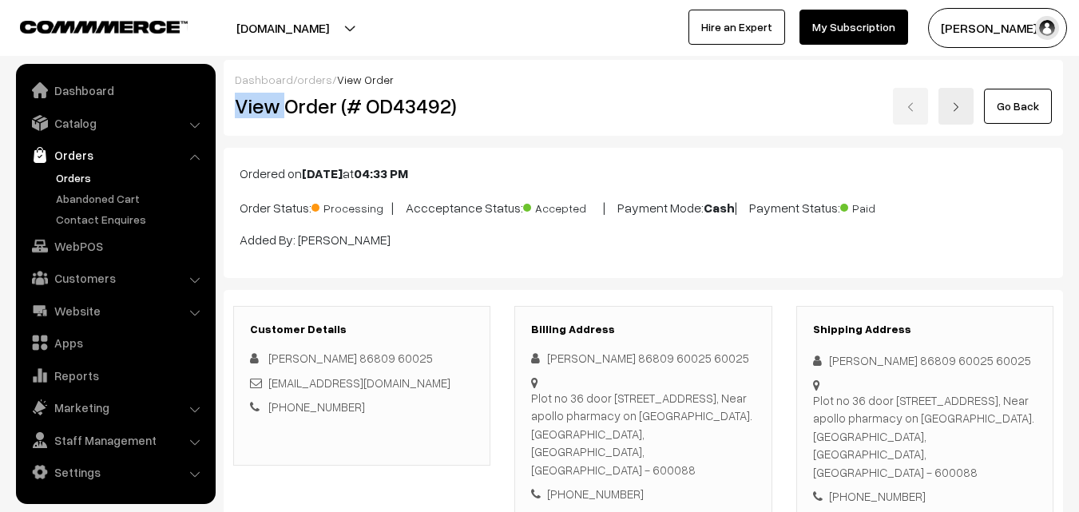
drag, startPoint x: 0, startPoint y: 0, endPoint x: 746, endPoint y: 57, distance: 748.0
click at [474, 105] on h2 "View Order (# OD43492)" at bounding box center [363, 105] width 256 height 25
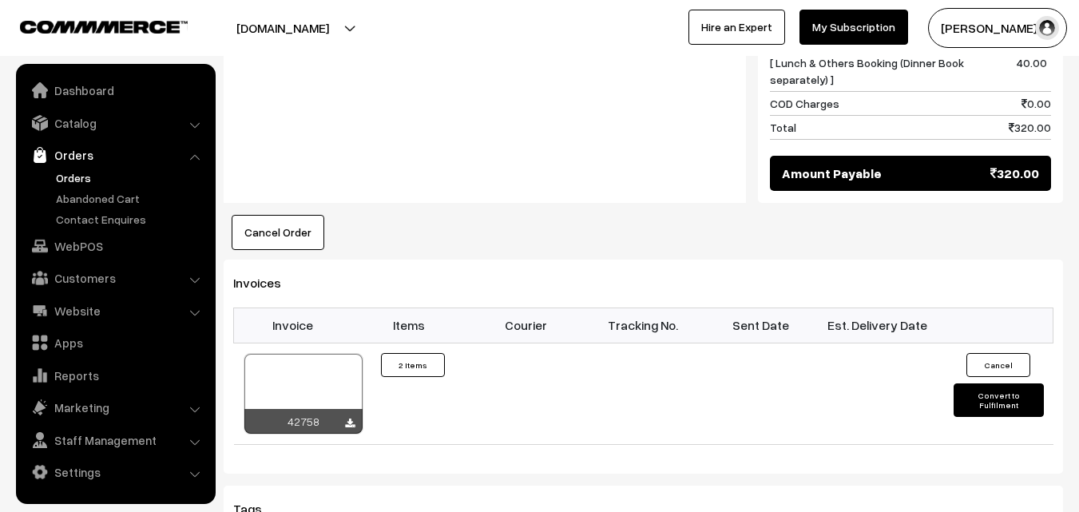
scroll to position [958, 0]
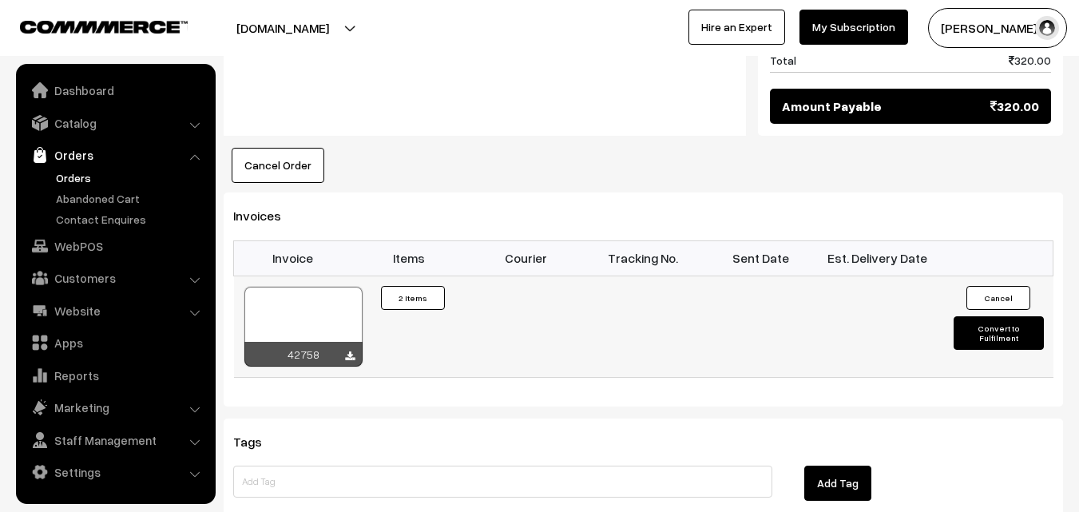
click at [301, 322] on div at bounding box center [303, 327] width 118 height 80
click at [67, 246] on link "WebPOS" at bounding box center [115, 246] width 190 height 29
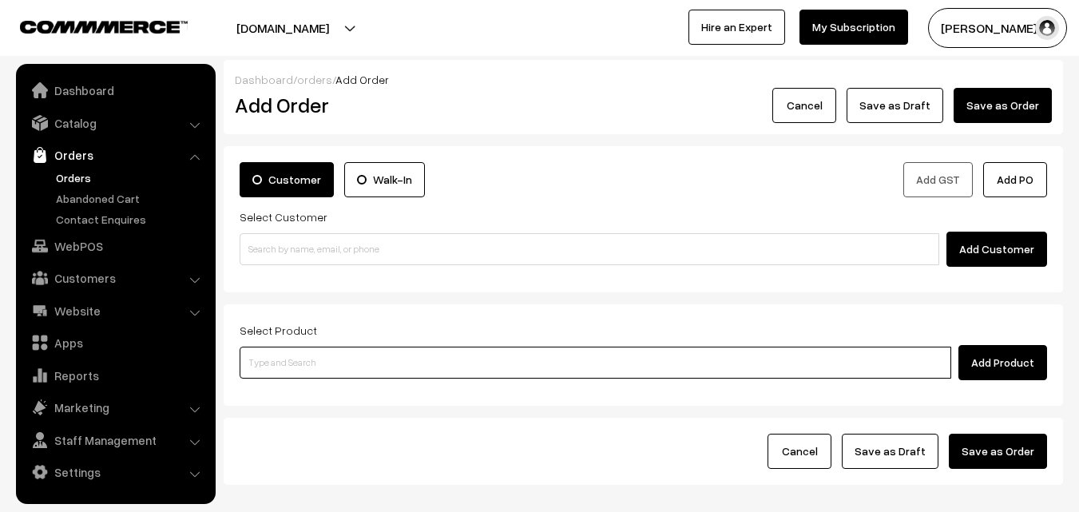
click at [302, 373] on input at bounding box center [595, 363] width 711 height 32
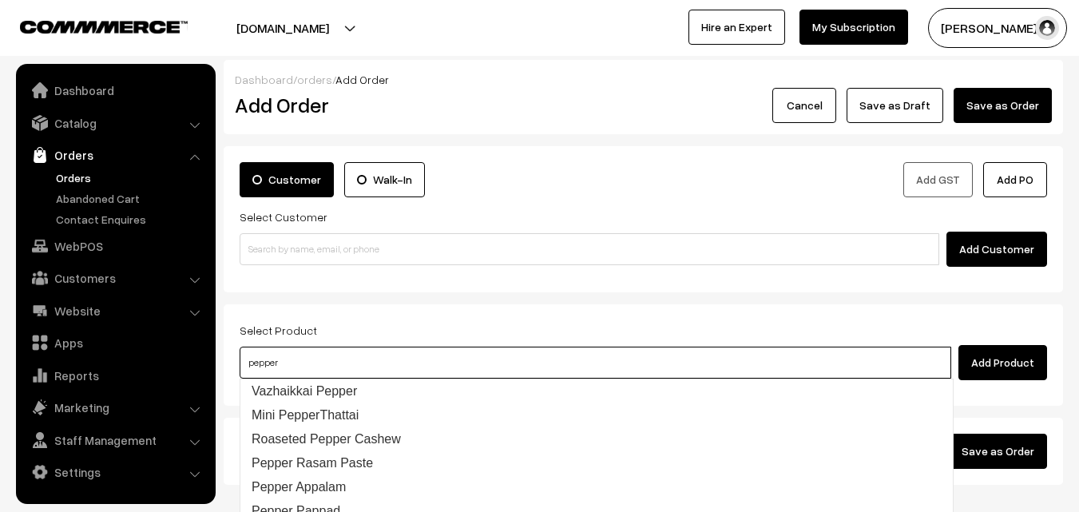
type input "Vazhaikkai Pepper"
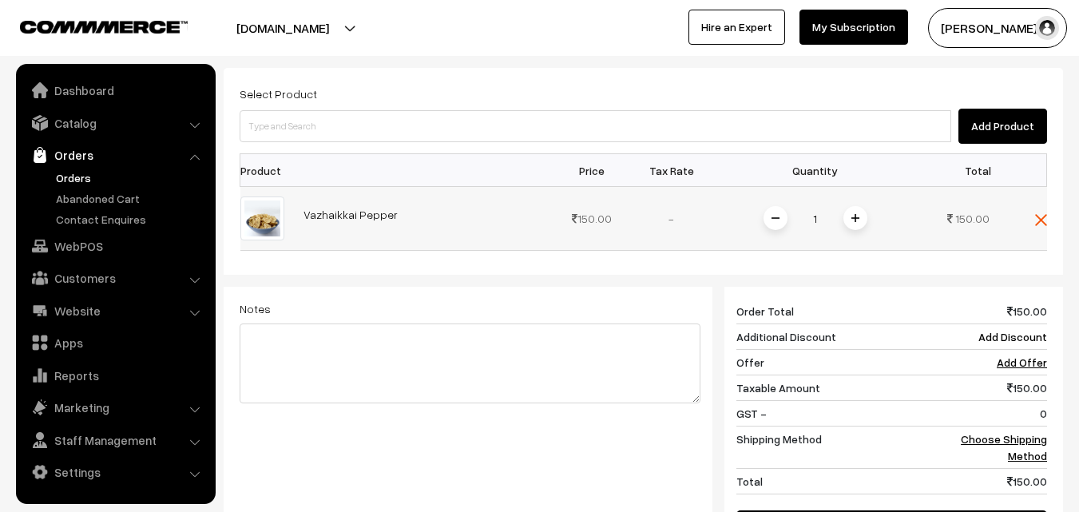
scroll to position [240, 0]
